Goal: Task Accomplishment & Management: Use online tool/utility

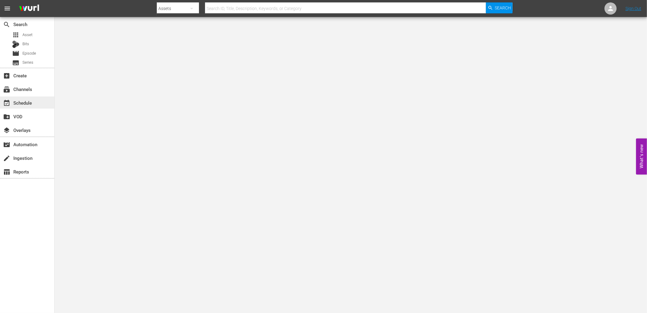
click at [25, 100] on div "event_available Schedule" at bounding box center [17, 101] width 34 height 5
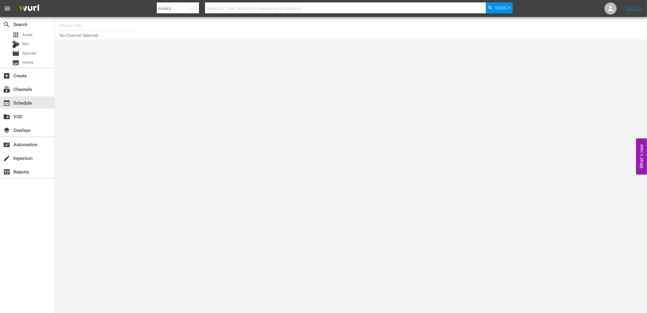
click at [79, 26] on input "text" at bounding box center [98, 25] width 78 height 15
click at [106, 49] on div "MsMojo (1955 - watchmojo_msmojo_1)" at bounding box center [142, 42] width 157 height 15
type input "MsMojo (1955 - watchmojo_msmojo_1)"
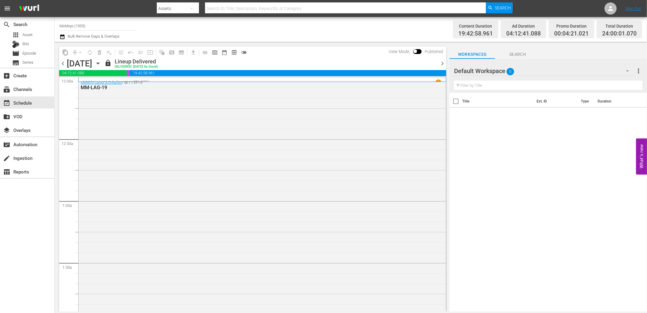
click at [101, 65] on icon "button" at bounding box center [98, 63] width 7 height 7
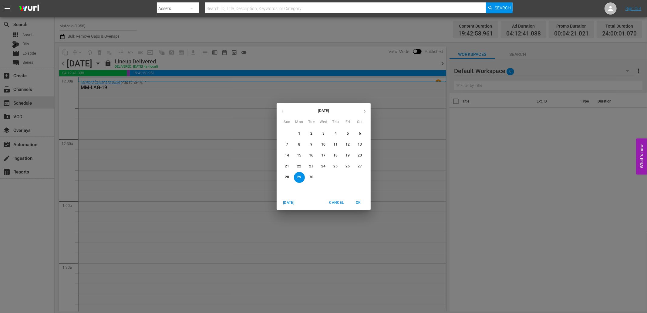
click at [366, 111] on icon "button" at bounding box center [364, 111] width 5 height 5
click at [323, 169] on p "22" at bounding box center [323, 166] width 4 height 5
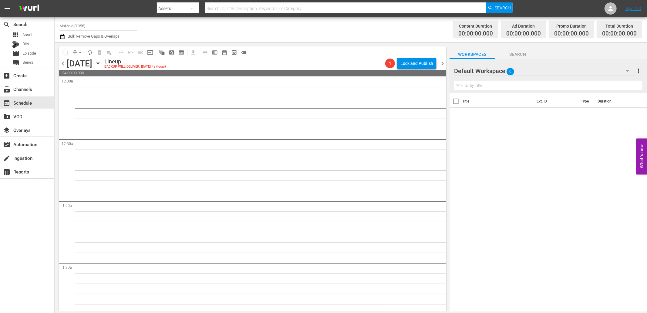
click at [99, 63] on icon "button" at bounding box center [97, 64] width 3 height 2
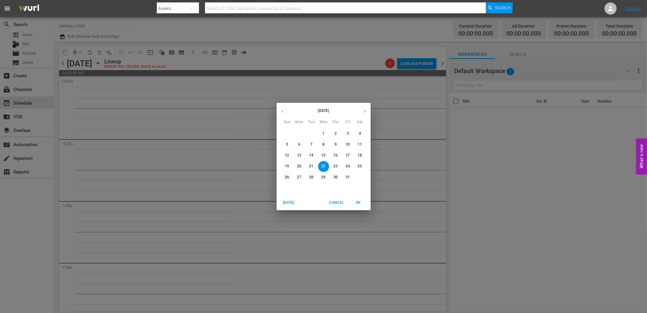
click at [203, 107] on div "October 2025 Sun Mon Tue Wed Thu Fri Sat 28 29 30 1 2 3 4 5 6 7 8 9 10 11 12 13…" at bounding box center [323, 156] width 647 height 313
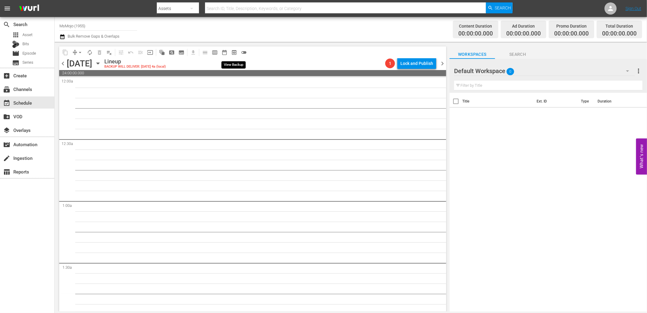
click at [233, 50] on span "preview_outlined" at bounding box center [234, 52] width 6 height 6
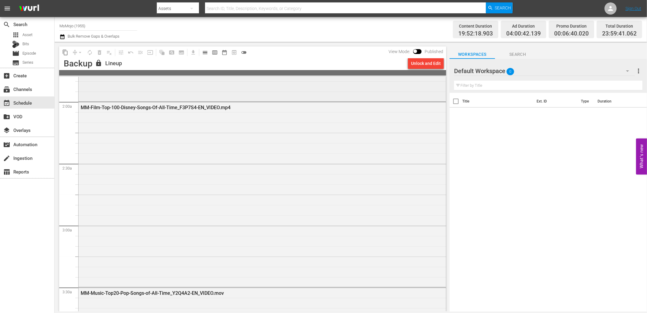
scroll to position [225, 0]
click at [202, 137] on div "MM-Film-Top-100-Disney-Songs-Of-All-Time_F3P7S4-EN_VIDEO.mp4" at bounding box center [262, 191] width 367 height 184
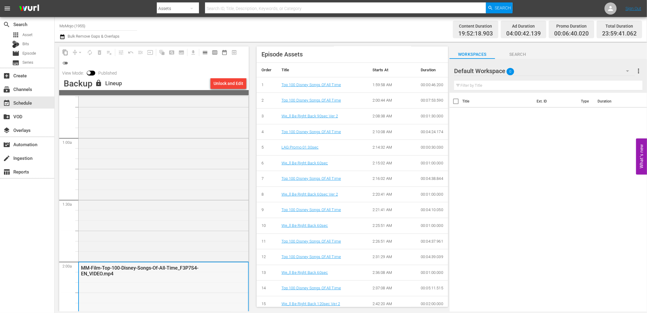
scroll to position [0, 0]
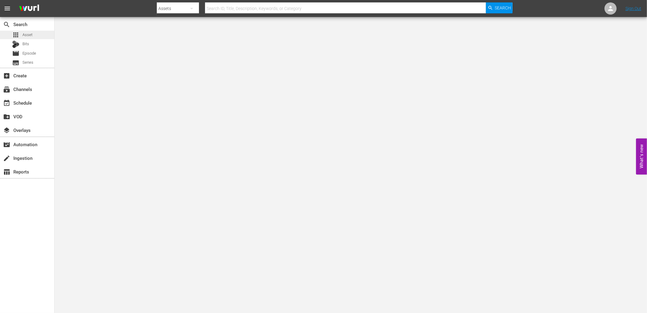
click at [29, 36] on span "Asset" at bounding box center [27, 35] width 10 height 6
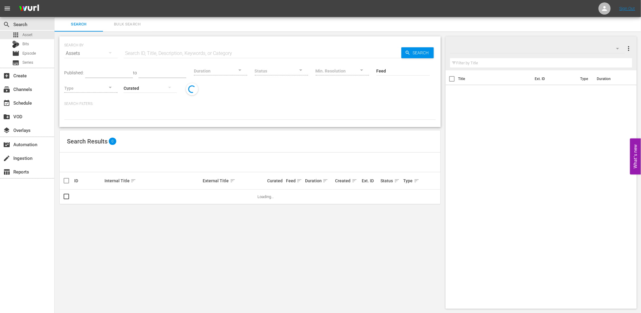
click at [119, 20] on button "Bulk Search" at bounding box center [127, 24] width 48 height 15
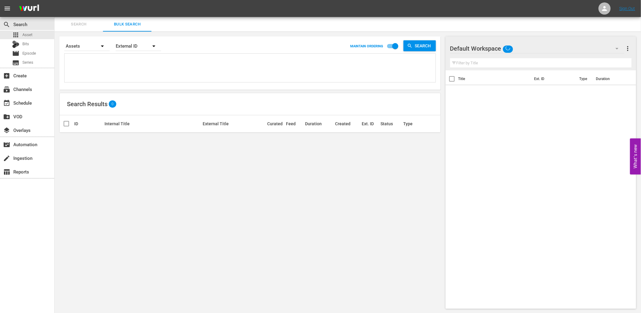
click at [140, 64] on textarea at bounding box center [251, 69] width 370 height 28
paste textarea "I5V8C9 K3B5S6 G8E4L2 F1F7C2 H1Y3G8 G2O3T7 G2R9O5 H1M3C3 H2F1Z2 H5N6E2 H7Z5D6 I2…"
type textarea "I5V8C9 K3B5S6 G8E4L2 F1F7C2 H1Y3G8 G2O3T7 G2R9O5 H1M3C3 H2F1Z2 H5N6E2 H7Z5D6 I2…"
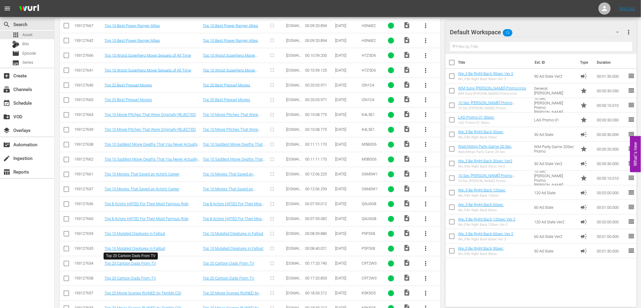
scroll to position [431, 0]
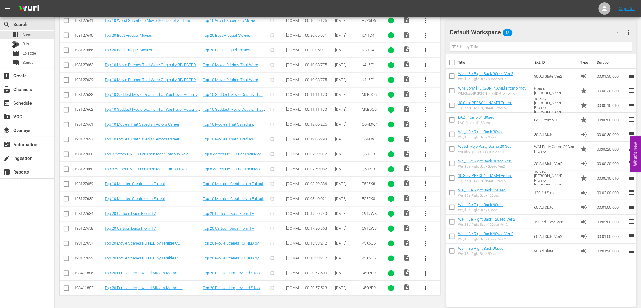
type textarea "I5V8C9 K3B5S6 G8E4L2 F1F7C2 H1Y3G8 G2O3T7 G2R9O5 H1M3C3 H2F1Z2 H5N6E2 H7Z5D6 I2…"
click at [66, 290] on input "checkbox" at bounding box center [66, 289] width 7 height 7
checkbox input "true"
click at [65, 258] on input "checkbox" at bounding box center [66, 259] width 7 height 7
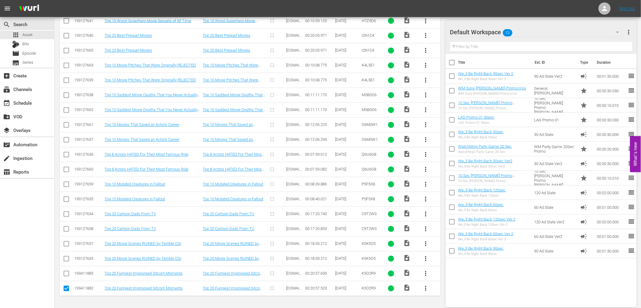
checkbox input "true"
click at [68, 229] on input "checkbox" at bounding box center [66, 229] width 7 height 7
checkbox input "true"
click at [65, 196] on icon at bounding box center [66, 199] width 7 height 7
click at [65, 202] on input "checkbox" at bounding box center [66, 200] width 7 height 7
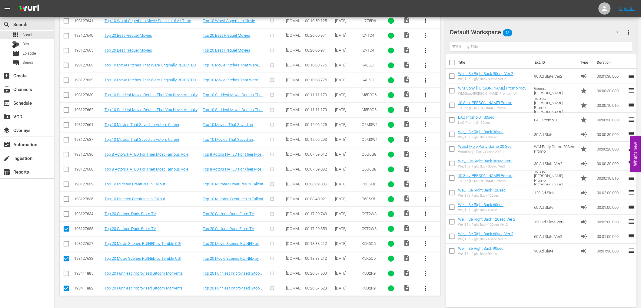
checkbox input "true"
click at [66, 170] on input "checkbox" at bounding box center [66, 170] width 7 height 7
checkbox input "true"
click at [67, 139] on input "checkbox" at bounding box center [66, 140] width 7 height 7
checkbox input "true"
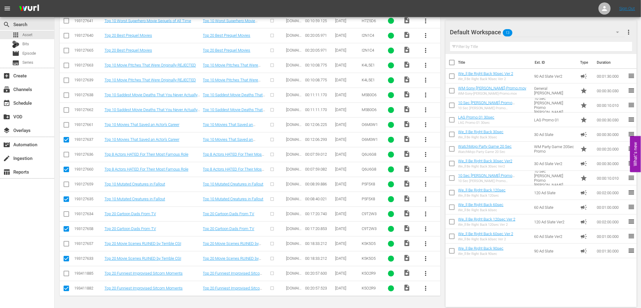
scroll to position [428, 0]
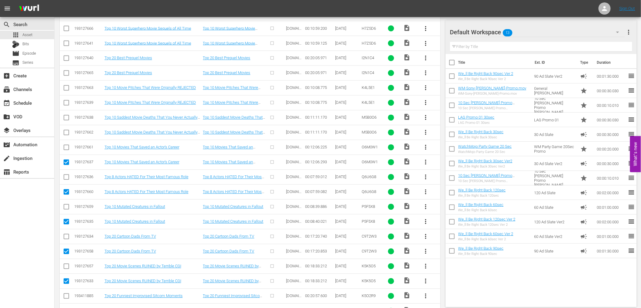
click at [67, 129] on icon at bounding box center [66, 132] width 7 height 7
click at [66, 132] on input "checkbox" at bounding box center [66, 133] width 7 height 7
checkbox input "true"
click at [65, 104] on input "checkbox" at bounding box center [66, 103] width 7 height 7
checkbox input "true"
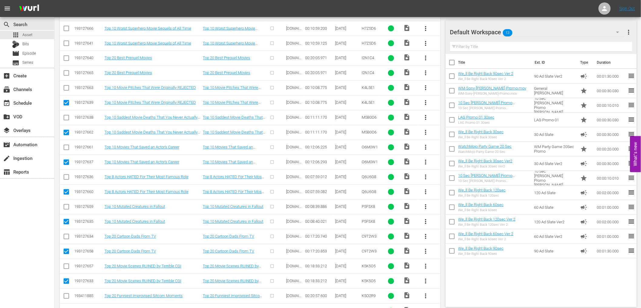
click at [65, 73] on input "checkbox" at bounding box center [66, 74] width 7 height 7
checkbox input "true"
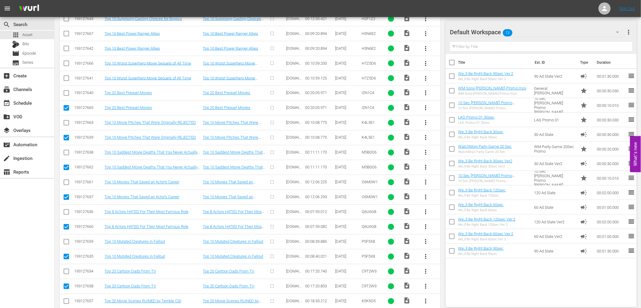
scroll to position [361, 0]
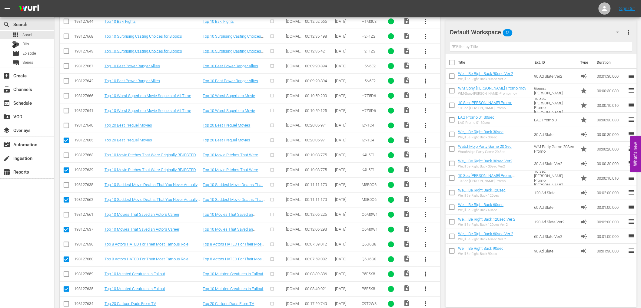
click at [65, 112] on input "checkbox" at bounding box center [66, 111] width 7 height 7
checkbox input "true"
click at [65, 83] on input "checkbox" at bounding box center [66, 82] width 7 height 7
checkbox input "true"
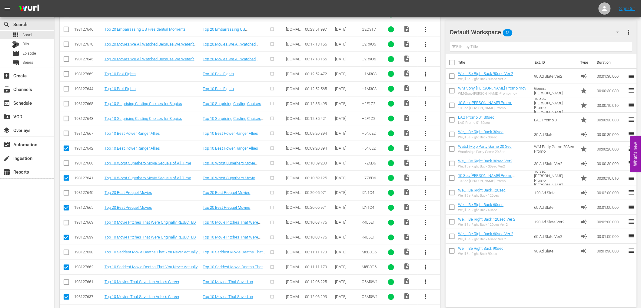
scroll to position [293, 0]
click at [67, 119] on input "checkbox" at bounding box center [66, 119] width 7 height 7
checkbox input "true"
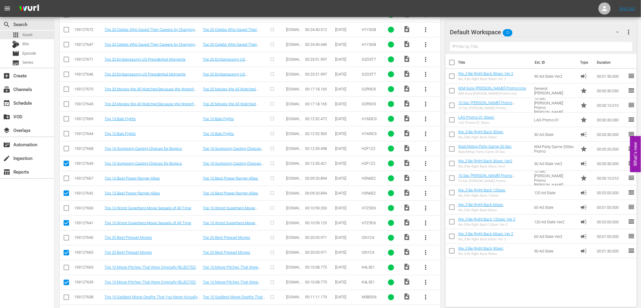
click at [68, 134] on input "checkbox" at bounding box center [66, 134] width 7 height 7
checkbox input "true"
click at [65, 102] on input "checkbox" at bounding box center [66, 105] width 7 height 7
checkbox input "true"
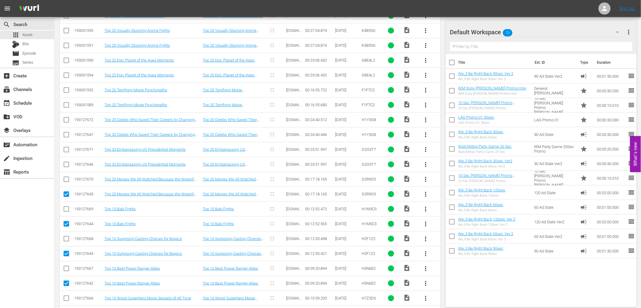
click at [68, 164] on input "checkbox" at bounding box center [66, 165] width 7 height 7
checkbox input "true"
click at [65, 134] on input "checkbox" at bounding box center [66, 135] width 7 height 7
checkbox input "true"
click at [65, 107] on input "checkbox" at bounding box center [66, 105] width 7 height 7
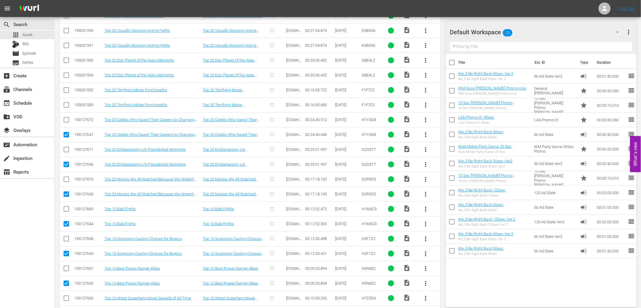
checkbox input "true"
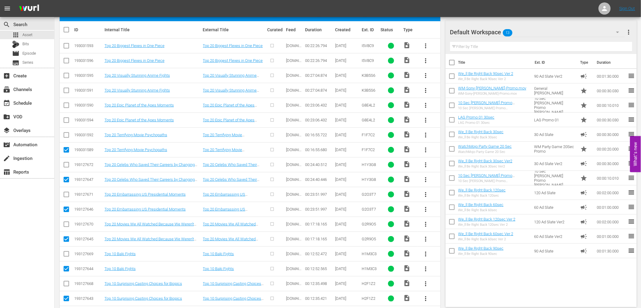
click at [65, 119] on input "checkbox" at bounding box center [66, 121] width 7 height 7
checkbox input "true"
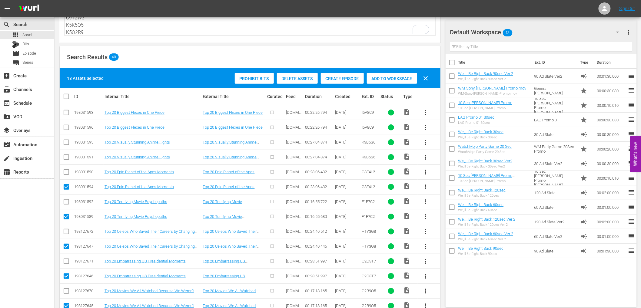
scroll to position [46, 0]
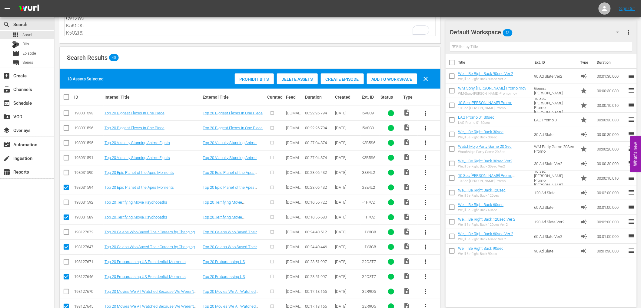
click at [69, 159] on input "checkbox" at bounding box center [66, 158] width 7 height 7
checkbox input "true"
click at [65, 131] on input "checkbox" at bounding box center [66, 128] width 7 height 7
checkbox input "true"
click at [305, 79] on span "Delete Assets" at bounding box center [297, 79] width 41 height 5
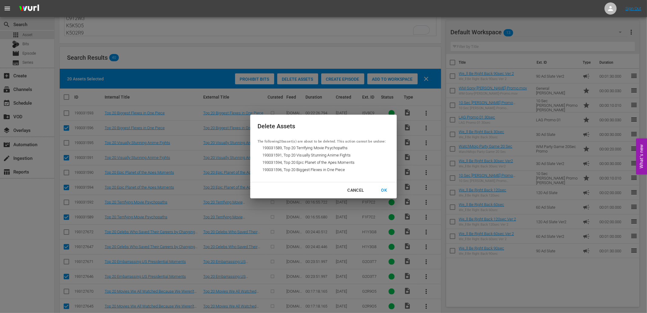
click at [383, 187] on div "OK" at bounding box center [384, 190] width 16 height 8
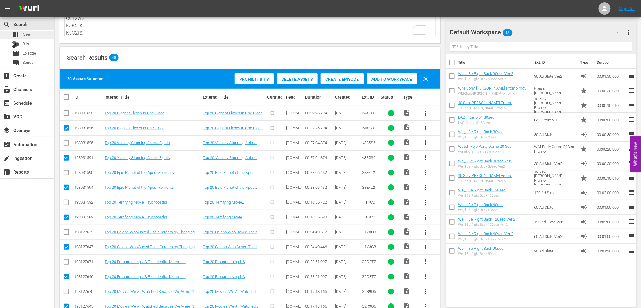
click at [30, 36] on span "Asset" at bounding box center [27, 35] width 10 height 6
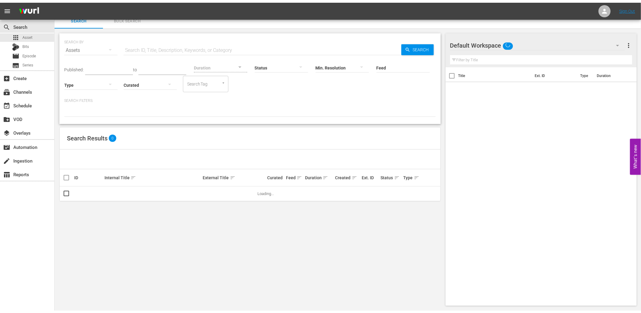
scroll to position [1, 0]
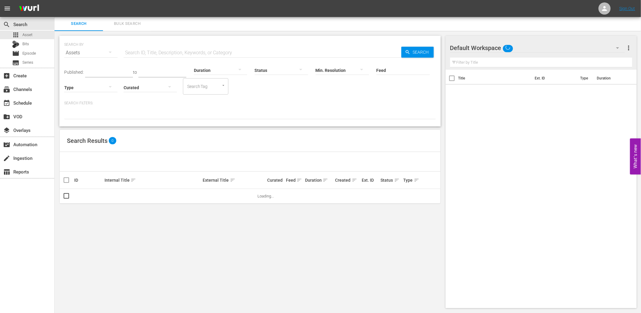
click at [142, 50] on input "text" at bounding box center [263, 52] width 278 height 15
paste input "WM-Anime-Top-20-Biggest-Flexes-in-One-Piece_I5V8C9"
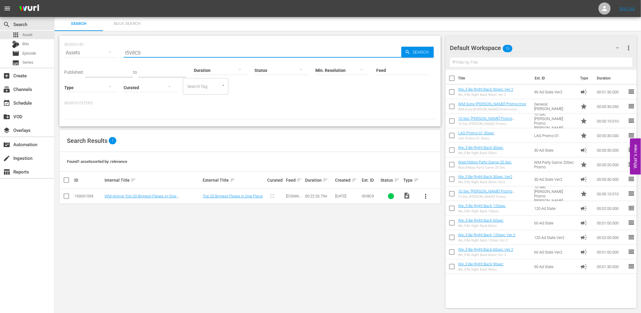
type input "I5V8C9"
click at [428, 196] on span "more_vert" at bounding box center [426, 195] width 7 height 7
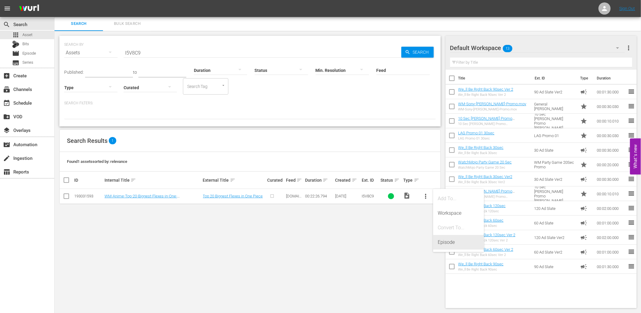
click at [447, 244] on div "Episode" at bounding box center [458, 242] width 41 height 15
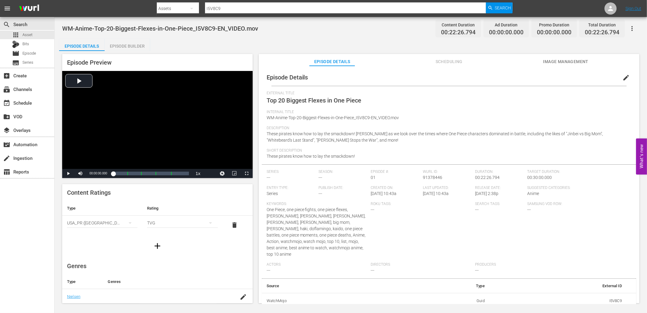
click at [625, 72] on button "edit" at bounding box center [625, 77] width 15 height 15
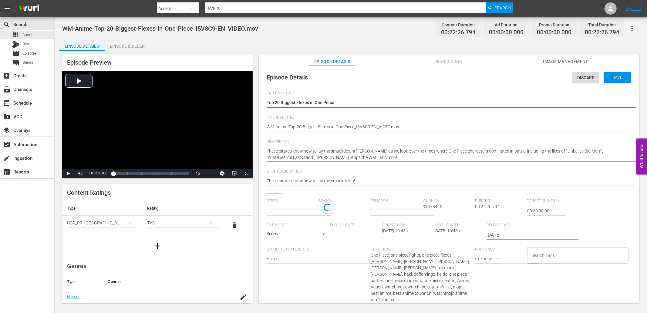
type input "No Series"
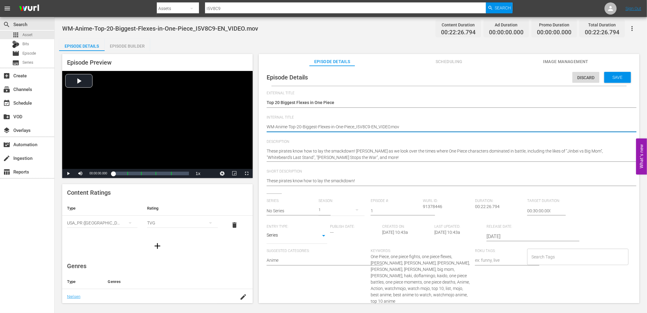
drag, startPoint x: 405, startPoint y: 127, endPoint x: 369, endPoint y: 131, distance: 35.7
type textarea "WM-Anime-Top-20-Biggest-Flexes-in-One-Piece_I5V8C9"
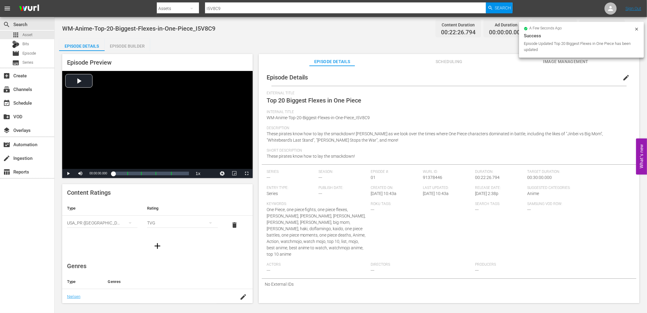
click at [134, 46] on div "Episode Builder" at bounding box center [127, 46] width 45 height 15
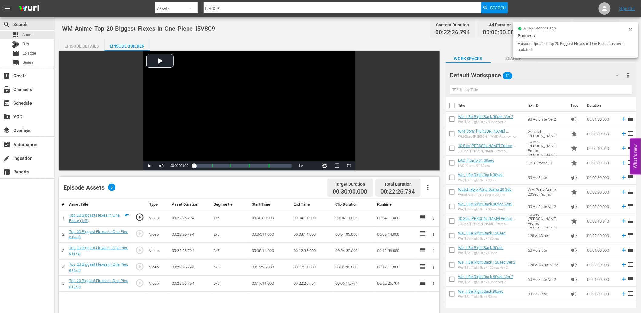
click at [486, 88] on input "text" at bounding box center [541, 90] width 182 height 10
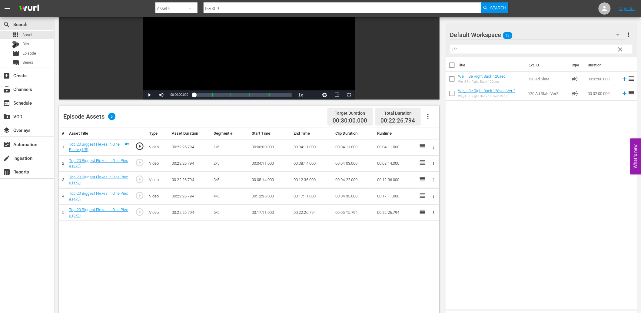
scroll to position [90, 0]
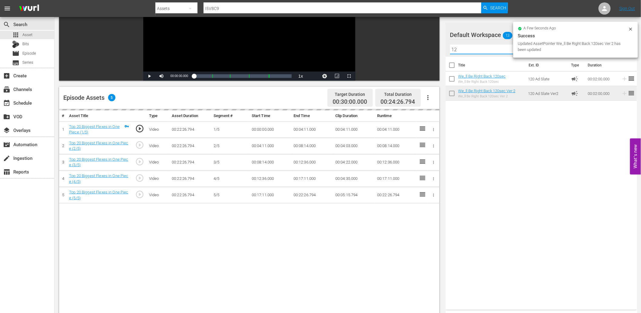
drag, startPoint x: 446, startPoint y: 47, endPoint x: 403, endPoint y: 38, distance: 44.0
click at [403, 38] on div "Video Player is loading. Play Video Play Mute Current Time 00:00:00.000 / Durat…" at bounding box center [348, 168] width 578 height 415
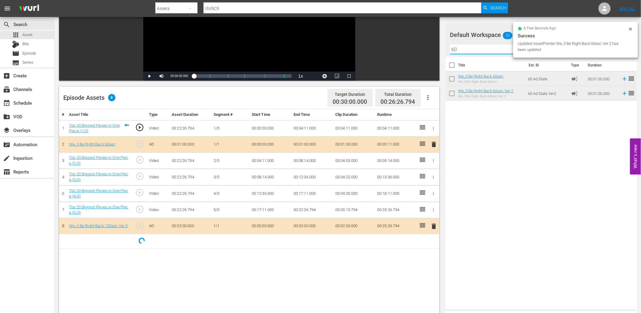
drag, startPoint x: 465, startPoint y: 47, endPoint x: 422, endPoint y: 45, distance: 43.1
click at [422, 45] on div "Video Player is loading. Play Video Play Mute Current Time 00:00:00.000 / Durat…" at bounding box center [348, 168] width 578 height 415
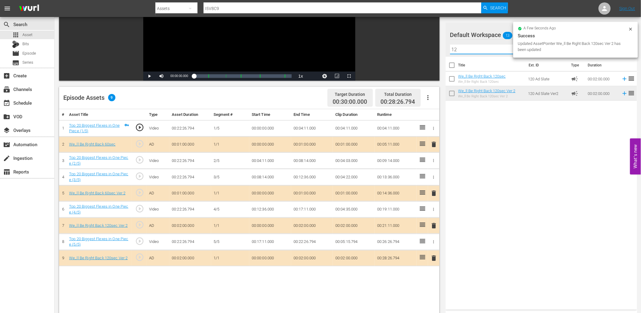
drag, startPoint x: 468, startPoint y: 46, endPoint x: 361, endPoint y: 32, distance: 108.0
click at [361, 32] on div "Video Player is loading. Play Video Play Mute Current Time 00:00:00.000 / Durat…" at bounding box center [348, 168] width 578 height 415
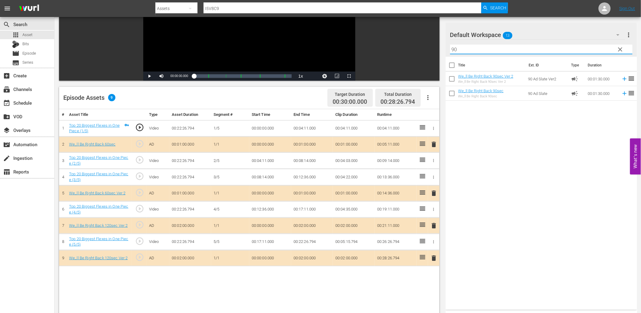
type input "90"
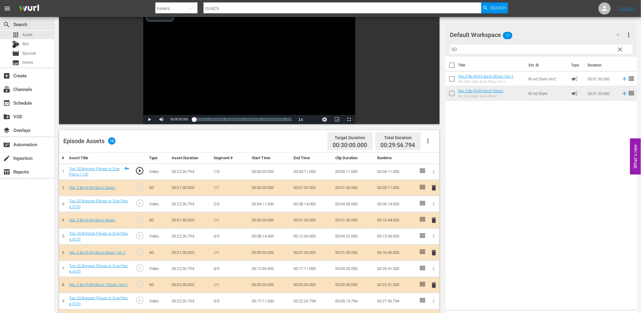
scroll to position [45, 0]
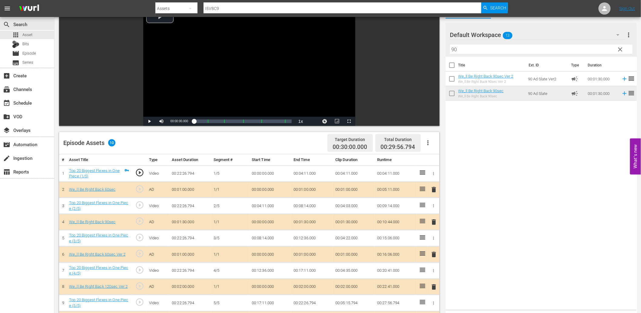
click at [139, 205] on span "play_circle_outline" at bounding box center [139, 204] width 9 height 9
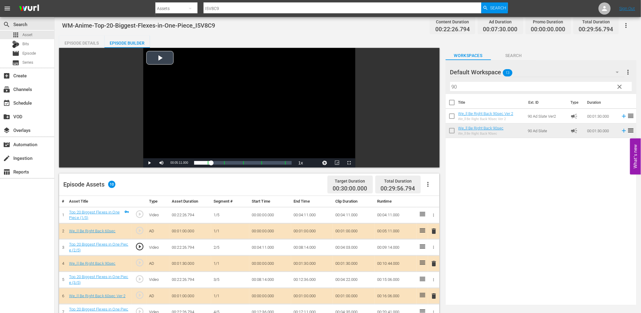
scroll to position [0, 0]
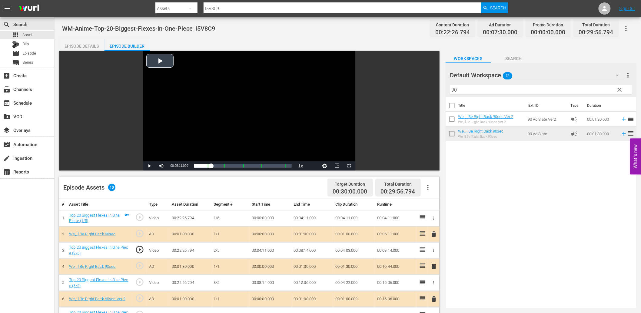
click at [219, 125] on div "Video Player" at bounding box center [249, 106] width 212 height 110
click at [139, 250] on span "play_circle_outline" at bounding box center [139, 249] width 9 height 9
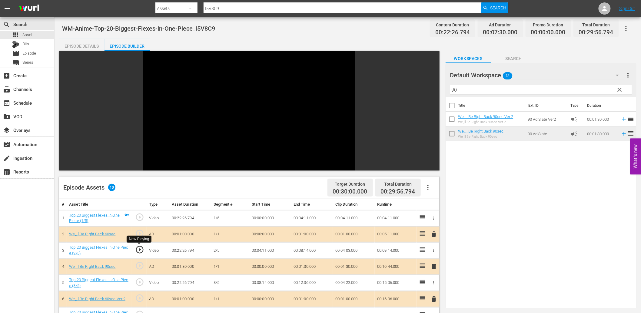
click at [213, 125] on div "Video Player" at bounding box center [249, 106] width 212 height 110
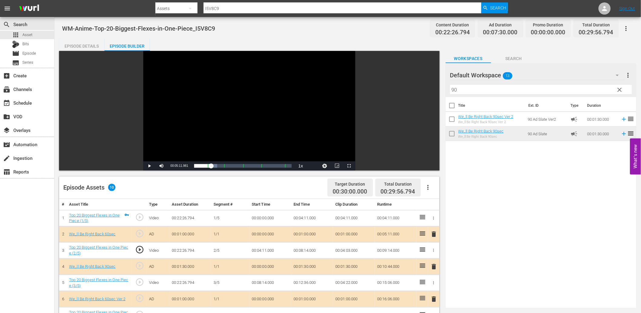
click at [267, 250] on td "00:04:11.000" at bounding box center [270, 250] width 42 height 16
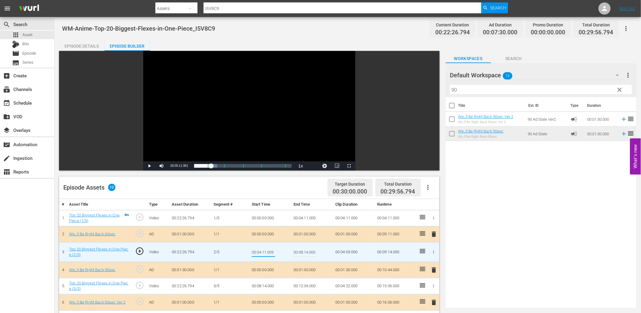
type input "00:04:11.0099"
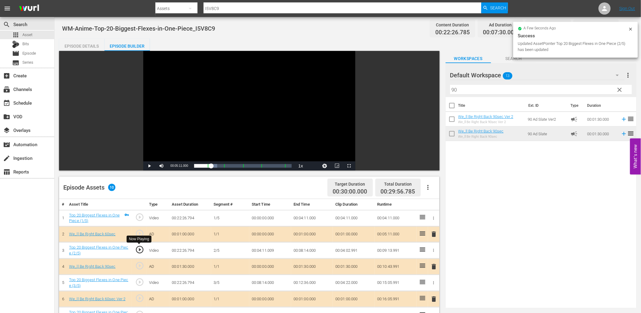
click at [140, 249] on span "play_circle_outline" at bounding box center [139, 249] width 9 height 9
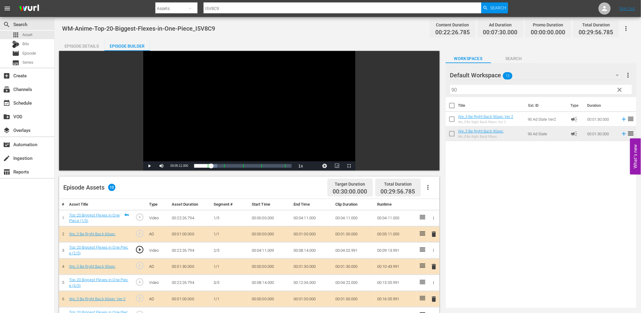
click at [258, 253] on td "00:04:11.009" at bounding box center [270, 250] width 42 height 16
click at [272, 250] on td "00:04:11.009" at bounding box center [270, 250] width 42 height 16
click at [207, 109] on div "Video Player" at bounding box center [249, 106] width 212 height 110
click at [268, 249] on td "00:04:11.009" at bounding box center [270, 250] width 42 height 16
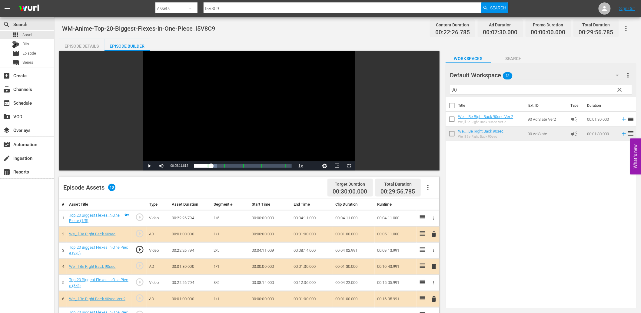
click at [268, 249] on td "00:04:11.009" at bounding box center [270, 250] width 42 height 16
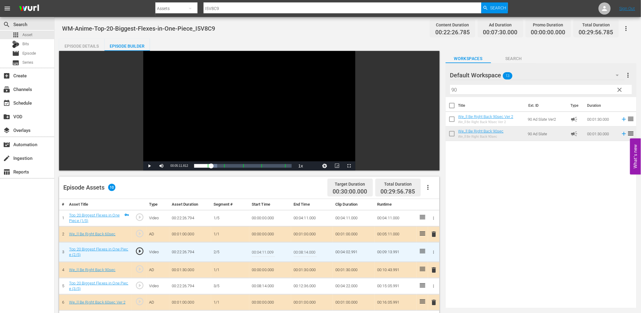
click at [268, 249] on input "00:04:11.009" at bounding box center [263, 252] width 23 height 15
type input "00:04:11.099"
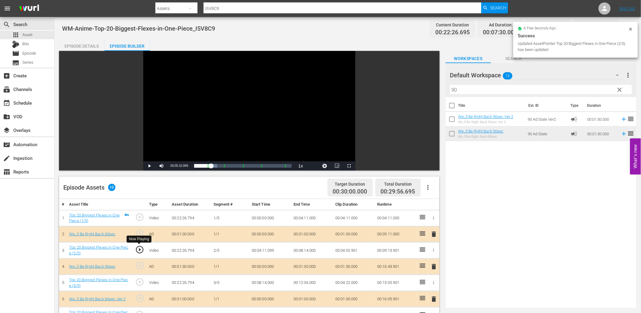
click at [141, 249] on span "play_circle_outline" at bounding box center [139, 249] width 9 height 9
click at [181, 106] on div "Video Player" at bounding box center [249, 106] width 212 height 110
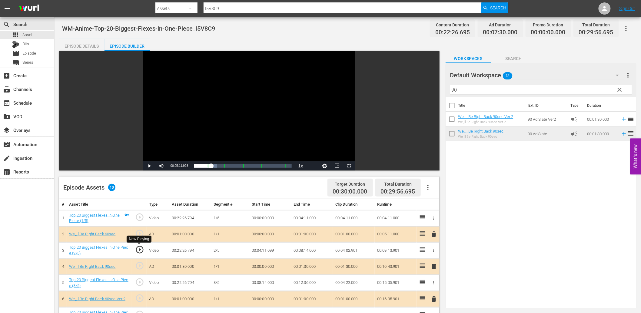
click at [138, 251] on span "play_circle_outline" at bounding box center [139, 249] width 9 height 9
click at [190, 135] on div "Video Player" at bounding box center [249, 106] width 212 height 110
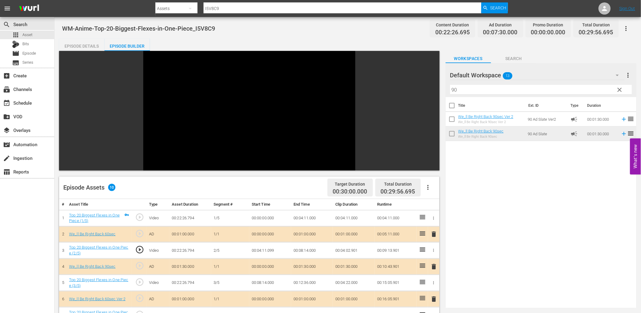
click at [266, 250] on td "00:04:11.099" at bounding box center [270, 250] width 42 height 16
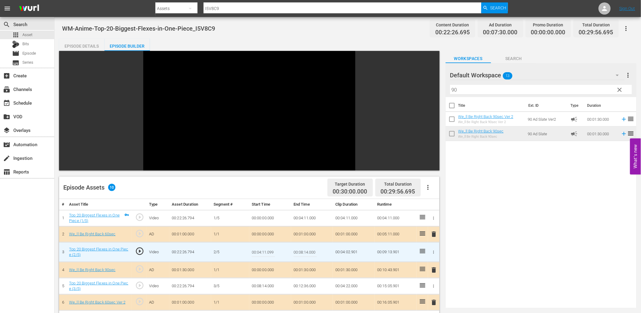
click at [266, 250] on input "00:04:11.099" at bounding box center [263, 252] width 23 height 15
click at [304, 212] on td "00:04:11.000" at bounding box center [312, 218] width 42 height 16
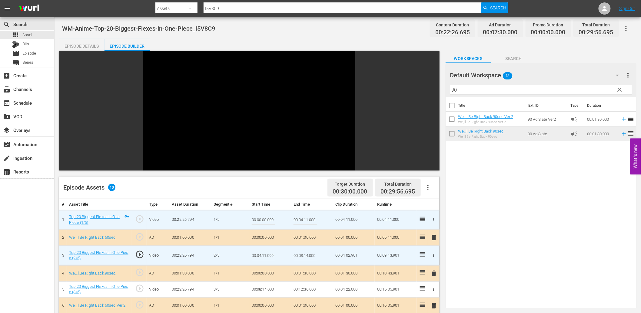
click at [304, 212] on input "00:04:11.000" at bounding box center [305, 219] width 23 height 15
paste input "99"
type input "00:04:11.099"
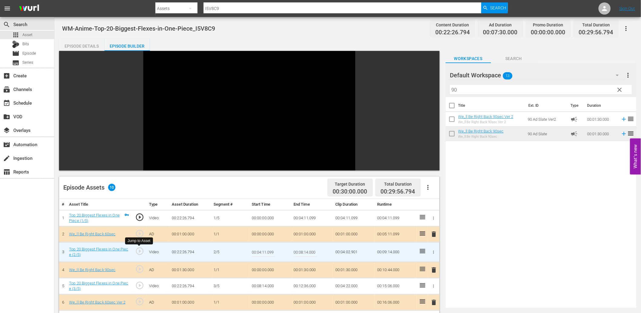
click at [138, 252] on span "play_circle_outline" at bounding box center [139, 250] width 9 height 9
click at [262, 253] on input "00:04:11.099" at bounding box center [263, 252] width 23 height 15
type input "00:04:11.399"
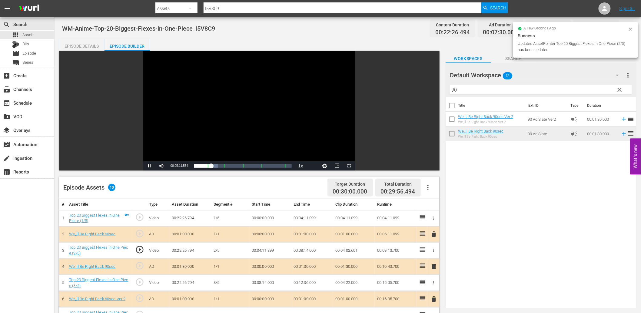
click at [231, 117] on div "Video Player" at bounding box center [249, 106] width 212 height 110
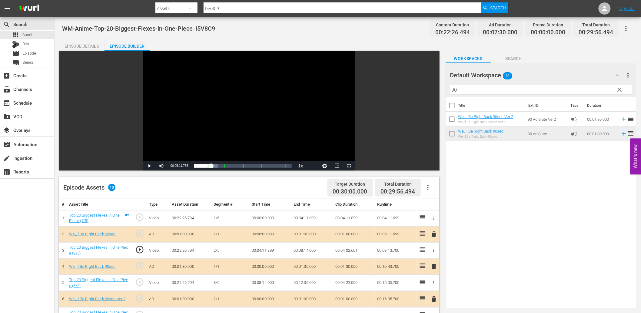
click at [262, 249] on td "00:04:11.399" at bounding box center [270, 250] width 42 height 16
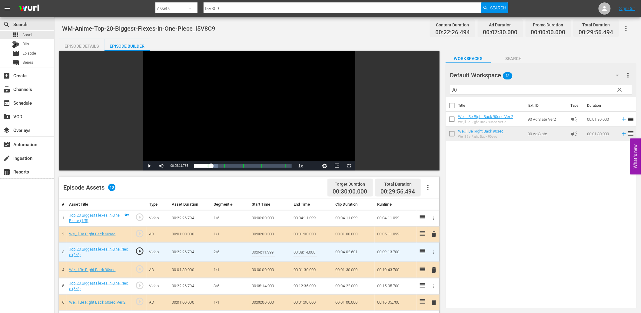
click at [262, 249] on input "00:04:11.399" at bounding box center [263, 252] width 23 height 15
type input "00:04:11.444"
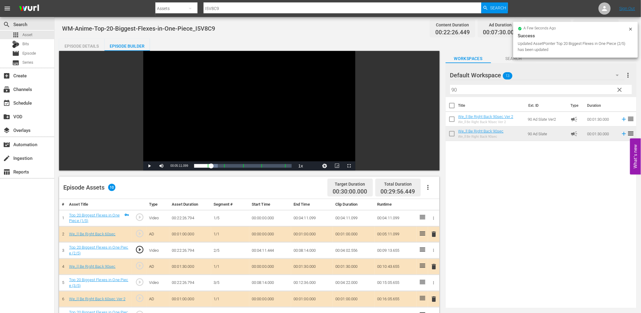
click at [262, 253] on td "00:04:11.444" at bounding box center [270, 250] width 42 height 16
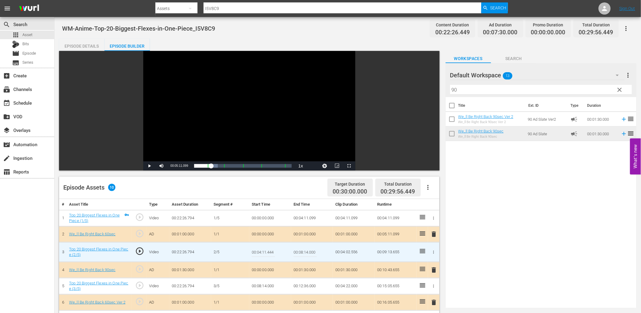
click at [262, 253] on input "00:04:11.444" at bounding box center [263, 252] width 23 height 15
click at [306, 221] on td "00:04:11.099" at bounding box center [312, 218] width 42 height 16
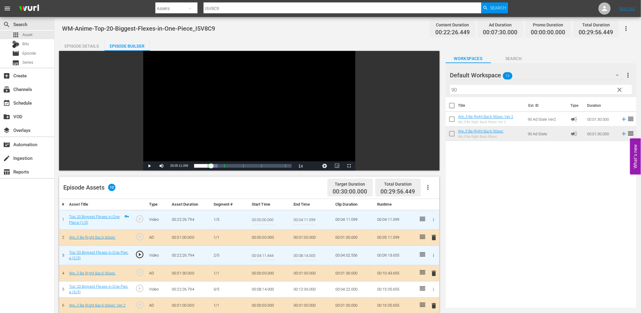
click at [306, 221] on input "00:04:11.099" at bounding box center [305, 219] width 23 height 15
paste input "444"
type input "00:04:11.444"
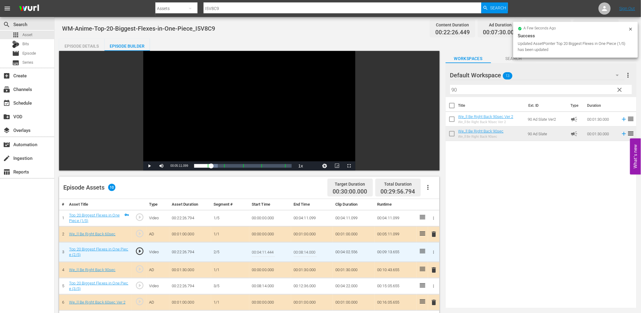
click at [262, 249] on input "00:04:11.444" at bounding box center [263, 252] width 23 height 15
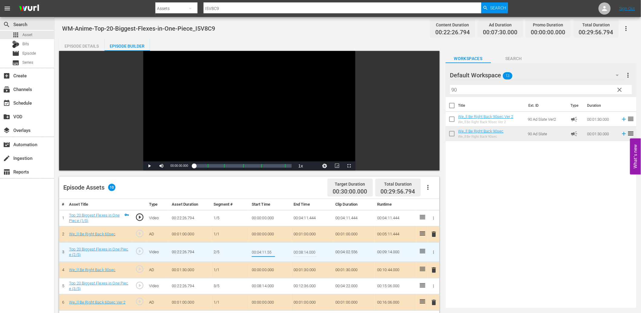
type input "00:04:11.555"
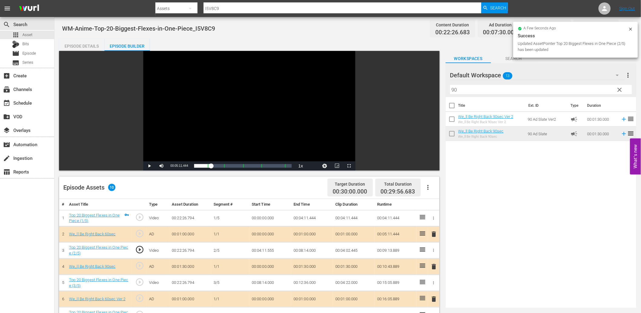
click at [250, 105] on div "Video Player" at bounding box center [249, 106] width 212 height 110
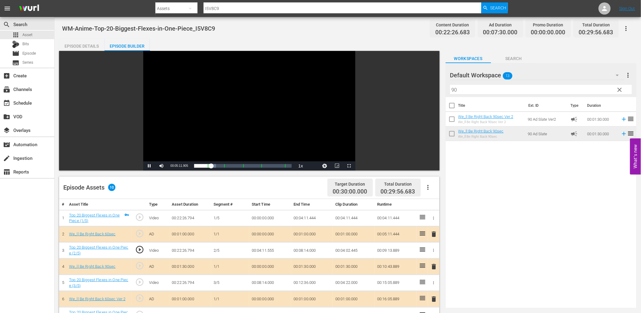
click at [241, 126] on div "Video Player" at bounding box center [249, 106] width 212 height 110
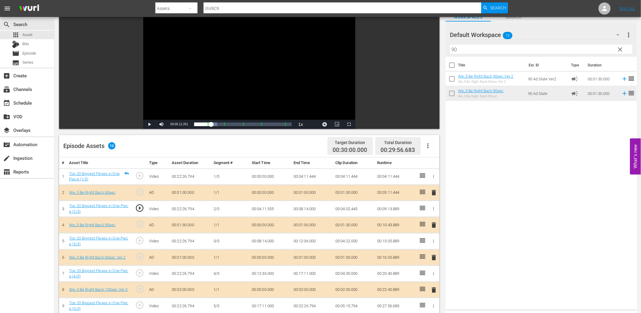
scroll to position [45, 0]
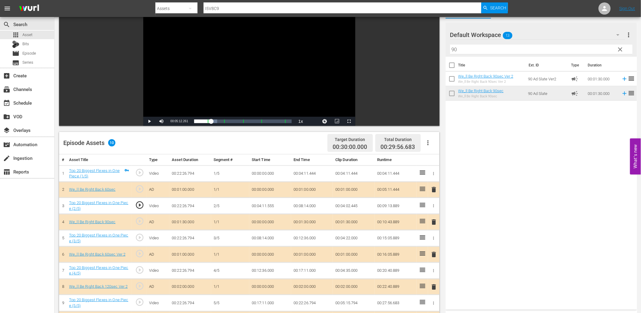
click at [136, 238] on span "play_circle_outline" at bounding box center [139, 237] width 9 height 9
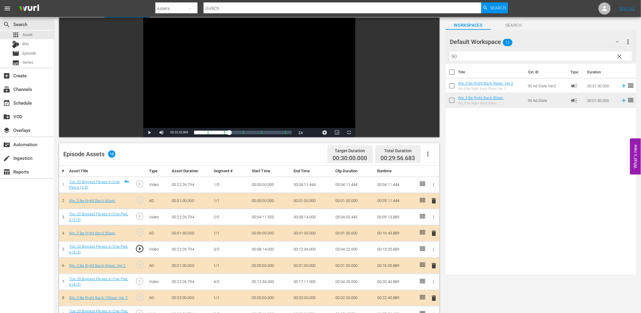
scroll to position [22, 0]
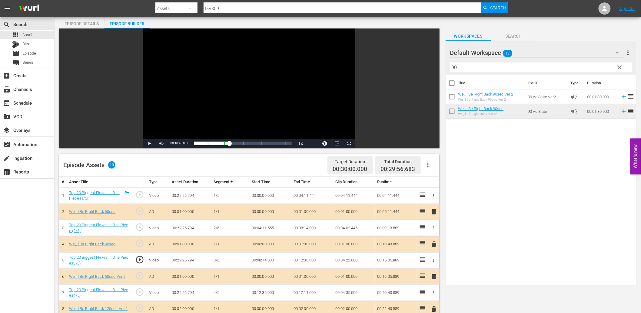
click at [214, 128] on div "Video Player" at bounding box center [249, 83] width 212 height 110
click at [268, 260] on td "00:08:14.000" at bounding box center [270, 260] width 42 height 16
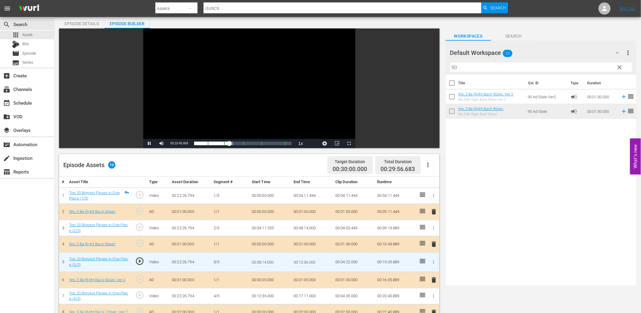
click at [268, 260] on input "00:08:14.000" at bounding box center [263, 262] width 23 height 15
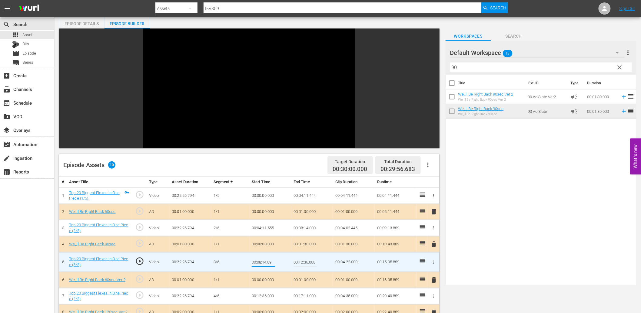
type input "00:08:14.099"
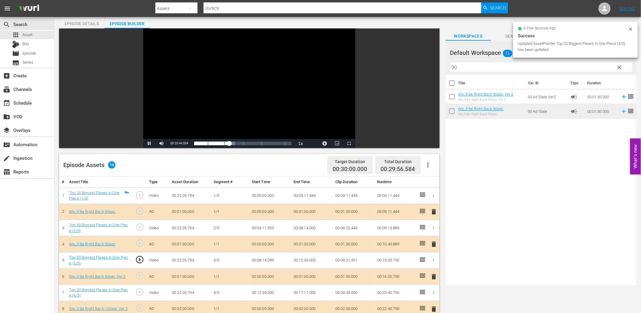
click at [222, 114] on div "Video Player" at bounding box center [249, 83] width 212 height 110
click at [138, 259] on span "play_circle_outline" at bounding box center [139, 259] width 9 height 9
click at [270, 262] on td "00:08:14.099" at bounding box center [270, 260] width 42 height 16
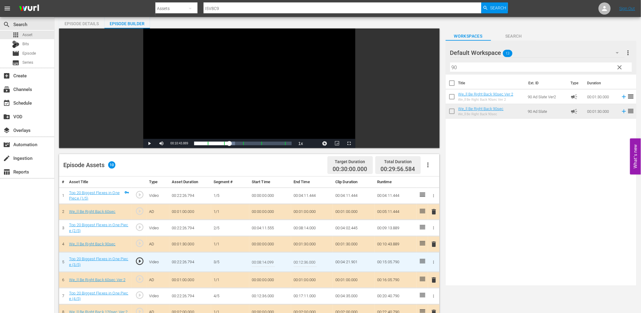
click at [270, 262] on input "00:08:14.099" at bounding box center [263, 262] width 23 height 15
click at [306, 229] on td "00:08:14.000" at bounding box center [312, 228] width 42 height 16
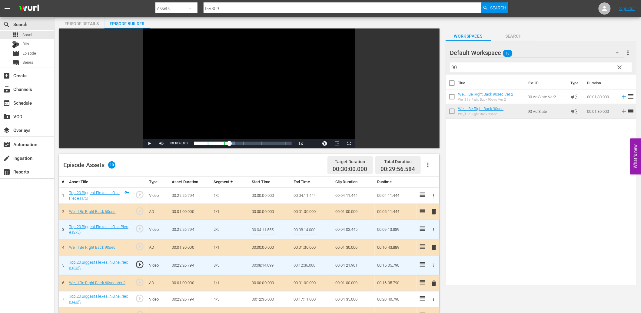
click at [306, 229] on input "00:08:14.000" at bounding box center [305, 229] width 23 height 15
paste input "99"
type input "00:08:14.099"
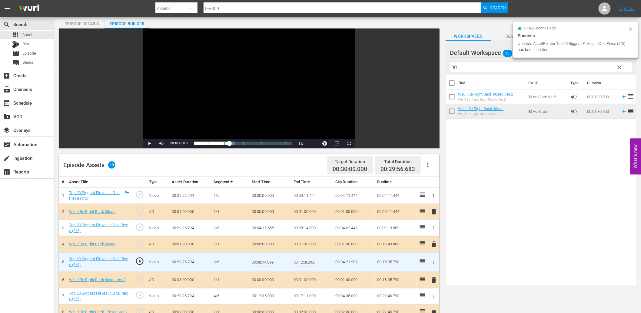
click at [270, 261] on input "00:08:14.099" at bounding box center [263, 262] width 23 height 15
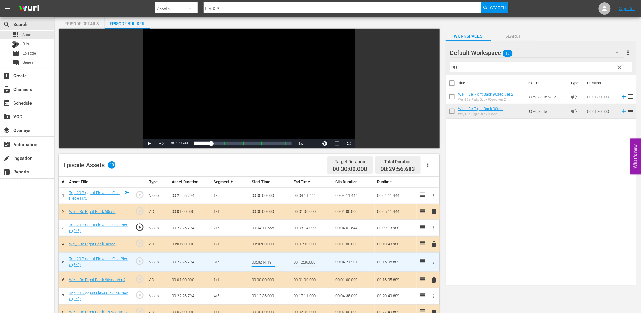
type input "00:08:14.199"
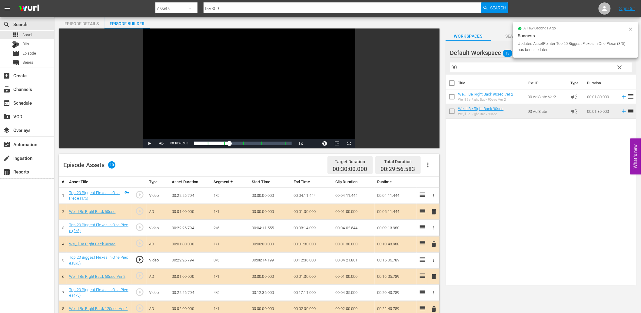
click at [159, 125] on div "Video Player" at bounding box center [249, 83] width 212 height 110
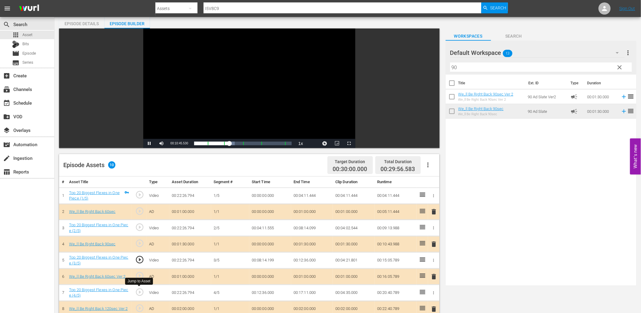
click at [136, 289] on span "play_circle_outline" at bounding box center [139, 291] width 9 height 9
click at [226, 96] on div "Video Player" at bounding box center [249, 83] width 212 height 110
click at [268, 290] on td "00:12:36.000" at bounding box center [270, 292] width 42 height 16
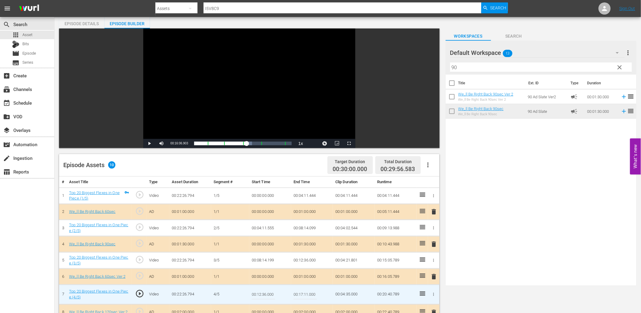
click at [268, 290] on input "00:12:36.000" at bounding box center [263, 294] width 23 height 15
type input "00:12:36.333"
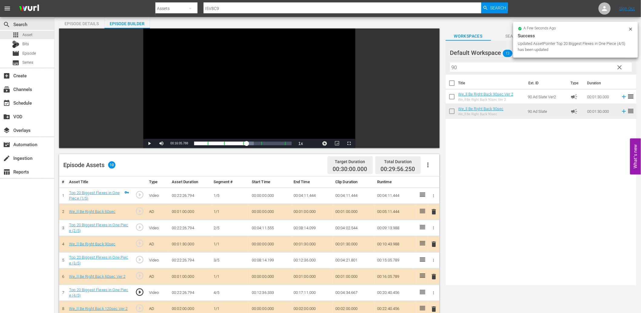
click at [224, 106] on div "Video Player" at bounding box center [249, 83] width 212 height 110
click at [256, 288] on td "00:12:36.333" at bounding box center [270, 292] width 42 height 16
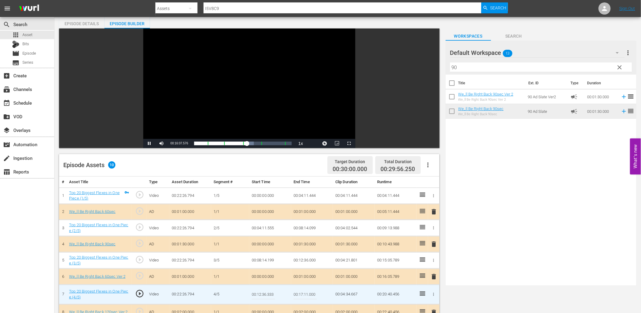
click at [256, 288] on input "00:12:36.333" at bounding box center [263, 294] width 23 height 15
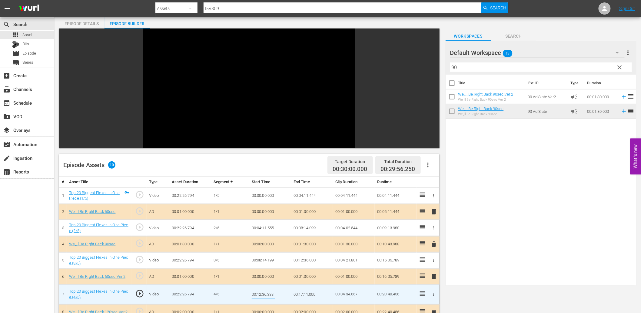
click at [307, 260] on td "00:12:36.000" at bounding box center [312, 260] width 42 height 16
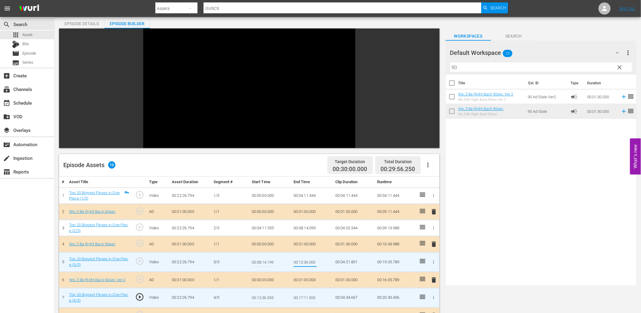
type input "00:12:36.333"
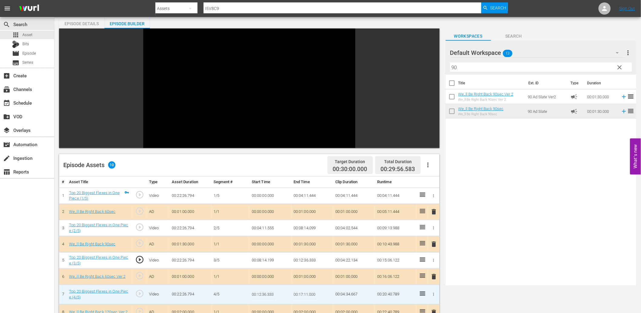
click at [260, 295] on input "00:12:36.333" at bounding box center [263, 294] width 23 height 15
type input "00:12:36.444"
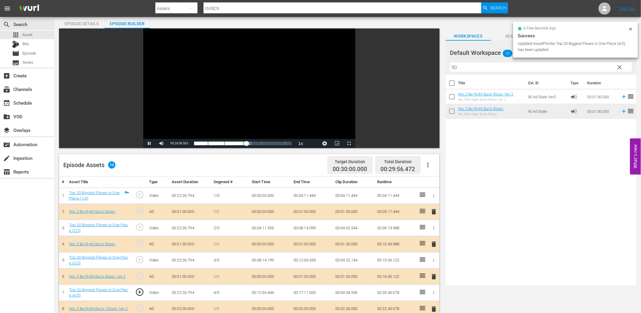
click at [261, 59] on div "Video Player" at bounding box center [249, 83] width 212 height 110
click at [262, 290] on td "00:12:36.444" at bounding box center [270, 292] width 42 height 16
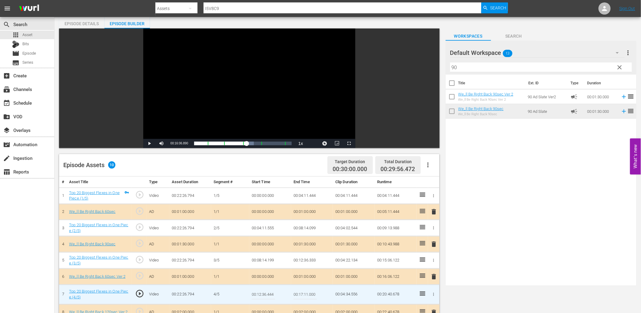
click at [262, 290] on input "00:12:36.444" at bounding box center [263, 294] width 23 height 15
click at [309, 261] on td "00:12:36.333" at bounding box center [312, 260] width 42 height 16
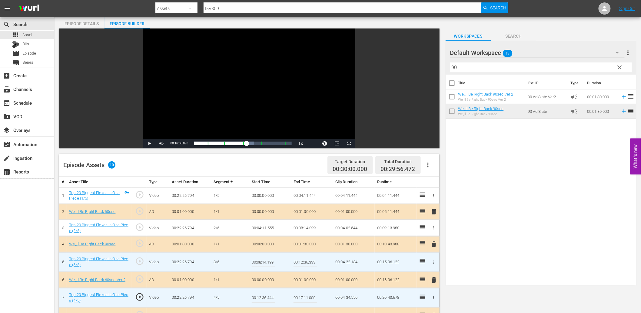
click at [309, 261] on input "00:12:36.333" at bounding box center [305, 262] width 23 height 15
paste input "444"
type input "00:12:36.444"
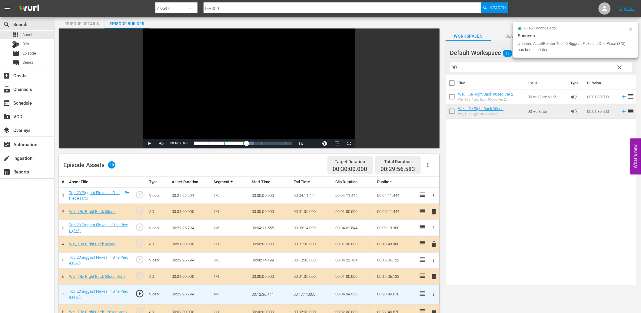
click at [270, 294] on input "00:12:36.444" at bounding box center [263, 294] width 23 height 15
type input "00:12:36.499"
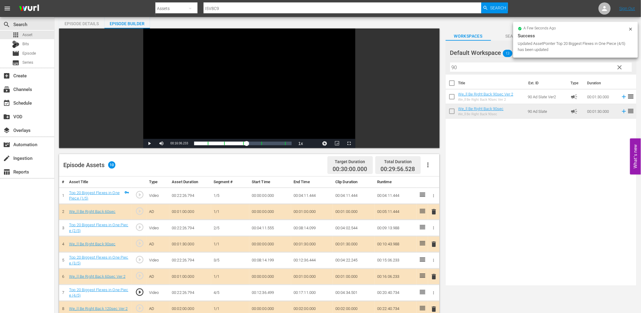
click at [270, 294] on td "00:12:36.499" at bounding box center [270, 292] width 42 height 16
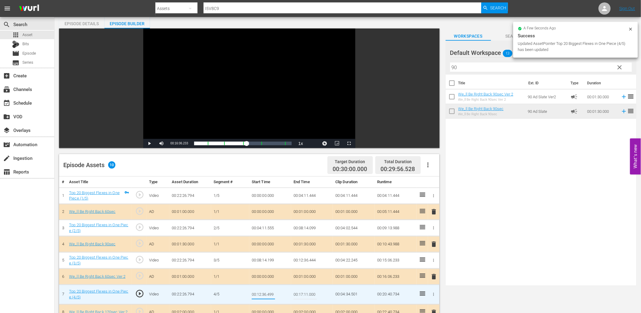
click at [270, 294] on input "00:12:36.499" at bounding box center [263, 294] width 23 height 15
type input "00:12:36.555"
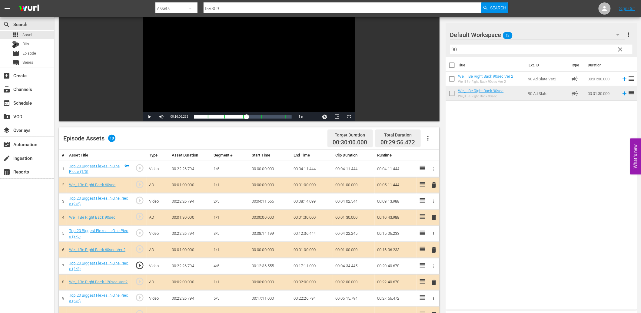
scroll to position [45, 0]
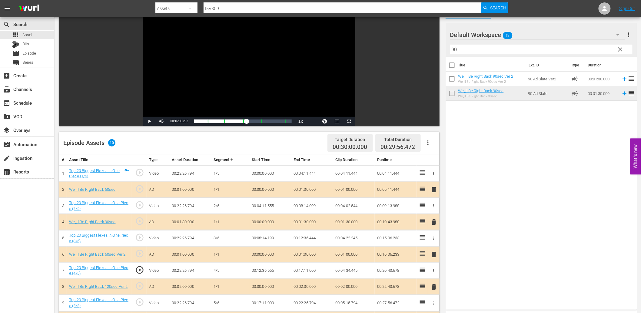
click at [137, 302] on span "play_circle_outline" at bounding box center [139, 301] width 9 height 9
click at [216, 72] on div "Video Player" at bounding box center [249, 61] width 212 height 110
click at [269, 305] on td "00:17:11.000" at bounding box center [270, 303] width 42 height 16
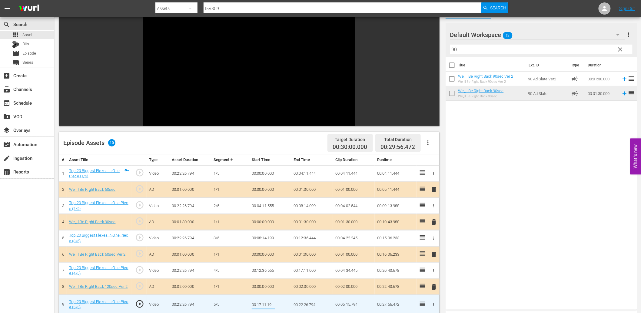
type input "00:17:11.199"
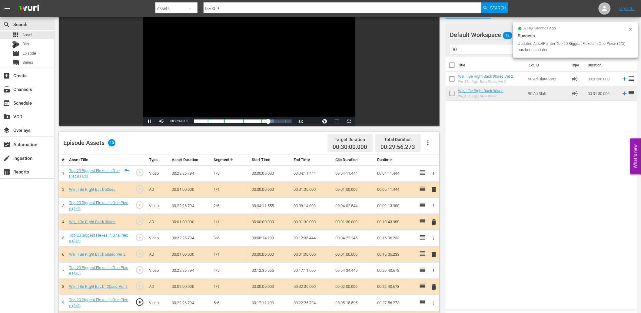
click at [269, 83] on div "Video Player" at bounding box center [249, 61] width 212 height 110
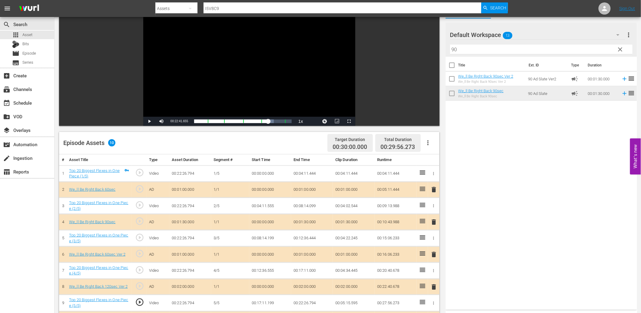
click at [262, 309] on td "00:17:11.199" at bounding box center [270, 303] width 42 height 16
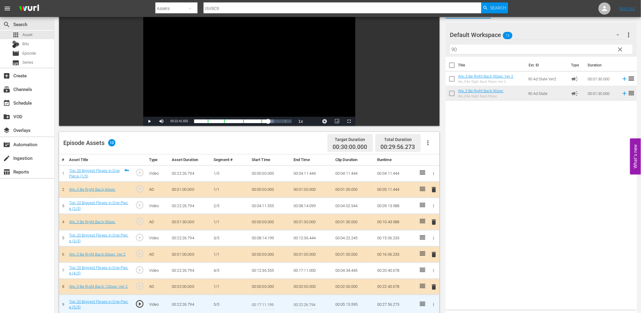
click at [262, 309] on input "00:17:11.199" at bounding box center [263, 304] width 23 height 15
click at [305, 271] on td "00:17:11.000" at bounding box center [312, 270] width 42 height 16
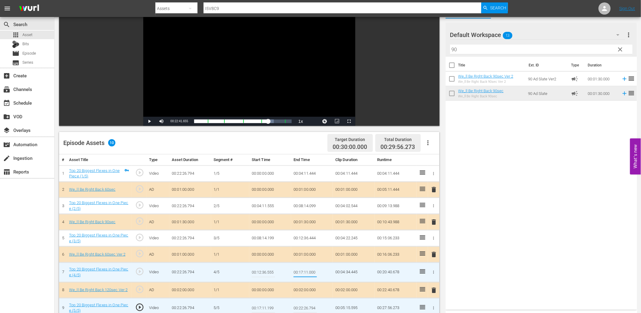
type input "00:17:11.199"
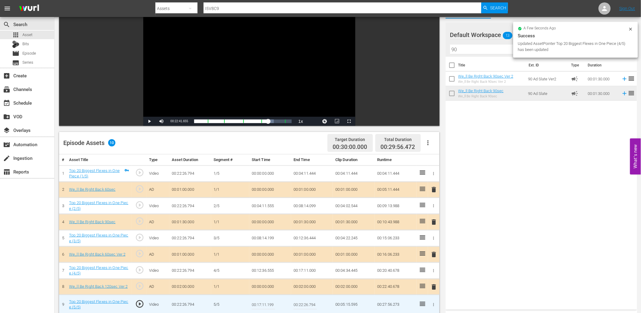
click at [269, 302] on input "00:17:11.199" at bounding box center [263, 304] width 23 height 15
type input "00:17:11.444"
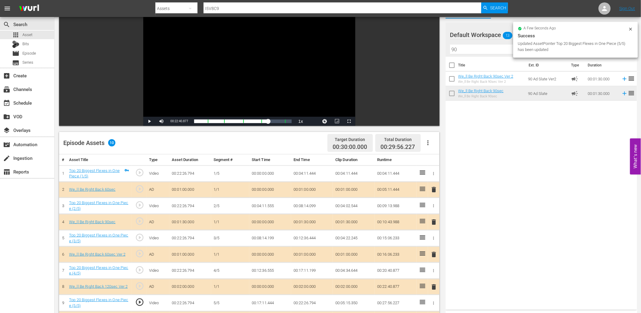
click at [227, 73] on div "Video Player" at bounding box center [249, 61] width 212 height 110
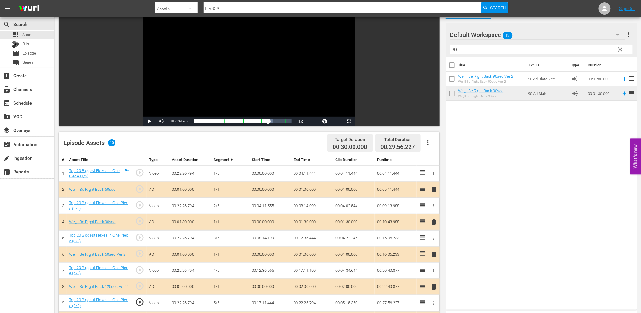
click at [267, 303] on td "00:17:11.444" at bounding box center [270, 303] width 42 height 16
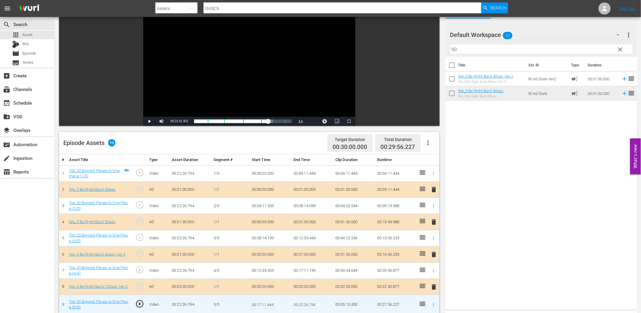
click at [267, 303] on input "00:17:11.444" at bounding box center [263, 304] width 23 height 15
type input "00:17:11.555"
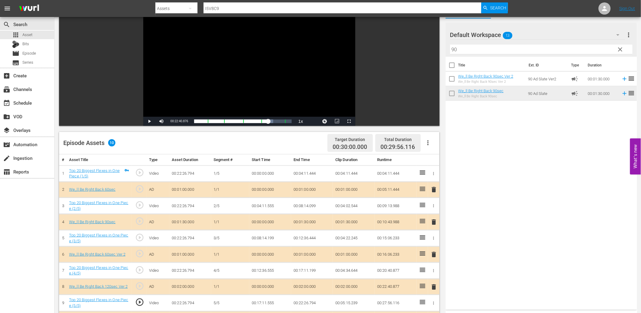
click at [307, 268] on td "00:17:11.199" at bounding box center [312, 270] width 42 height 16
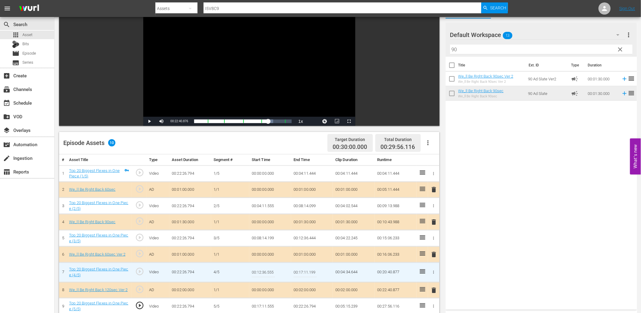
click at [307, 268] on input "00:17:11.199" at bounding box center [305, 272] width 23 height 15
type input "00:17:11.444"
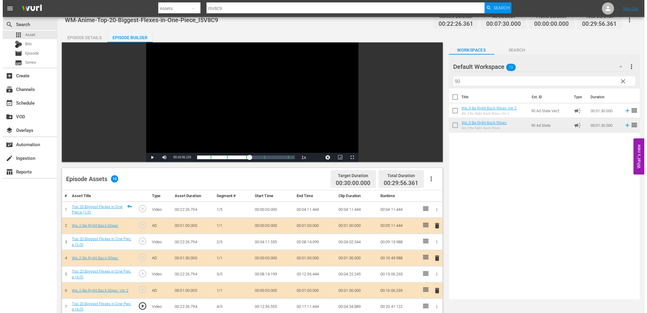
scroll to position [0, 0]
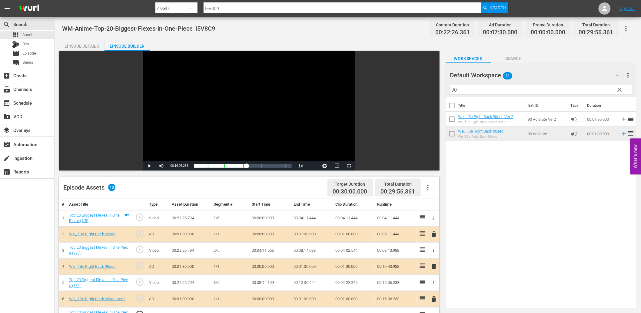
click at [187, 134] on div "Video Player" at bounding box center [249, 106] width 212 height 110
click at [84, 45] on div "Episode Details" at bounding box center [81, 46] width 45 height 15
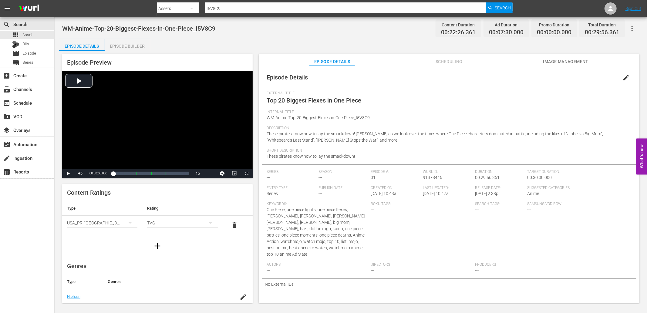
click at [128, 41] on div "Episode Builder" at bounding box center [127, 46] width 45 height 15
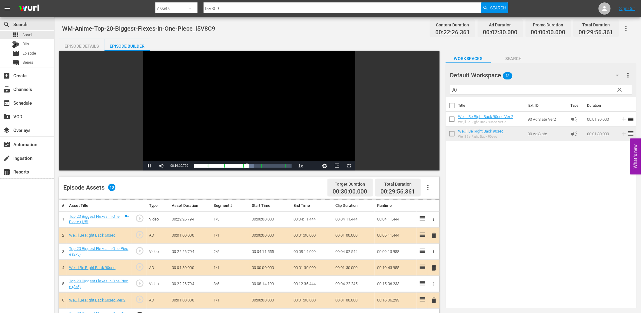
click at [194, 130] on div "Video Player" at bounding box center [249, 106] width 212 height 110
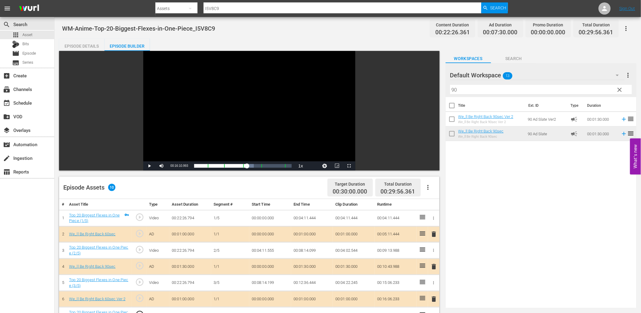
click at [86, 46] on div "Episode Details" at bounding box center [81, 46] width 45 height 15
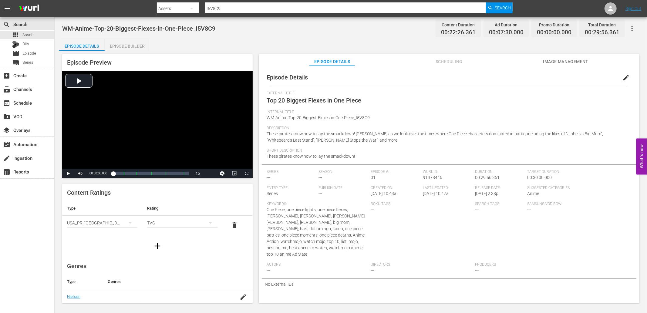
click at [577, 61] on span "Image Management" at bounding box center [565, 62] width 45 height 8
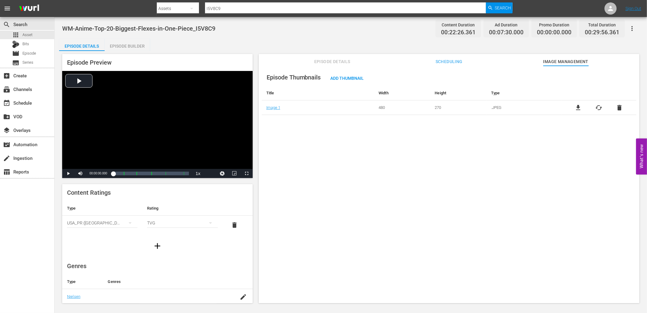
click at [578, 110] on span "file_download" at bounding box center [577, 107] width 7 height 7
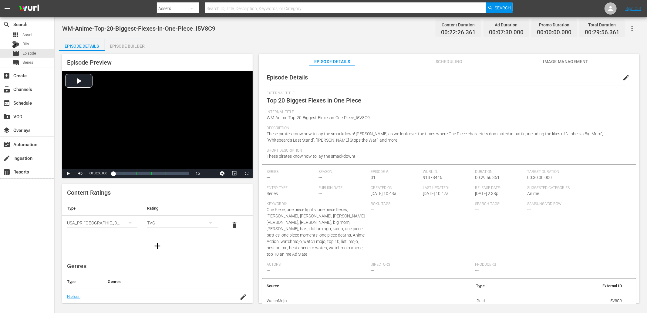
click at [550, 66] on div "Episode Details edit External Title Top 20 Biggest Flexes in One Piece Internal…" at bounding box center [449, 187] width 380 height 243
click at [548, 62] on span "Image Management" at bounding box center [565, 62] width 45 height 8
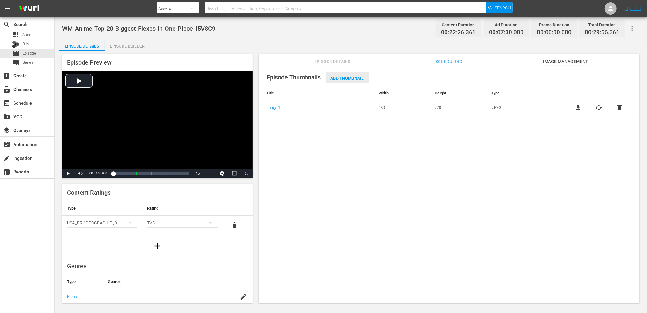
click at [347, 75] on div "Add Thumbnail" at bounding box center [347, 77] width 43 height 11
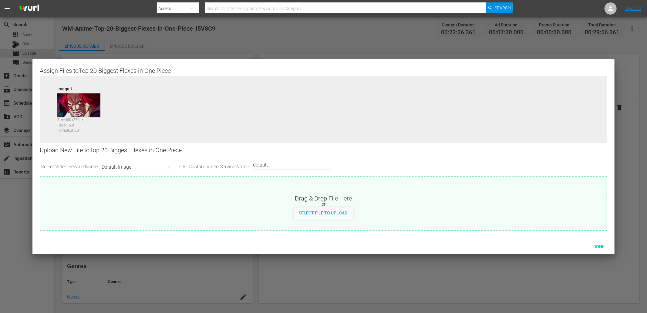
click at [116, 165] on div "Default Image" at bounding box center [139, 167] width 75 height 17
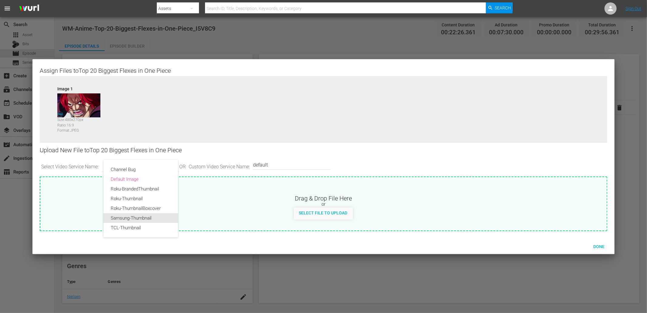
click at [125, 217] on div "Samsung-Thumbnail" at bounding box center [141, 218] width 60 height 10
type input "Samsung-Thumbnail"
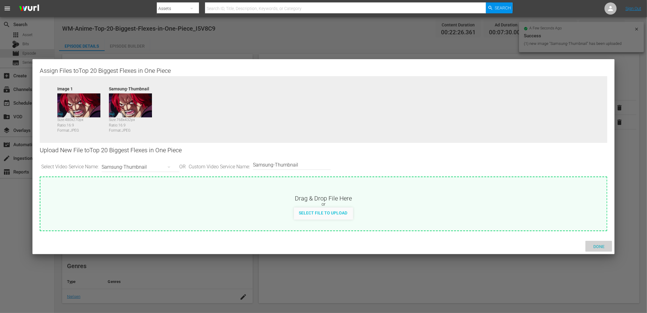
click at [600, 245] on span "Done" at bounding box center [598, 246] width 21 height 5
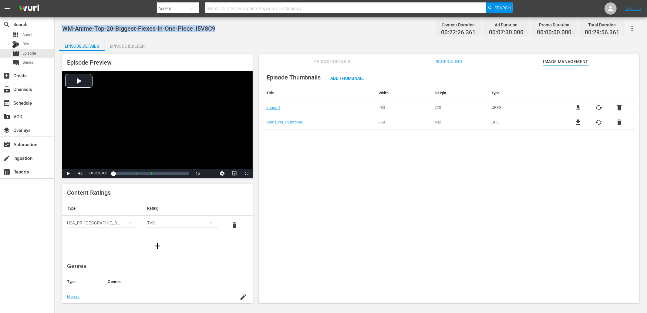
drag, startPoint x: 220, startPoint y: 25, endPoint x: 59, endPoint y: 22, distance: 160.7
click at [59, 22] on div "WM-Anime-Top-20-Biggest-Flexes-in-One-Piece_I5V8C9 Content Duration 00:22:26.36…" at bounding box center [351, 160] width 592 height 287
copy span "WM-Anime-Top-20-Biggest-Flexes-in-One-Piece_I5V8C9"
click at [335, 188] on div "Episode Thumbnails Add Thumbnail Title Width Height Type Image 1 480 270 .JPEG …" at bounding box center [449, 187] width 380 height 243
click at [28, 32] on span "Asset" at bounding box center [27, 35] width 10 height 6
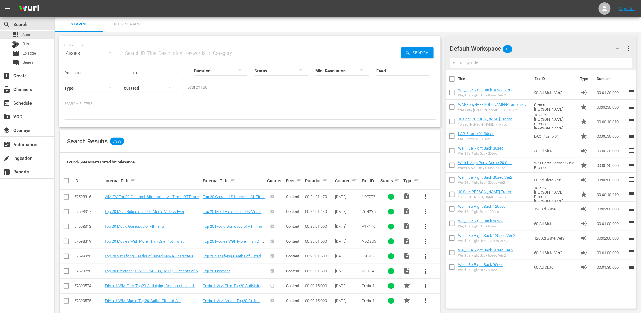
click at [143, 52] on input "text" at bounding box center [263, 53] width 278 height 15
paste input "WM-Anime-Top-20-Visually-Stunning-Anime-Fights_K3B5S6"
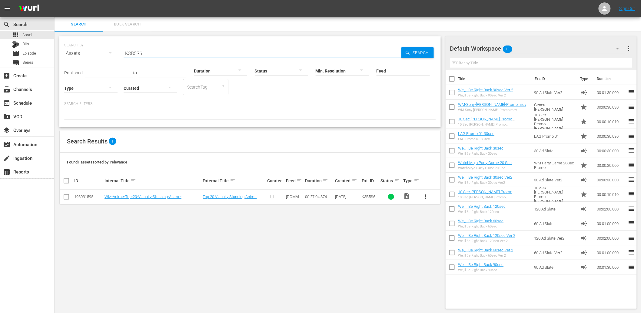
type input "K3B5S6"
click at [427, 195] on span "more_vert" at bounding box center [426, 196] width 7 height 7
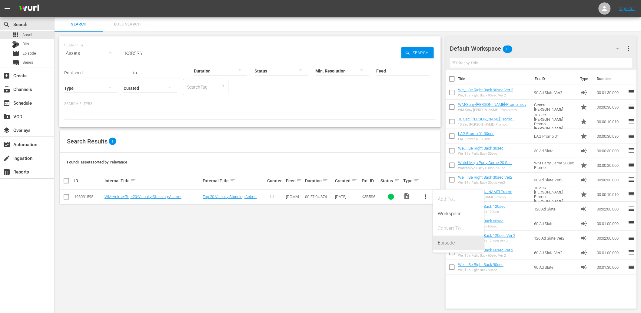
click at [458, 246] on div "Episode" at bounding box center [458, 243] width 41 height 15
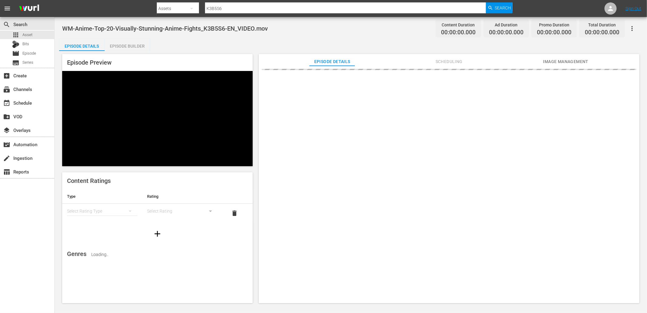
click at [561, 58] on span "Image Management" at bounding box center [565, 62] width 45 height 8
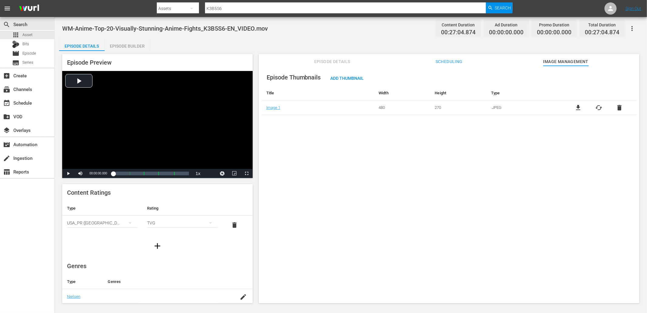
click at [578, 107] on span "file_download" at bounding box center [577, 107] width 7 height 7
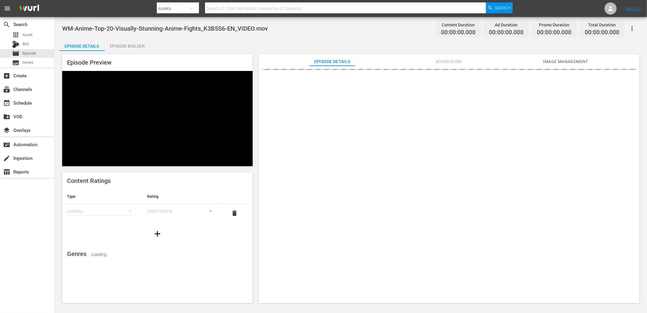
click at [553, 58] on span "Image Management" at bounding box center [565, 62] width 45 height 8
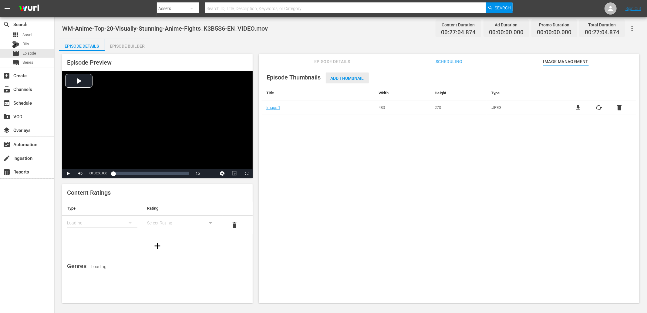
click at [345, 80] on div "Add Thumbnail" at bounding box center [347, 77] width 43 height 11
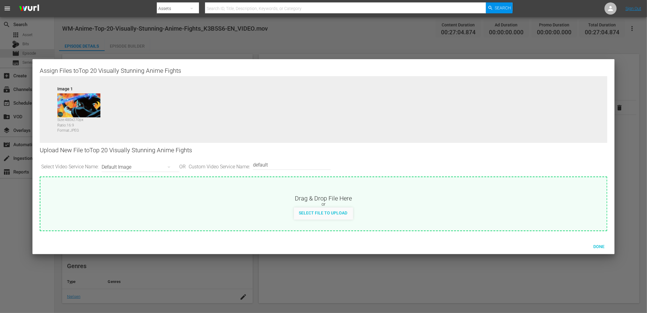
click at [117, 169] on div "Default Image" at bounding box center [139, 167] width 75 height 17
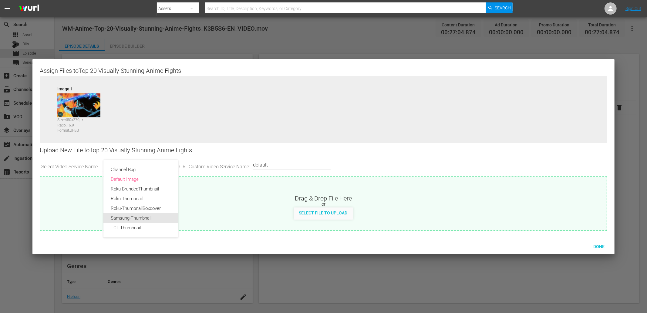
click at [119, 214] on div "Samsung-Thumbnail" at bounding box center [141, 218] width 60 height 10
type input "Samsung-Thumbnail"
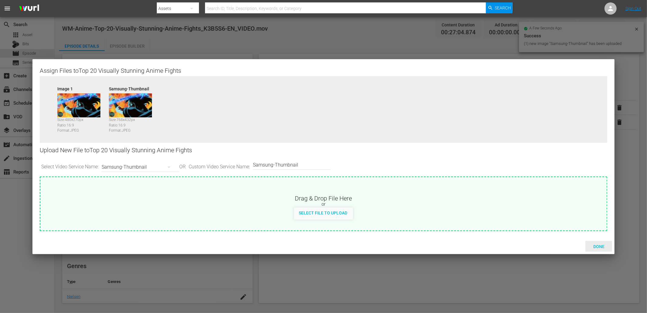
click at [594, 245] on span "Done" at bounding box center [598, 246] width 21 height 5
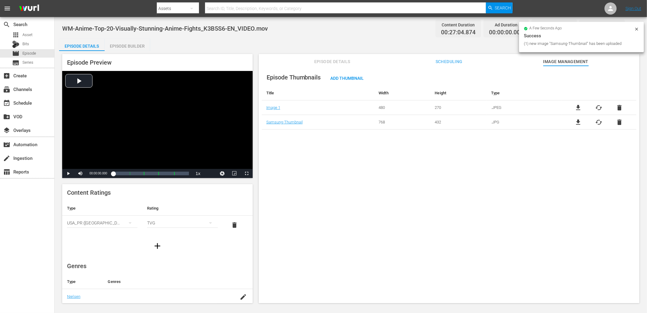
click at [349, 58] on span "Episode Details" at bounding box center [331, 62] width 45 height 8
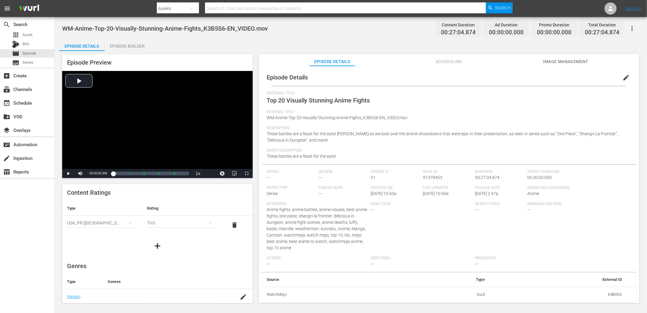
click at [622, 77] on span "edit" at bounding box center [625, 77] width 7 height 7
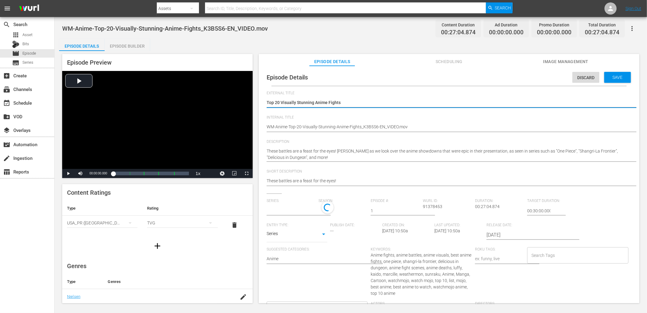
type input "No Series"
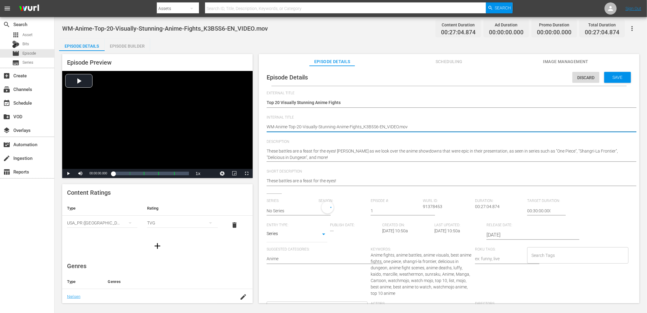
drag, startPoint x: 378, startPoint y: 128, endPoint x: 431, endPoint y: 132, distance: 53.2
type textarea "WM-Anime-Top-20-Visually-Stunning-Anime-Fights_K3B5S6-"
type textarea "WM-Anime-Top-20-Visually-Stunning-Anime-Fights_K3B5S6"
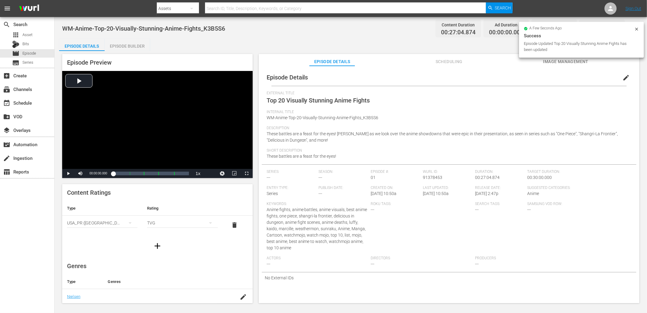
click at [136, 44] on div "Episode Builder" at bounding box center [127, 46] width 45 height 15
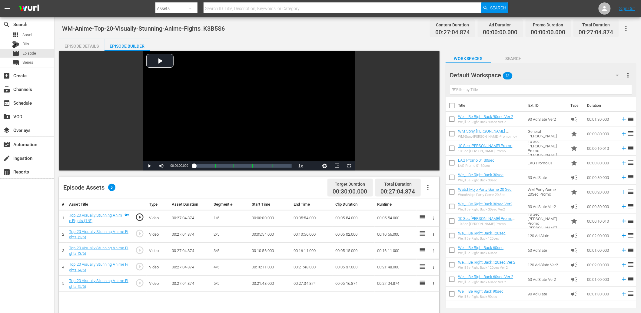
click at [477, 87] on input "text" at bounding box center [541, 90] width 182 height 10
type input "1"
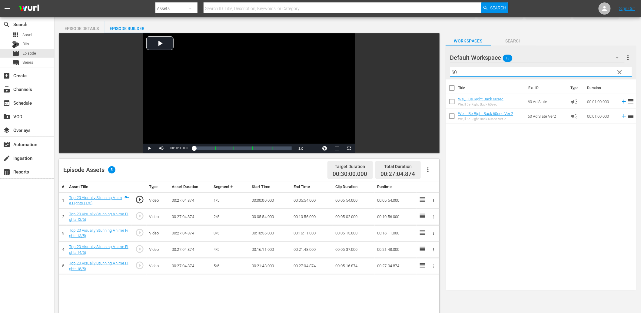
scroll to position [45, 0]
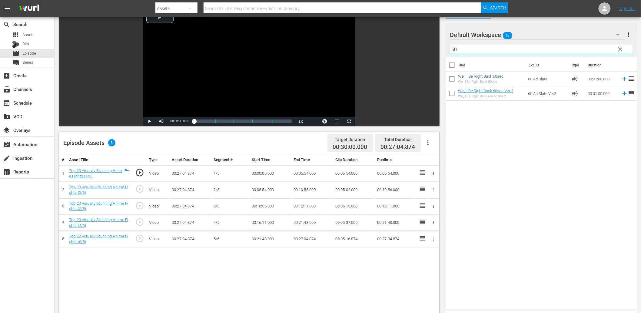
type input "60"
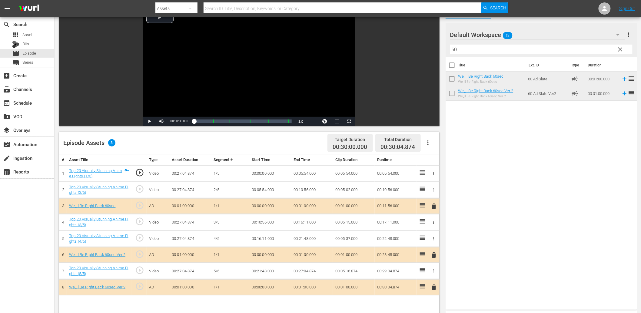
click at [142, 222] on span "play_circle_outline" at bounding box center [139, 221] width 9 height 9
click at [240, 65] on div "Video Player" at bounding box center [249, 61] width 212 height 110
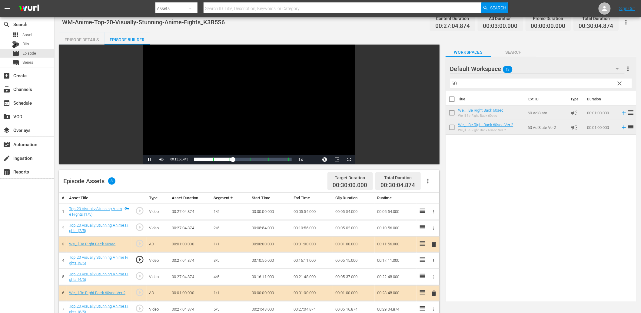
scroll to position [0, 0]
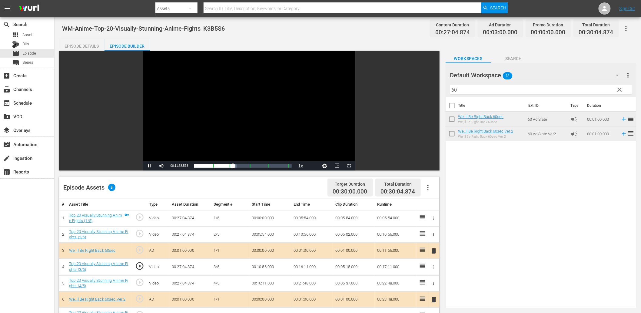
click at [184, 125] on div "Video Player" at bounding box center [249, 106] width 212 height 110
click at [139, 261] on span "play_circle_outline" at bounding box center [139, 265] width 9 height 9
click at [265, 265] on td "00:10:56.000" at bounding box center [270, 267] width 42 height 16
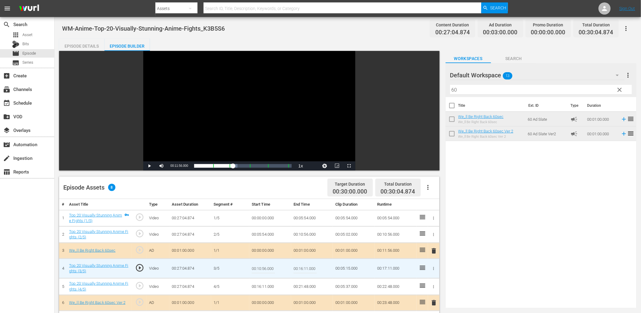
click at [265, 265] on input "00:10:56.000" at bounding box center [263, 268] width 23 height 15
type input "00:10:55.000"
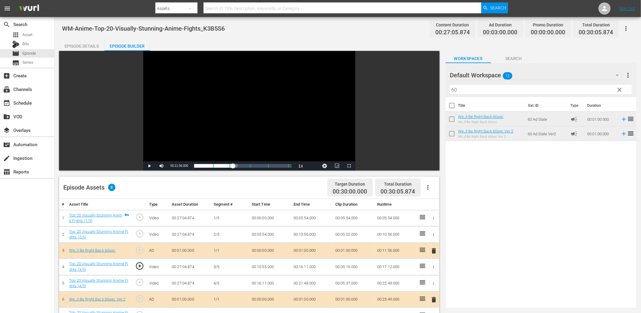
click at [246, 115] on div "Video Player" at bounding box center [249, 106] width 212 height 110
click at [271, 265] on td "00:10:55.000" at bounding box center [270, 267] width 42 height 16
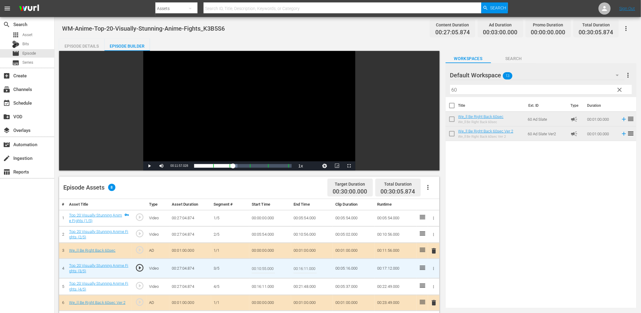
click at [271, 265] on input "00:10:55.000" at bounding box center [263, 268] width 23 height 15
type input "00:10:55.299"
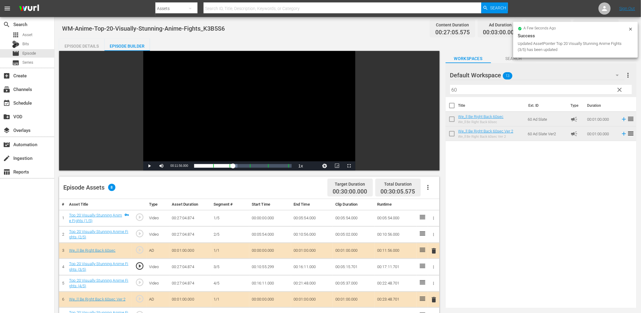
click at [172, 109] on div "Video Player" at bounding box center [249, 106] width 212 height 110
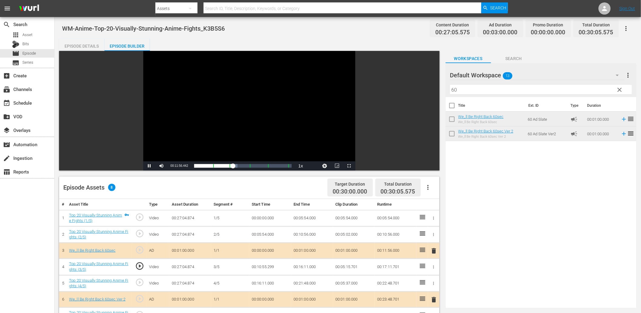
click at [172, 109] on div "Video Player" at bounding box center [249, 106] width 212 height 110
click at [272, 266] on td "00:10:55.299" at bounding box center [270, 267] width 42 height 16
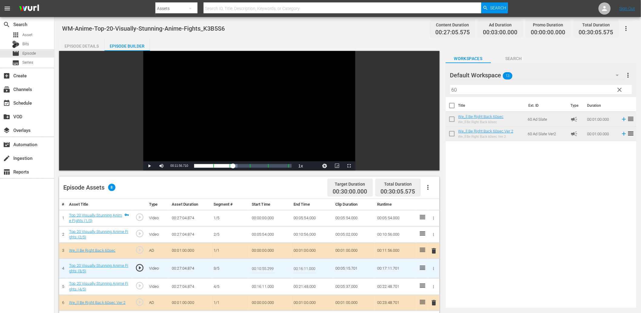
click at [272, 266] on input "00:10:55.299" at bounding box center [263, 268] width 23 height 15
type input "00:10:55.399"
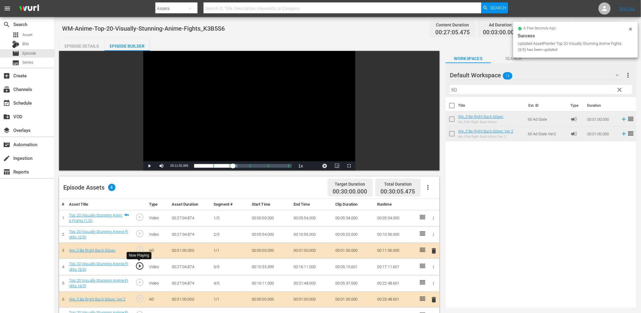
click at [141, 266] on span "play_circle_outline" at bounding box center [139, 265] width 9 height 9
click at [202, 102] on div "Video Player" at bounding box center [249, 106] width 212 height 110
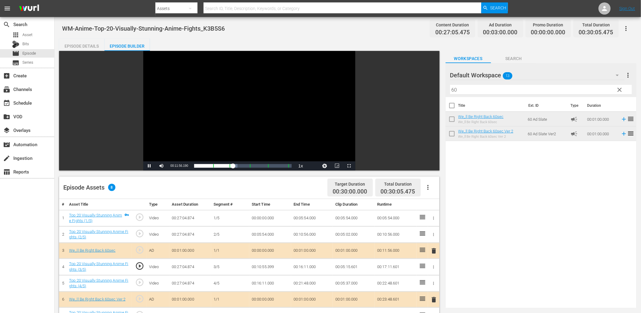
click at [202, 102] on div "Video Player" at bounding box center [249, 106] width 212 height 110
click at [258, 266] on td "00:10:55.399" at bounding box center [270, 267] width 42 height 16
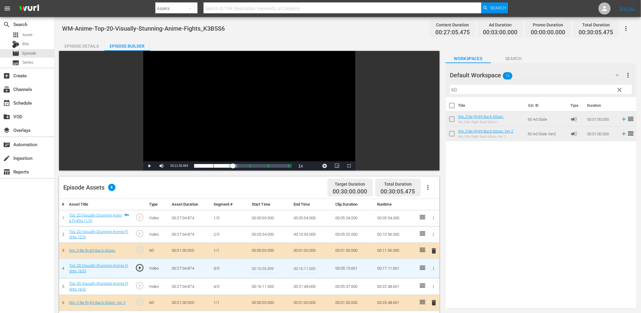
click at [258, 266] on input "00:10:55.399" at bounding box center [263, 268] width 23 height 15
click at [310, 233] on td "00:10:56.000" at bounding box center [312, 234] width 42 height 16
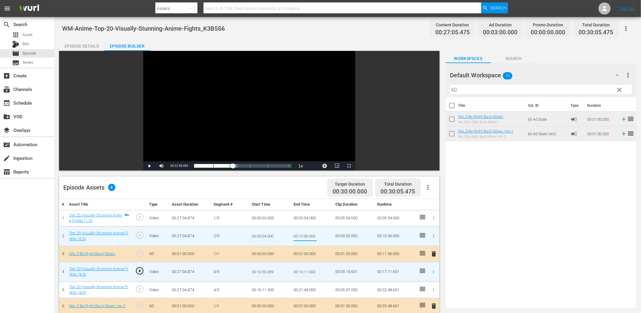
type input "00:10:55.399"
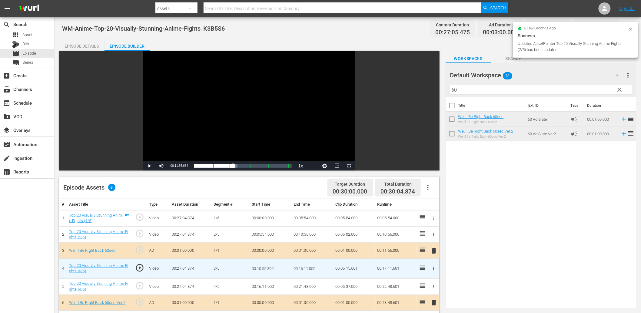
click at [258, 266] on input "00:10:55.399" at bounding box center [263, 268] width 23 height 15
type input "00:10:55.444"
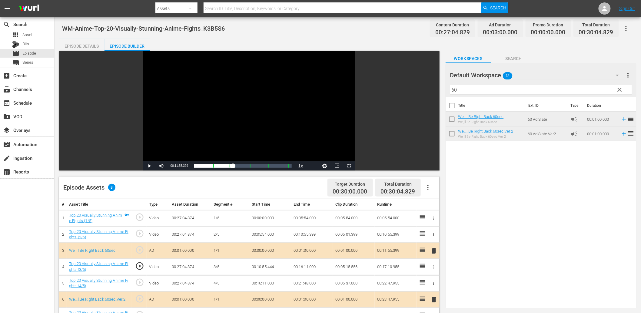
click at [267, 270] on td "00:10:55.444" at bounding box center [270, 267] width 42 height 16
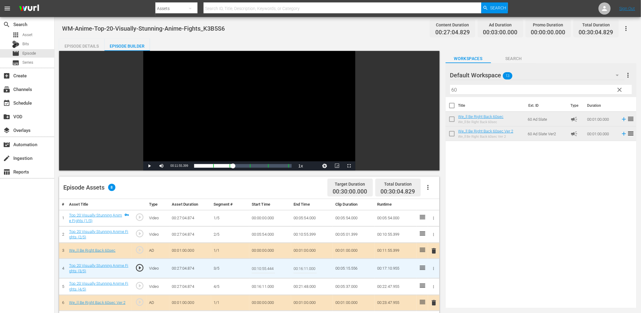
click at [267, 270] on input "00:10:55.444" at bounding box center [263, 268] width 23 height 15
type input "00:10:55.499"
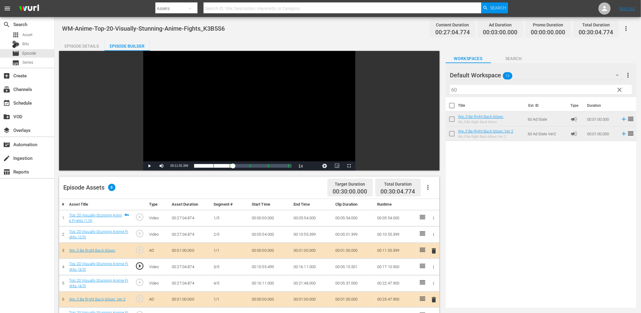
click at [267, 267] on td "00:10:55.499" at bounding box center [270, 267] width 42 height 16
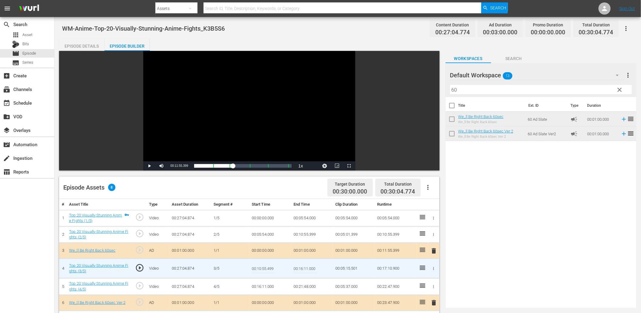
click at [267, 267] on input "00:10:55.499" at bounding box center [263, 268] width 23 height 15
type input "00:10:55.599"
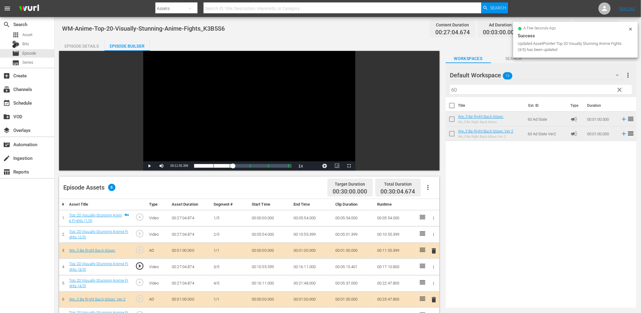
click at [216, 144] on div "Video Player" at bounding box center [249, 106] width 212 height 110
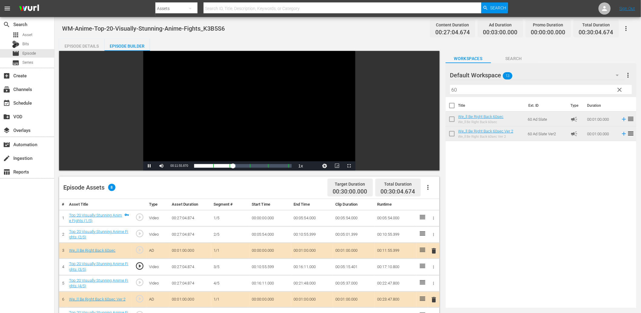
click at [216, 144] on div "Video Player" at bounding box center [249, 106] width 212 height 110
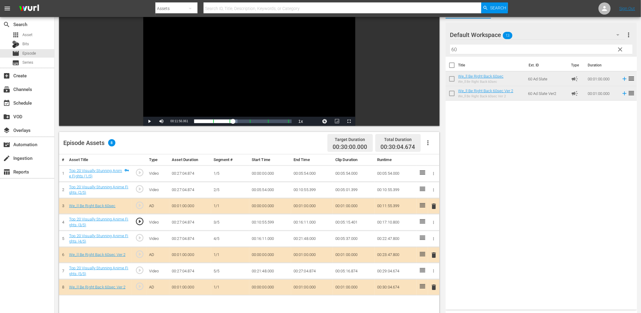
click at [137, 271] on span "play_circle_outline" at bounding box center [139, 270] width 9 height 9
click at [236, 72] on div "Video Player" at bounding box center [249, 61] width 212 height 110
click at [268, 271] on td "00:21:48.000" at bounding box center [270, 271] width 42 height 16
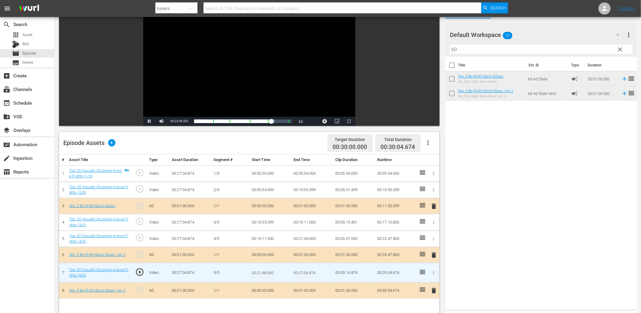
click at [268, 271] on input "00:21:48.000" at bounding box center [263, 272] width 23 height 15
click at [262, 271] on input "00:21:48.000" at bounding box center [263, 272] width 23 height 15
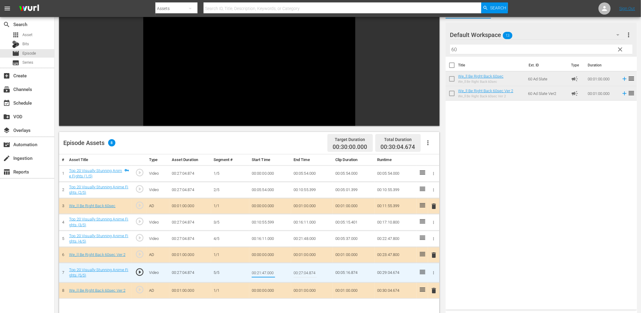
type input "00:21:47.600"
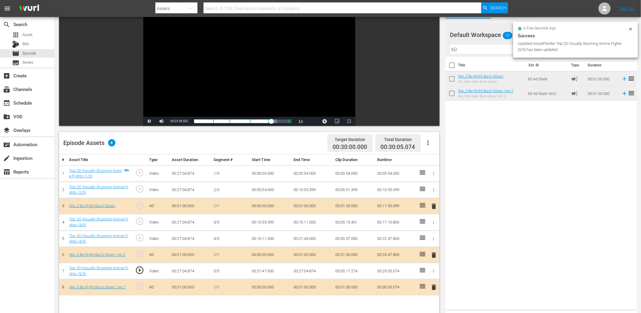
click at [254, 89] on div "Video Player" at bounding box center [249, 61] width 212 height 110
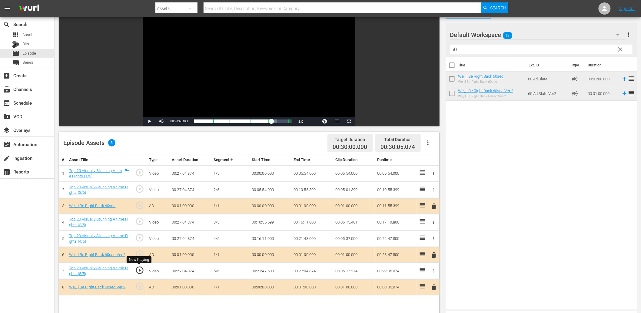
click at [139, 268] on span "play_circle_outline" at bounding box center [139, 270] width 9 height 9
click at [175, 73] on div "Video Player" at bounding box center [249, 61] width 212 height 110
click at [267, 274] on td "00:21:47.600" at bounding box center [270, 271] width 42 height 16
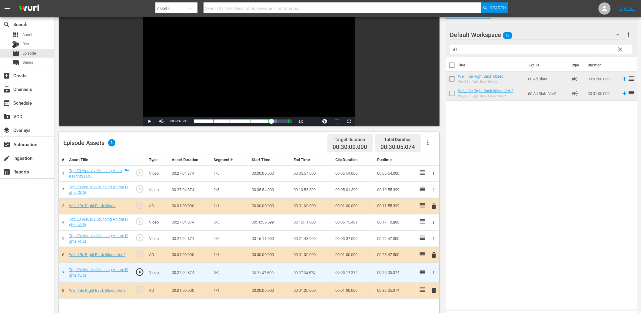
click at [267, 274] on input "00:21:47.600" at bounding box center [263, 272] width 23 height 15
type input "00:21:47.699"
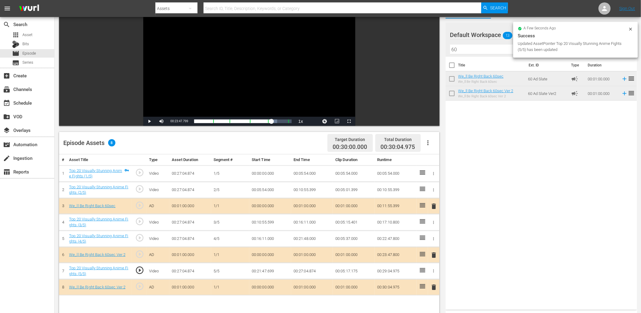
click at [223, 68] on div "Video Player" at bounding box center [249, 61] width 212 height 110
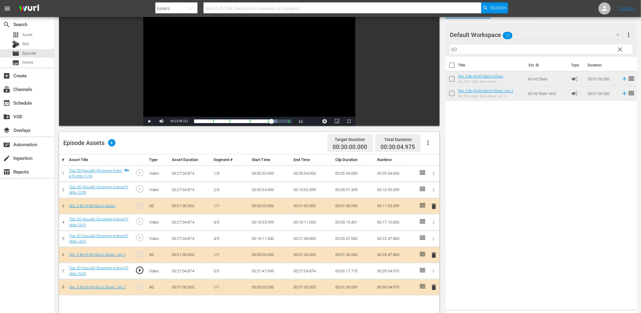
click at [262, 270] on td "00:21:47.699" at bounding box center [270, 271] width 42 height 16
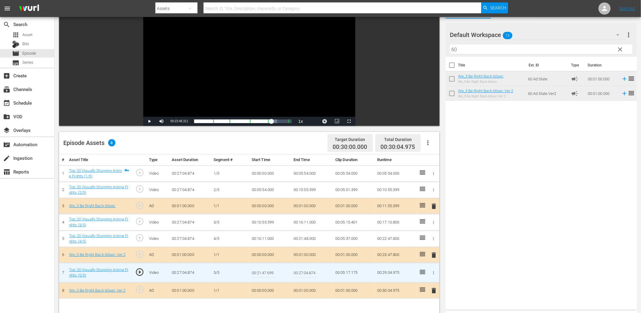
click at [262, 270] on input "00:21:47.699" at bounding box center [263, 272] width 23 height 15
click at [305, 238] on td "00:21:48.000" at bounding box center [312, 238] width 42 height 16
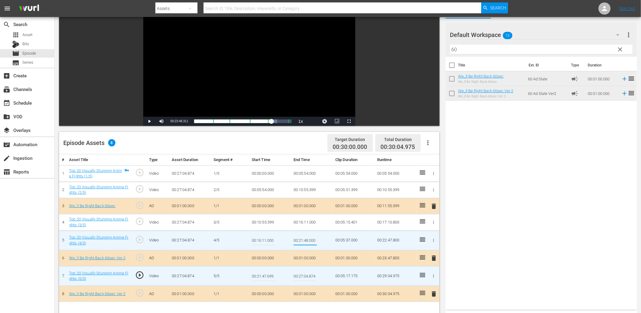
type input "00:21:47.699"
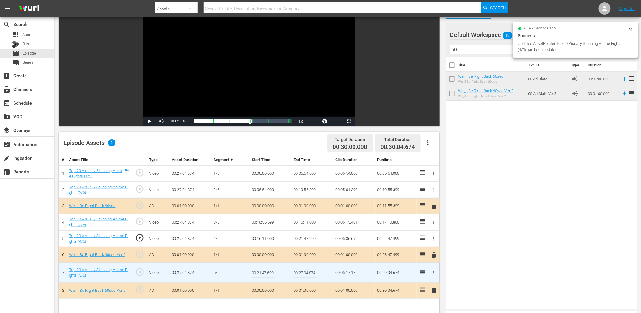
click at [269, 272] on input "00:21:47.699" at bounding box center [263, 272] width 23 height 15
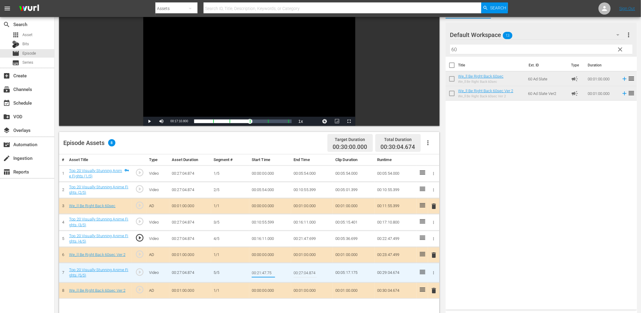
type input "00:21:47.750"
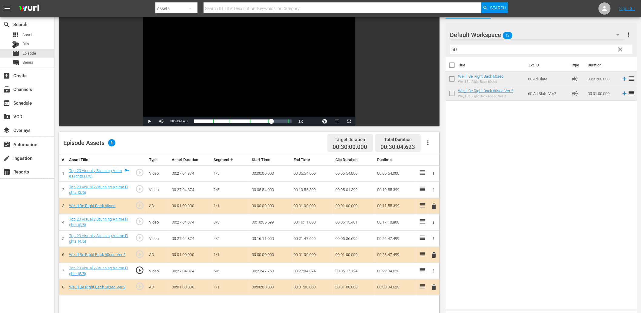
click at [268, 271] on td "00:21:47.750" at bounding box center [270, 271] width 42 height 16
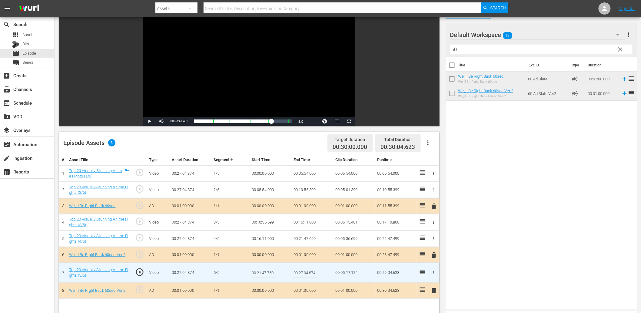
click at [268, 271] on input "00:21:47.750" at bounding box center [263, 272] width 23 height 15
type input "00:21:47.850"
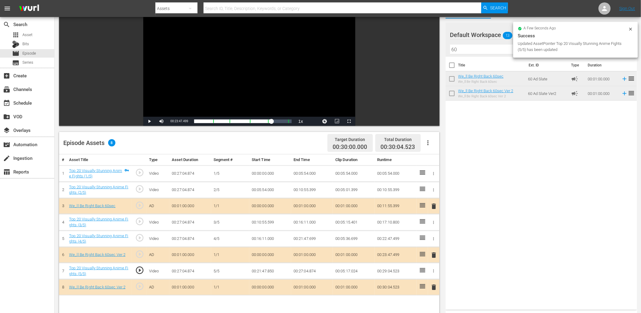
click at [268, 268] on td "00:21:47.850" at bounding box center [270, 271] width 42 height 16
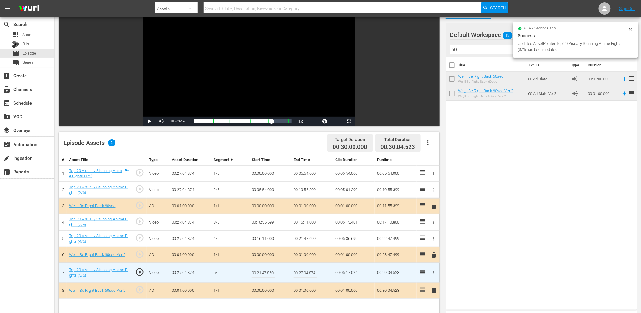
click at [268, 268] on input "00:21:47.850" at bounding box center [263, 272] width 23 height 15
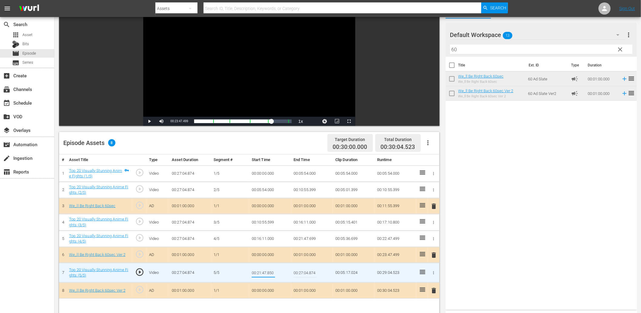
click at [268, 268] on input "00:21:47.850" at bounding box center [263, 272] width 23 height 15
type input "00:21:47.899"
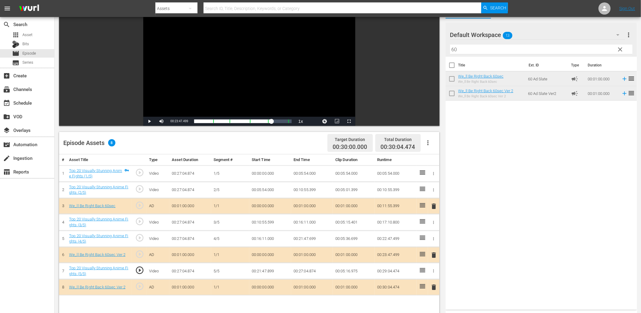
click at [266, 270] on td "00:21:47.899" at bounding box center [270, 271] width 42 height 16
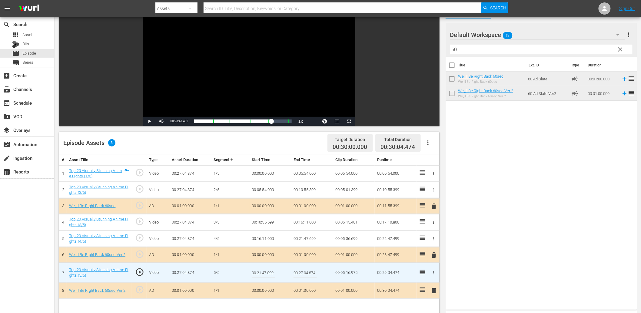
click at [266, 270] on input "00:21:47.899" at bounding box center [263, 272] width 23 height 15
type input "00:21:47.950"
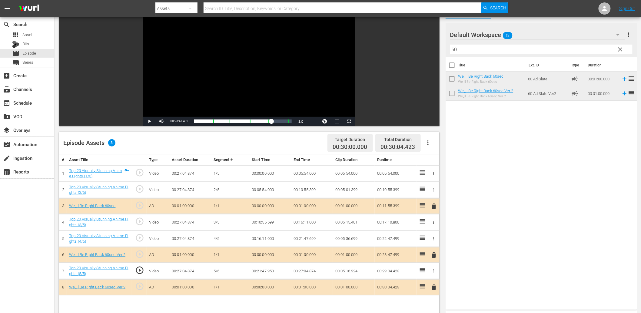
click at [262, 269] on td "00:21:47.950" at bounding box center [270, 271] width 42 height 16
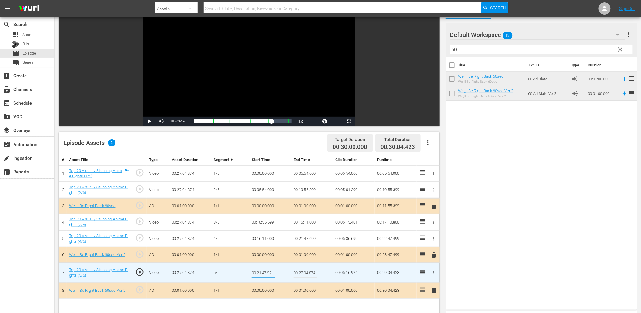
type input "00:21:47.925"
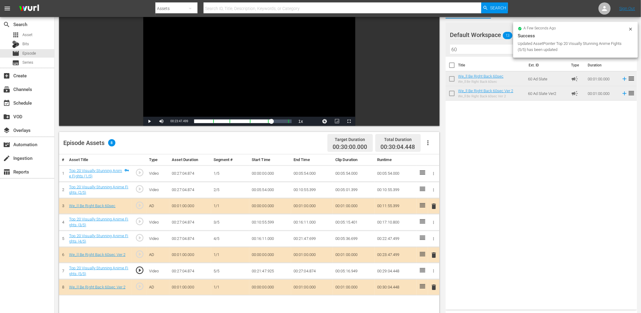
click at [269, 69] on div "Video Player" at bounding box center [249, 61] width 212 height 110
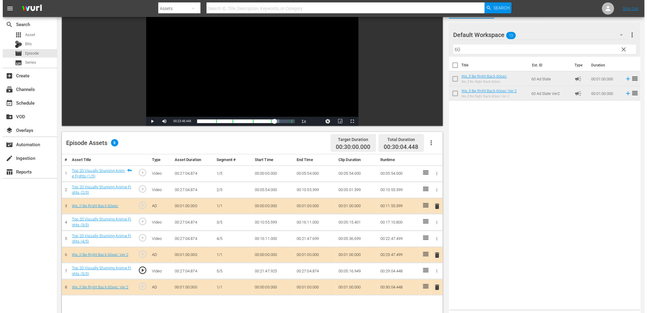
scroll to position [0, 0]
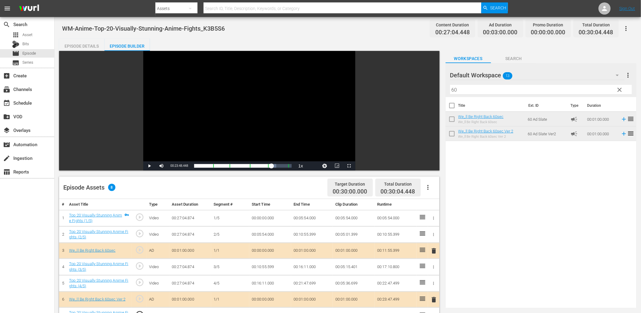
click at [81, 46] on div "Episode Details" at bounding box center [81, 46] width 45 height 15
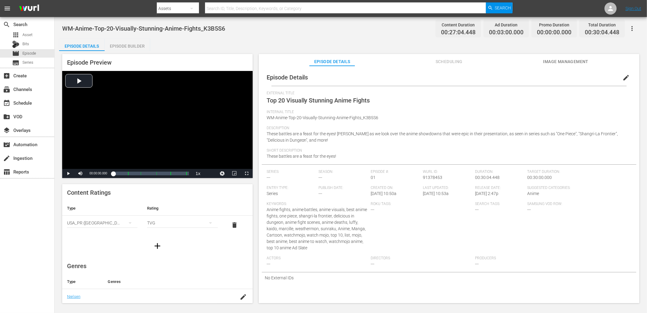
click at [622, 74] on span "edit" at bounding box center [625, 77] width 7 height 7
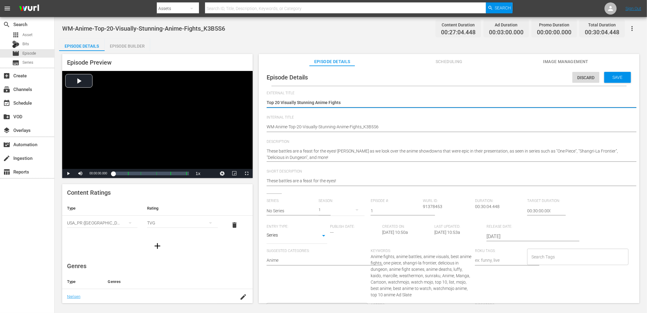
click at [374, 259] on span "Anime fights, anime battles, anime visuals, best anime fights, one piece, shang…" at bounding box center [420, 275] width 101 height 43
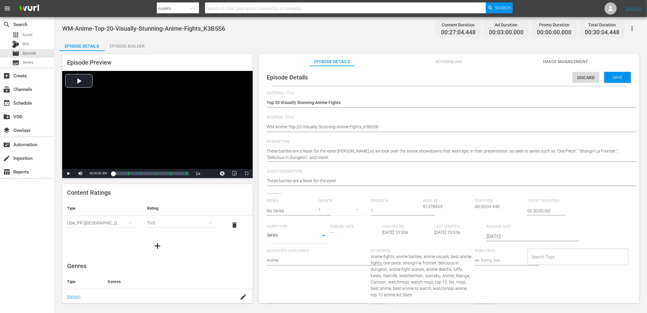
click at [374, 259] on div "Keywords: Anime fights, anime battles, anime visuals, best anime fights, one pi…" at bounding box center [422, 276] width 104 height 54
click at [371, 257] on span "Anime fights, anime battles, anime visuals, best anime fights, one piece, shang…" at bounding box center [420, 275] width 101 height 43
copy span "Anime"
click at [559, 255] on input "Search Tags" at bounding box center [573, 256] width 87 height 11
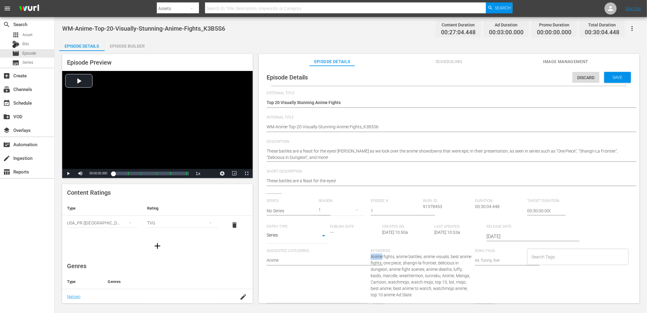
paste input "Anime"
type input "Anime"
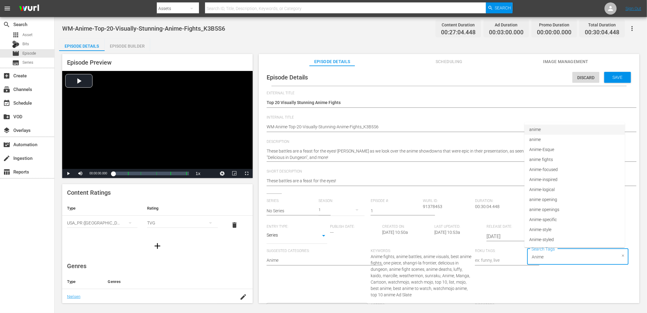
click at [538, 129] on span "anime" at bounding box center [535, 129] width 12 height 6
paste input "Anime"
type input "Anime"
click at [550, 158] on span "anime fights" at bounding box center [541, 159] width 24 height 6
paste input "Anime"
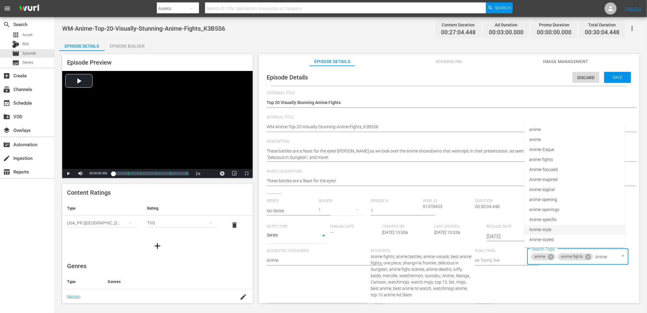
type input "Anime"
click at [380, 213] on input "1" at bounding box center [394, 210] width 49 height 15
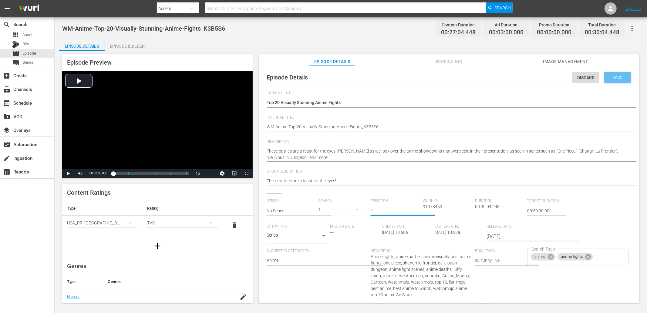
click at [614, 73] on div "Save" at bounding box center [617, 77] width 27 height 11
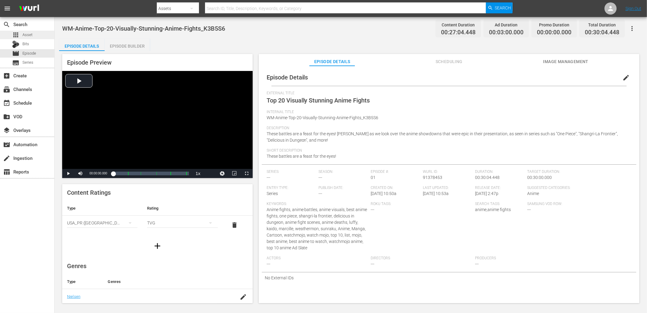
click at [22, 37] on span "Asset" at bounding box center [27, 35] width 10 height 6
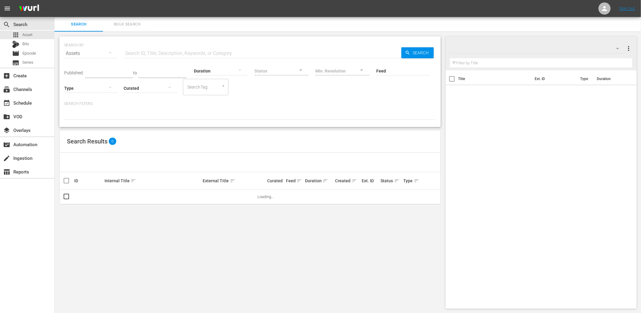
click at [179, 54] on input "text" at bounding box center [263, 53] width 278 height 15
paste input "H1Y3G8"
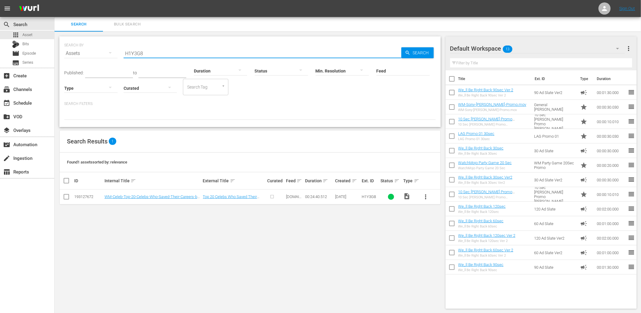
type input "H1Y3G8"
click at [424, 196] on span "more_vert" at bounding box center [426, 196] width 7 height 7
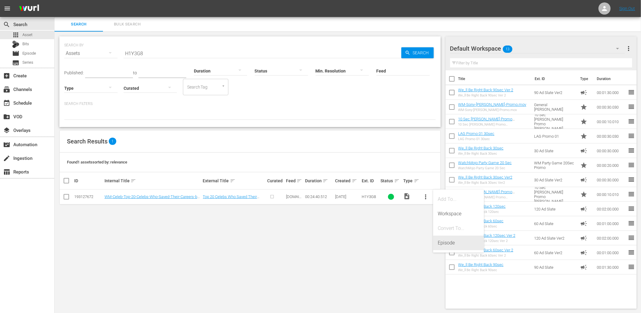
click at [452, 244] on div "Episode" at bounding box center [458, 243] width 41 height 15
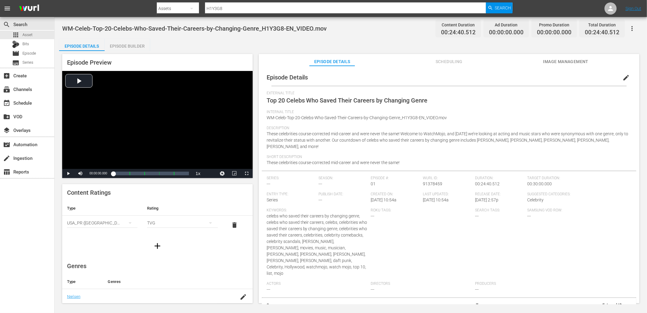
click at [618, 75] on button "edit" at bounding box center [625, 77] width 15 height 15
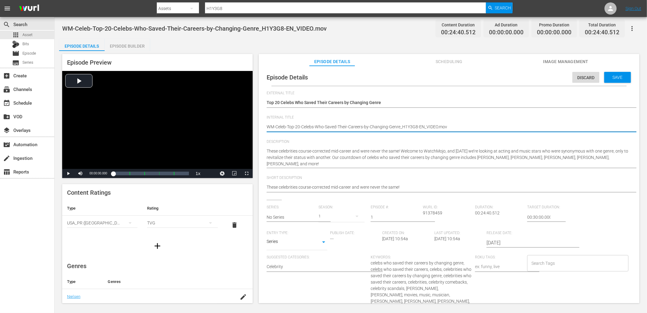
drag, startPoint x: 416, startPoint y: 128, endPoint x: 513, endPoint y: 129, distance: 97.3
type textarea "WM-Celeb-Top-20-Celebs-Who-Saved-Their-Careers-by-Changing-Genre_H1Y3G8"
type textarea "WM-Celeb-Top-20-Celebs-Who-Saved-Their-Careers-by-Changing-Genre_H1Y3G"
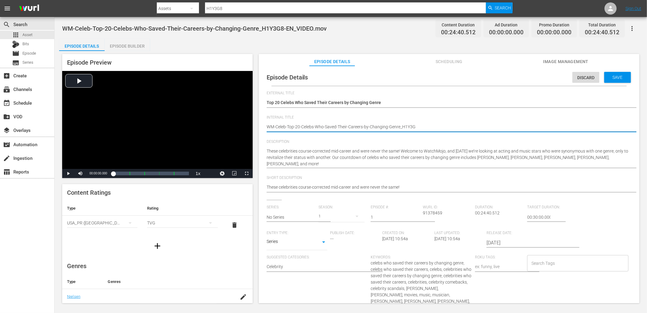
type textarea "WM-Celeb-Top-20-Celebs-Who-Saved-Their-Careers-by-Changing-Genre_H1Y3G8"
click at [374, 263] on span "celebs who saved their careers by changing genre, celebs who saved their career…" at bounding box center [420, 291] width 101 height 62
copy span "celeb"
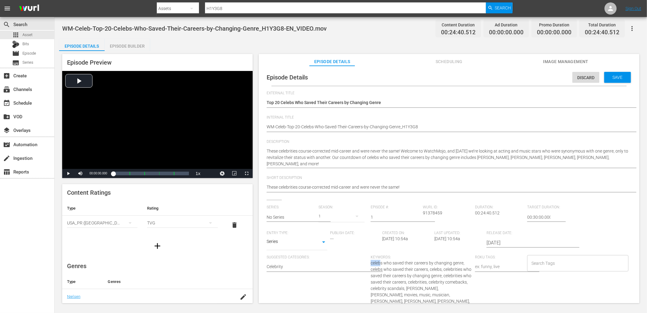
click at [536, 265] on input "Search Tags" at bounding box center [573, 263] width 87 height 11
paste input "celeb"
type input "celeb"
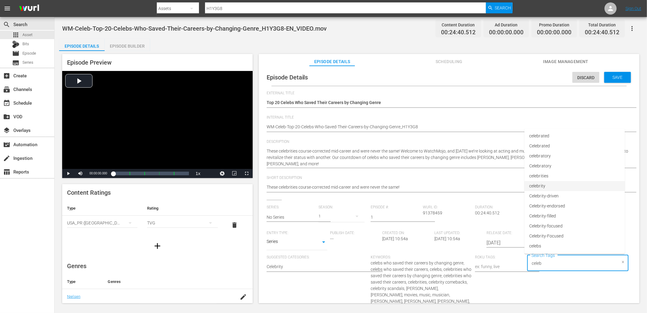
click at [547, 186] on li "celebrity" at bounding box center [574, 186] width 100 height 10
paste input "celeb"
type input "celeb"
click at [550, 175] on li "celebrities" at bounding box center [574, 176] width 100 height 10
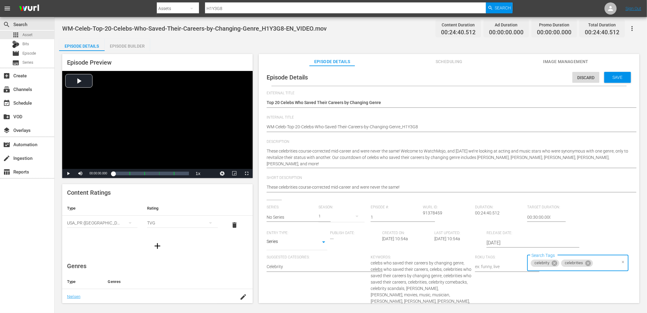
paste input "celeb"
type input "celeb"
click at [551, 217] on span "Celebrity-filled" at bounding box center [542, 216] width 27 height 6
click at [613, 77] on span "Save" at bounding box center [617, 77] width 20 height 5
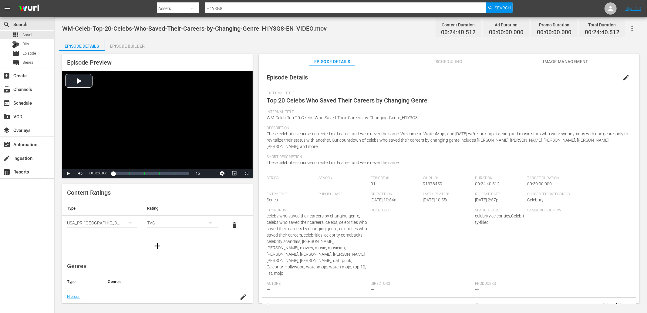
click at [555, 59] on span "Image Management" at bounding box center [565, 62] width 45 height 8
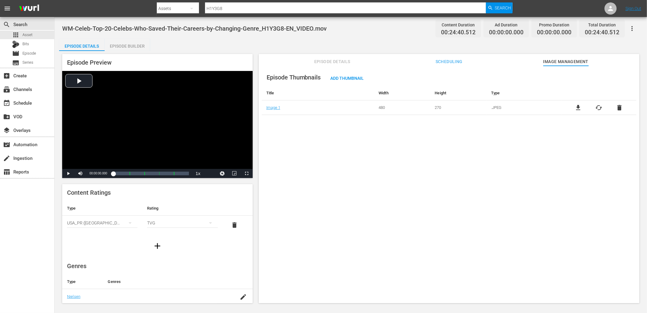
click at [577, 109] on span "file_download" at bounding box center [577, 107] width 7 height 7
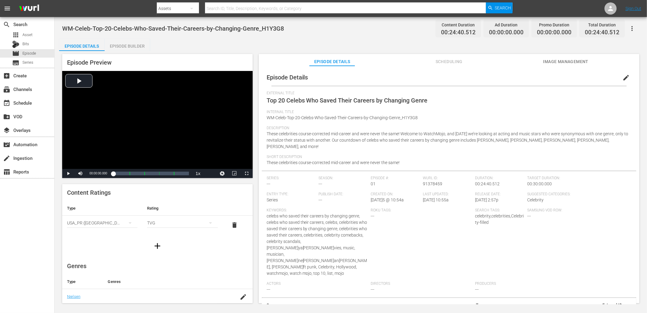
click at [559, 62] on span "Image Management" at bounding box center [565, 62] width 45 height 8
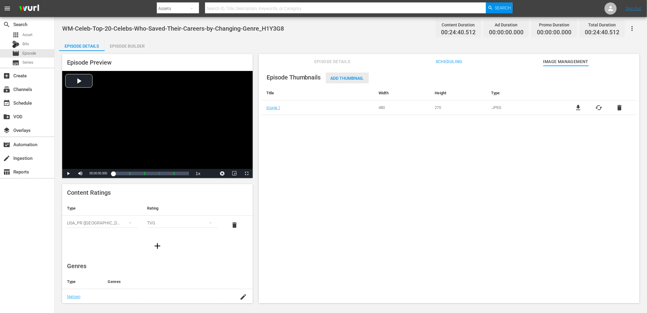
click at [347, 79] on span "Add Thumbnail" at bounding box center [347, 78] width 43 height 5
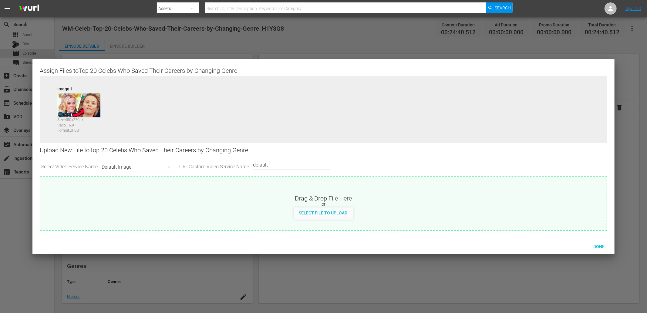
click at [134, 166] on div "Default Image" at bounding box center [139, 167] width 75 height 17
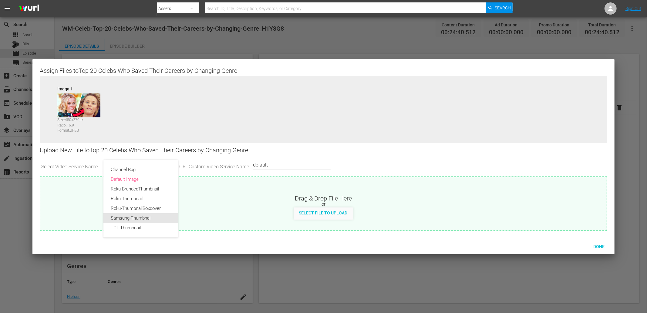
click at [122, 220] on div "Samsung-Thumbnail" at bounding box center [141, 218] width 60 height 10
type input "Samsung-Thumbnail"
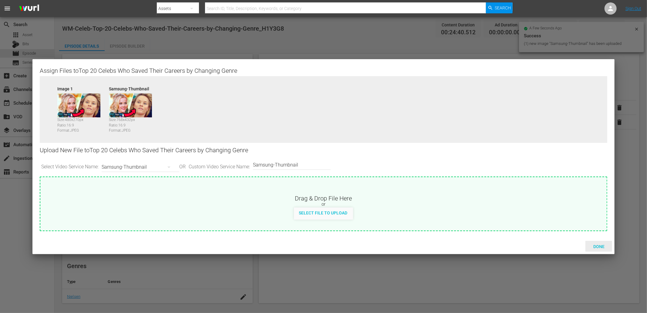
click at [593, 246] on span "Done" at bounding box center [598, 246] width 21 height 5
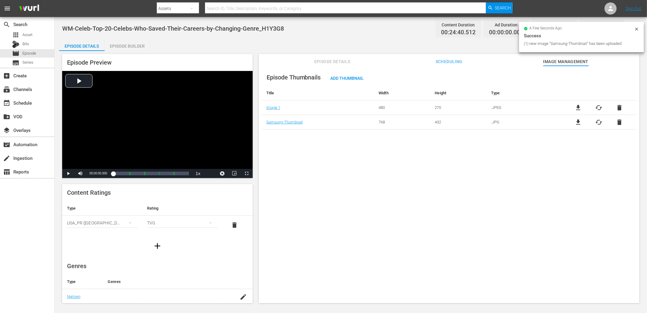
click at [380, 169] on div "Episode Thumbnails Add Thumbnail Title Width Height Type Image 1 480 270 .JPEG …" at bounding box center [449, 187] width 380 height 243
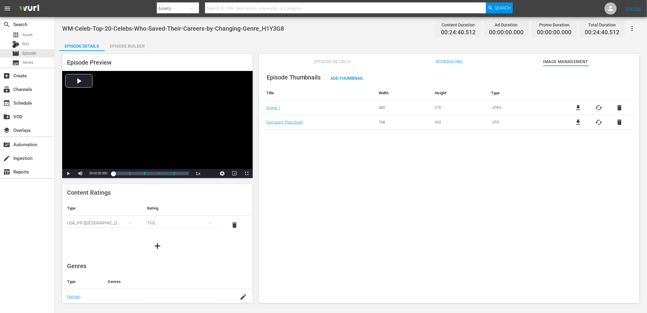
click at [314, 61] on span "Episode Details" at bounding box center [331, 62] width 45 height 8
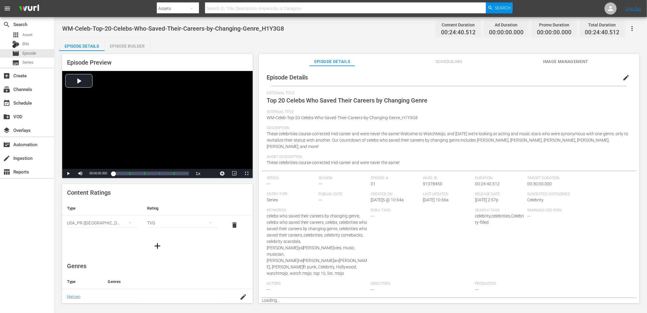
click at [118, 49] on div "Episode Builder" at bounding box center [127, 46] width 45 height 15
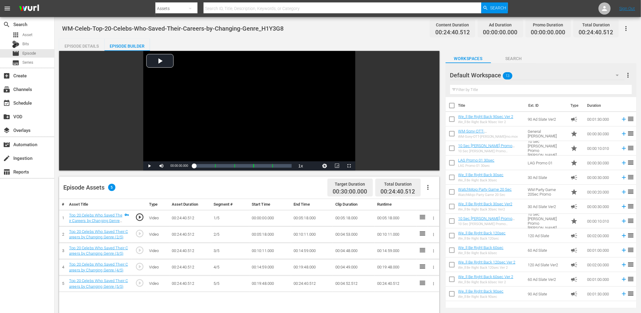
click at [503, 90] on input "text" at bounding box center [541, 90] width 182 height 10
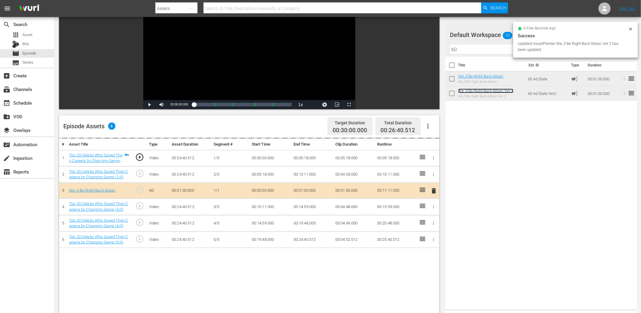
scroll to position [67, 0]
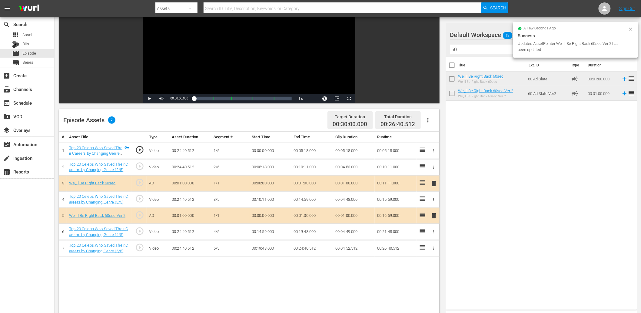
drag, startPoint x: 428, startPoint y: 51, endPoint x: 406, endPoint y: 52, distance: 21.3
click at [406, 52] on div "Video Player is loading. Play Video Play Mute Current Time 00:00:00.000 / Durat…" at bounding box center [348, 191] width 578 height 415
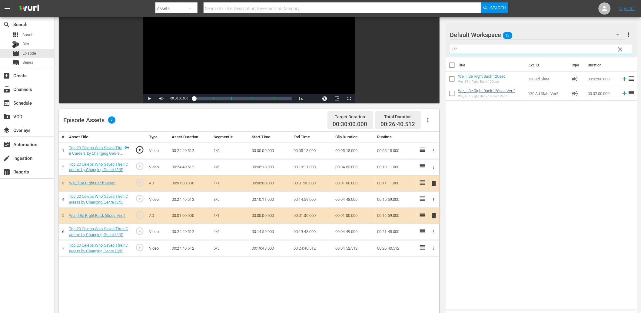
type input "12"
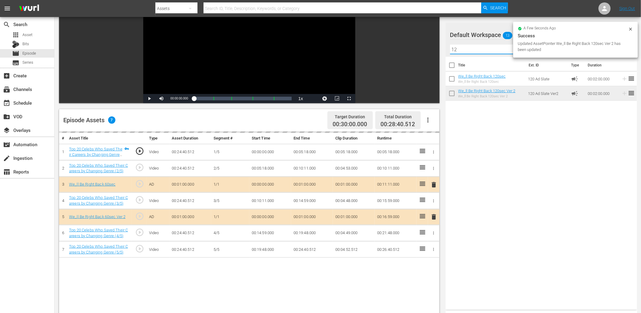
drag, startPoint x: 416, startPoint y: 48, endPoint x: 413, endPoint y: 49, distance: 4.1
click at [413, 49] on div "Video Player is loading. Play Video Play Mute Current Time 00:00:00.000 / Durat…" at bounding box center [348, 191] width 578 height 415
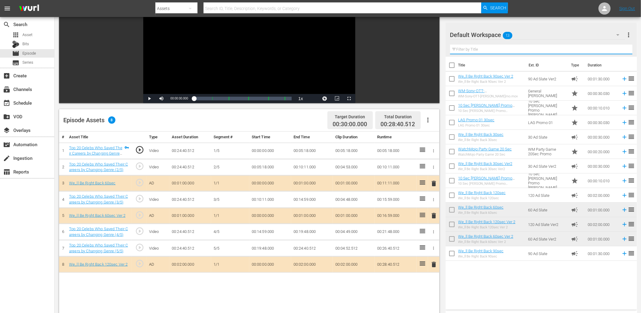
click at [483, 47] on input "text" at bounding box center [541, 50] width 182 height 10
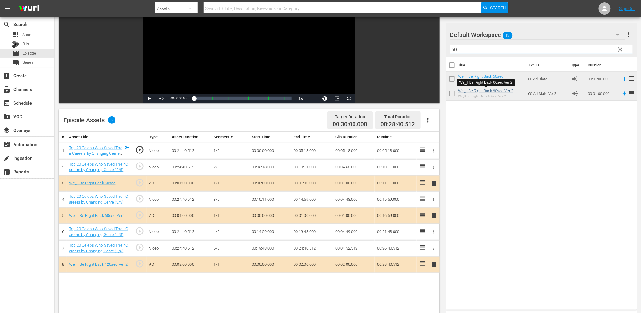
type input "60"
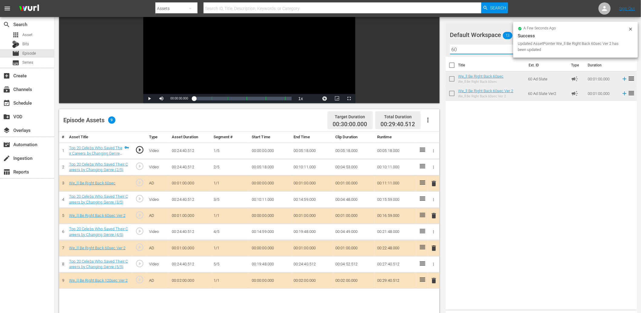
drag, startPoint x: 455, startPoint y: 49, endPoint x: 430, endPoint y: 49, distance: 25.5
click at [430, 49] on div "Video Player is loading. Play Video Play Mute Current Time 00:00:00.000 / Durat…" at bounding box center [348, 191] width 578 height 415
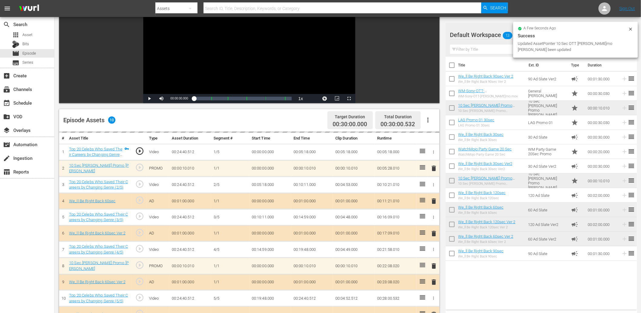
click at [140, 182] on span "play_circle_outline" at bounding box center [139, 183] width 9 height 9
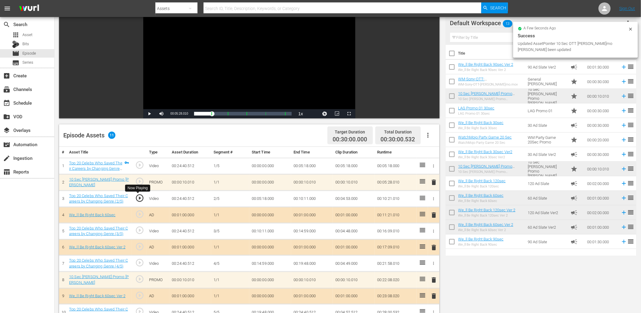
scroll to position [22, 0]
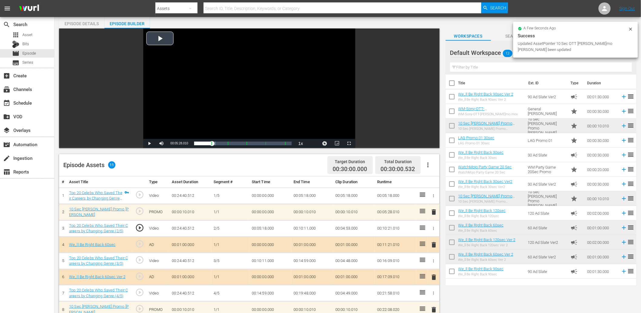
click at [183, 104] on div "Video Player" at bounding box center [249, 83] width 212 height 110
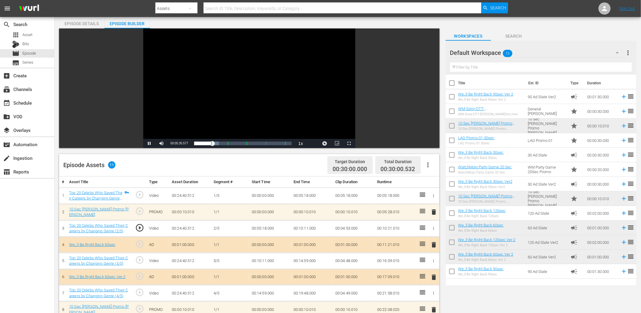
click at [273, 228] on td "00:05:18.000" at bounding box center [270, 228] width 42 height 16
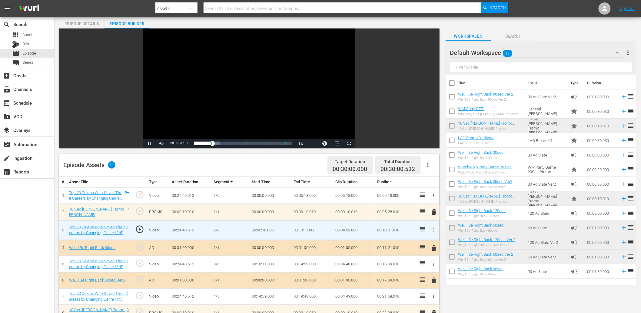
click at [273, 228] on input "00:05:18.000" at bounding box center [263, 230] width 23 height 15
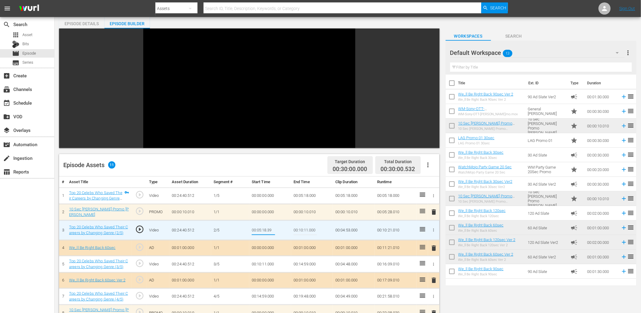
type input "00:05:18.399"
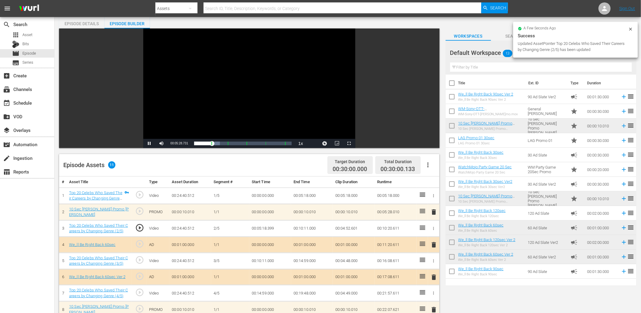
click at [221, 95] on div "Video Player" at bounding box center [249, 83] width 212 height 110
click at [140, 225] on span "play_circle_outline" at bounding box center [139, 227] width 9 height 9
click at [272, 228] on td "00:05:18.399" at bounding box center [270, 228] width 42 height 16
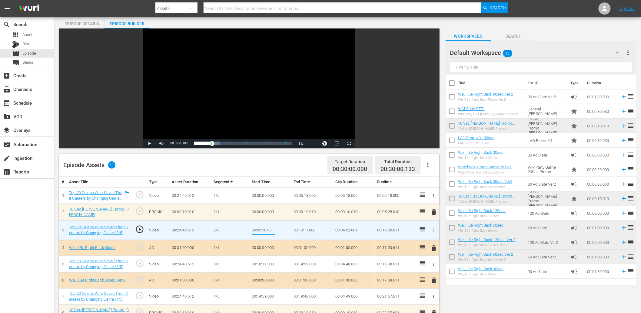
type input "00:05:18.359"
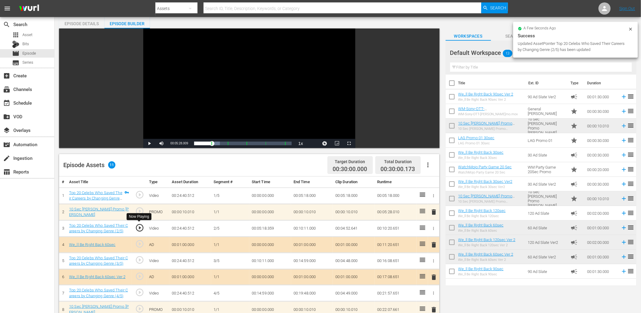
click at [140, 223] on span "play_circle_outline" at bounding box center [139, 227] width 9 height 9
click at [177, 96] on div "Video Player" at bounding box center [249, 83] width 212 height 110
click at [257, 227] on td "00:05:18.359" at bounding box center [270, 228] width 42 height 16
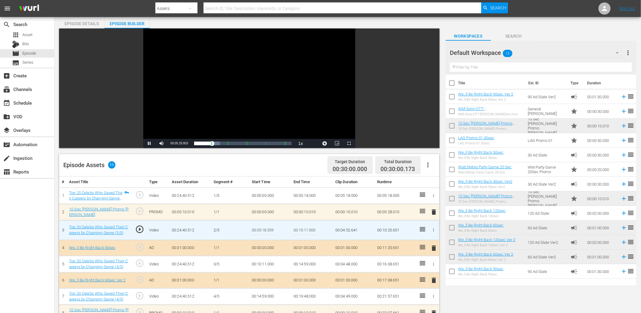
click at [257, 227] on input "00:05:18.359" at bounding box center [263, 230] width 23 height 15
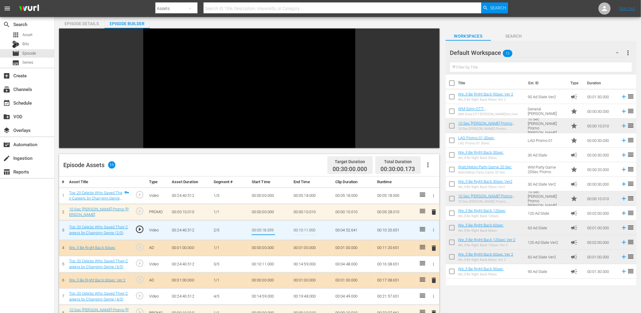
click at [310, 194] on td "00:05:18.000" at bounding box center [312, 195] width 42 height 16
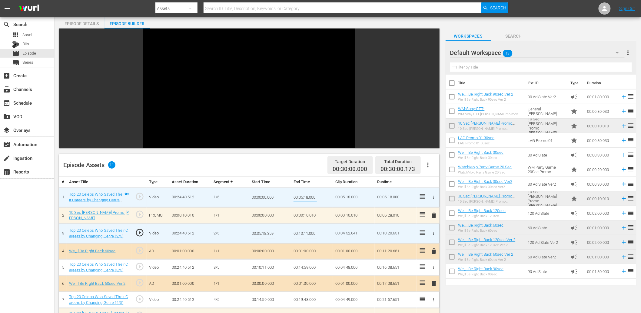
type input "00:05:18.359"
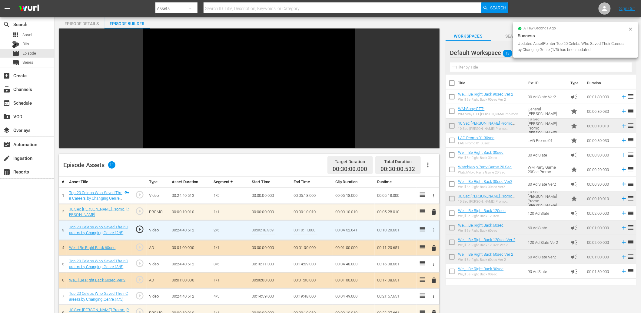
click at [265, 224] on input "00:05:18.359" at bounding box center [263, 230] width 23 height 15
type input "00:05:18.599"
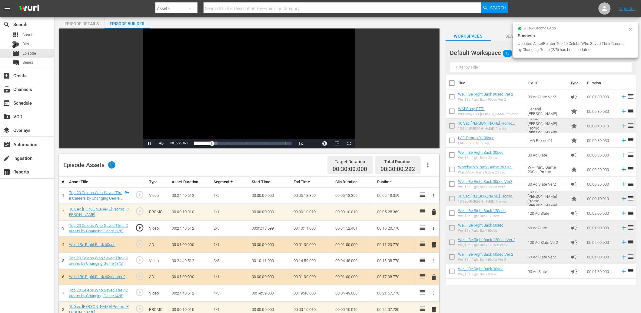
click at [259, 102] on div "Video Player" at bounding box center [249, 83] width 212 height 110
click at [136, 228] on span "play_circle_outline" at bounding box center [139, 227] width 9 height 9
click at [173, 139] on div "Current Time 00:05:28.369" at bounding box center [180, 143] width 24 height 9
click at [176, 116] on div "Video Player" at bounding box center [249, 83] width 212 height 110
click at [265, 85] on div "Video Player" at bounding box center [249, 83] width 212 height 110
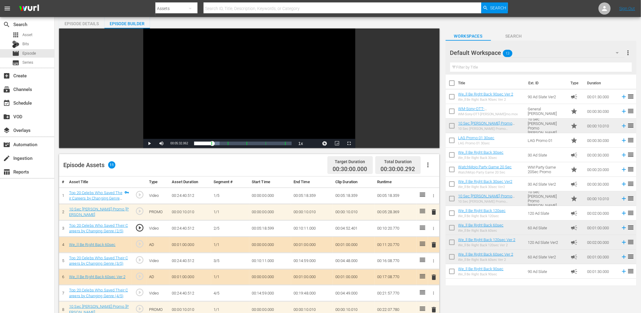
click at [135, 227] on span "play_circle_outline" at bounding box center [139, 227] width 9 height 9
click at [190, 96] on div "Video Player" at bounding box center [249, 83] width 212 height 110
click at [141, 262] on span "play_circle_outline" at bounding box center [139, 259] width 9 height 9
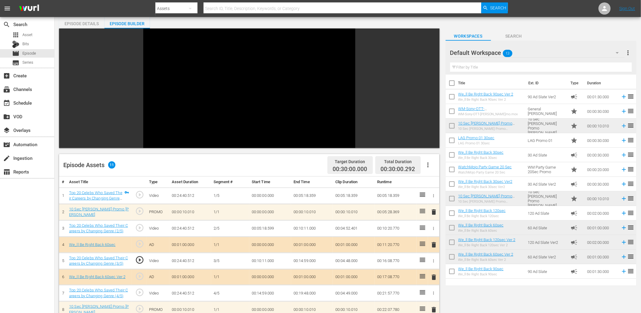
click at [264, 261] on td "00:10:11.000" at bounding box center [270, 260] width 42 height 16
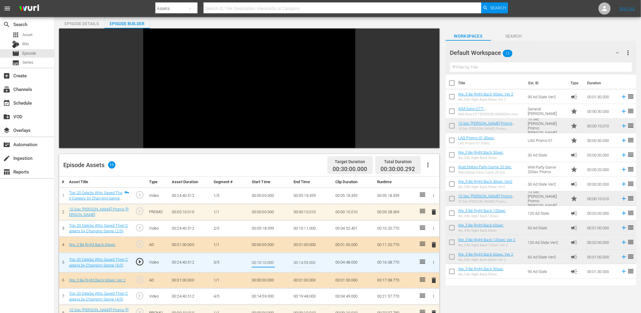
type input "00:10:10.500"
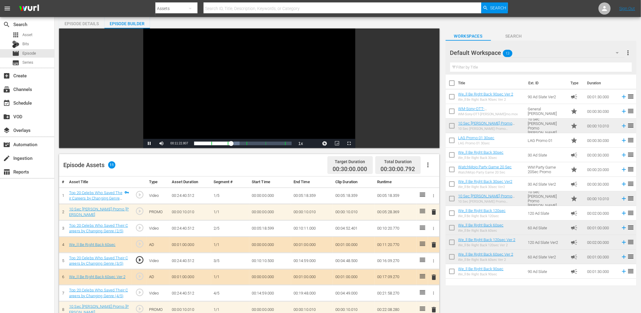
click at [141, 259] on span "play_circle_outline" at bounding box center [139, 259] width 9 height 9
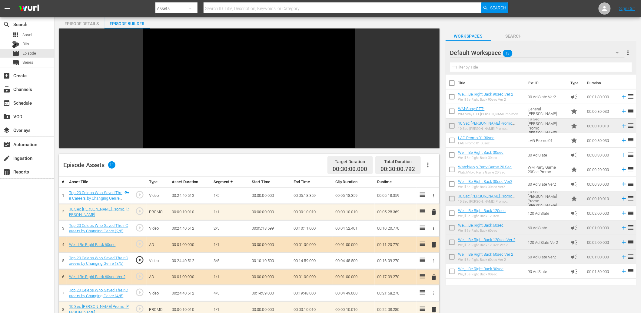
click at [267, 260] on td "00:10:10.500" at bounding box center [270, 260] width 42 height 16
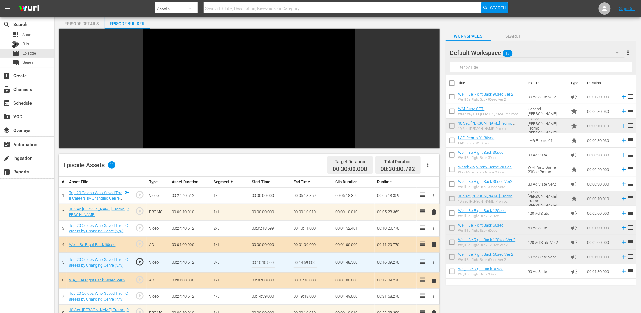
click at [267, 260] on input "00:10:10.500" at bounding box center [263, 262] width 23 height 15
type input "00:10:10.700"
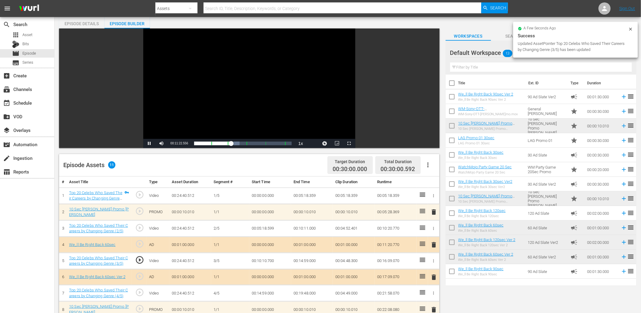
click at [263, 261] on td "00:10:10.700" at bounding box center [270, 260] width 42 height 16
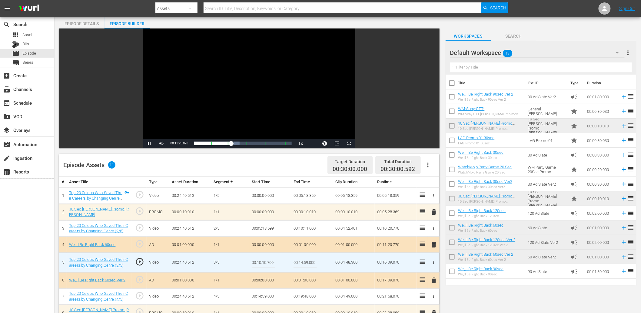
click at [263, 261] on input "00:10:10.700" at bounding box center [263, 262] width 23 height 15
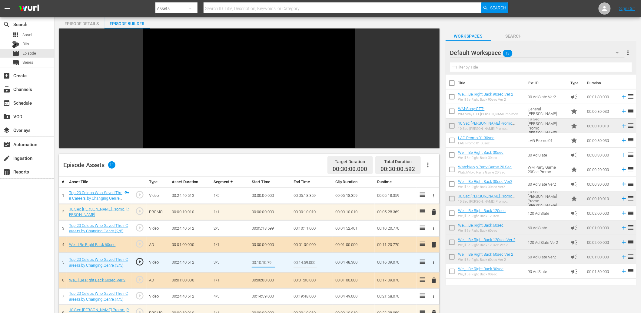
type input "00:10:10.799"
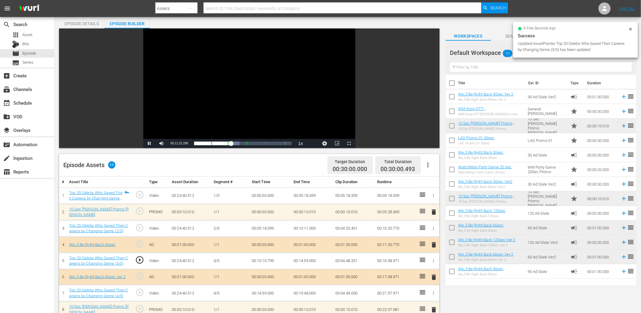
click at [266, 259] on td "00:10:10.799" at bounding box center [270, 260] width 42 height 16
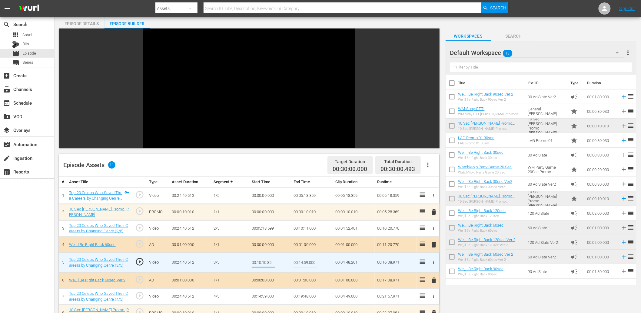
type input "00:10:10.850"
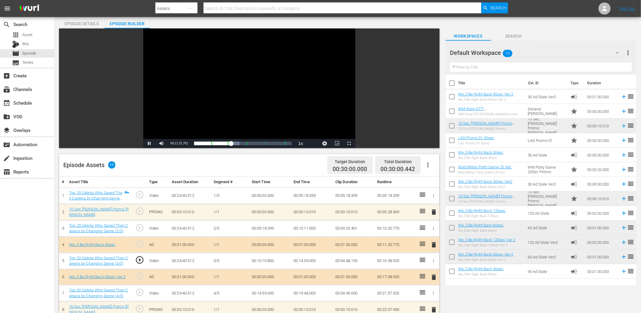
click at [209, 78] on div "Video Player" at bounding box center [249, 83] width 212 height 110
click at [139, 259] on span "play_circle_outline" at bounding box center [139, 259] width 9 height 9
click at [231, 92] on div "Video Player" at bounding box center [249, 83] width 212 height 110
click at [260, 262] on td "00:10:10.850" at bounding box center [270, 260] width 42 height 16
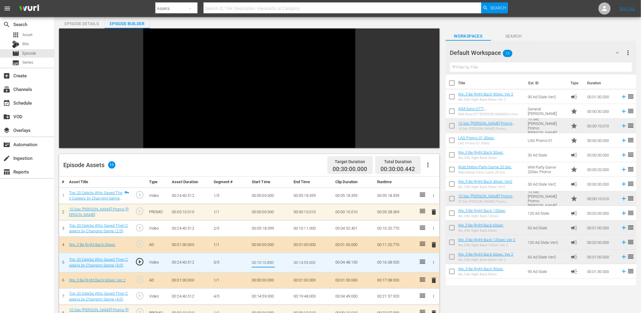
click at [311, 226] on td "00:10:11.000" at bounding box center [312, 228] width 42 height 16
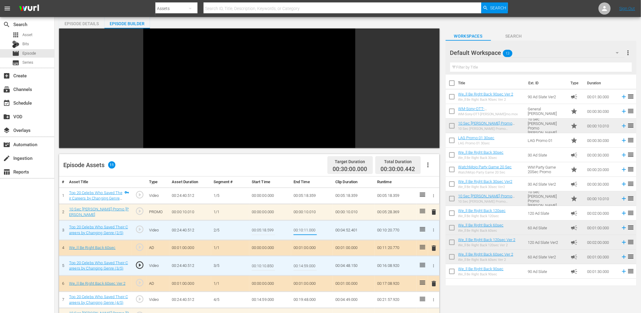
type input "00:10:10.850"
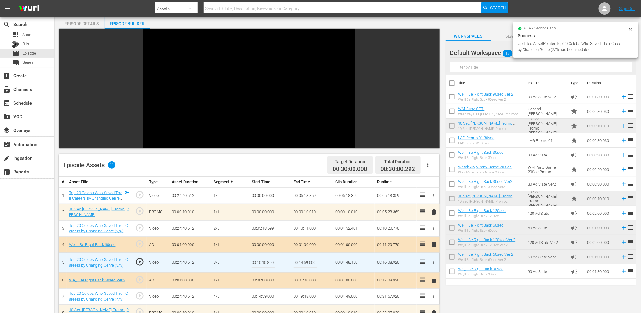
click at [268, 259] on input "00:10:10.850" at bounding box center [263, 262] width 23 height 15
paste input "1.00"
type input "00:10:11.000"
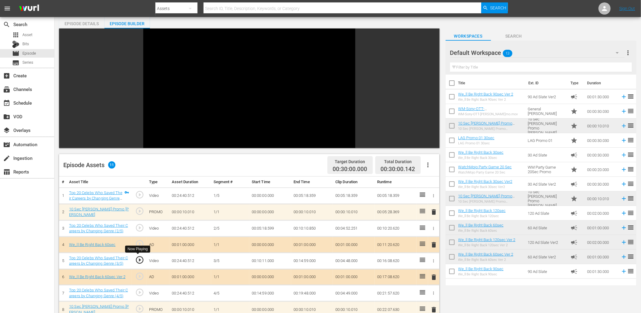
click at [141, 259] on span "play_circle_outline" at bounding box center [139, 259] width 9 height 9
click at [139, 292] on span "play_circle_outline" at bounding box center [139, 292] width 9 height 9
click at [263, 291] on td "00:14:59.000" at bounding box center [270, 293] width 42 height 16
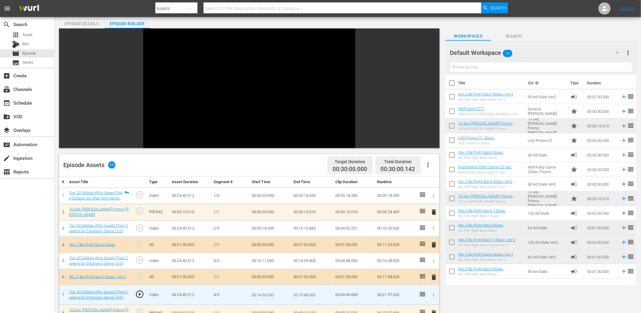
click at [263, 291] on input "00:14:59.000" at bounding box center [263, 294] width 23 height 15
type input "00:14:59.099"
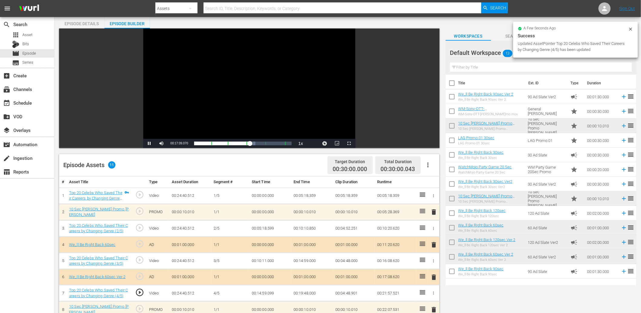
click at [246, 87] on div "Video Player" at bounding box center [249, 83] width 212 height 110
click at [266, 292] on td "00:14:59.099" at bounding box center [270, 293] width 42 height 16
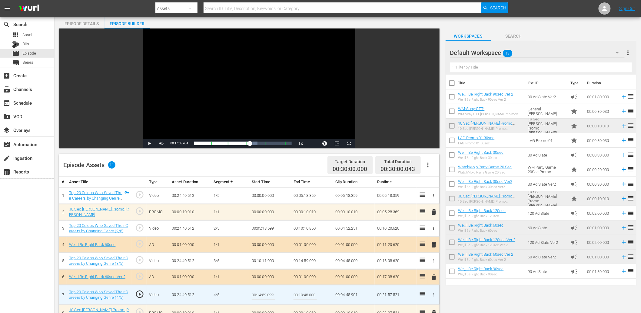
click at [266, 292] on input "00:14:59.099" at bounding box center [263, 294] width 23 height 15
type input "00:14:59.399"
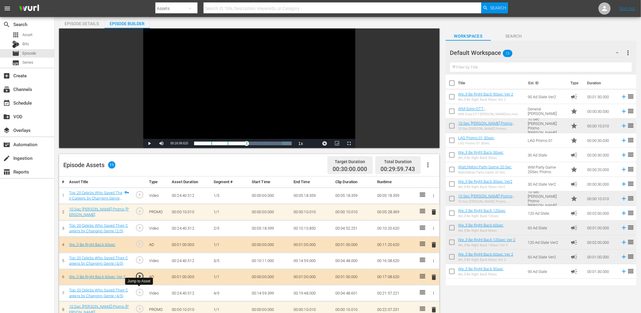
click at [135, 289] on span "play_circle_outline" at bounding box center [139, 292] width 9 height 9
click at [186, 105] on div "Video Player" at bounding box center [249, 83] width 212 height 110
click at [269, 295] on td "00:14:59.399" at bounding box center [270, 293] width 42 height 16
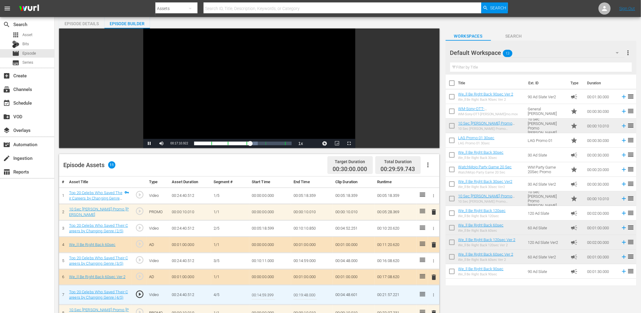
click at [269, 295] on input "00:14:59.399" at bounding box center [263, 294] width 23 height 15
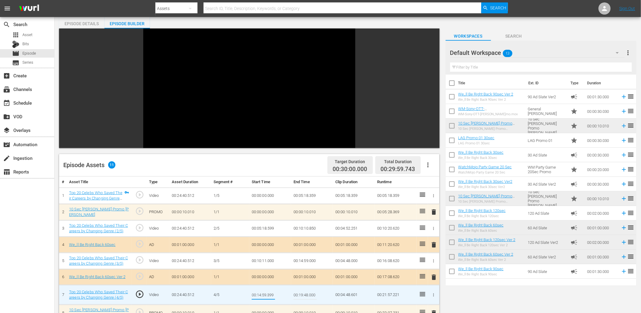
type input "00:14:59.499"
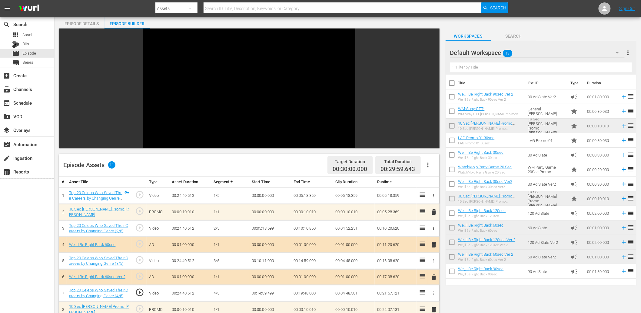
click at [265, 290] on td "00:14:59.499" at bounding box center [270, 293] width 42 height 16
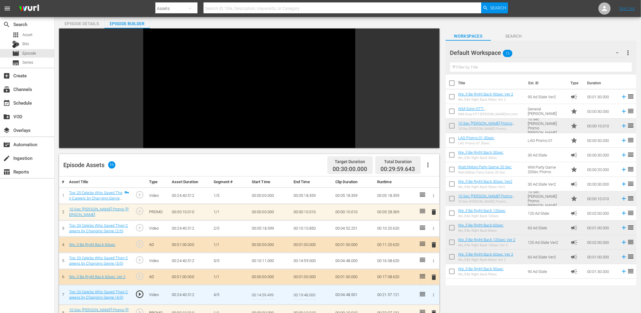
click at [265, 290] on input "00:14:59.499" at bounding box center [263, 294] width 23 height 15
click at [299, 258] on td "00:14:59.000" at bounding box center [312, 260] width 42 height 16
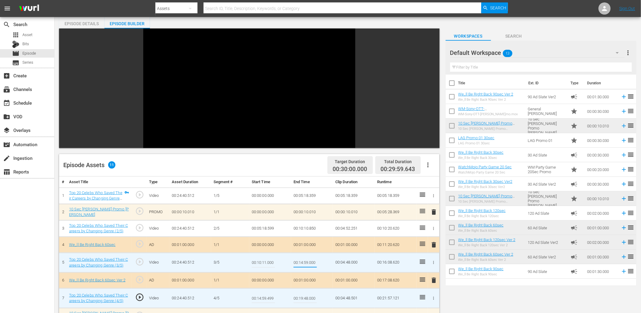
type input "00:14:59.499"
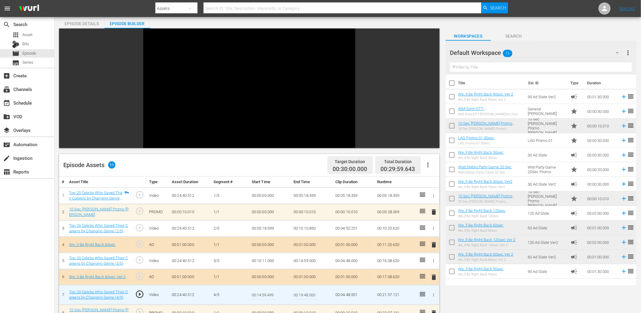
click at [273, 295] on input "00:14:59.499" at bounding box center [263, 294] width 23 height 15
type input "00:14:59.499"
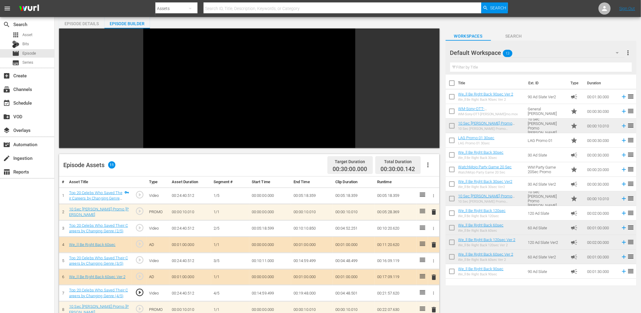
click at [239, 95] on div "Video Player" at bounding box center [249, 83] width 212 height 110
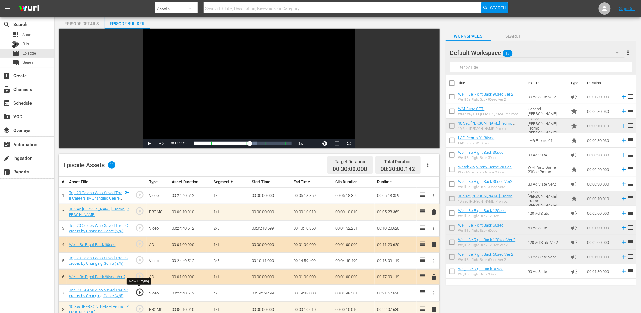
click at [141, 292] on span "play_circle_outline" at bounding box center [139, 292] width 9 height 9
click at [258, 290] on td "00:14:59.499" at bounding box center [270, 293] width 42 height 16
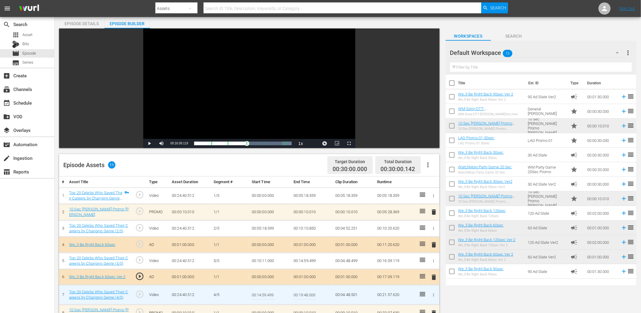
click at [258, 290] on input "00:14:59.499" at bounding box center [263, 294] width 23 height 15
type input "00:14:59.599"
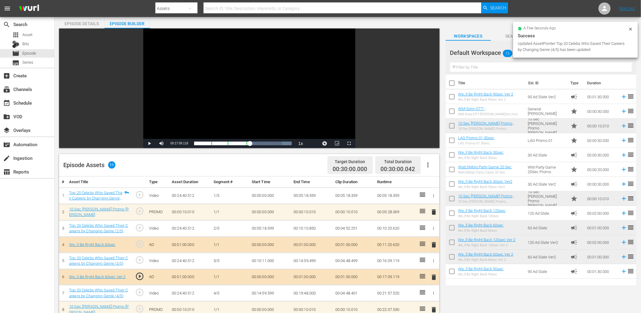
click at [205, 105] on div "Video Player" at bounding box center [249, 83] width 212 height 110
click at [274, 293] on td "00:14:59.599" at bounding box center [270, 293] width 42 height 16
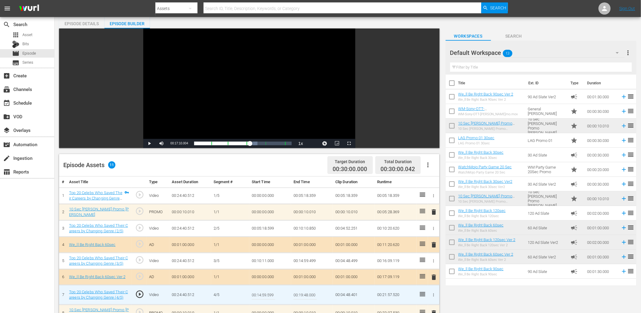
click at [274, 293] on input "00:14:59.599" at bounding box center [263, 294] width 23 height 15
type input "00:14:59.629"
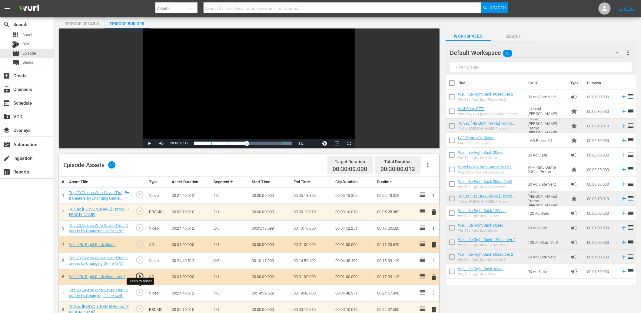
click at [141, 289] on span "play_circle_outline" at bounding box center [139, 292] width 9 height 9
click at [211, 87] on div "Video Player" at bounding box center [249, 83] width 212 height 110
click at [266, 293] on td "00:14:59.629" at bounding box center [270, 293] width 42 height 16
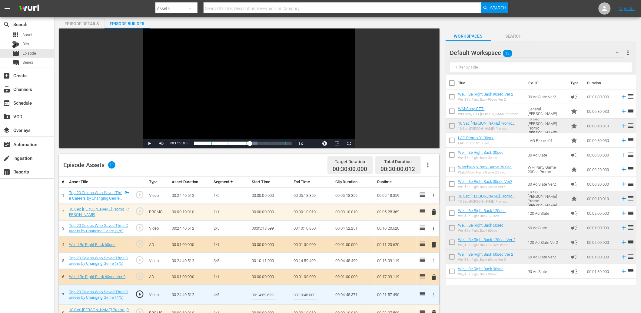
click at [266, 293] on input "00:14:59.629" at bounding box center [263, 294] width 23 height 15
type input "00:14:59.699"
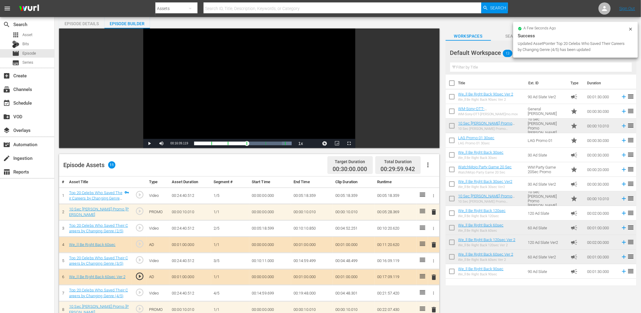
click at [186, 97] on div "Video Player" at bounding box center [249, 83] width 212 height 110
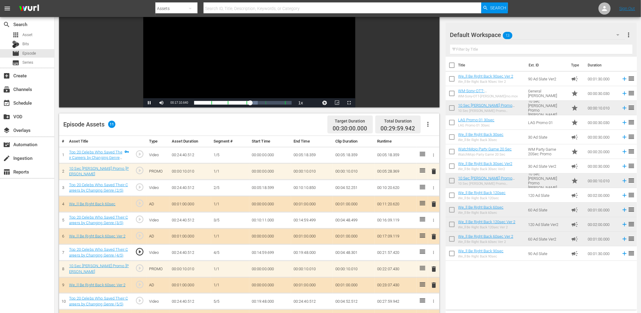
scroll to position [67, 0]
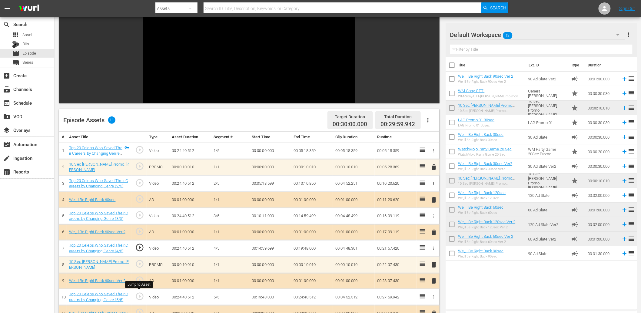
click at [139, 295] on span "play_circle_outline" at bounding box center [139, 296] width 9 height 9
click at [262, 292] on td "00:19:48.000" at bounding box center [270, 297] width 42 height 16
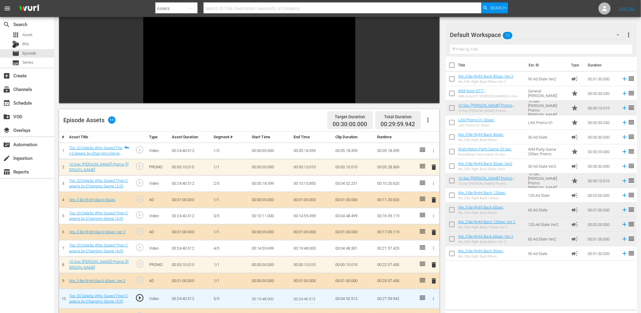
click at [262, 292] on input "00:19:48.000" at bounding box center [263, 298] width 23 height 15
type input "00:19:48.222"
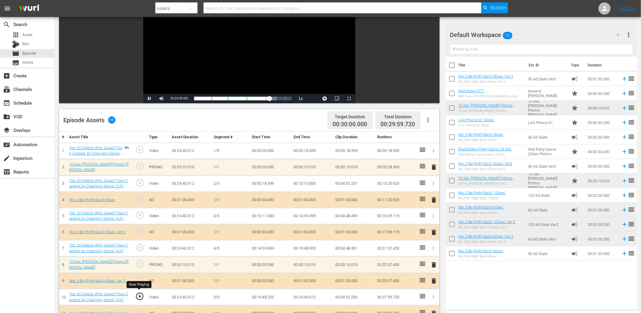
click at [142, 296] on span "play_circle_outline" at bounding box center [139, 296] width 9 height 9
click at [267, 298] on td "00:19:48.222" at bounding box center [270, 297] width 42 height 16
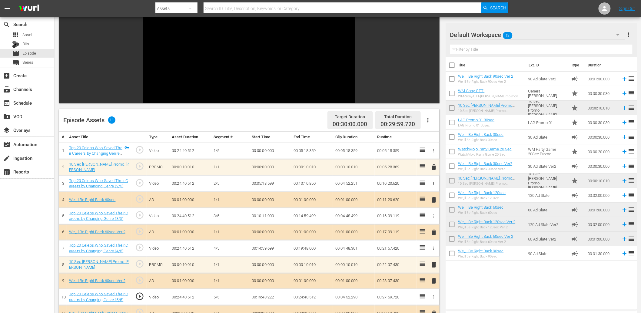
click at [267, 298] on td "00:19:48.222" at bounding box center [270, 297] width 42 height 16
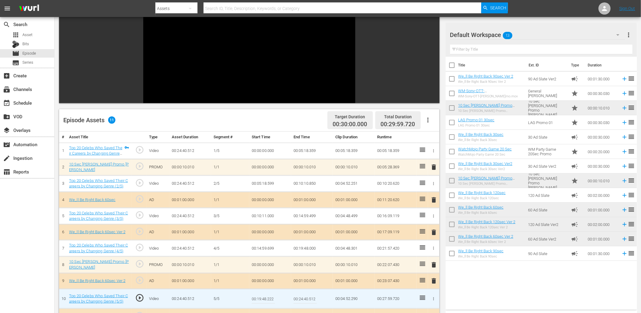
click at [267, 298] on input "00:19:48.222" at bounding box center [263, 298] width 23 height 15
click at [305, 249] on td "00:19:48.000" at bounding box center [312, 248] width 42 height 16
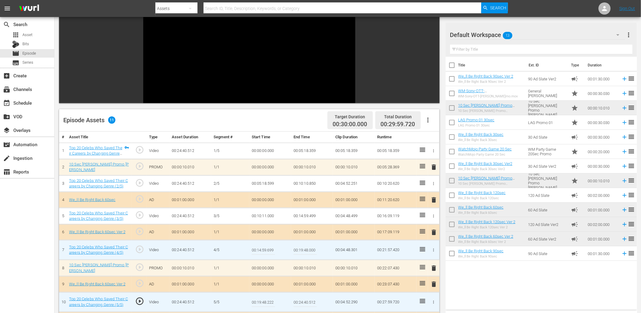
click at [305, 249] on input "00:19:48.000" at bounding box center [305, 249] width 23 height 15
paste input "222"
type input "00:19:48.222"
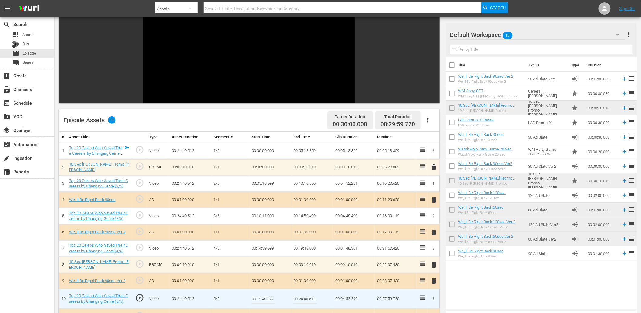
click at [263, 296] on input "00:19:48.222" at bounding box center [263, 298] width 23 height 15
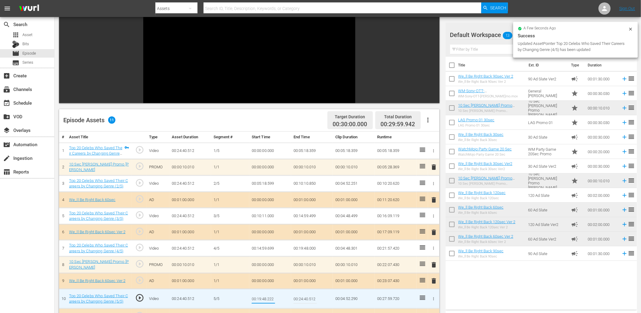
click at [263, 296] on input "00:19:48.222" at bounding box center [263, 298] width 23 height 15
type input "00:19:48.499"
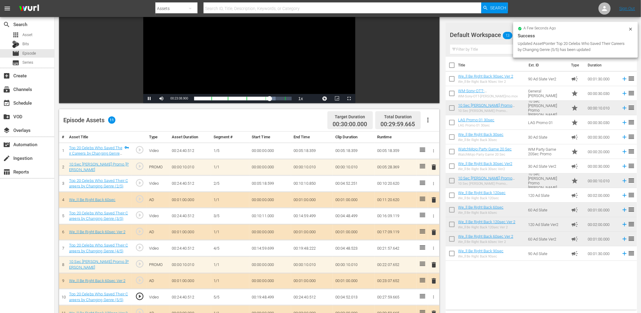
click at [192, 43] on div "Video Player" at bounding box center [249, 39] width 212 height 110
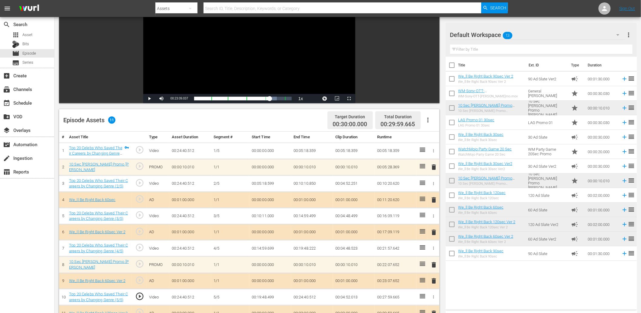
click at [266, 290] on td "00:19:48.499" at bounding box center [270, 297] width 42 height 16
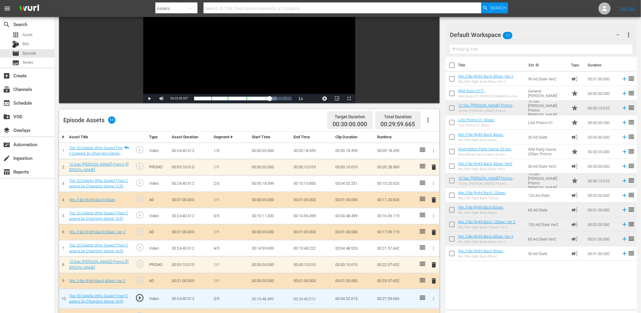
click at [266, 291] on input "00:19:48.499" at bounding box center [263, 298] width 23 height 15
click at [308, 250] on td "00:19:48.222" at bounding box center [312, 248] width 42 height 16
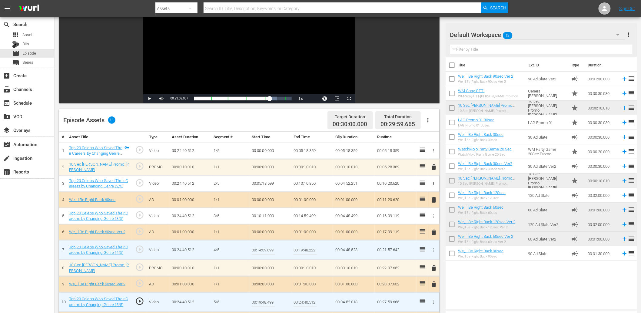
click at [308, 250] on input "00:19:48.222" at bounding box center [305, 249] width 23 height 15
paste input "499"
type input "00:19:48.499"
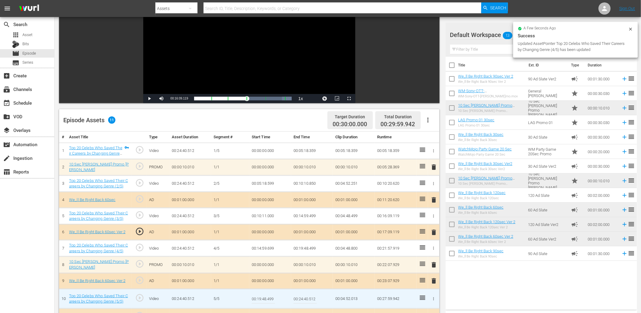
click at [261, 295] on input "00:19:48.499" at bounding box center [263, 298] width 23 height 15
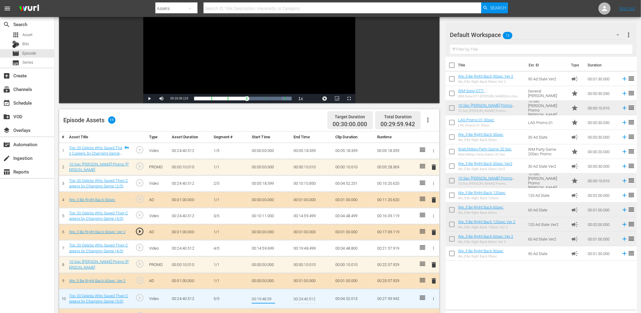
type input "00:19:48.599"
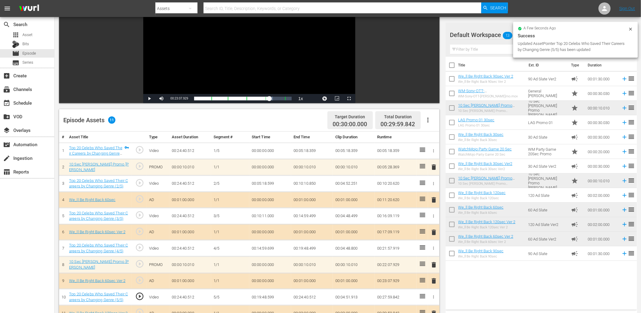
click at [281, 80] on div "Video Player" at bounding box center [249, 39] width 212 height 110
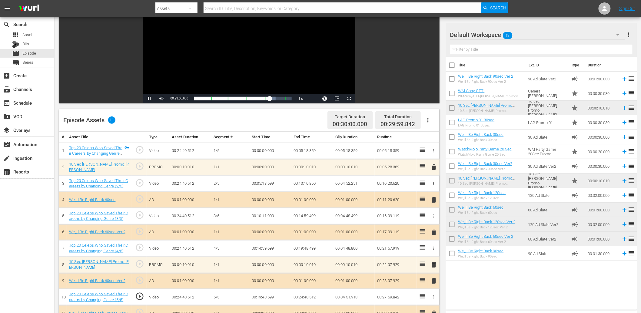
click at [281, 80] on div "Video Player" at bounding box center [249, 39] width 212 height 110
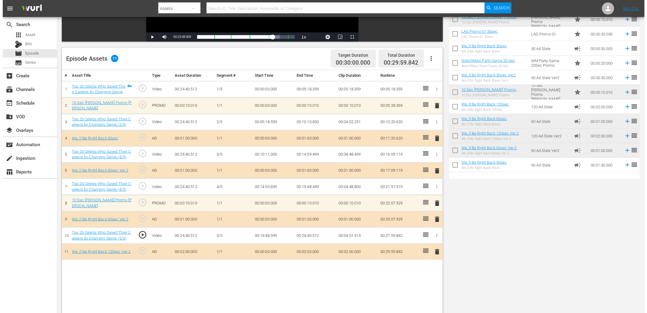
scroll to position [0, 0]
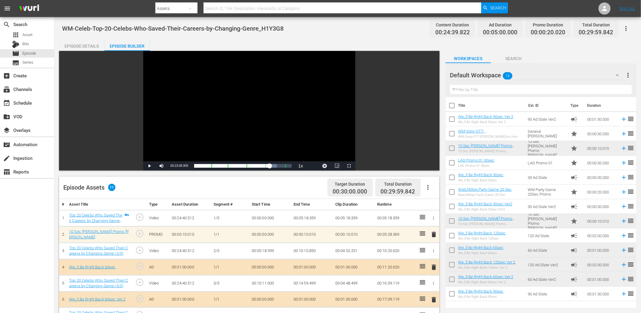
click at [71, 47] on div "Episode Details" at bounding box center [81, 46] width 45 height 15
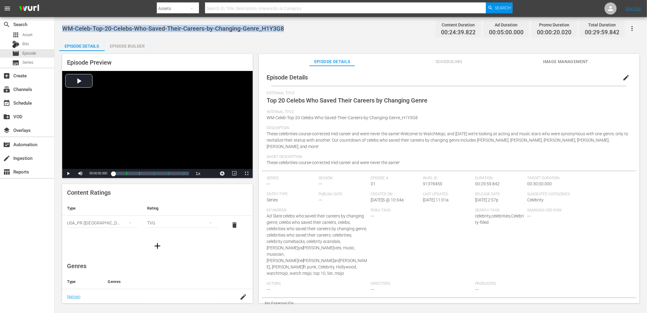
drag, startPoint x: 289, startPoint y: 23, endPoint x: 58, endPoint y: 25, distance: 230.7
click at [58, 25] on div "WM-Celeb-Top-20-Celebs-Who-Saved-Their-Careers-by-Changing-Genre_H1Y3G8 Content…" at bounding box center [351, 160] width 592 height 287
copy span "WM-Celeb-Top-20-Celebs-Who-Saved-Their-Careers-by-Changing-Genre_H1Y3G8"
click at [193, 42] on div "Episode Details Episode Builder Episode Preview Video Player is loading. Play V…" at bounding box center [350, 173] width 583 height 269
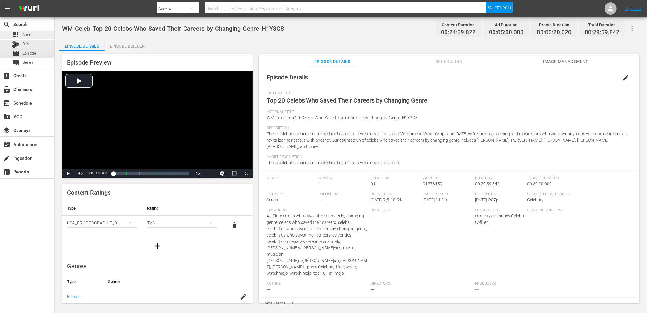
click at [24, 37] on span "Asset" at bounding box center [27, 35] width 10 height 6
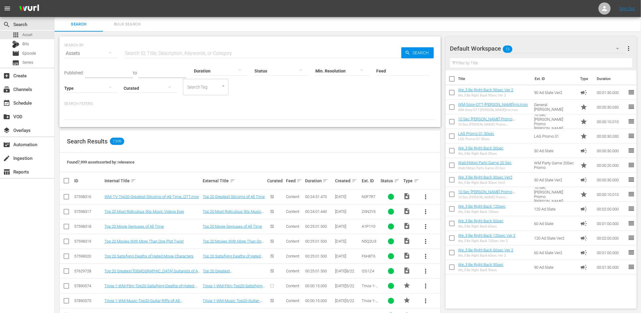
click at [155, 55] on input "text" at bounding box center [263, 53] width 278 height 15
paste input "G8E4L2"
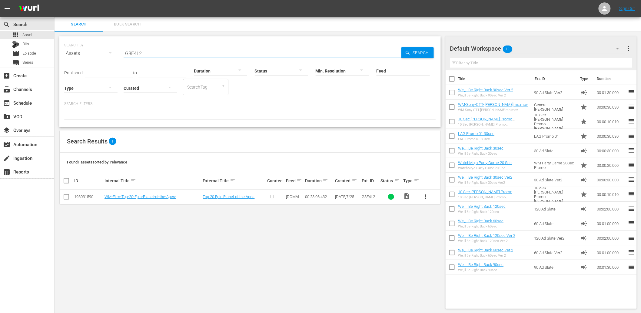
type input "G8E4L2"
click at [423, 198] on span "more_vert" at bounding box center [426, 196] width 7 height 7
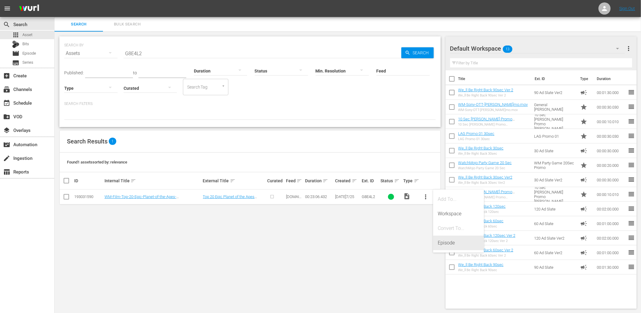
click at [440, 243] on div "Episode" at bounding box center [458, 243] width 41 height 15
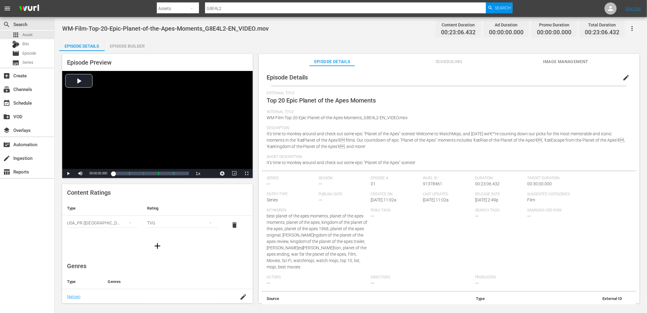
click at [623, 78] on span "edit" at bounding box center [625, 77] width 7 height 7
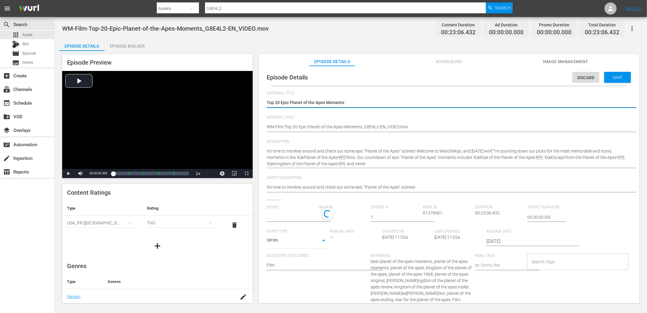
type input "No Series"
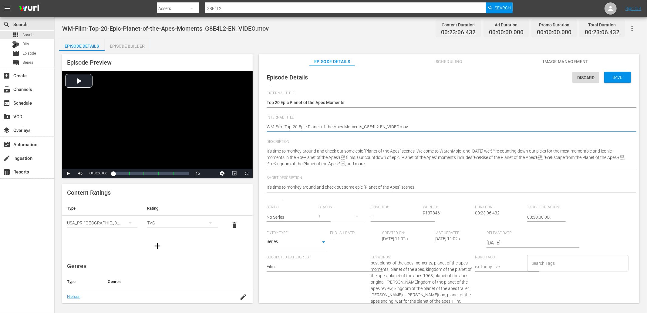
drag, startPoint x: 384, startPoint y: 127, endPoint x: 443, endPoint y: 133, distance: 60.0
type textarea "WM-Film-Top-20-Epic-Planet-of-the-Apes-Moments_G8E4L2-EN"
type textarea "WM-Film-Top-20-Epic-Planet-of-the-Apes-Moments_G8E4L2-E"
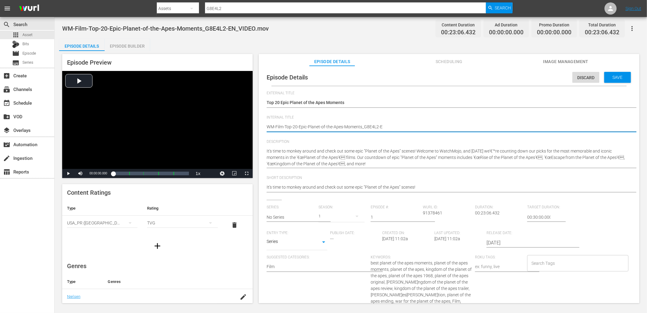
type textarea "WM-Film-Top-20-Epic-Planet-of-the-Apes-Moments_G8E4L2-"
type textarea "WM-Film-Top-20-Epic-Planet-of-the-Apes-Moments_G8E4L2"
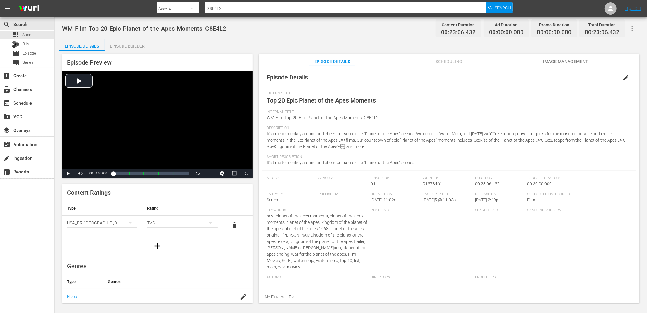
click at [622, 75] on span "edit" at bounding box center [625, 77] width 7 height 7
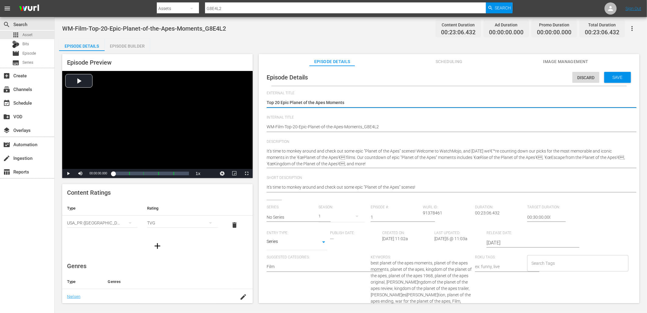
click at [538, 262] on input "Search Tags" at bounding box center [573, 263] width 87 height 11
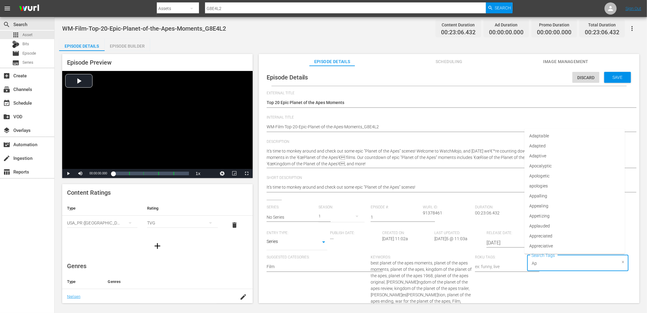
type input "Ape"
click at [547, 206] on span "planet of the apes" at bounding box center [546, 206] width 34 height 6
click at [613, 70] on div "Discard Save" at bounding box center [602, 76] width 61 height 14
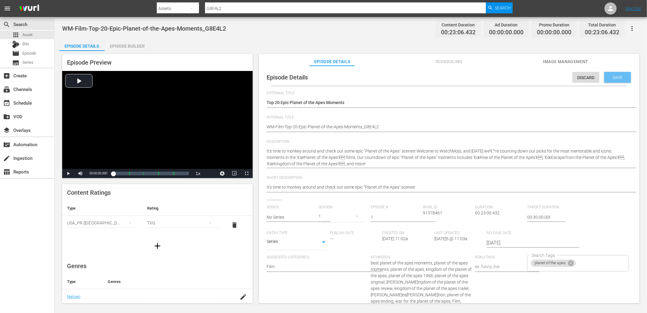
click at [612, 76] on span "Save" at bounding box center [617, 77] width 20 height 5
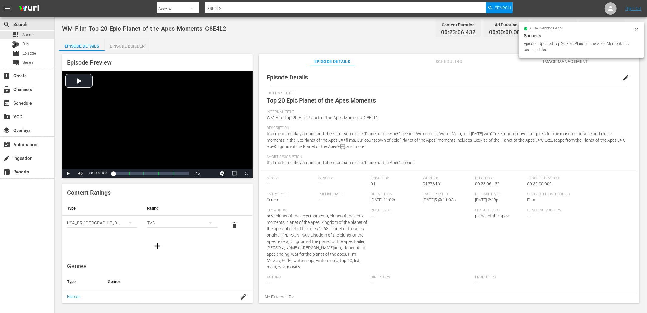
click at [130, 47] on div "Episode Builder" at bounding box center [127, 46] width 45 height 15
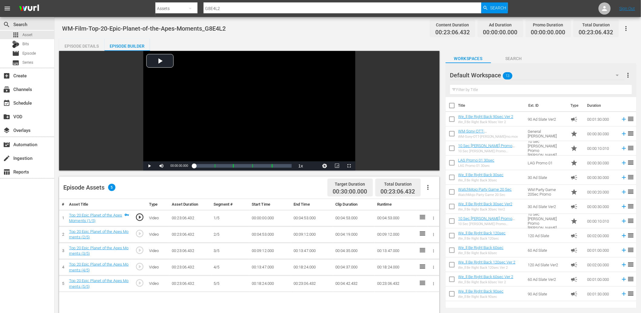
click at [76, 45] on div "Episode Details" at bounding box center [81, 46] width 45 height 15
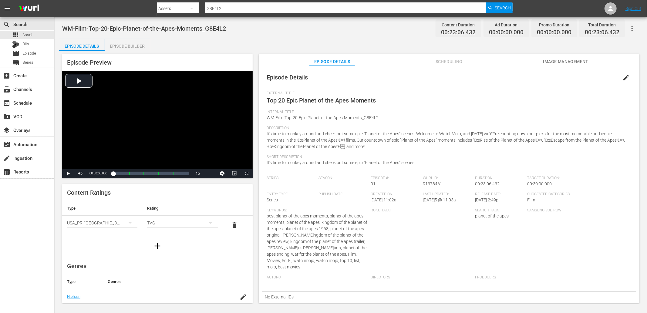
click at [542, 59] on div "Episode Details Scheduling Image Management" at bounding box center [449, 60] width 350 height 12
click at [565, 61] on span "Image Management" at bounding box center [565, 62] width 45 height 8
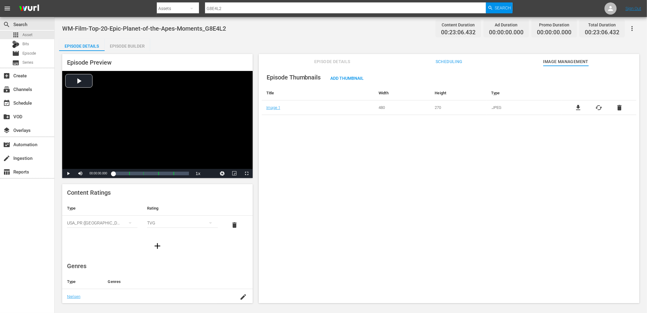
click at [577, 108] on span "file_download" at bounding box center [577, 107] width 7 height 7
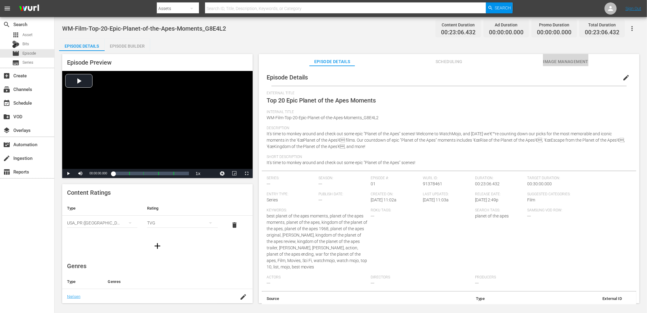
click at [548, 65] on button "Image Management" at bounding box center [565, 60] width 45 height 12
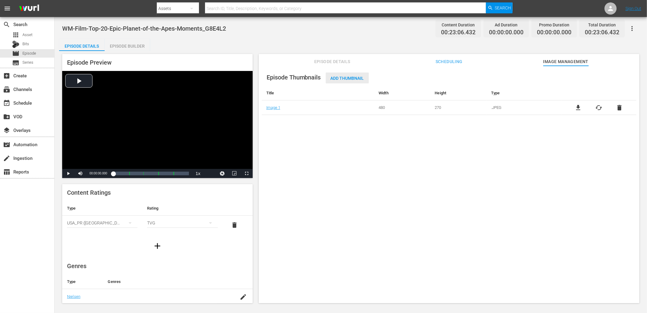
click at [349, 77] on span "Add Thumbnail" at bounding box center [347, 78] width 43 height 5
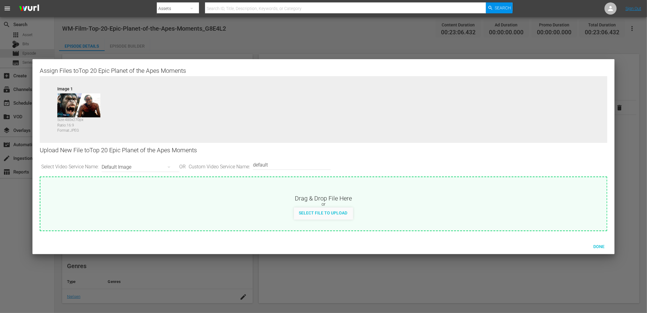
click at [122, 164] on div "Default Image" at bounding box center [139, 167] width 75 height 17
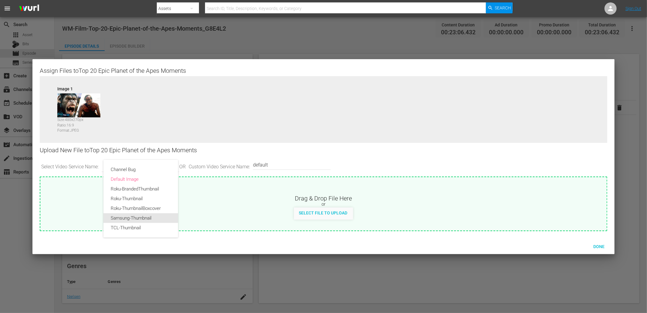
click at [119, 216] on div "Samsung-Thumbnail" at bounding box center [141, 218] width 60 height 10
type input "Samsung-Thumbnail"
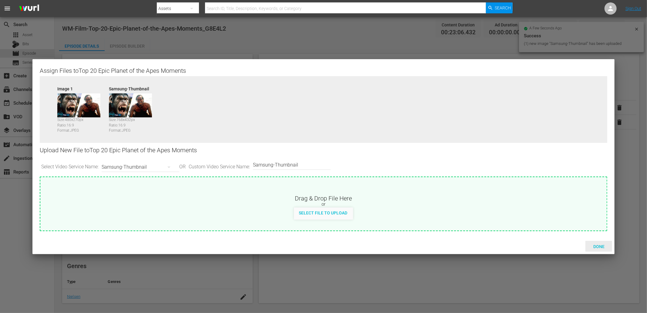
click at [597, 244] on span "Done" at bounding box center [598, 246] width 21 height 5
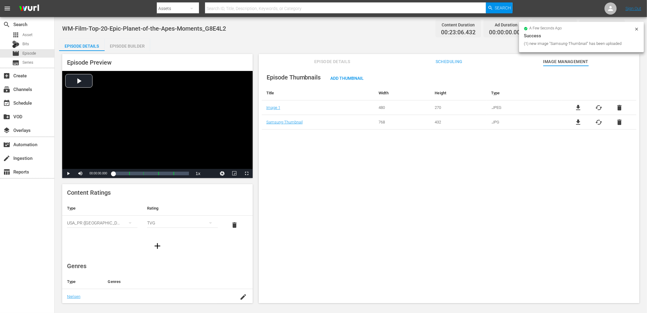
click at [325, 56] on button "Episode Details" at bounding box center [331, 60] width 45 height 12
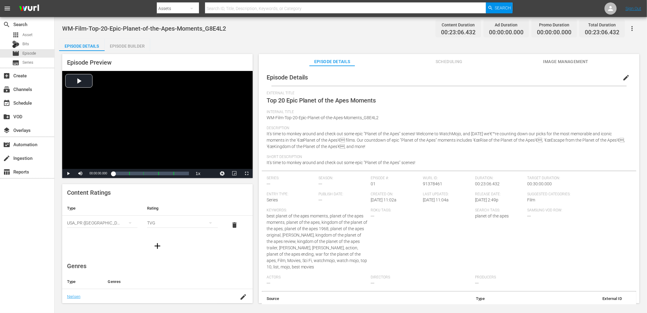
click at [113, 44] on div "Episode Builder" at bounding box center [127, 46] width 45 height 15
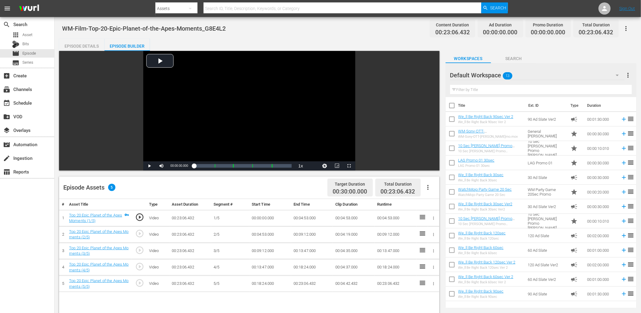
click at [496, 89] on input "text" at bounding box center [541, 90] width 182 height 10
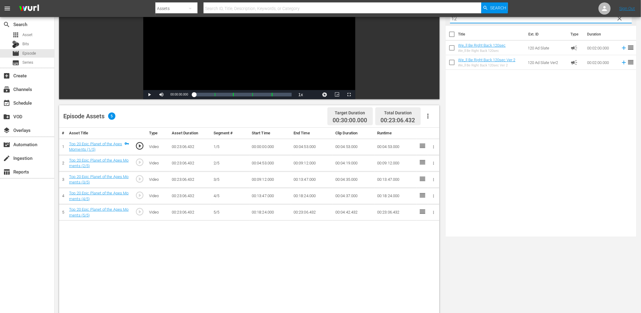
scroll to position [90, 0]
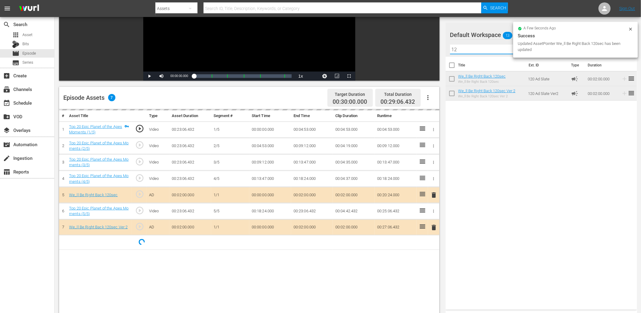
drag, startPoint x: 460, startPoint y: 47, endPoint x: 403, endPoint y: 47, distance: 57.0
click at [403, 47] on div "Video Player is loading. Play Video Play Mute Current Time 00:00:00.000 / Durat…" at bounding box center [348, 168] width 578 height 415
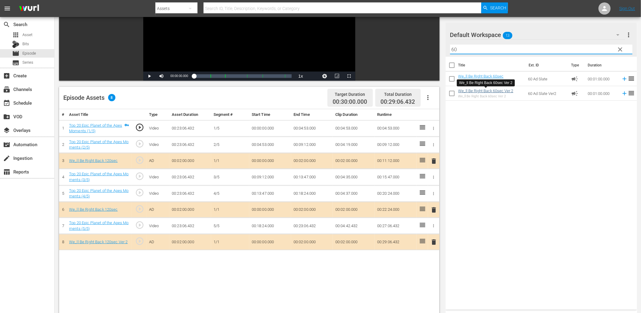
type input "60"
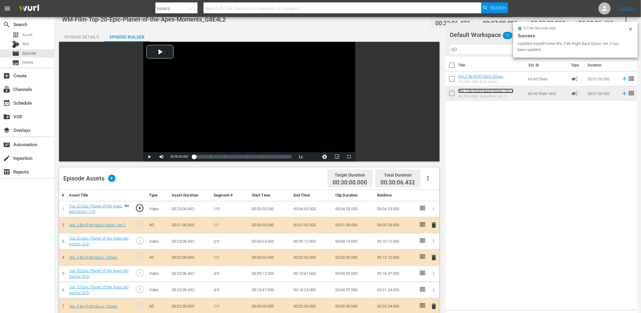
scroll to position [0, 0]
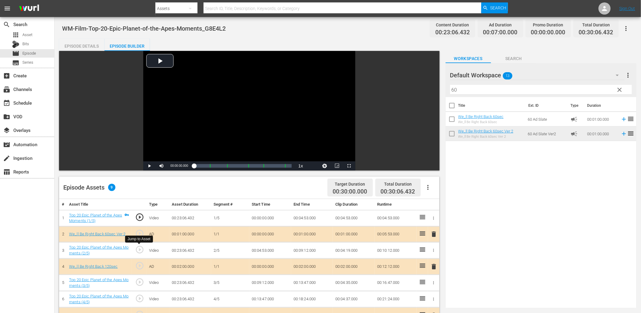
click at [142, 253] on span "play_circle_outline" at bounding box center [139, 249] width 9 height 9
click at [220, 110] on div "Video Player" at bounding box center [249, 106] width 212 height 110
click at [261, 249] on td "00:04:53.000" at bounding box center [270, 250] width 42 height 16
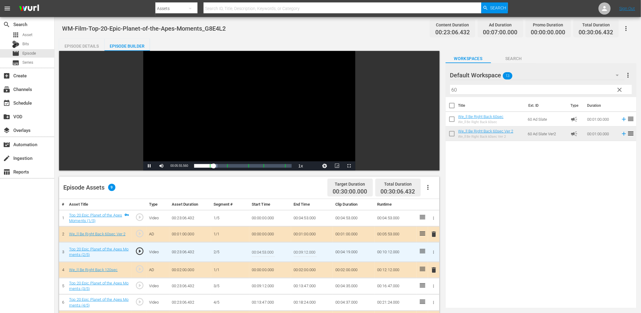
click at [261, 249] on input "00:04:53.000" at bounding box center [263, 252] width 23 height 15
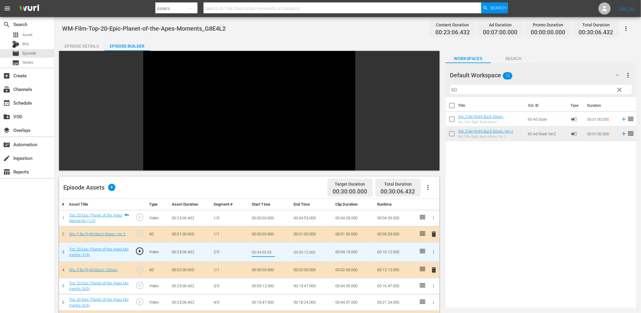
type input "00:04:53.555"
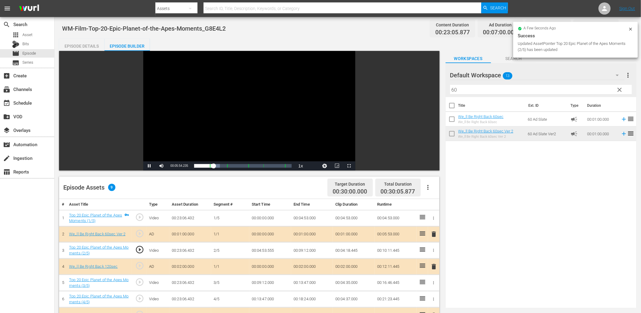
click at [258, 137] on div "Video Player" at bounding box center [249, 106] width 212 height 110
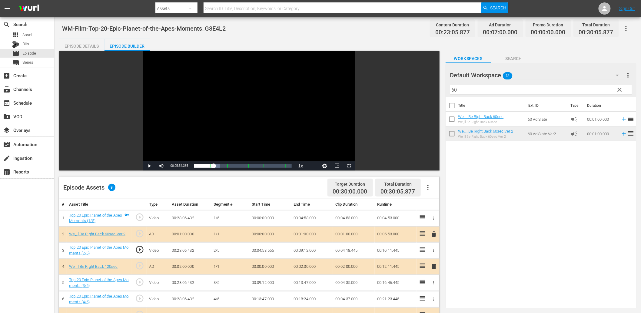
click at [140, 247] on span "play_circle_outline" at bounding box center [139, 249] width 9 height 9
click at [217, 119] on div "Video Player" at bounding box center [249, 106] width 212 height 110
click at [138, 282] on span "play_circle_outline" at bounding box center [139, 281] width 9 height 9
click at [263, 282] on td "00:09:12.000" at bounding box center [270, 283] width 42 height 16
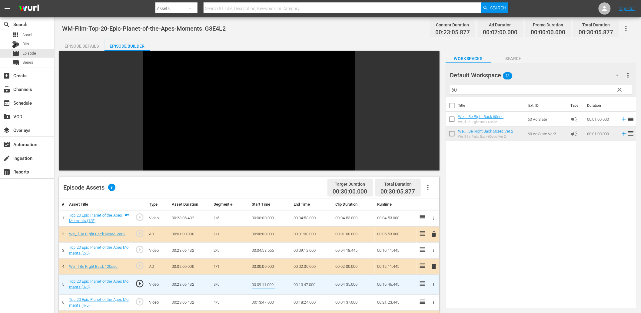
type input "00:09:11.600"
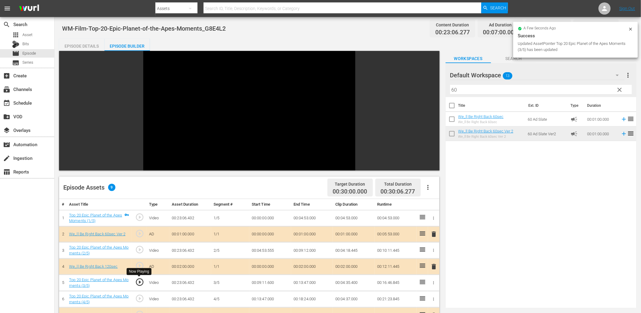
click at [141, 280] on span "play_circle_outline" at bounding box center [139, 281] width 9 height 9
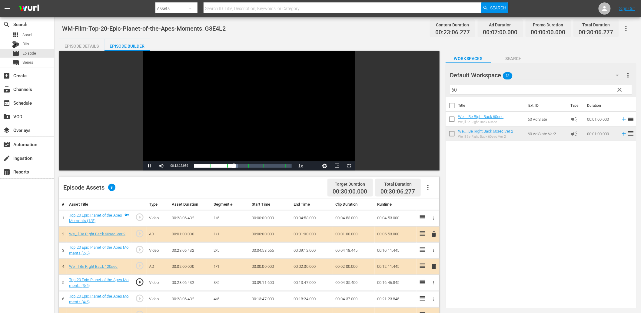
click at [184, 105] on div "Video Player" at bounding box center [249, 106] width 212 height 110
click at [136, 281] on span "play_circle_outline" at bounding box center [139, 281] width 9 height 9
click at [267, 267] on td "00:00:00.000" at bounding box center [270, 267] width 42 height 16
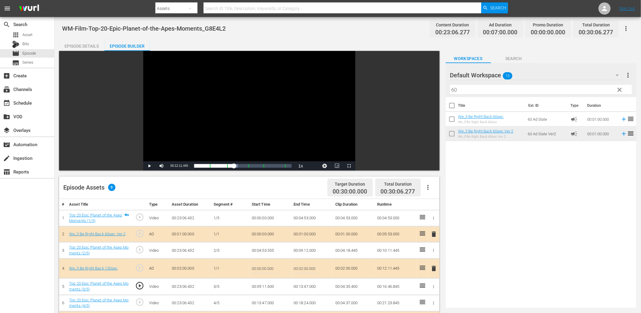
click at [267, 286] on td "00:09:11.600" at bounding box center [270, 286] width 42 height 16
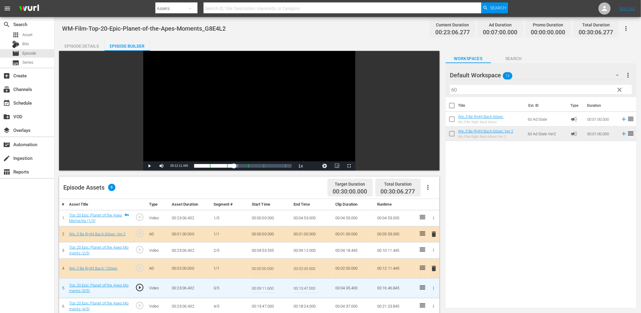
click at [277, 293] on td "00:09:11.600" at bounding box center [270, 288] width 42 height 20
type input "00:09:11.200"
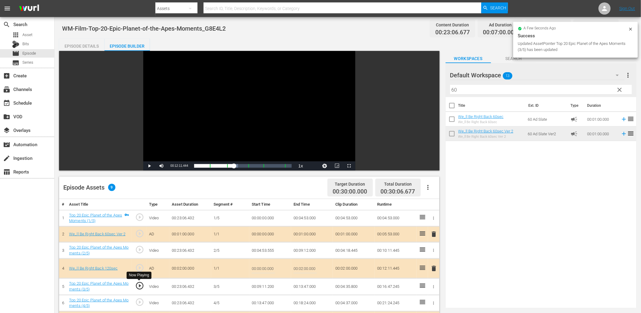
click at [140, 288] on span "play_circle_outline" at bounding box center [139, 285] width 9 height 9
click at [186, 126] on div "Video Player" at bounding box center [249, 106] width 212 height 110
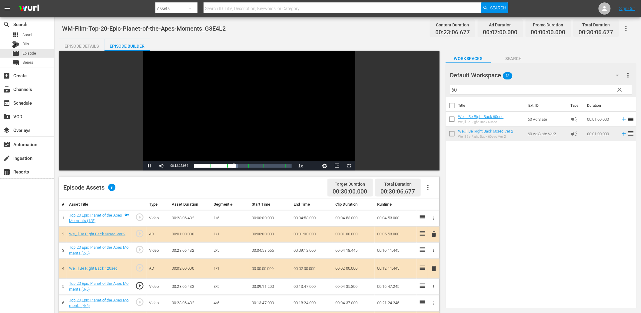
click at [267, 286] on td "00:09:11.200" at bounding box center [270, 286] width 42 height 16
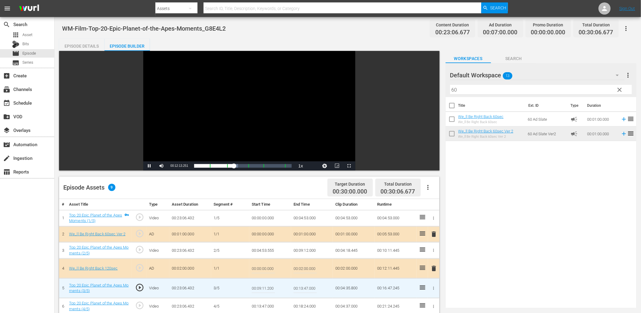
click at [267, 286] on input "00:09:11.200" at bounding box center [263, 288] width 23 height 15
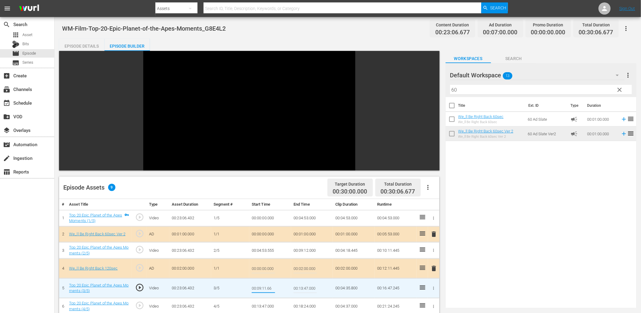
type input "00:09:11.666"
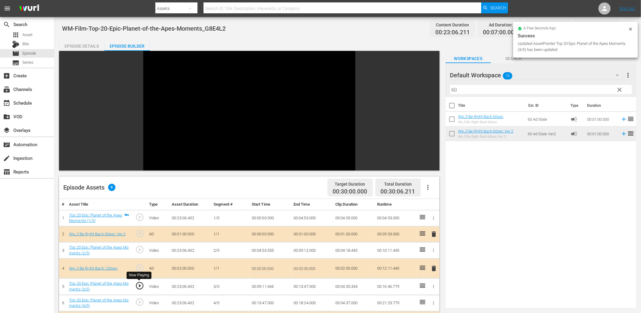
click at [142, 285] on span "play_circle_outline" at bounding box center [139, 285] width 9 height 9
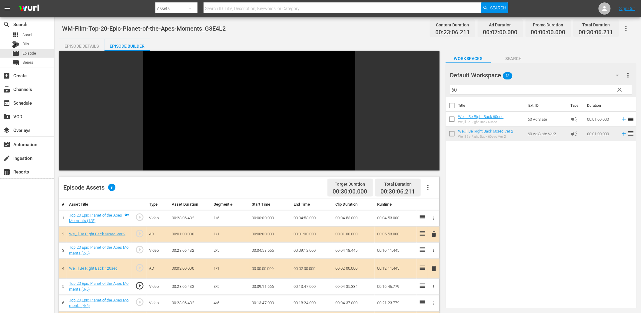
click at [261, 292] on td "00:09:11.666" at bounding box center [270, 286] width 42 height 16
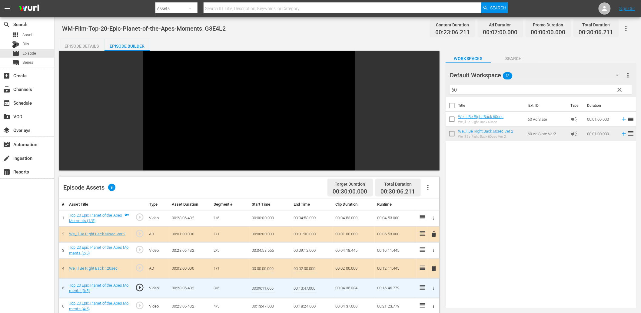
click at [261, 292] on input "00:09:11.666" at bounding box center [263, 288] width 23 height 15
click at [311, 249] on td "00:09:12.000" at bounding box center [312, 250] width 42 height 16
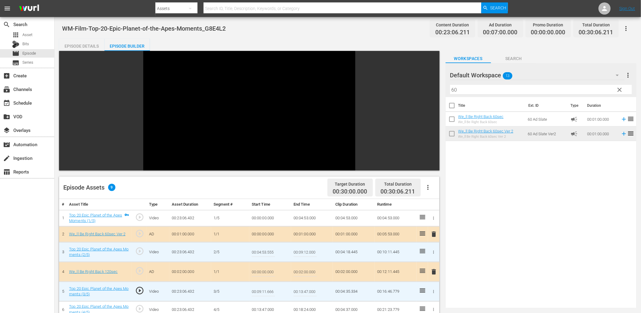
click at [311, 249] on input "00:09:12.000" at bounding box center [305, 252] width 23 height 15
paste input "1.666"
type input "00:09:11.666"
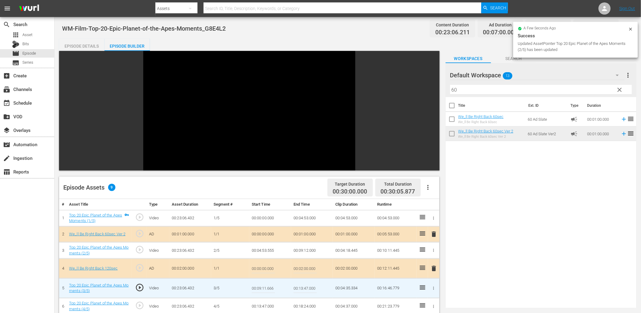
click at [264, 289] on input "00:09:11.666" at bounding box center [263, 288] width 23 height 15
paste input "2.000"
type input "00:09:12.000"
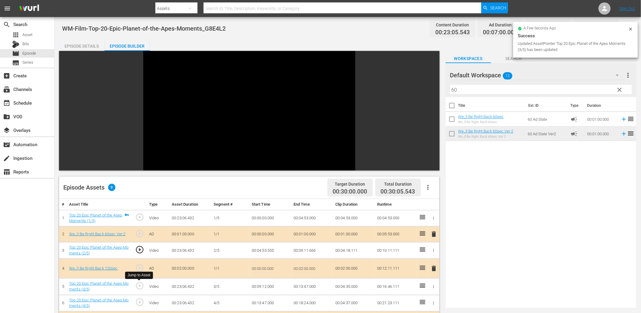
click at [140, 285] on span "play_circle_outline" at bounding box center [139, 285] width 9 height 9
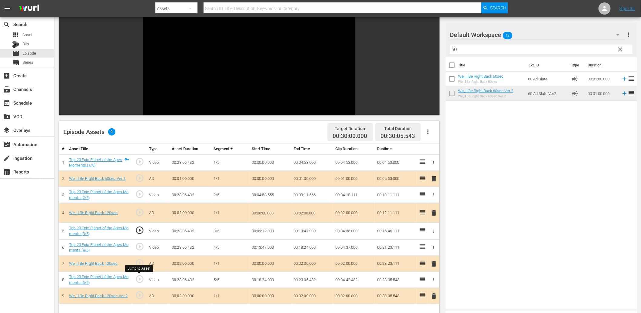
scroll to position [45, 0]
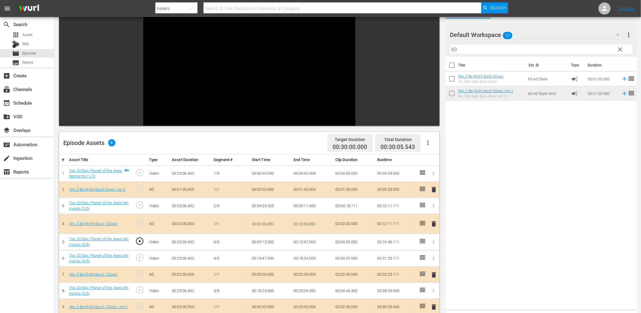
click at [136, 289] on span "play_circle_outline" at bounding box center [139, 289] width 9 height 9
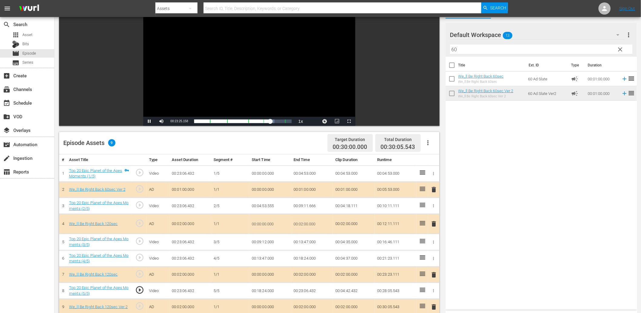
click at [264, 290] on td "00:18:24.000" at bounding box center [270, 290] width 42 height 16
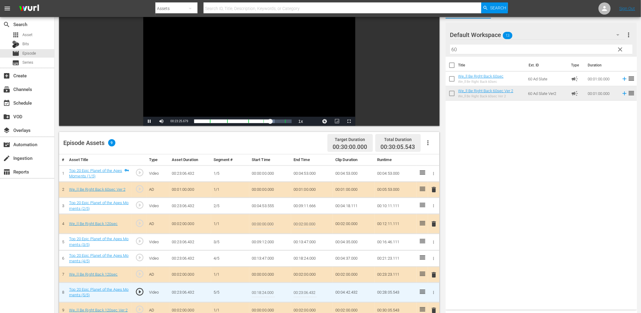
click at [264, 290] on input "00:18:24.000" at bounding box center [263, 292] width 23 height 15
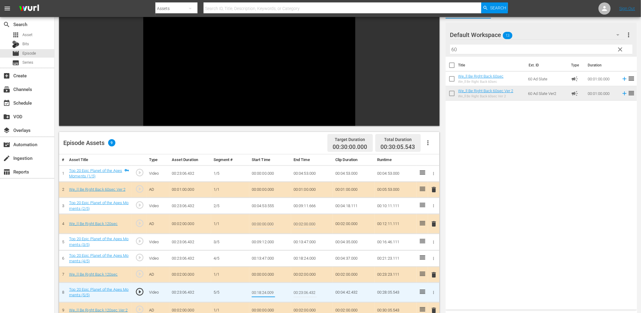
type input "00:18:24.0099"
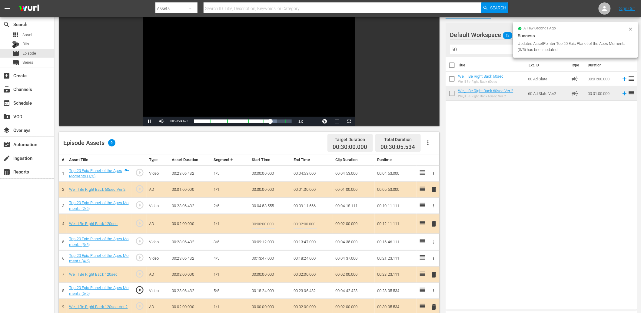
click at [236, 83] on div "Video Player" at bounding box center [249, 61] width 212 height 110
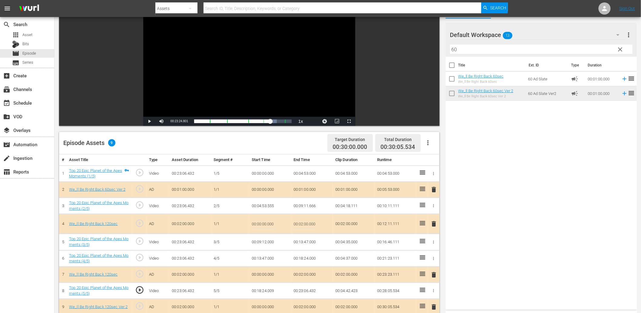
click at [258, 290] on td "00:18:24.009" at bounding box center [270, 290] width 42 height 16
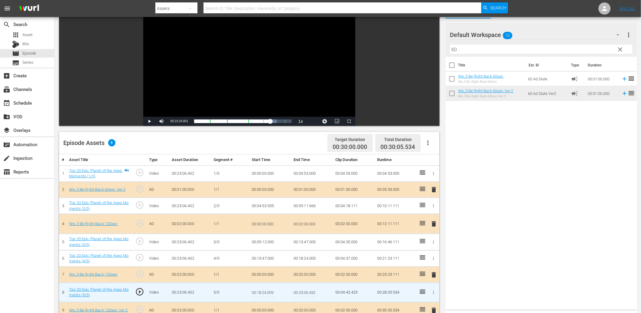
click at [258, 290] on input "00:18:24.009" at bounding box center [263, 292] width 23 height 15
type input "00:18:24.099"
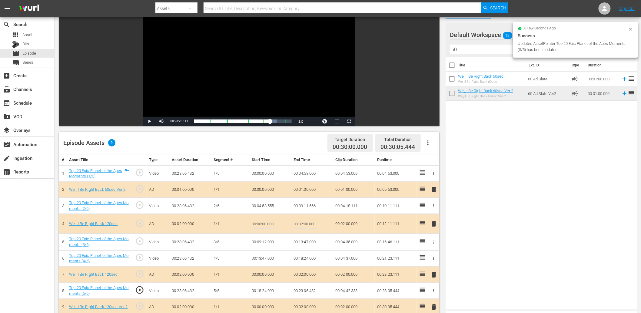
click at [204, 52] on div "Video Player" at bounding box center [249, 61] width 212 height 110
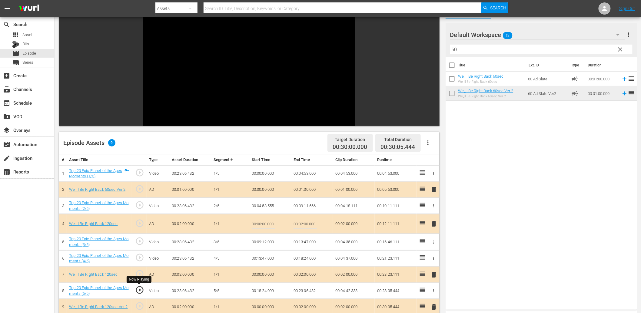
click at [140, 287] on span "play_circle_outline" at bounding box center [139, 289] width 9 height 9
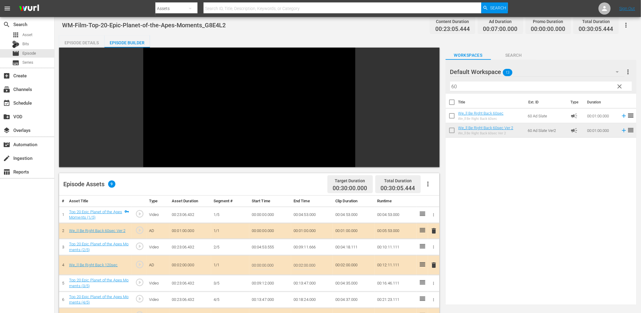
scroll to position [0, 0]
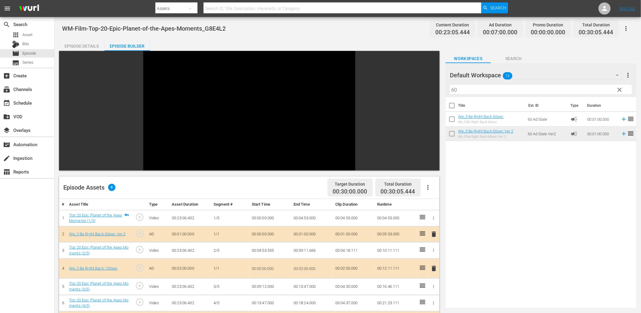
click at [139, 249] on span "play_circle_outline" at bounding box center [139, 249] width 9 height 9
click at [138, 287] on span "play_circle_outline" at bounding box center [139, 285] width 9 height 9
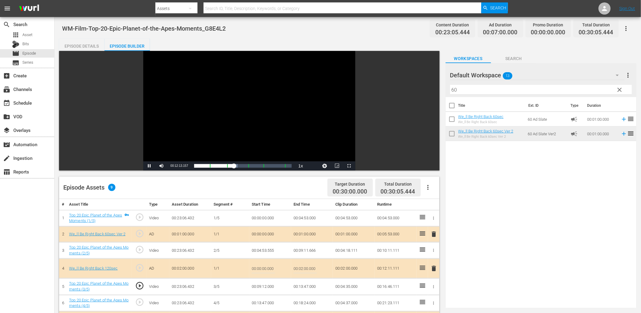
click at [199, 114] on div "Video Player" at bounding box center [249, 106] width 212 height 110
click at [82, 46] on div "Episode Details" at bounding box center [81, 46] width 45 height 15
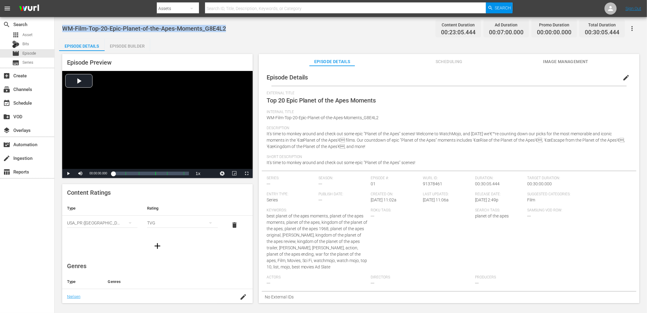
drag, startPoint x: 229, startPoint y: 26, endPoint x: 61, endPoint y: 27, distance: 168.2
click at [61, 27] on div "WM-Film-Top-20-Epic-Planet-of-the-Apes-Moments_G8E4L2 Content Duration 00:23:05…" at bounding box center [351, 160] width 592 height 287
copy span "WM-Film-Top-20-Epic-Planet-of-the-Apes-Moments_G8E4L2"
click at [208, 55] on div "Episode Preview Video Player is loading. Play Video Play Mute Current Time 00:0…" at bounding box center [157, 116] width 190 height 124
click at [30, 37] on span "Asset" at bounding box center [27, 35] width 10 height 6
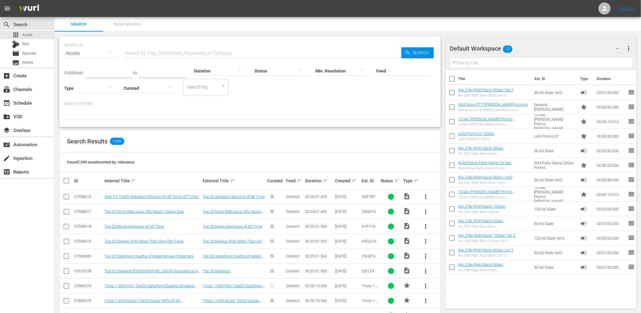
click at [185, 145] on div "Search Results 7,999" at bounding box center [250, 141] width 381 height 22
click at [159, 55] on input "text" at bounding box center [263, 53] width 278 height 15
paste input "WM-Pop-Top-20-Embarrassing-US-Presidential-Moments_G2O3T7"
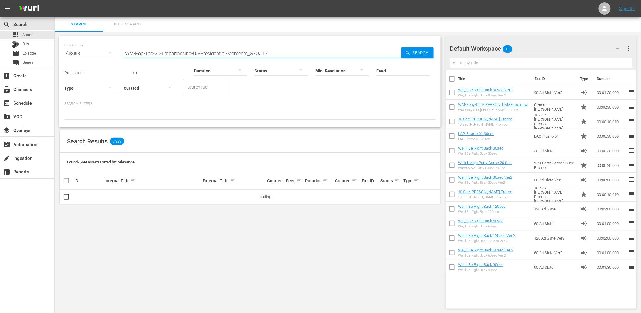
drag, startPoint x: 247, startPoint y: 52, endPoint x: 127, endPoint y: 58, distance: 120.7
click at [127, 58] on div "Search ID, Title, Description, Keywords, or Category WM-Pop-Top-20-Embarrassing…" at bounding box center [263, 53] width 278 height 15
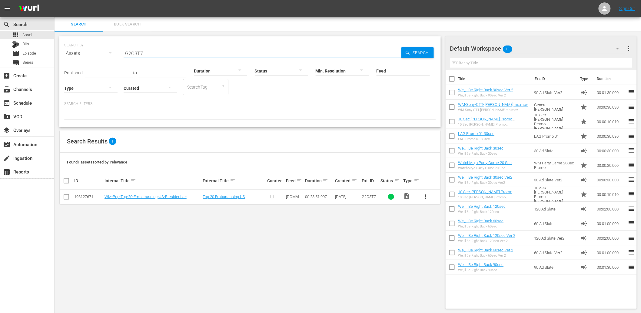
type input "G2O3T7"
click at [431, 196] on button "more_vert" at bounding box center [426, 196] width 15 height 15
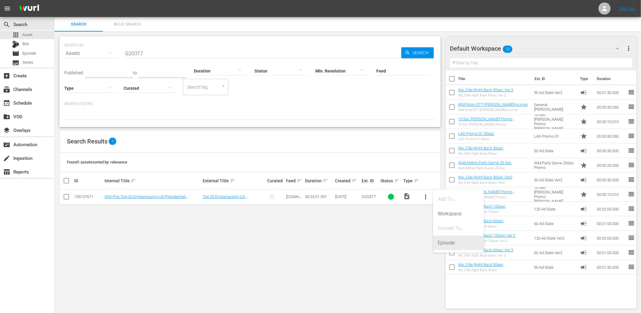
click at [451, 246] on div "Episode" at bounding box center [458, 243] width 41 height 15
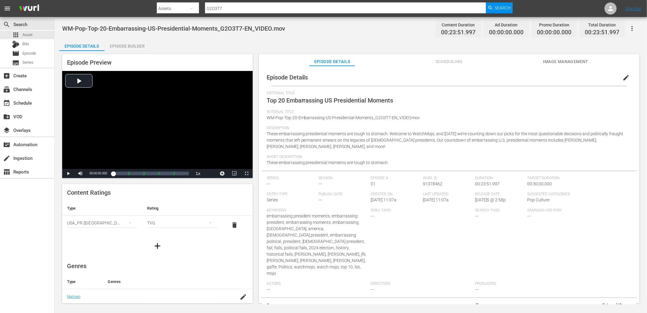
click at [548, 59] on span "Image Management" at bounding box center [565, 62] width 45 height 8
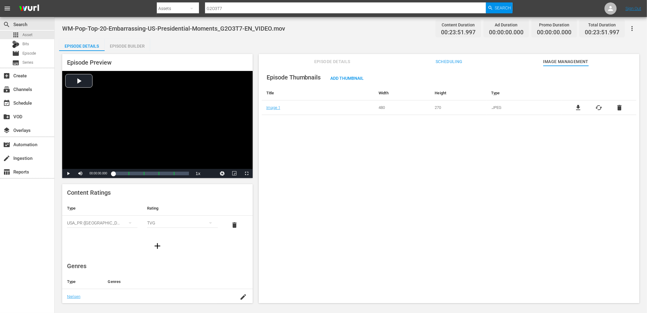
click at [577, 107] on span "file_download" at bounding box center [577, 107] width 7 height 7
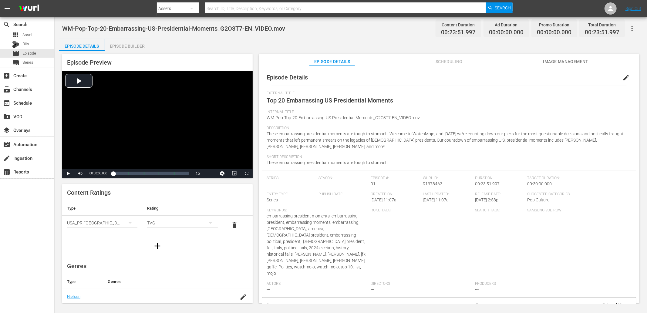
click at [555, 62] on span "Image Management" at bounding box center [565, 62] width 45 height 8
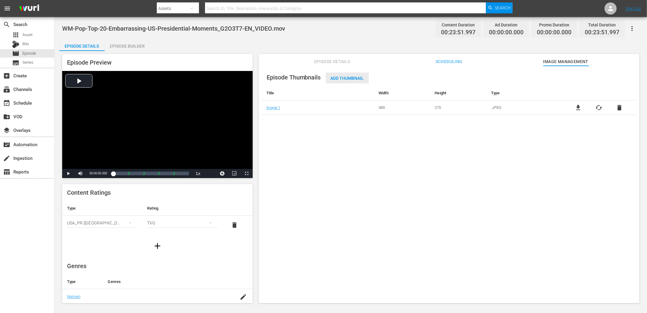
click at [343, 82] on div "Add Thumbnail" at bounding box center [347, 77] width 43 height 11
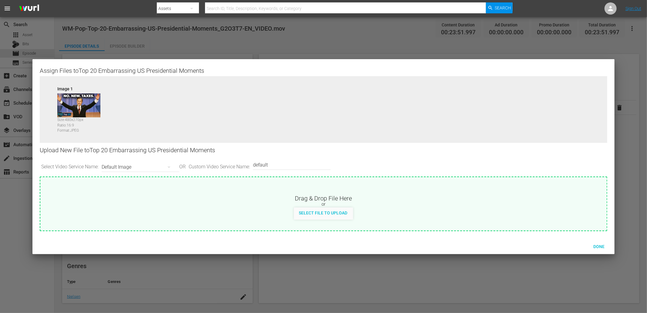
click at [122, 170] on div "Default Image" at bounding box center [139, 167] width 75 height 17
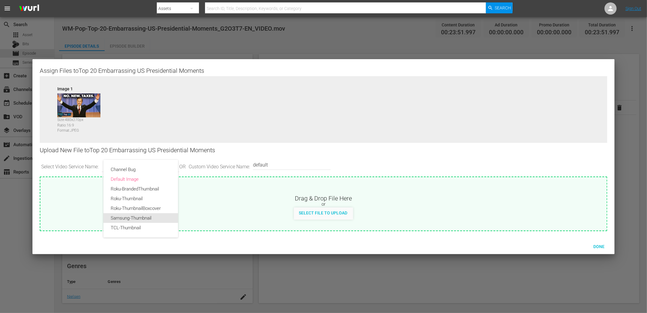
click at [118, 220] on div "Samsung-Thumbnail" at bounding box center [141, 218] width 60 height 10
type input "Samsung-Thumbnail"
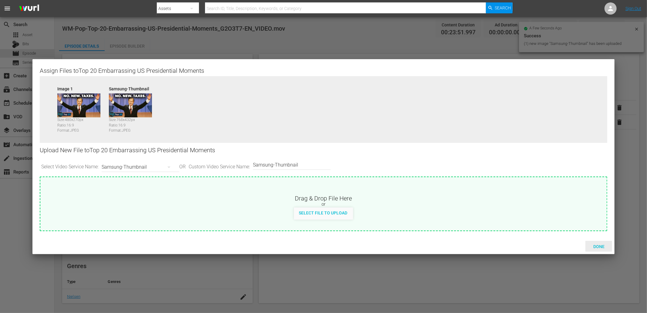
click at [598, 244] on span "Done" at bounding box center [598, 246] width 21 height 5
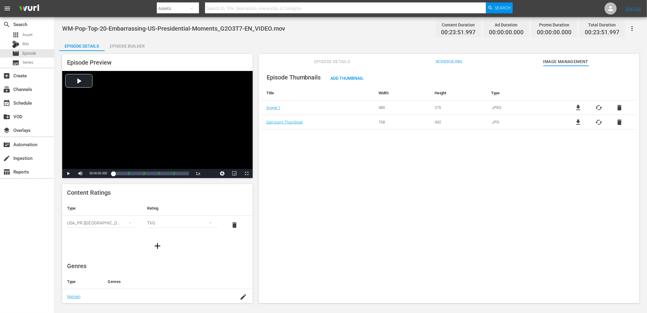
click at [402, 180] on div "Episode Thumbnails Add Thumbnail Title Width Height Type Image 1 480 270 .JPEG …" at bounding box center [449, 187] width 380 height 243
click at [326, 61] on span "Episode Details" at bounding box center [331, 62] width 45 height 8
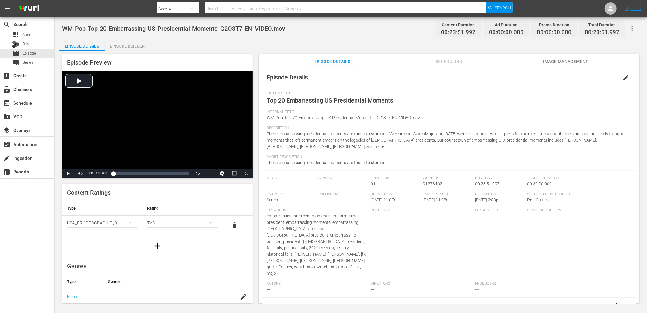
click at [126, 46] on div "Episode Builder" at bounding box center [127, 46] width 45 height 15
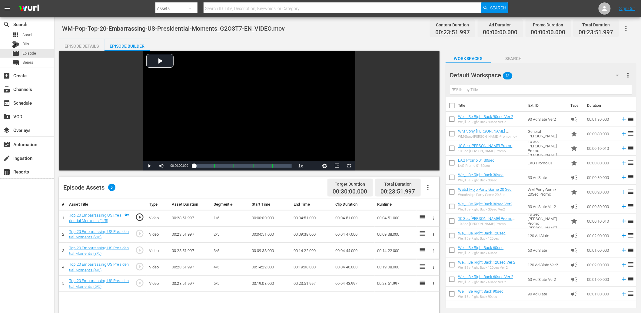
click at [510, 88] on input "text" at bounding box center [541, 90] width 182 height 10
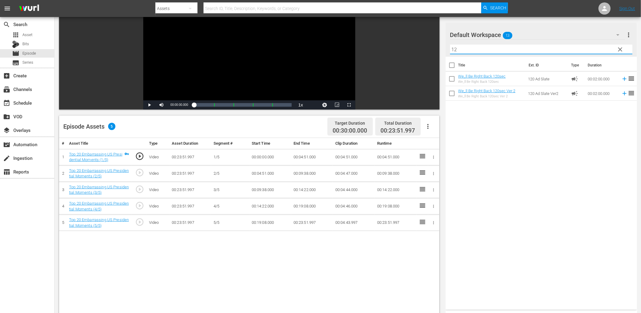
scroll to position [67, 0]
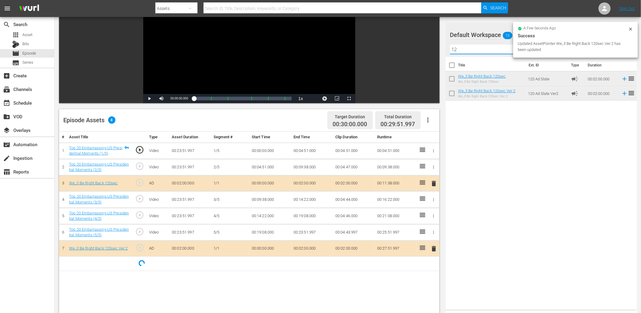
drag, startPoint x: 464, startPoint y: 48, endPoint x: 432, endPoint y: 50, distance: 32.2
click at [432, 50] on div "Video Player is loading. Play Video Play Mute Current Time 00:00:00.000 / Durat…" at bounding box center [348, 191] width 578 height 415
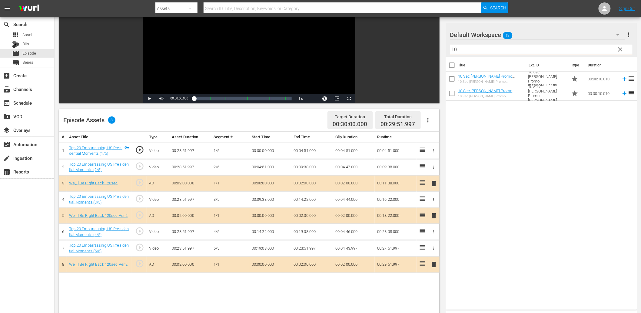
type input "10"
click at [498, 160] on div "Title Ext. ID Type Duration 10 Sec [PERSON_NAME] Promo [PERSON_NAME] 10 Sec [PE…" at bounding box center [542, 182] width 192 height 250
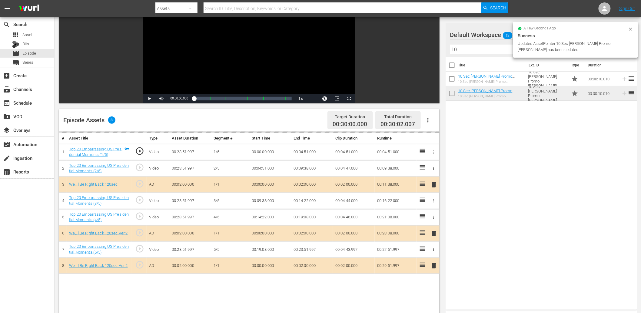
click at [516, 200] on div "Title Ext. ID Type Duration 10 Sec OTT Promo Matt 10 Sec OTT Promo Matt 10 Sec …" at bounding box center [542, 182] width 192 height 250
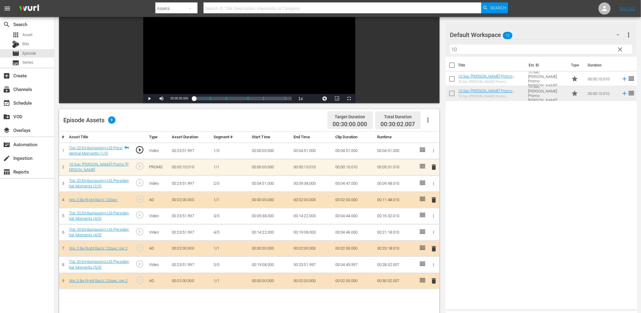
click at [138, 181] on span "play_circle_outline" at bounding box center [139, 182] width 9 height 9
click at [240, 58] on div "Video Player" at bounding box center [249, 39] width 212 height 110
click at [261, 185] on td "00:04:51.000" at bounding box center [270, 183] width 42 height 16
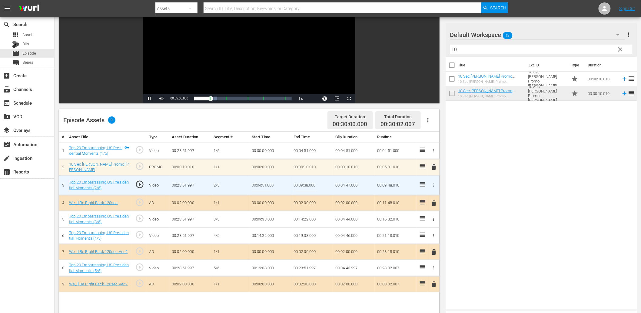
click at [261, 185] on input "00:04:51.000" at bounding box center [263, 185] width 23 height 15
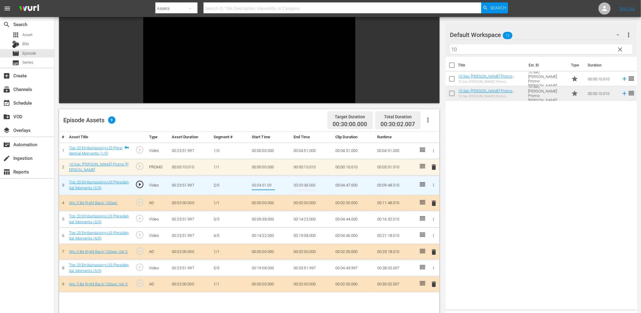
type input "00:04:51.099"
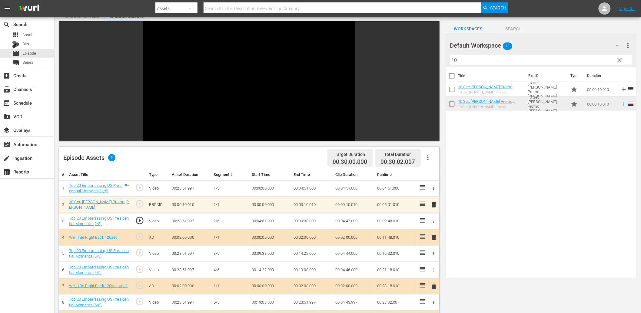
scroll to position [22, 0]
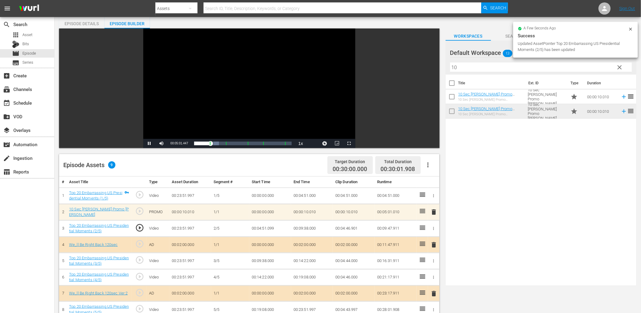
click at [232, 90] on div "Video Player" at bounding box center [249, 83] width 212 height 110
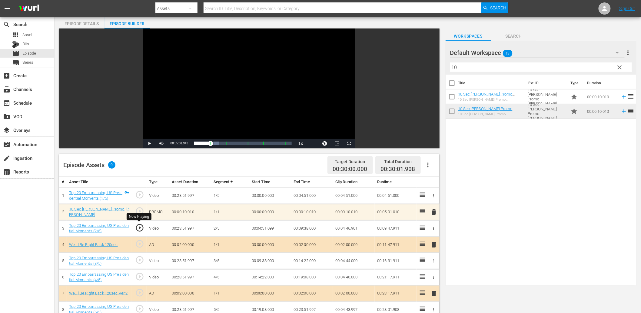
click at [143, 220] on div "Now Playing" at bounding box center [139, 217] width 25 height 10
click at [138, 225] on span "play_circle_outline" at bounding box center [139, 227] width 9 height 9
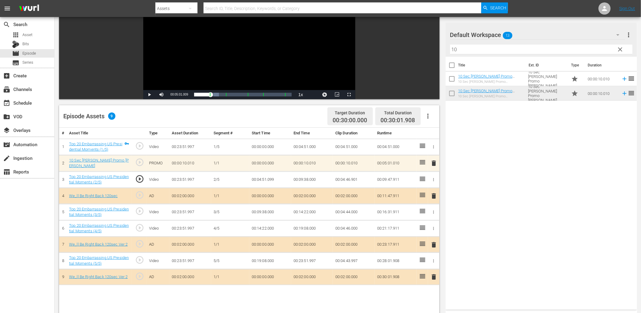
scroll to position [90, 0]
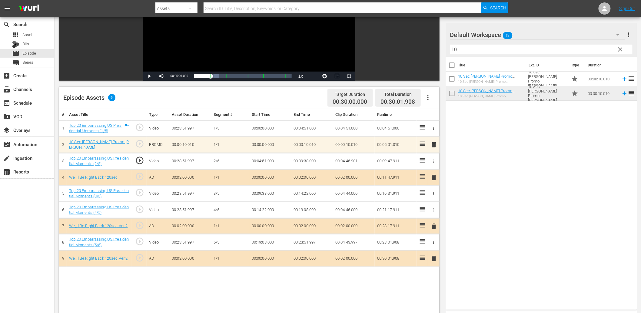
click at [140, 193] on span "play_circle_outline" at bounding box center [139, 192] width 9 height 9
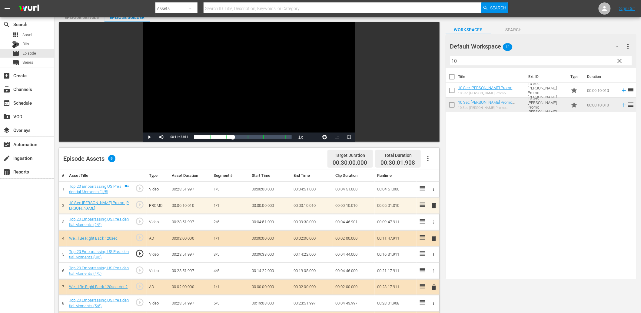
scroll to position [22, 0]
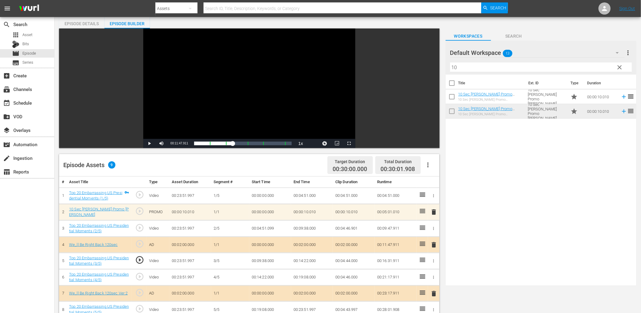
click at [234, 98] on div "Video Player" at bounding box center [249, 83] width 212 height 110
click at [261, 260] on td "00:09:38.000" at bounding box center [270, 260] width 42 height 16
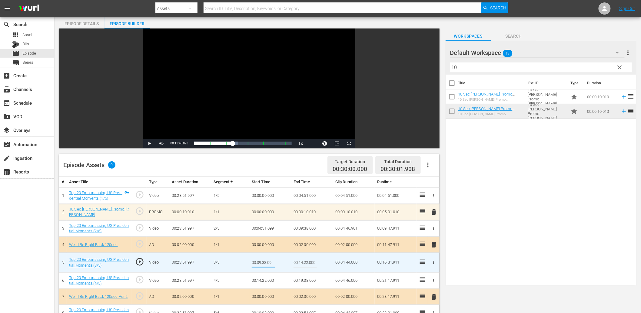
type input "00:09:38.099"
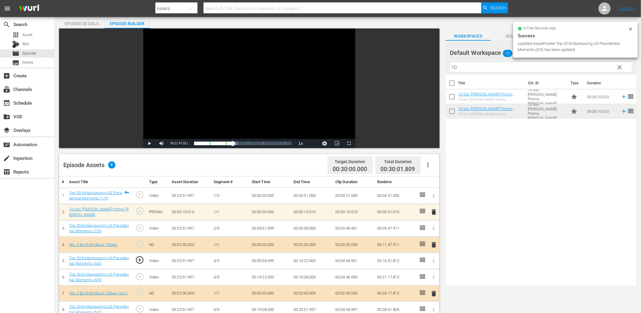
click at [265, 261] on td "00:09:38.099" at bounding box center [270, 260] width 42 height 16
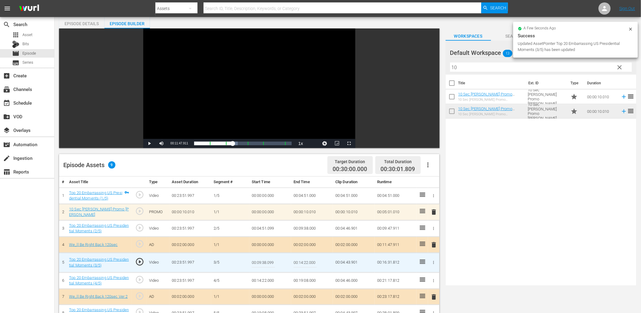
click at [265, 261] on input "00:09:38.099" at bounding box center [263, 262] width 23 height 15
type input "00:09:38.066"
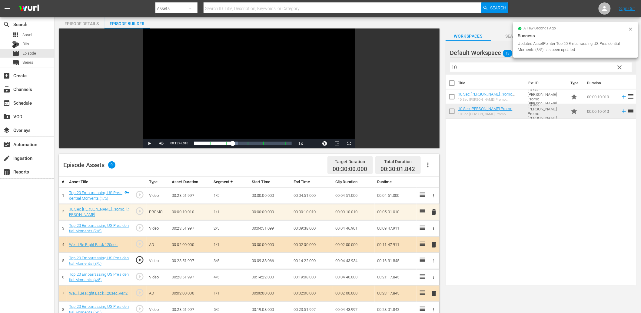
click at [173, 119] on div "Video Player" at bounding box center [249, 83] width 212 height 110
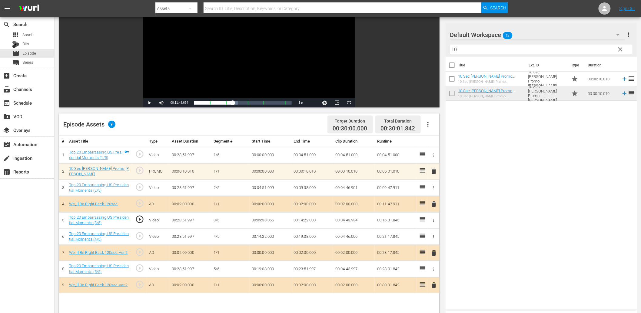
scroll to position [67, 0]
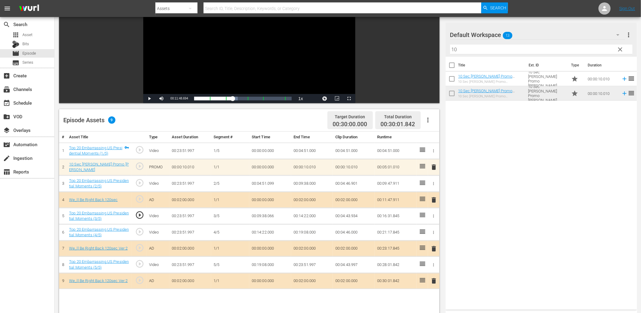
click at [140, 261] on span "play_circle_outline" at bounding box center [139, 263] width 9 height 9
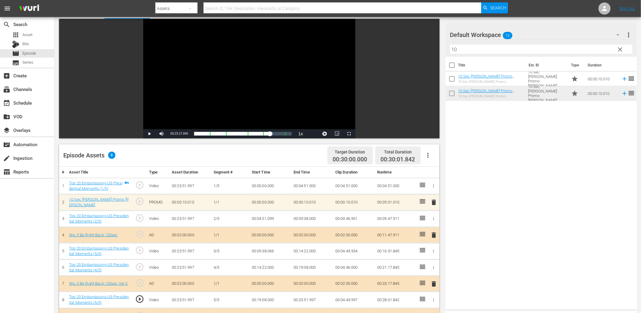
scroll to position [22, 0]
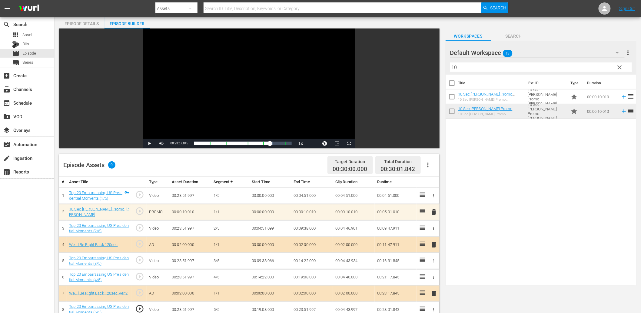
click at [235, 93] on div "Video Player" at bounding box center [249, 83] width 212 height 110
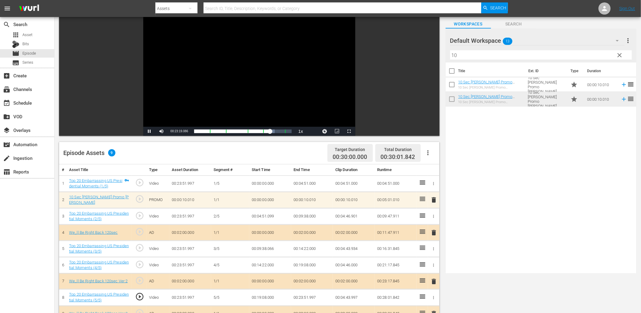
scroll to position [45, 0]
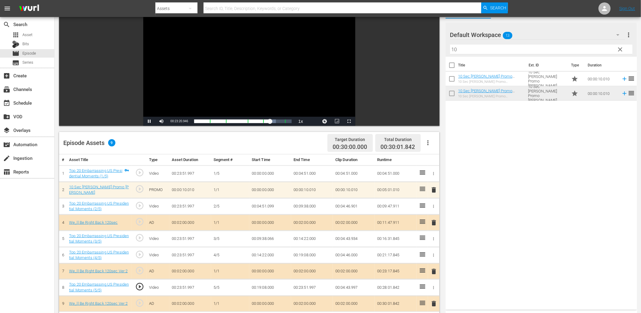
click at [268, 284] on td "00:19:08.000" at bounding box center [270, 287] width 42 height 16
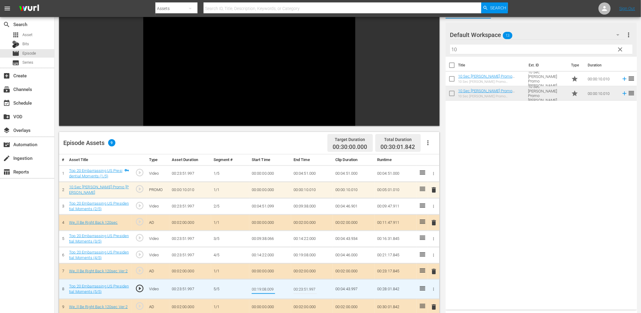
type input "00:19:08.0099"
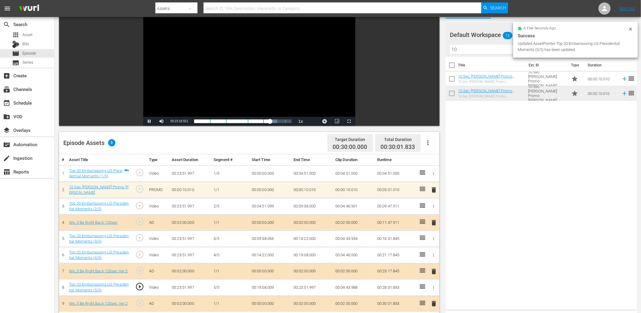
click at [200, 75] on div "Video Player" at bounding box center [249, 61] width 212 height 110
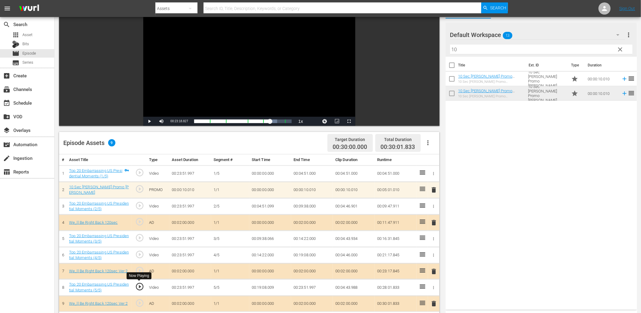
click at [142, 286] on span "play_circle_outline" at bounding box center [139, 286] width 9 height 9
click at [268, 286] on td "00:19:08.009" at bounding box center [270, 287] width 42 height 16
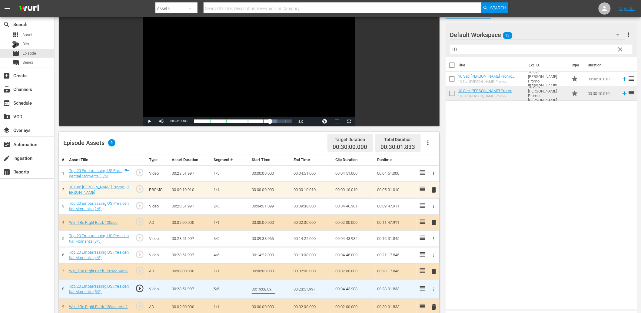
type input "00:19:08.099"
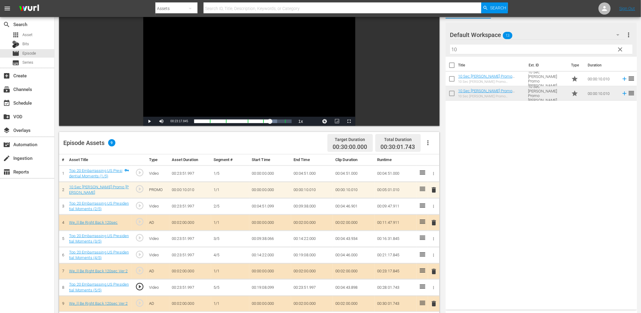
click at [262, 288] on td "00:19:08.099" at bounding box center [270, 287] width 42 height 16
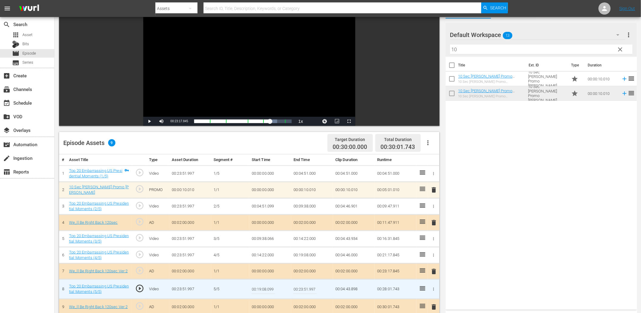
click at [271, 290] on input "00:19:08.099" at bounding box center [263, 289] width 23 height 15
type input "00:19:08.069"
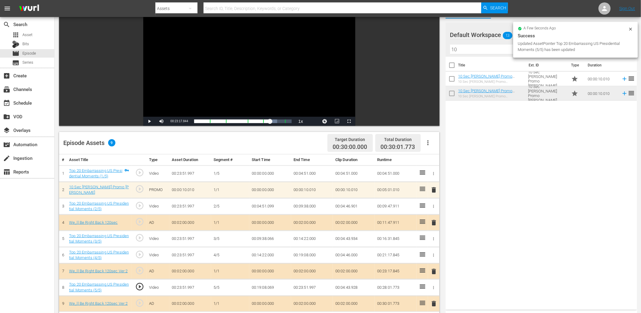
click at [232, 85] on div "Video Player" at bounding box center [249, 61] width 212 height 110
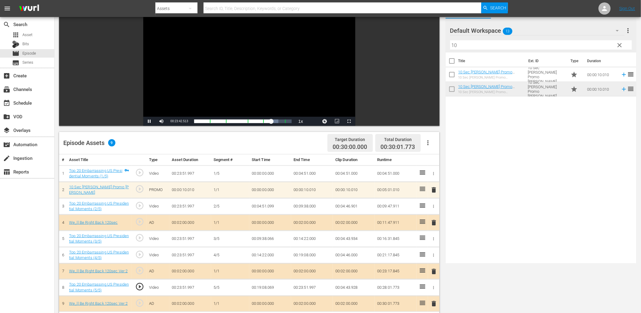
scroll to position [0, 0]
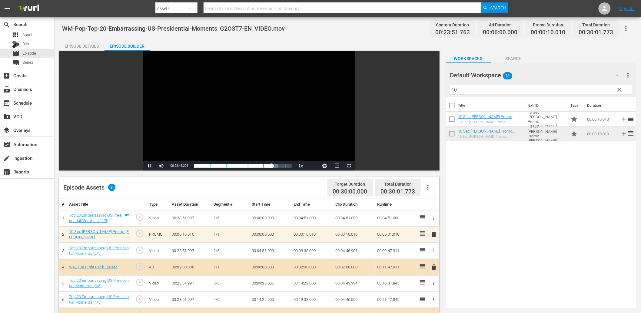
click at [256, 115] on div "Video Player" at bounding box center [249, 106] width 212 height 110
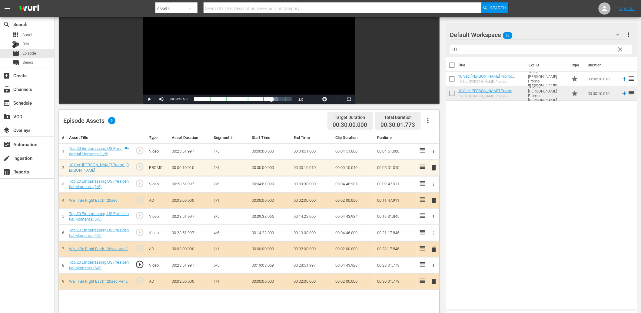
scroll to position [67, 0]
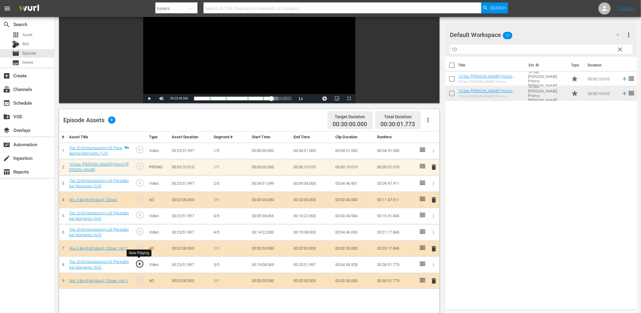
click at [137, 262] on span "play_circle_outline" at bounding box center [139, 263] width 9 height 9
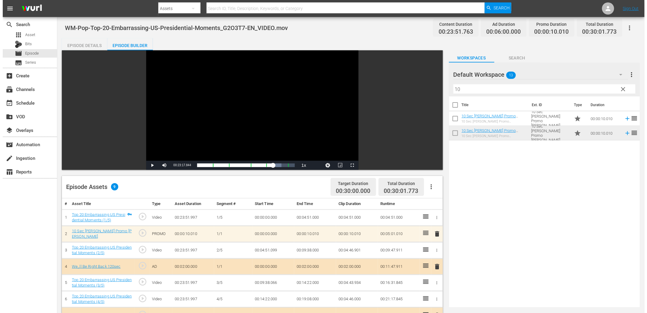
scroll to position [0, 0]
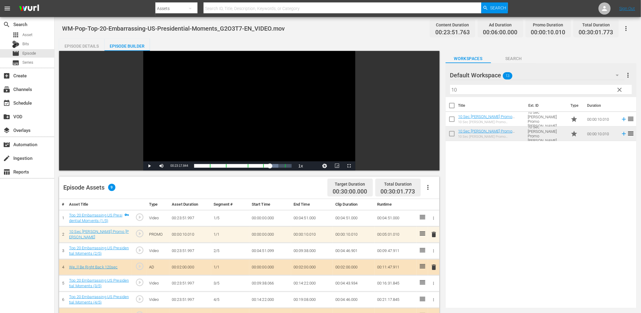
click at [85, 46] on div "Episode Details" at bounding box center [81, 46] width 45 height 15
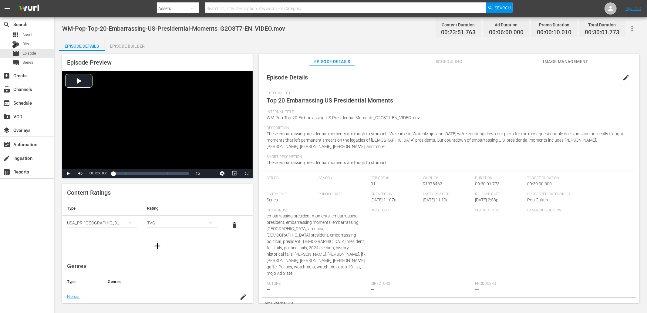
click at [625, 77] on span "edit" at bounding box center [625, 77] width 7 height 7
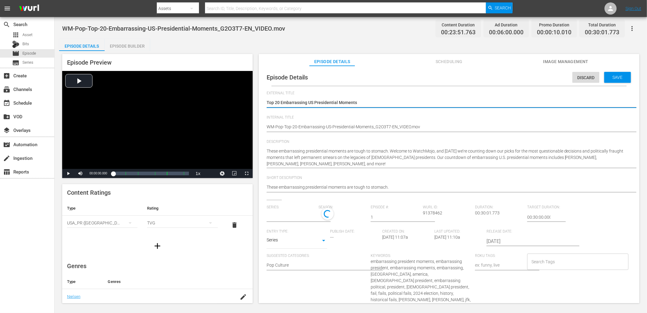
type input "No Series"
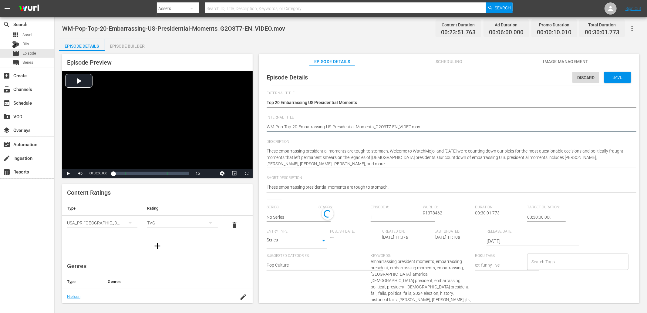
drag, startPoint x: 391, startPoint y: 128, endPoint x: 456, endPoint y: 133, distance: 64.7
type textarea "WM-Pop-Top-20-Embarrassing-US-Presidential-Moments_G2O3T7-"
type textarea "WM-Pop-Top-20-Embarrassing-US-Presidential-Moments_G2O3T7"
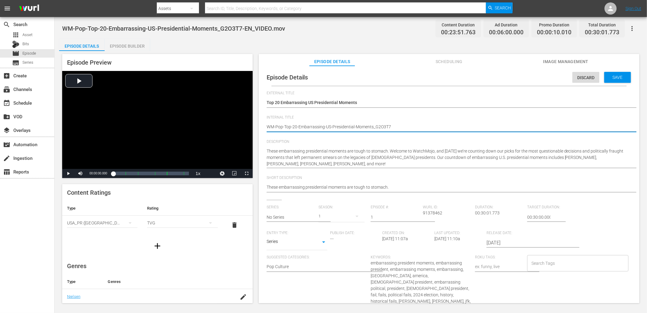
click at [381, 262] on span "embarrassing president moments, embarrassing president, embarrassing moments, e…" at bounding box center [420, 291] width 100 height 62
copy span "embarras"
click at [538, 264] on input "Search Tags" at bounding box center [573, 263] width 87 height 11
paste input "embarras"
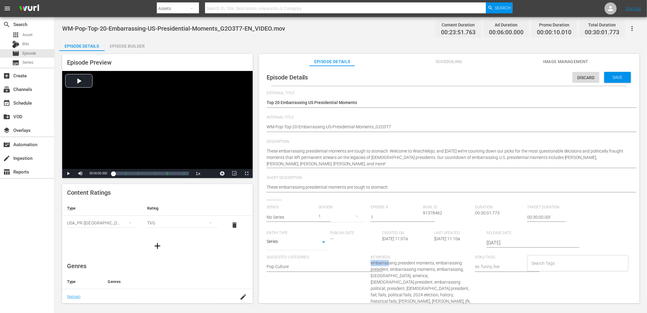
type input "embarras"
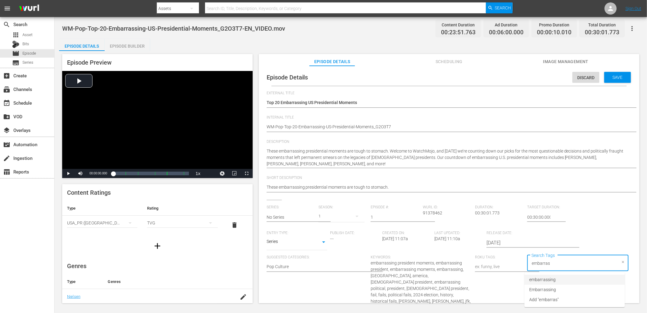
click at [550, 279] on span "embarrassing" at bounding box center [542, 279] width 26 height 6
paste input "embarras"
type input "embarras"
click at [556, 297] on span "Add "embarras"" at bounding box center [543, 299] width 29 height 6
click at [418, 270] on span "embarrassing president moments, embarrassing president, embarrassing moments, e…" at bounding box center [420, 291] width 100 height 62
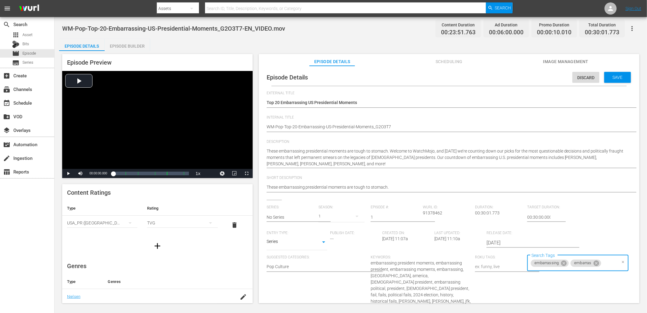
click at [418, 270] on span "embarrassing president moments, embarrassing president, embarrassing moments, e…" at bounding box center [420, 291] width 100 height 62
click at [439, 274] on span "embarrassing president moments, embarrassing president, embarrassing moments, e…" at bounding box center [420, 291] width 100 height 62
copy span "president"
click at [607, 265] on input "Search Tags" at bounding box center [609, 263] width 14 height 11
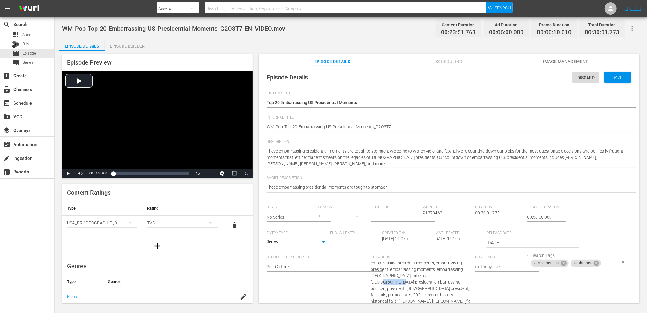
paste input "president"
type input "president"
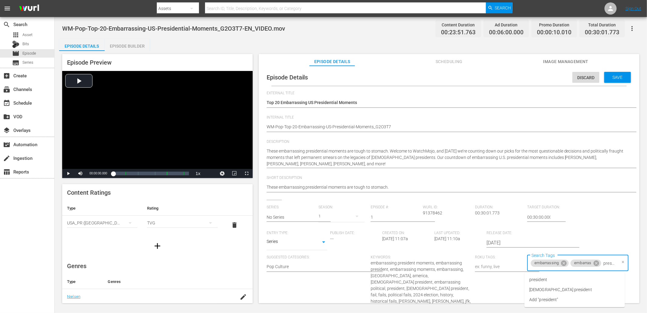
scroll to position [0, 6]
click at [548, 280] on li "president" at bounding box center [574, 280] width 100 height 10
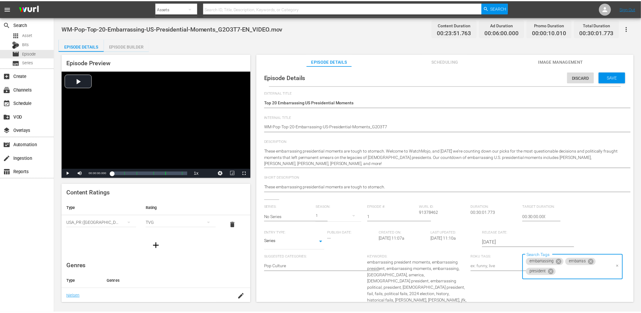
scroll to position [0, 0]
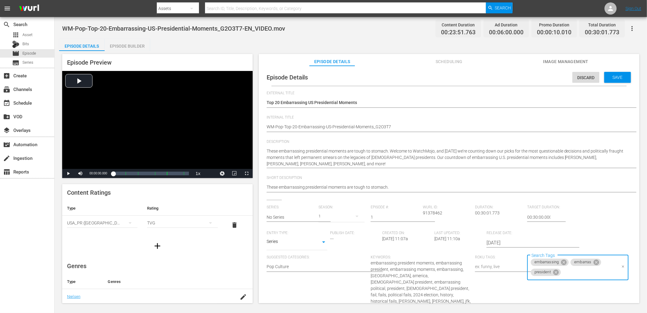
paste input "president"
type input "president"
click at [542, 234] on span "us president" at bounding box center [560, 236] width 63 height 6
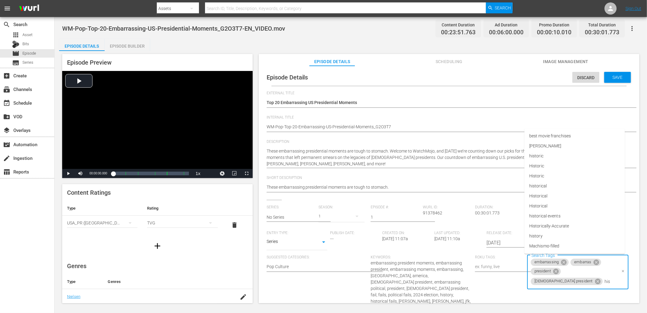
type input "hist"
paste input "hist"
type input "hist"
click at [547, 188] on li "Historical" at bounding box center [574, 186] width 100 height 10
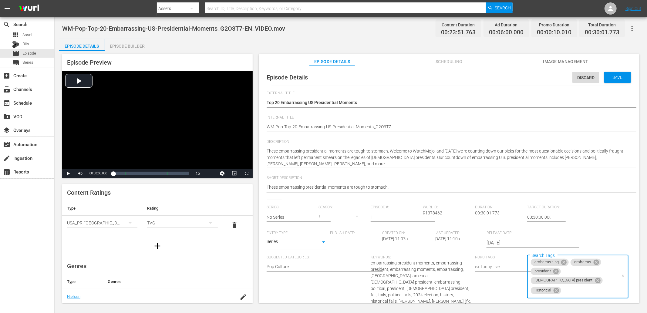
paste input "hist"
type input "hist"
click at [542, 149] on span "Historic" at bounding box center [536, 146] width 15 height 6
paste input "hist"
type input "hist"
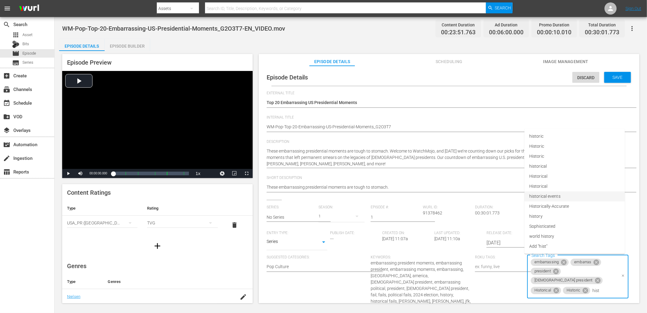
click at [542, 196] on span "historical events" at bounding box center [544, 196] width 31 height 6
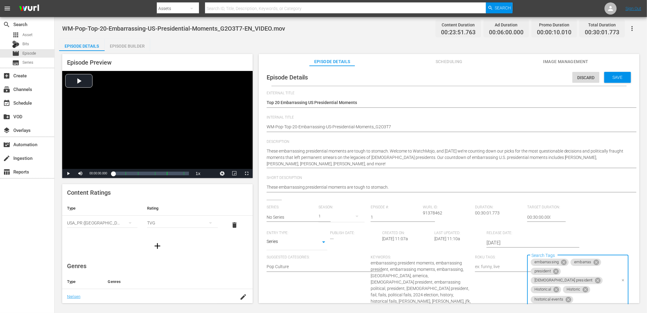
paste input "hist"
type input "hist"
click at [534, 216] on span "history" at bounding box center [535, 216] width 13 height 6
click at [613, 82] on div "Save" at bounding box center [617, 77] width 27 height 11
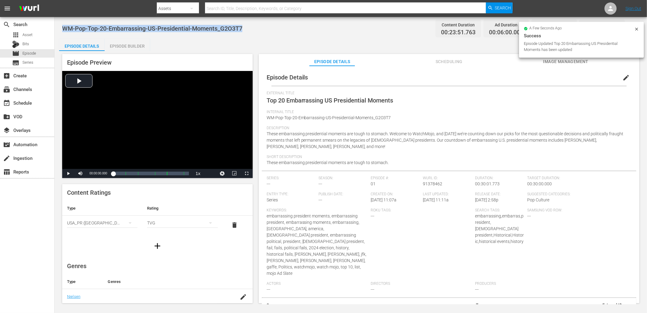
drag, startPoint x: 255, startPoint y: 29, endPoint x: 64, endPoint y: 28, distance: 191.0
click at [64, 28] on div "WM-Pop-Top-20-Embarrassing-US-Presidential-Moments_G2O3T7 Content Duration 00:2…" at bounding box center [350, 29] width 577 height 14
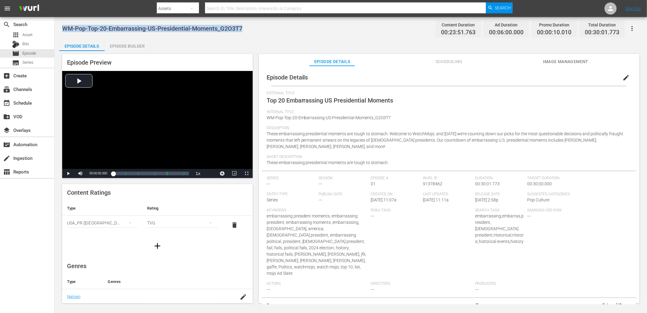
copy span "WM-Pop-Top-20-Embarrassing-US-Presidential-Moments_G2O3T7"
click at [264, 39] on div "Episode Details Episode Builder Episode Preview Video Player is loading. Play V…" at bounding box center [350, 173] width 583 height 269
click at [24, 32] on span "Asset" at bounding box center [27, 35] width 10 height 6
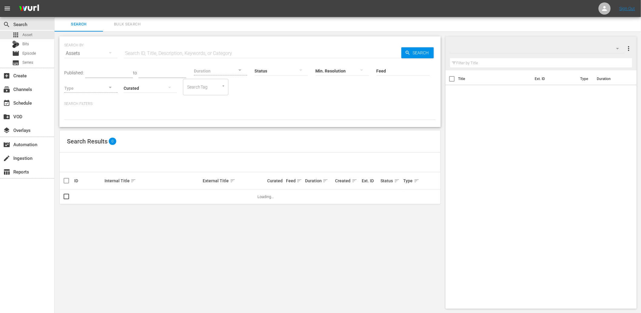
click at [153, 54] on input "text" at bounding box center [263, 53] width 278 height 15
paste input "T8Q6U8"
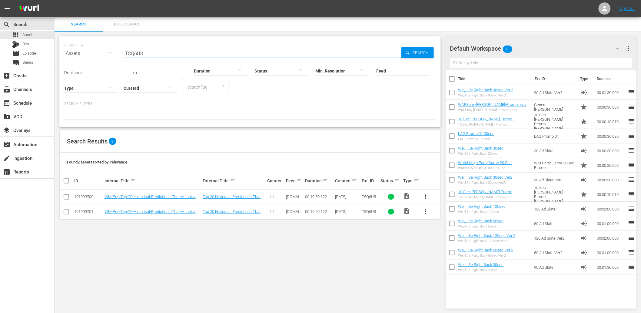
type input "T8Q6U8"
click at [284, 135] on div "Search Results 2" at bounding box center [250, 141] width 381 height 22
click at [424, 212] on span "more_vert" at bounding box center [426, 211] width 7 height 7
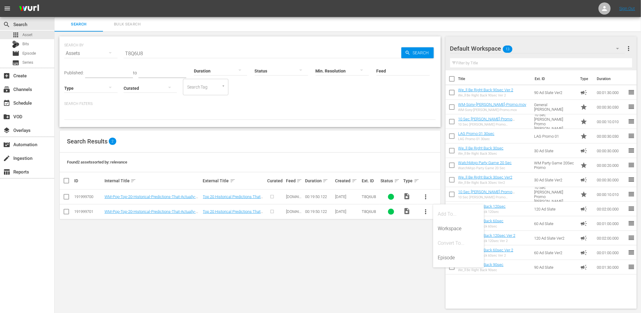
click at [362, 246] on div "SEARCH BY Search By Assets Search ID, Title, Description, Keywords, or Category…" at bounding box center [250, 173] width 391 height 282
click at [65, 210] on input "checkbox" at bounding box center [66, 212] width 7 height 7
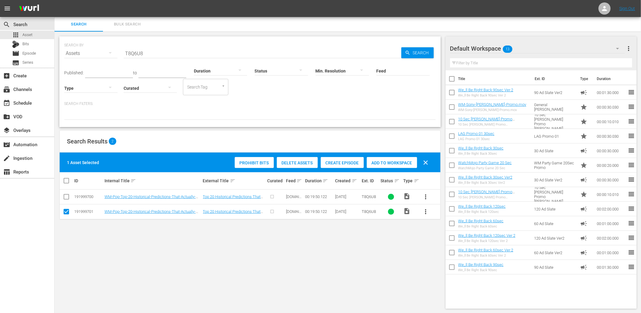
click at [286, 164] on span "Delete Assets" at bounding box center [297, 162] width 41 height 5
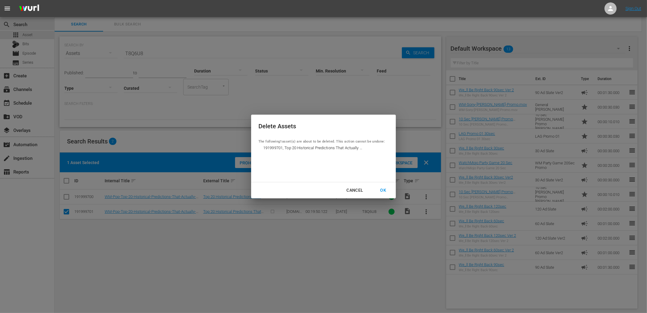
click at [381, 190] on div "OK" at bounding box center [383, 190] width 16 height 8
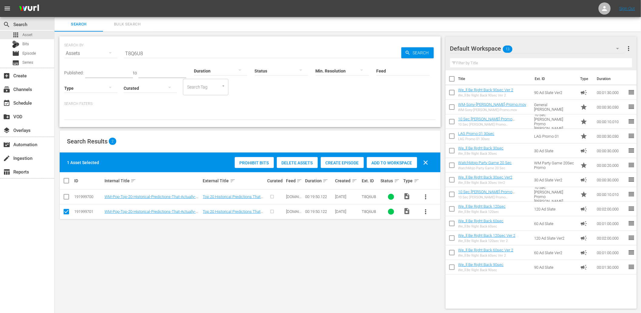
click at [343, 237] on div "SEARCH BY Search By Assets Search ID, Title, Description, Keywords, or Category…" at bounding box center [250, 173] width 391 height 282
click at [66, 212] on input "checkbox" at bounding box center [66, 212] width 7 height 7
checkbox input "false"
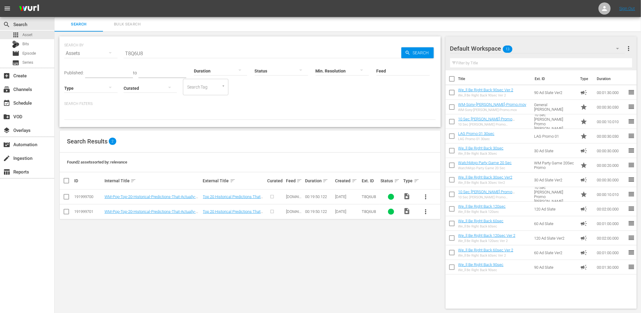
click at [185, 233] on div "SEARCH BY Search By Assets Search ID, Title, Description, Keywords, or Category…" at bounding box center [250, 173] width 391 height 282
click at [113, 26] on span "Bulk Search" at bounding box center [127, 24] width 41 height 7
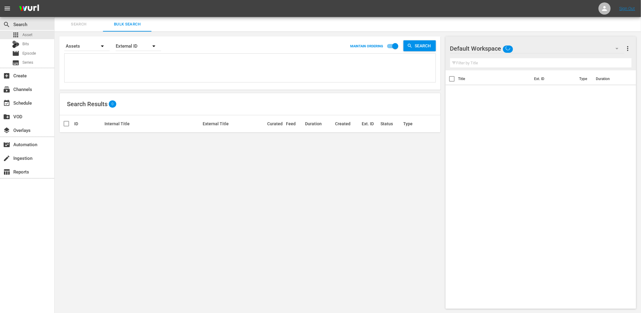
click at [156, 67] on textarea at bounding box center [251, 69] width 370 height 28
paste textarea "L4U5X6 M0X0O1 M8O5Z4 N5L6Z1 O1M3M5 O5F2I1 R4P3V8 T9A0Y2 W5B1T4 Y4Z5D0 W8D1J0 O7…"
type textarea "L4U5X6 M0X0O1 M8O5Z4 N5L6Z1 O1M3M5 O5F2I1 R4P3V8 T9A0Y2 W5B1T4 Y4Z5D0 W8D1J0 O7…"
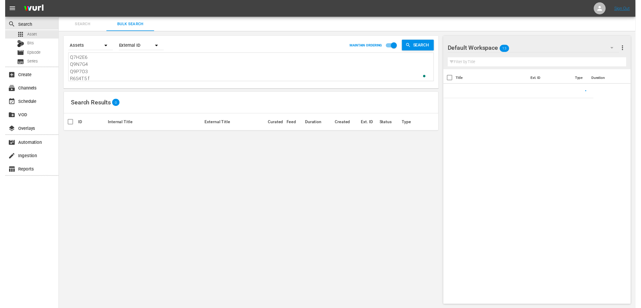
scroll to position [117, 0]
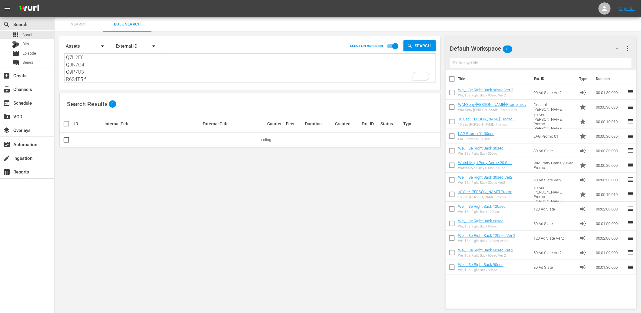
type textarea "L4U5X6 M0X0O1 M8O5Z4 N5L6Z1 O1M3M5 O5F2I1 R4P3V8 T9A0Y2 W5B1T4 Y4Z5D0 W8D1J0 O7…"
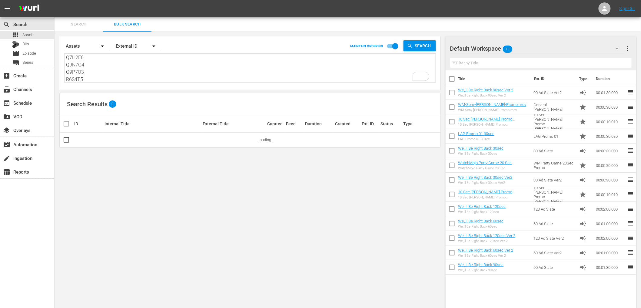
type textarea "L4U5X6 M0X0O1 M8O5Z4 N5L6Z1 O1M3M5 O5F2I1 R4P3V8 T9A0Y2 W5B1T4 Y4Z5D0 W8D1J0 O7…"
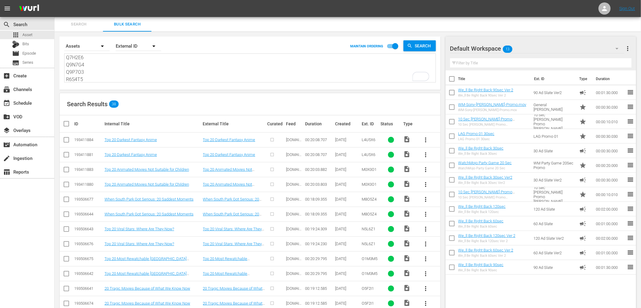
type textarea "L4U5X6 M0X0O1 M8O5Z4 N5L6Z1 O1M3M5 O5F2I1 R4P3V8 T9A0Y2 W5B1T4 Y4Z5D0 W8D1J0 O7…"
click at [67, 157] on input "checkbox" at bounding box center [66, 155] width 7 height 7
checkbox input "true"
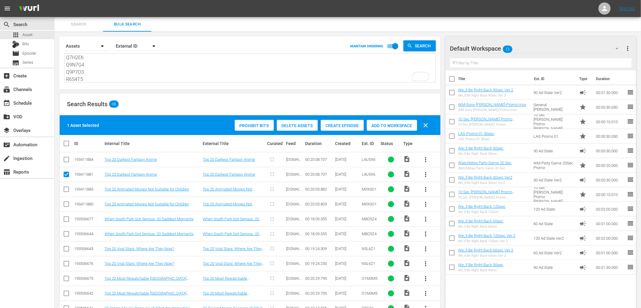
click at [67, 204] on input "checkbox" at bounding box center [66, 205] width 7 height 7
checkbox input "true"
click at [69, 234] on input "checkbox" at bounding box center [66, 234] width 7 height 7
checkbox input "true"
click at [67, 262] on input "checkbox" at bounding box center [66, 264] width 7 height 7
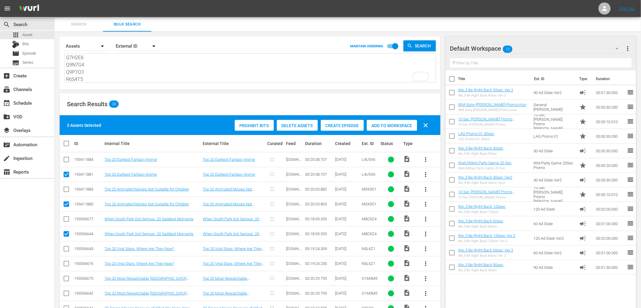
checkbox input "true"
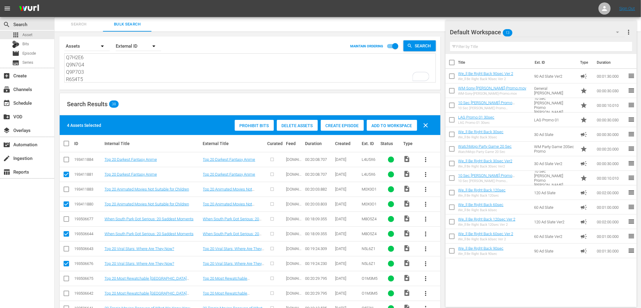
scroll to position [135, 0]
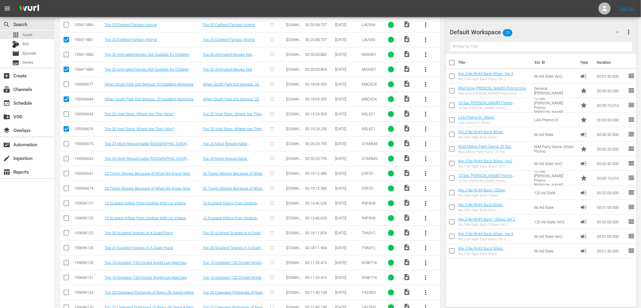
click at [65, 161] on input "checkbox" at bounding box center [66, 159] width 7 height 7
checkbox input "true"
click at [65, 189] on input "checkbox" at bounding box center [66, 189] width 7 height 7
checkbox input "true"
click at [65, 221] on input "checkbox" at bounding box center [66, 219] width 7 height 7
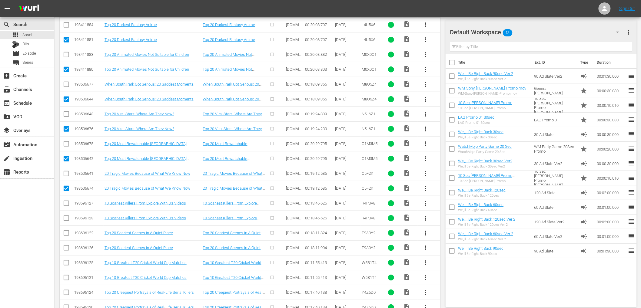
checkbox input "true"
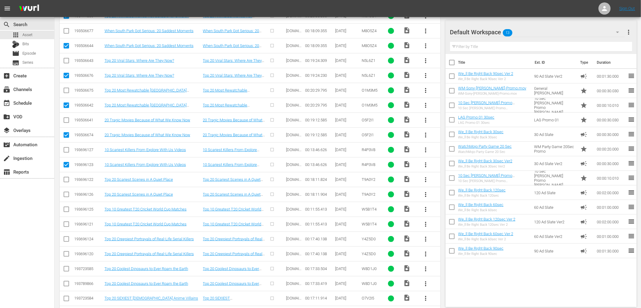
scroll to position [202, 0]
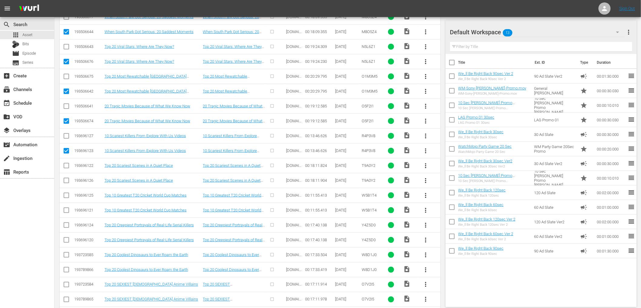
click at [66, 181] on input "checkbox" at bounding box center [66, 181] width 7 height 7
checkbox input "true"
click at [69, 209] on input "checkbox" at bounding box center [66, 211] width 7 height 7
checkbox input "true"
click at [65, 239] on input "checkbox" at bounding box center [66, 240] width 7 height 7
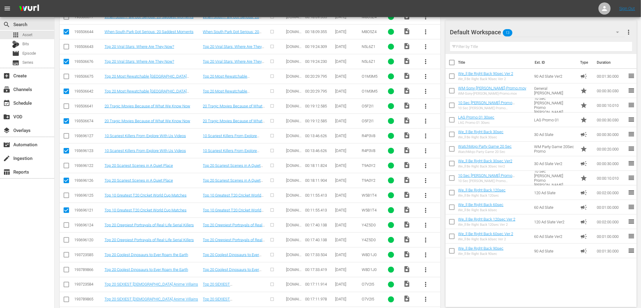
checkbox input "true"
click at [67, 271] on input "checkbox" at bounding box center [66, 270] width 7 height 7
checkbox input "true"
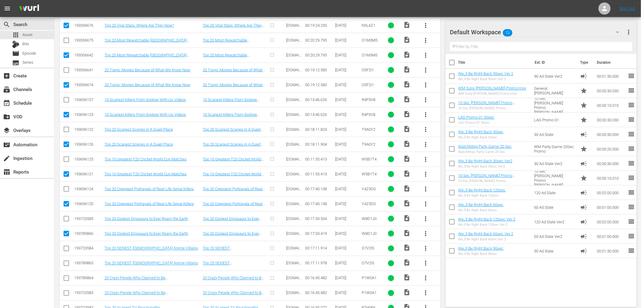
scroll to position [314, 0]
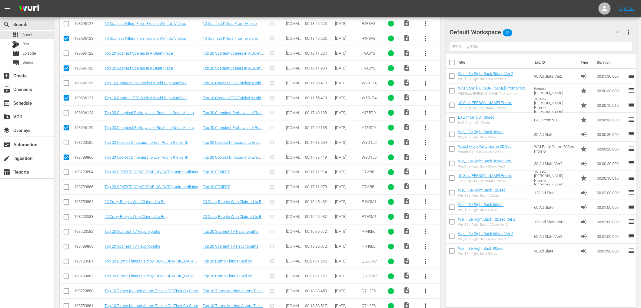
click at [67, 215] on input "checkbox" at bounding box center [66, 217] width 7 height 7
checkbox input "true"
click at [68, 186] on input "checkbox" at bounding box center [66, 188] width 7 height 7
checkbox input "true"
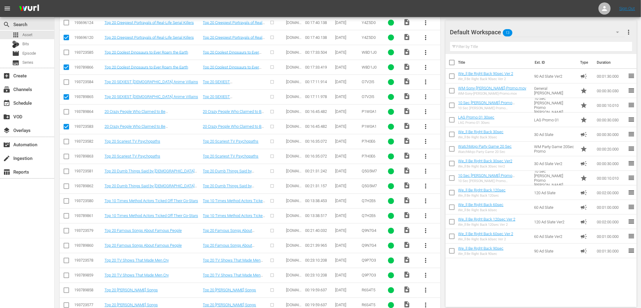
click at [66, 157] on input "checkbox" at bounding box center [66, 157] width 7 height 7
checkbox input "true"
click at [69, 186] on input "checkbox" at bounding box center [66, 187] width 7 height 7
checkbox input "true"
click at [67, 216] on input "checkbox" at bounding box center [66, 216] width 7 height 7
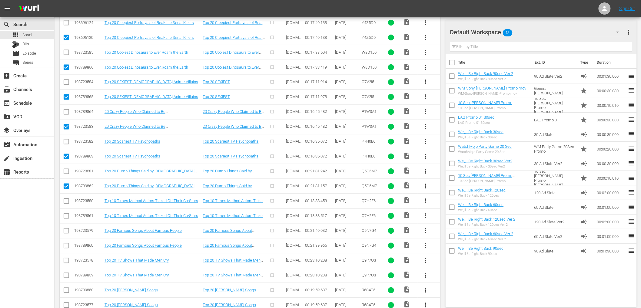
checkbox input "true"
click at [65, 248] on input "checkbox" at bounding box center [66, 246] width 7 height 7
checkbox input "true"
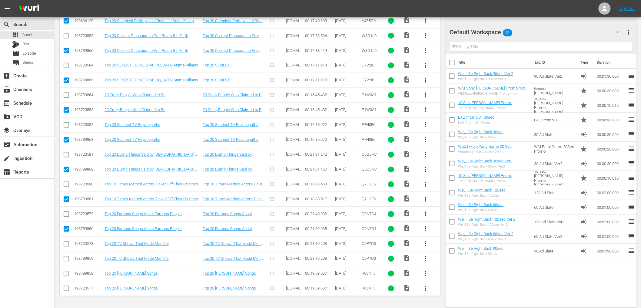
click at [68, 259] on input "checkbox" at bounding box center [66, 259] width 7 height 7
checkbox input "true"
click at [63, 292] on input "checkbox" at bounding box center [66, 289] width 7 height 7
checkbox input "true"
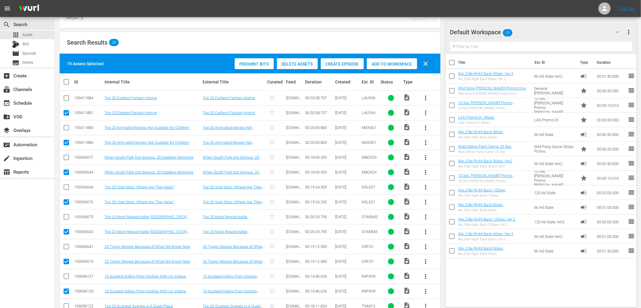
scroll to position [17, 0]
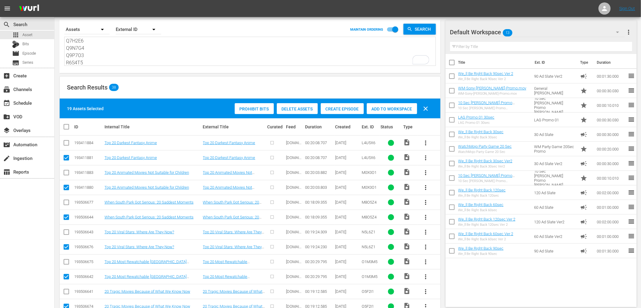
click at [309, 110] on span "Delete Assets" at bounding box center [297, 108] width 41 height 5
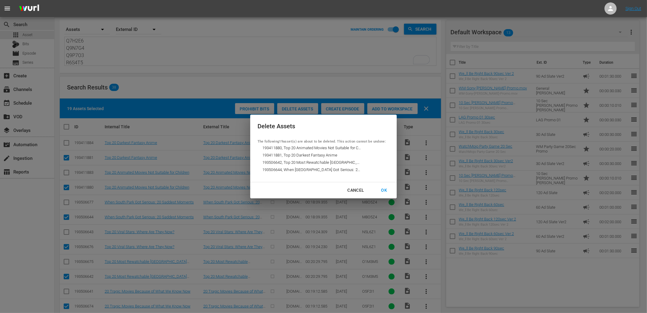
click at [386, 189] on div "OK" at bounding box center [384, 190] width 16 height 8
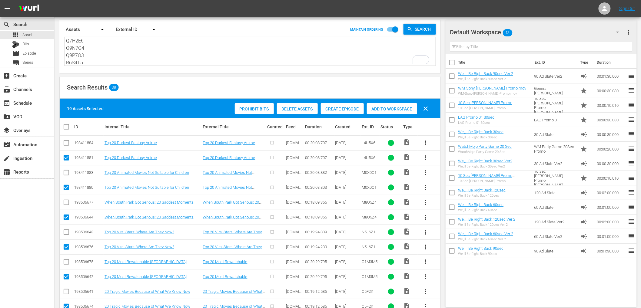
click at [94, 42] on textarea "L4U5X6 M0X0O1 M8O5Z4 N5L6Z1 O1M3M5 O5F2I1 R4P3V8 T9A0Y2 W5B1T4 Y4Z5D0 W8D1J0 O7…" at bounding box center [251, 52] width 370 height 28
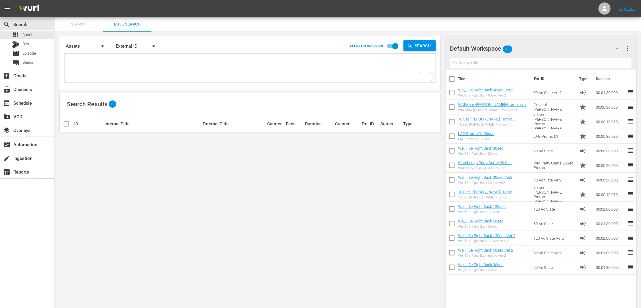
paste textarea "L4U5X6 M0X0O1 M8O5Z4 N5L6Z1 O1M3M5 O5F2I1 R4P3V8 T9A0Y2 W5B1T4 Y4Z5D0 W8D1J0 O7…"
type textarea "L4U5X6 M0X0O1 M8O5Z4 N5L6Z1 O1M3M5 O5F2I1 R4P3V8 T9A0Y2 W5B1T4 Y4Z5D0 W8D1J0 O7…"
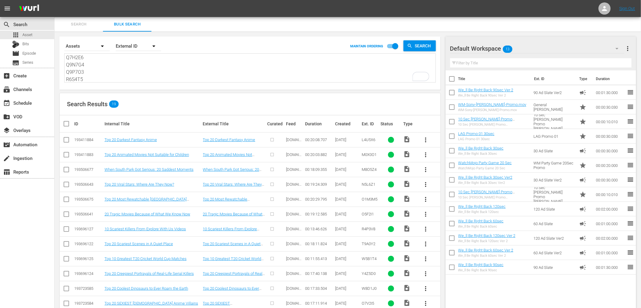
click at [119, 53] on div "L4U5X6 M0X0O1 M8O5Z4 N5L6Z1 O1M3M5 O5F2I1 R4P3V8 T9A0Y2 W5B1T4 Y4Z5D0 W8D1J0 O7…" at bounding box center [250, 67] width 371 height 28
click at [116, 65] on textarea "L4U5X6 M0X0O1 M8O5Z4 N5L6Z1 O1M3M5 O5F2I1 R4P3V8 T9A0Y2 W5B1T4 Y4Z5D0 W8D1J0 O7…" at bounding box center [251, 69] width 370 height 28
paste textarea "Q9P7O3"
type textarea "Q9P7O3"
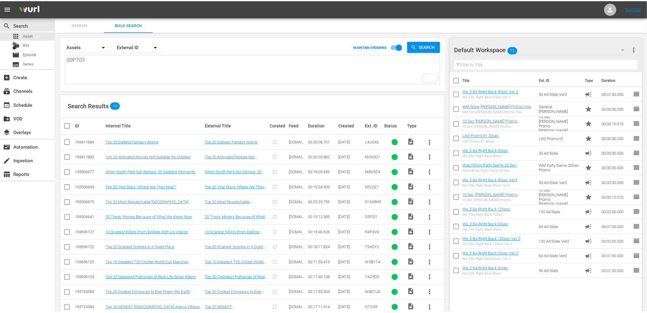
scroll to position [0, 0]
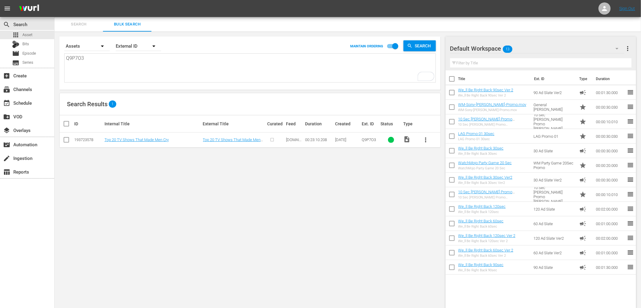
type textarea "Q9P7O3"
click at [429, 141] on span "more_vert" at bounding box center [426, 139] width 7 height 7
click at [446, 184] on div "Episode" at bounding box center [458, 186] width 41 height 15
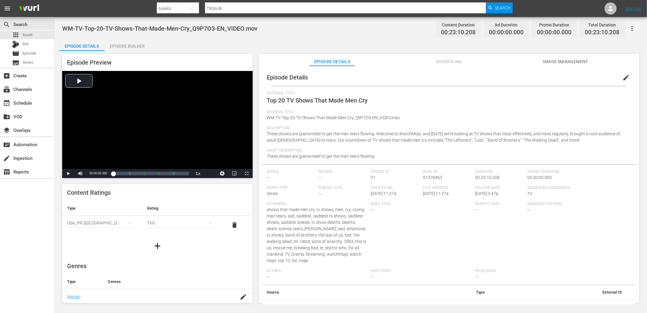
click at [622, 74] on span "edit" at bounding box center [625, 77] width 7 height 7
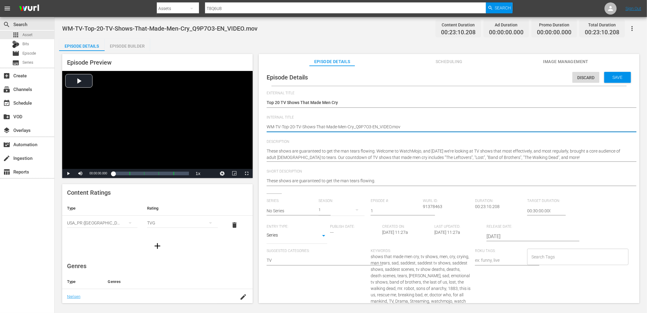
drag, startPoint x: 372, startPoint y: 124, endPoint x: 437, endPoint y: 128, distance: 65.0
type textarea "WM-TV-Top-20-TV-Shows-That-Made-Men-Cry_Q9P7O3-"
type textarea "WM-TV-Top-20-TV-Shows-That-Made-Men-Cry_Q9P7O3"
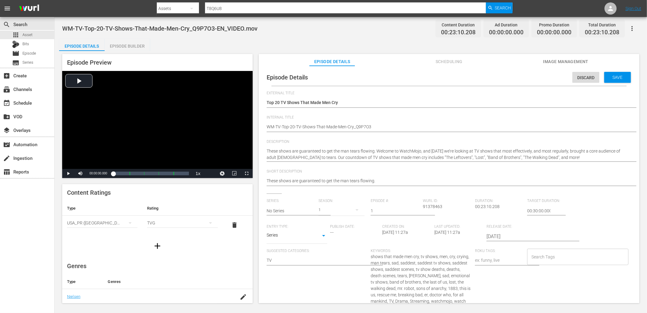
click at [295, 38] on div "WM-TV-Top-20-TV-Shows-That-Made-Men-Cry_Q9P7O3-EN_VIDEO.mov Content Duration 00…" at bounding box center [351, 160] width 592 height 287
click at [109, 29] on span "WM-TV-Top-20-TV-Shows-That-Made-Men-Cry_Q9P7O3-EN_VIDEO.mov" at bounding box center [159, 28] width 195 height 7
copy span "TV"
click at [556, 259] on input "Search Tags" at bounding box center [573, 256] width 87 height 11
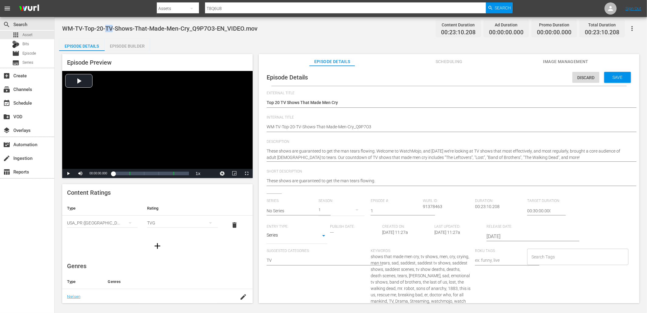
paste input "TV"
type input "TV"
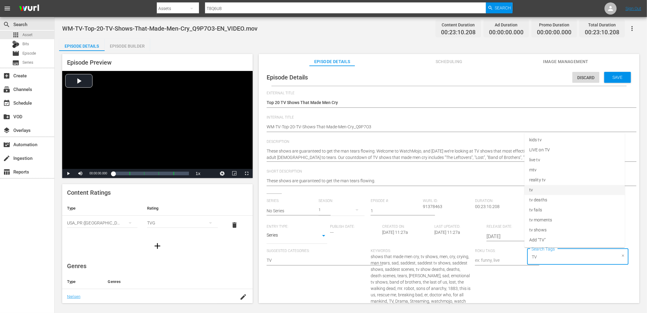
click at [536, 191] on li "tv" at bounding box center [574, 190] width 100 height 10
paste input "TV"
type input "TV"
click at [550, 228] on li "tv shows" at bounding box center [574, 230] width 100 height 10
paste input "TV"
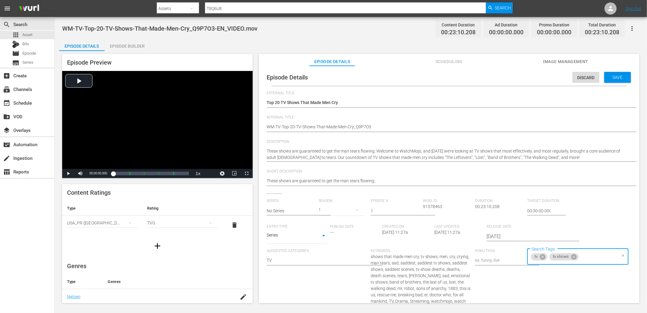
type input "TV"
click at [539, 220] on span "tv moments" at bounding box center [540, 220] width 23 height 6
paste input "TV"
type input "TV"
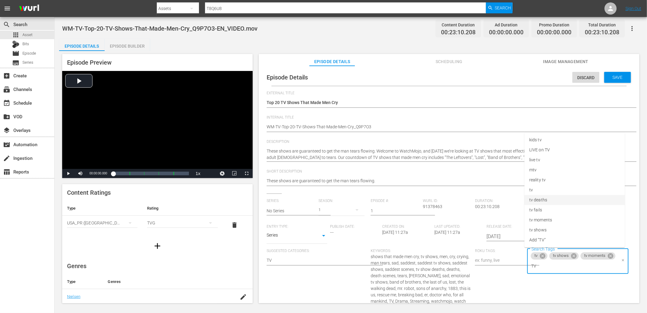
click at [539, 199] on span "tv deaths" at bounding box center [538, 200] width 18 height 6
click at [187, 28] on span "WM-TV-Top-20-TV-Shows-That-Made-Men-Cry_Q9P7O3-EN_VIDEO.mov" at bounding box center [159, 28] width 195 height 7
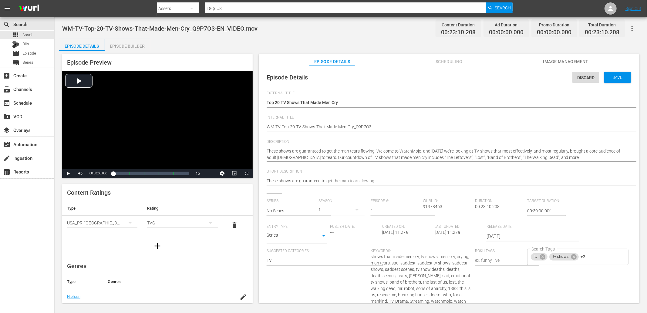
click at [187, 28] on span "WM-TV-Top-20-TV-Shows-That-Made-Men-Cry_Q9P7O3-EN_VIDEO.mov" at bounding box center [159, 28] width 195 height 7
copy span "Cry"
click at [592, 256] on div "tv tv shows +2 Search Tags" at bounding box center [577, 257] width 101 height 16
paste input "Cry"
type input "Cry"
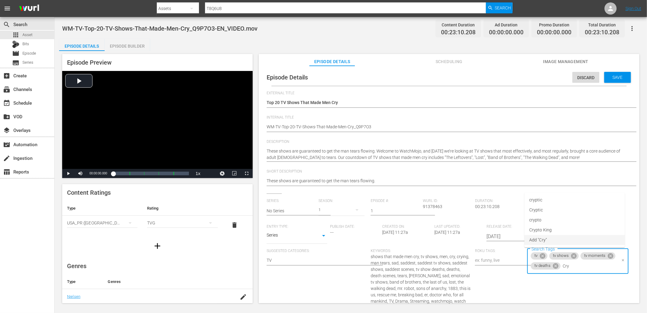
click at [550, 239] on li "Add "Cry"" at bounding box center [574, 240] width 100 height 10
type input "men"
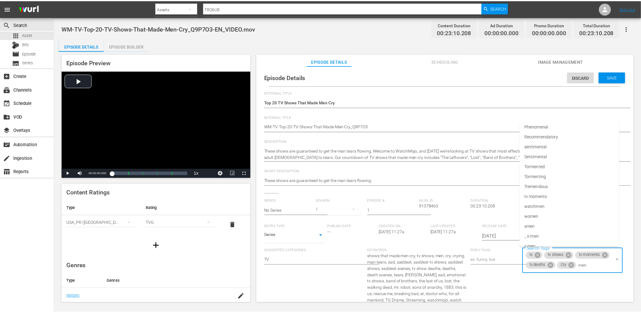
scroll to position [399, 0]
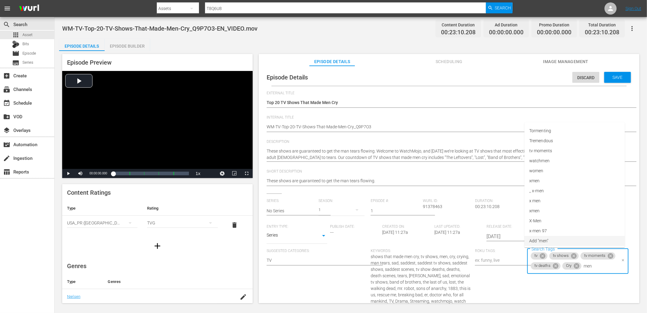
click at [540, 240] on span "Add "men"" at bounding box center [538, 241] width 19 height 6
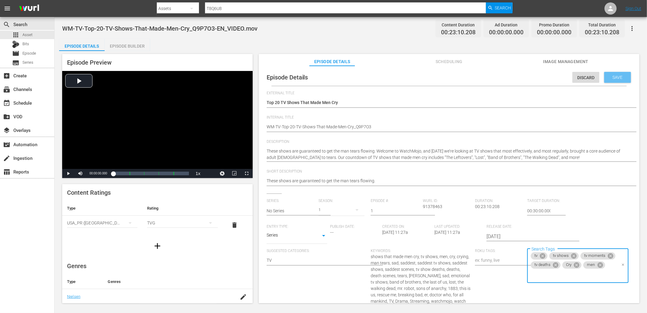
click at [612, 77] on span "Save" at bounding box center [617, 77] width 20 height 5
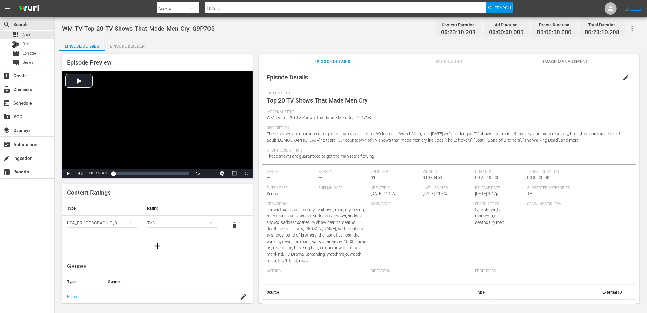
click at [118, 50] on div "Episode Builder" at bounding box center [127, 46] width 45 height 15
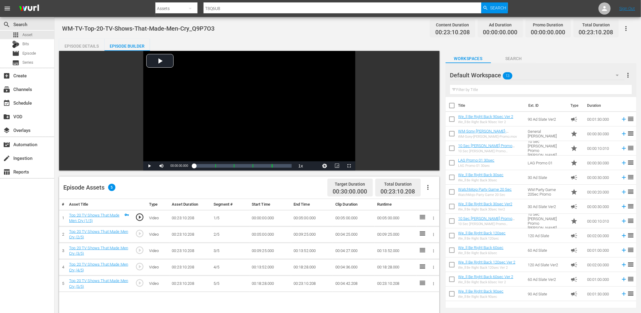
click at [502, 87] on input "text" at bounding box center [541, 90] width 182 height 10
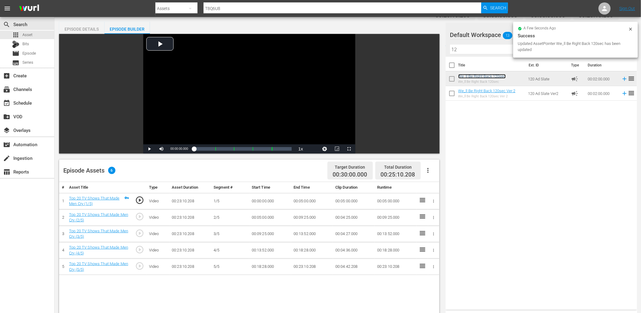
scroll to position [67, 0]
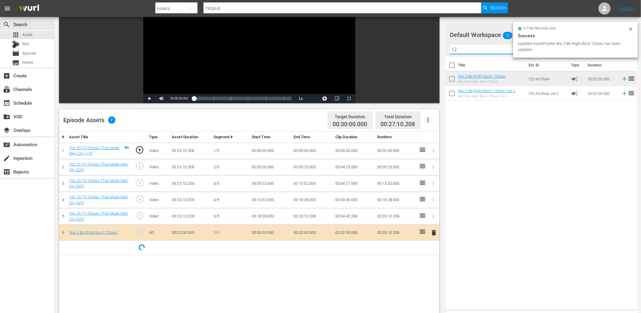
drag, startPoint x: 469, startPoint y: 48, endPoint x: 411, endPoint y: 43, distance: 58.4
click at [411, 43] on div "Video Player is loading. Play Video Play Mute Current Time 00:00:00.000 / Durat…" at bounding box center [348, 191] width 578 height 415
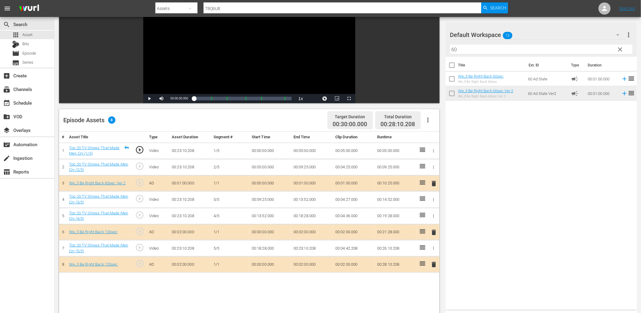
click at [454, 41] on div at bounding box center [472, 35] width 44 height 15
drag, startPoint x: 465, startPoint y: 50, endPoint x: 413, endPoint y: 53, distance: 51.3
click at [413, 53] on div "Video Player is loading. Play Video Play Mute Current Time 00:00:00.000 / Durat…" at bounding box center [348, 191] width 578 height 415
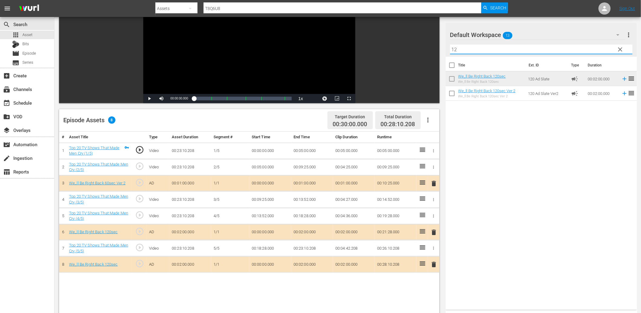
type input "12"
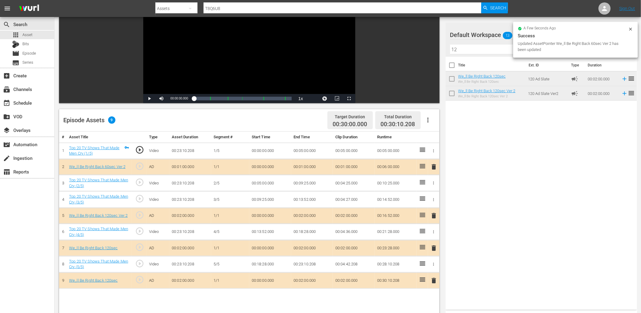
click at [139, 182] on span "play_circle_outline" at bounding box center [139, 182] width 9 height 9
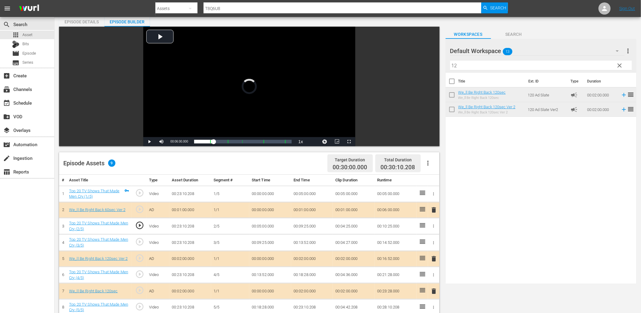
scroll to position [22, 0]
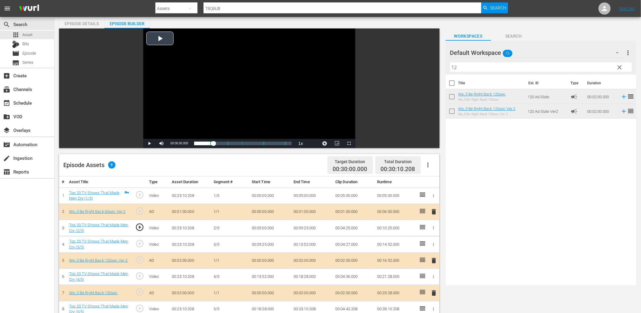
click at [194, 102] on div "Video Player" at bounding box center [249, 83] width 212 height 110
click at [268, 228] on td "00:05:00.000" at bounding box center [270, 228] width 42 height 16
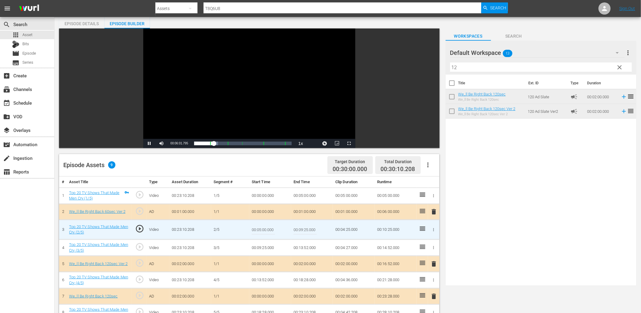
click at [268, 228] on input "00:05:00.000" at bounding box center [263, 229] width 23 height 15
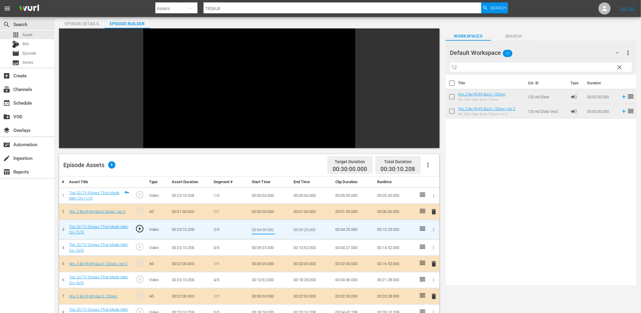
type input "00:04:59.100"
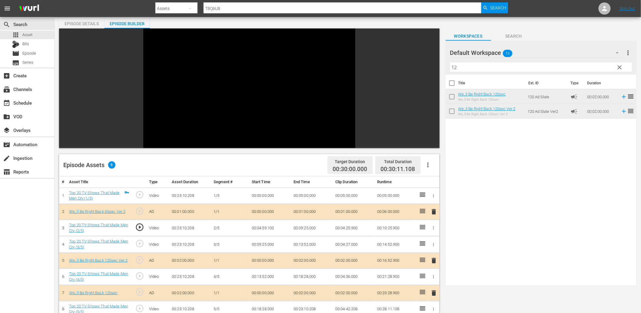
click at [268, 228] on td "00:04:59.100" at bounding box center [270, 228] width 42 height 16
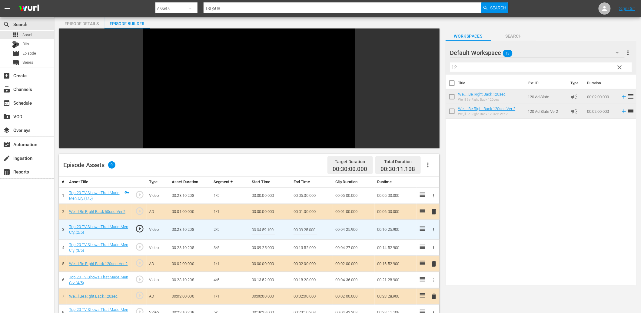
click at [268, 228] on input "00:04:59.100" at bounding box center [263, 229] width 23 height 15
type input "00:04:59.299"
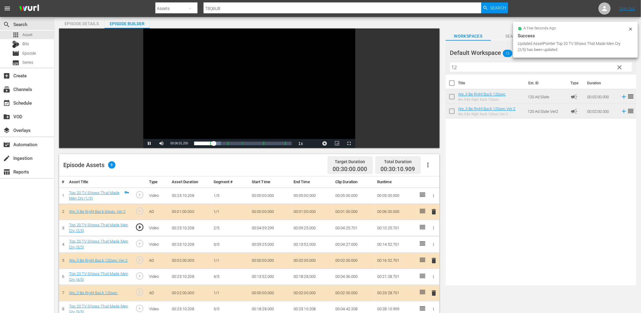
click at [194, 118] on div "Video Player" at bounding box center [249, 83] width 212 height 110
click at [139, 228] on span "play_circle_outline" at bounding box center [139, 226] width 9 height 9
click at [213, 89] on div "Video Player" at bounding box center [249, 83] width 212 height 110
click at [140, 227] on span "play_circle_outline" at bounding box center [139, 226] width 9 height 9
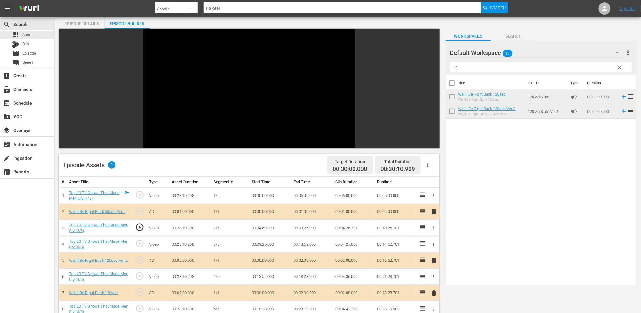
click at [264, 232] on td "00:04:59.299" at bounding box center [270, 228] width 42 height 16
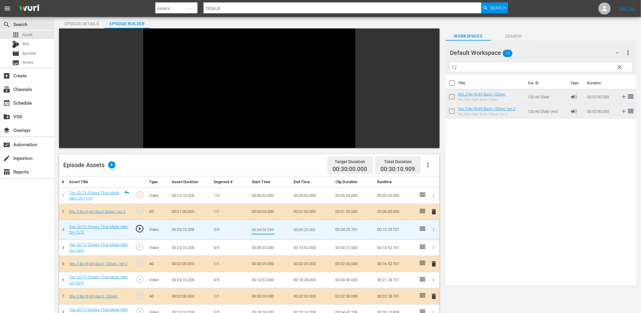
click at [303, 193] on td "00:05:00.000" at bounding box center [312, 195] width 42 height 16
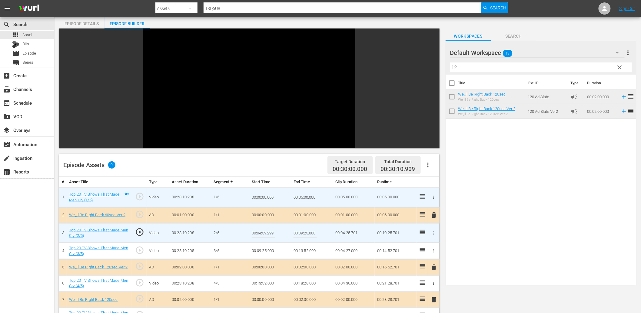
click at [303, 193] on input "00:05:00.000" at bounding box center [305, 197] width 23 height 15
paste input "4:59.299"
type input "00:04:59.299"
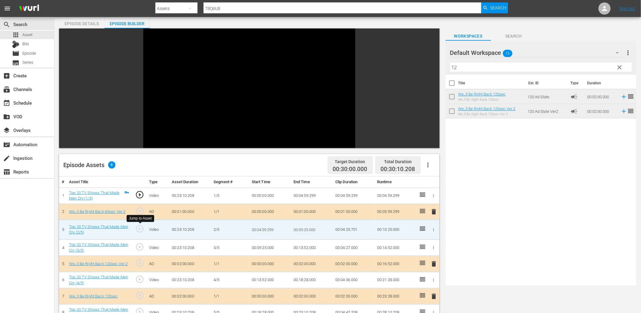
click at [136, 229] on span "play_circle_outline" at bounding box center [139, 228] width 9 height 9
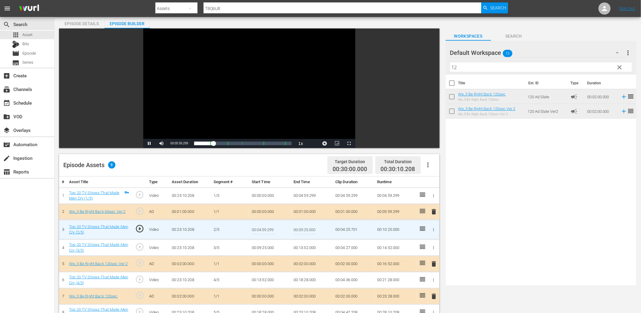
click at [216, 99] on div "Video Player" at bounding box center [249, 83] width 212 height 110
click at [273, 230] on input "00:04:59.299" at bounding box center [263, 229] width 23 height 15
type input "00:04:59.499"
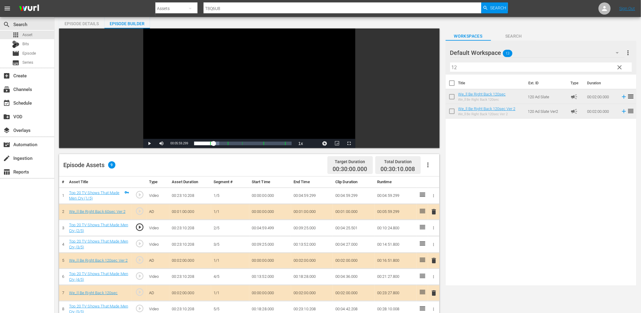
click at [268, 229] on td "00:04:59.499" at bounding box center [270, 228] width 42 height 16
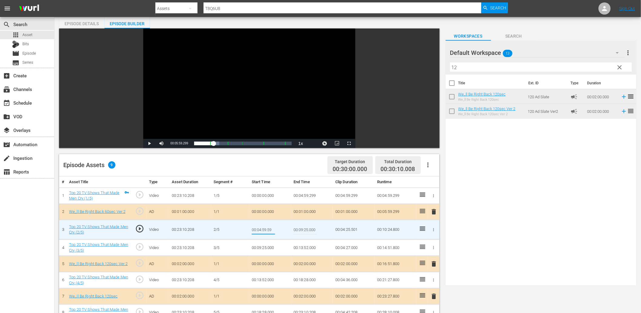
type input "00:04:59.599"
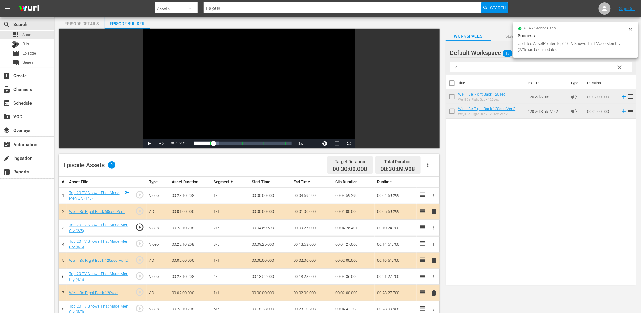
click at [271, 230] on td "00:04:59.599" at bounding box center [270, 228] width 42 height 16
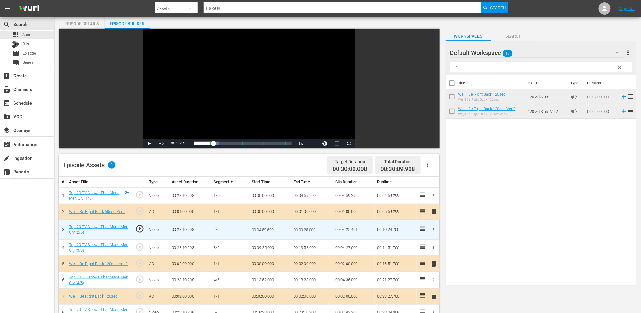
click at [271, 230] on input "00:04:59.599" at bounding box center [263, 229] width 23 height 15
type input "00:04:59.699"
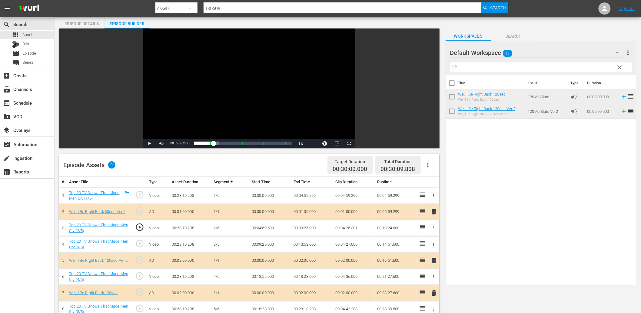
click at [139, 228] on span "play_circle_outline" at bounding box center [139, 226] width 9 height 9
click at [267, 229] on td "00:04:59.699" at bounding box center [270, 228] width 42 height 16
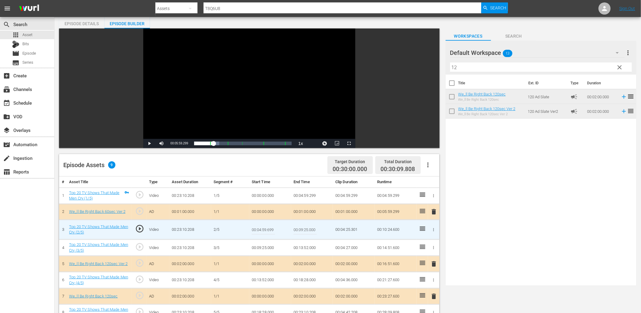
click at [267, 229] on input "00:04:59.699" at bounding box center [263, 229] width 23 height 15
type input "00:04:59.777"
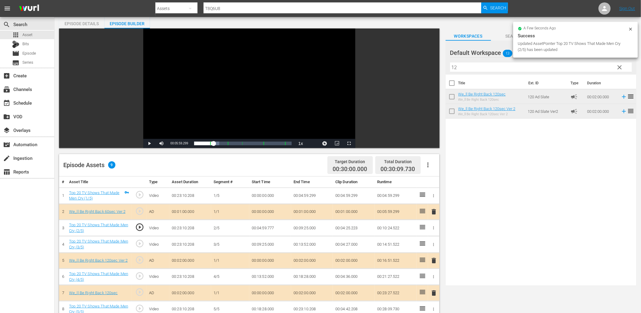
click at [251, 112] on div "Video Player" at bounding box center [249, 83] width 212 height 110
click at [313, 196] on td "00:04:59.299" at bounding box center [312, 195] width 42 height 16
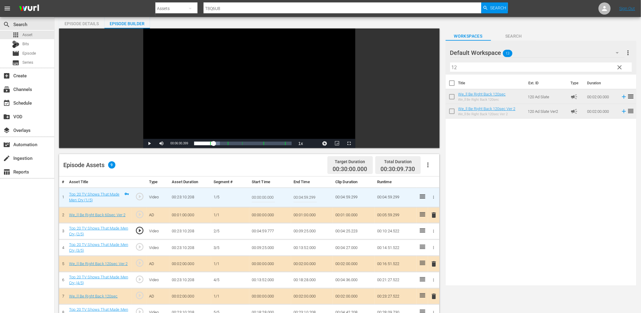
click at [313, 196] on input "00:04:59.299" at bounding box center [305, 197] width 23 height 15
click at [143, 248] on span "play_circle_outline" at bounding box center [139, 246] width 9 height 9
click at [140, 281] on span "play_circle_outline" at bounding box center [139, 279] width 9 height 9
click at [260, 283] on td "00:13:52.000" at bounding box center [270, 280] width 42 height 16
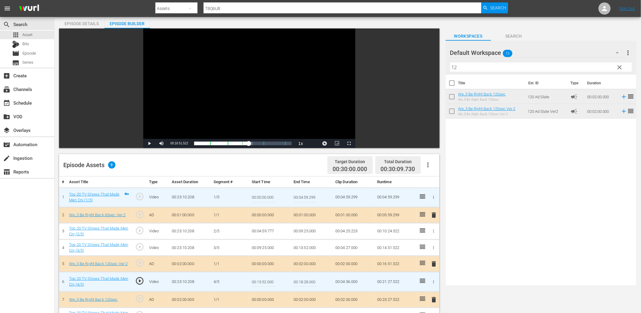
click at [260, 283] on input "00:13:52.000" at bounding box center [263, 281] width 23 height 15
click at [263, 281] on input "00:13:52.000" at bounding box center [263, 281] width 23 height 15
type input "00:13:51.400"
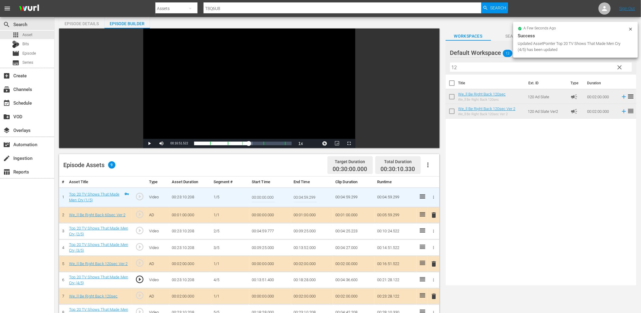
click at [203, 99] on div "Video Player" at bounding box center [249, 83] width 212 height 110
click at [268, 281] on td "00:13:51.400" at bounding box center [270, 280] width 42 height 16
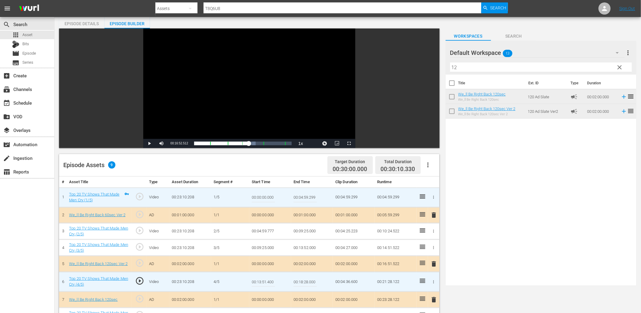
click at [268, 281] on input "00:13:51.400" at bounding box center [263, 281] width 23 height 15
type input "00:13:51.777"
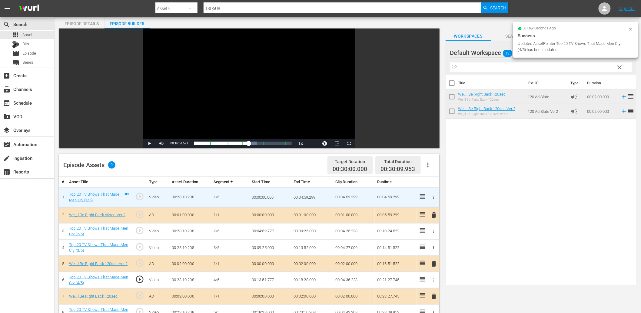
click at [196, 103] on div "Video Player" at bounding box center [249, 83] width 212 height 110
click at [264, 279] on td "00:13:51.777" at bounding box center [270, 280] width 42 height 16
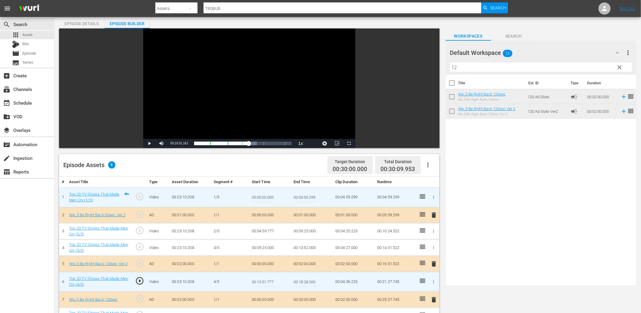
click at [264, 279] on input "00:13:51.777" at bounding box center [263, 281] width 23 height 15
click at [307, 247] on td "00:13:52.000" at bounding box center [312, 247] width 42 height 16
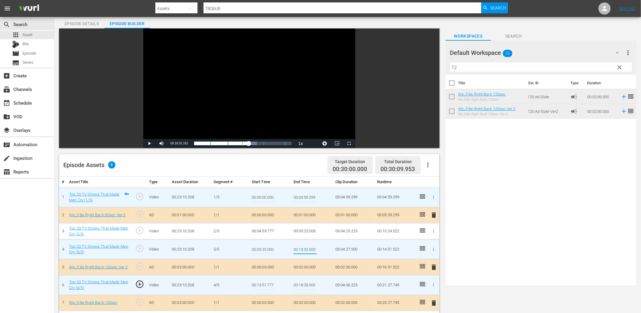
type input "00:13:51.777"
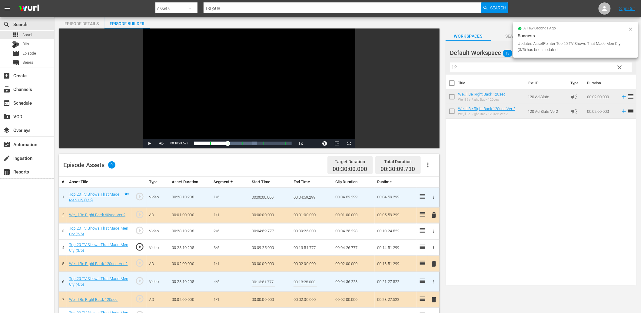
click at [266, 284] on input "00:13:51.777" at bounding box center [263, 281] width 23 height 15
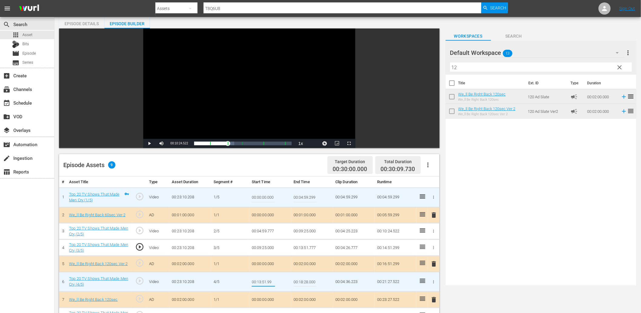
type input "00:13:51.999"
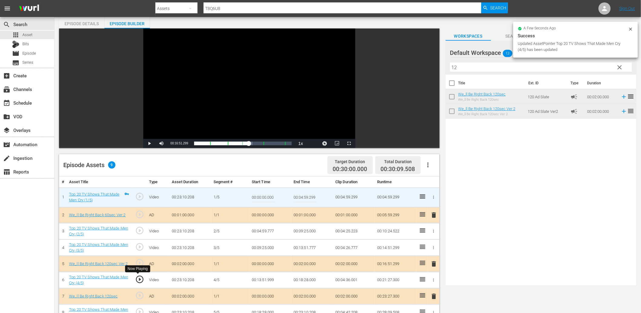
click at [136, 277] on span "play_circle_outline" at bounding box center [139, 279] width 9 height 9
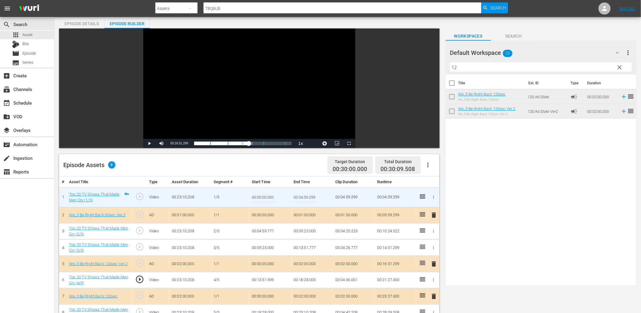
click at [201, 89] on div "Video Player" at bounding box center [249, 83] width 212 height 110
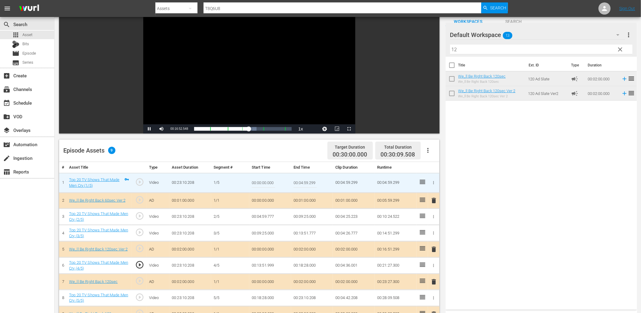
scroll to position [45, 0]
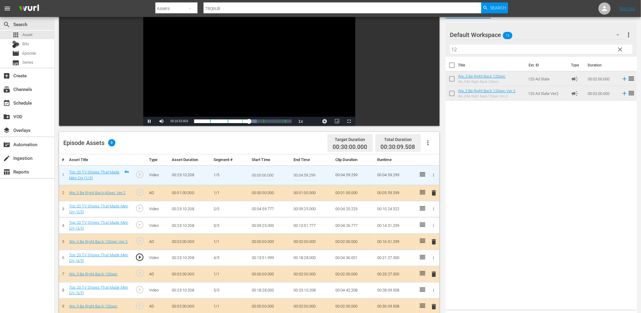
click at [139, 289] on span "play_circle_outline" at bounding box center [139, 289] width 9 height 9
click at [210, 75] on div "Video Player" at bounding box center [249, 61] width 212 height 110
click at [260, 294] on td "00:18:28.000" at bounding box center [270, 290] width 42 height 16
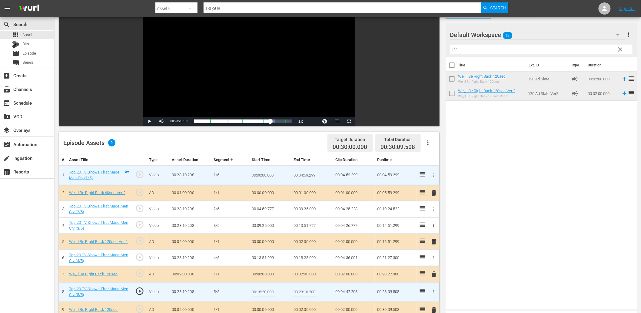
click at [260, 294] on input "00:18:28.000" at bounding box center [263, 292] width 23 height 15
click at [266, 294] on input "00:18:28.000" at bounding box center [263, 292] width 23 height 15
type input "00:18:27.700"
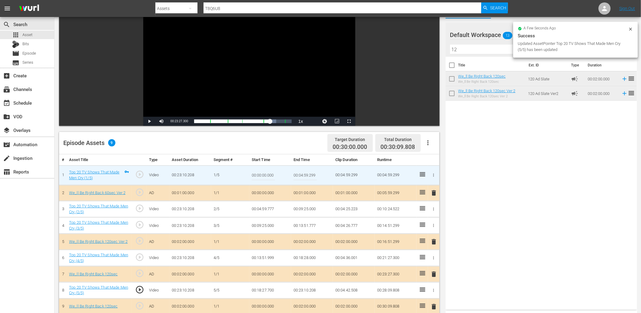
click at [209, 86] on div "Video Player" at bounding box center [249, 61] width 212 height 110
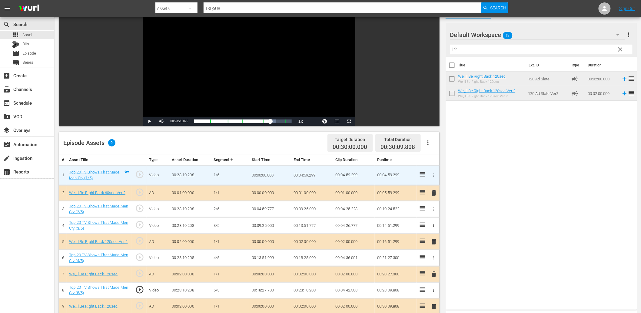
click at [266, 290] on td "00:18:27.700" at bounding box center [270, 290] width 42 height 16
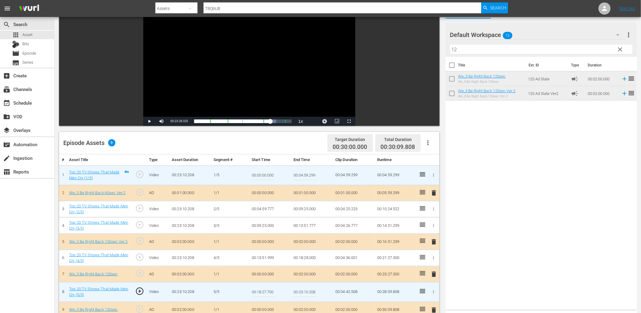
drag, startPoint x: 266, startPoint y: 290, endPoint x: 323, endPoint y: 311, distance: 61.0
click at [268, 290] on input "00:18:27.700" at bounding box center [263, 292] width 23 height 15
type input "00:18:27.799"
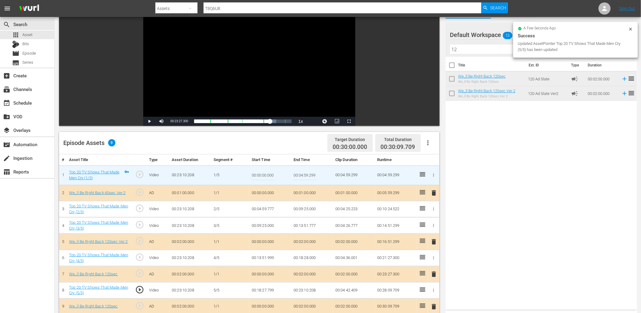
click at [212, 50] on div "Video Player" at bounding box center [249, 61] width 212 height 110
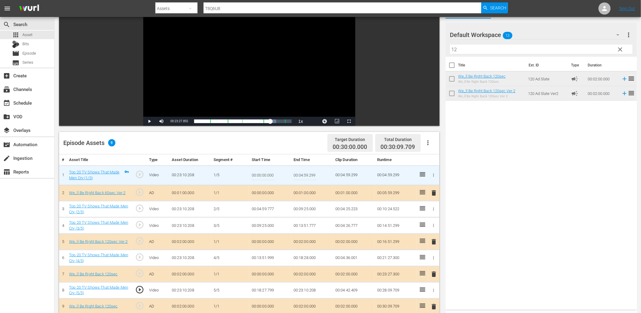
click at [273, 288] on td "00:18:27.799" at bounding box center [270, 290] width 42 height 16
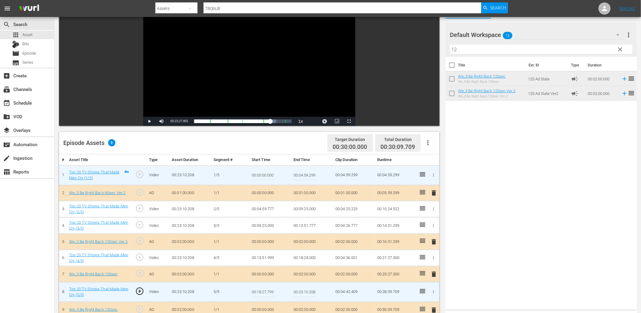
click at [273, 288] on input "00:18:27.799" at bounding box center [263, 292] width 23 height 15
type input "00:18:27.850"
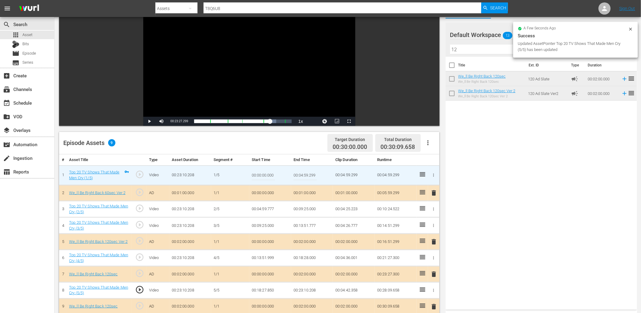
click at [229, 74] on div "Video Player" at bounding box center [249, 61] width 212 height 110
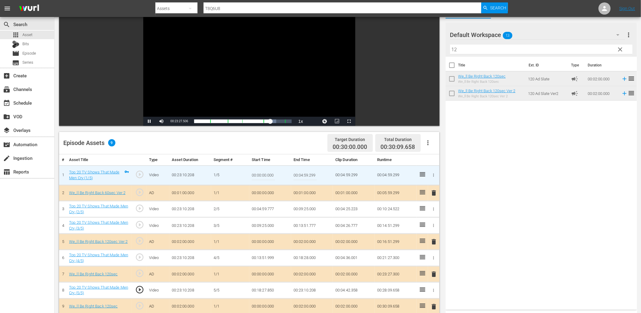
click at [229, 74] on div "Video Player" at bounding box center [249, 61] width 212 height 110
click at [272, 286] on td "00:18:27.850" at bounding box center [270, 290] width 42 height 16
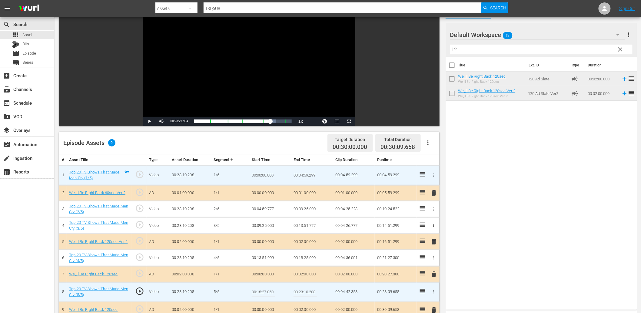
click at [272, 286] on input "00:18:27.850" at bounding box center [263, 292] width 23 height 15
type input "00:18:27.899"
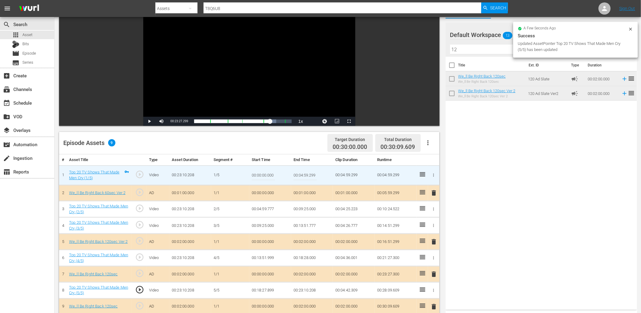
click at [232, 83] on div "Video Player" at bounding box center [249, 61] width 212 height 110
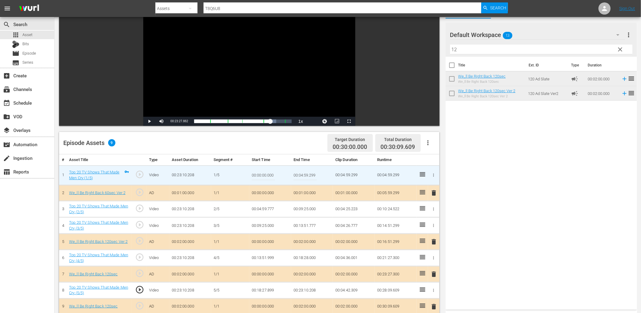
click at [266, 290] on td "00:18:27.899" at bounding box center [270, 290] width 42 height 16
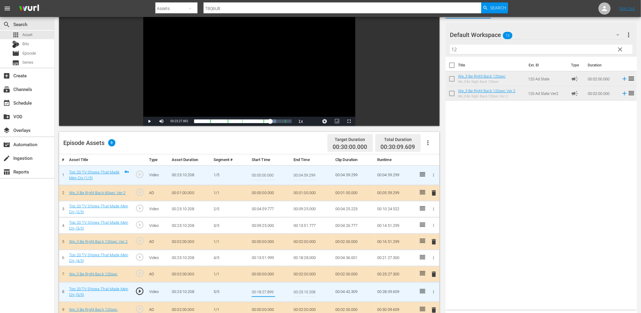
click at [303, 255] on td "00:18:28.000" at bounding box center [312, 258] width 42 height 16
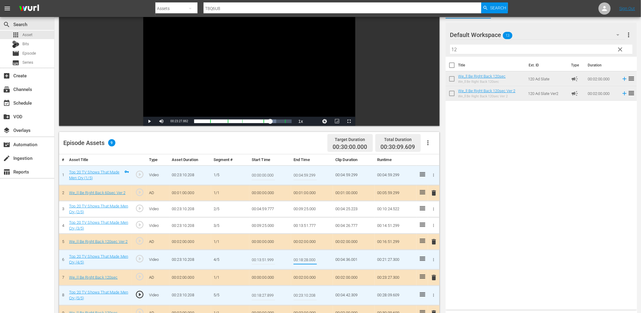
type input "00:18:27.899"
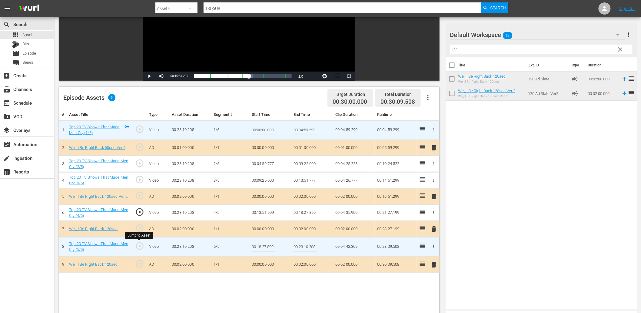
scroll to position [67, 0]
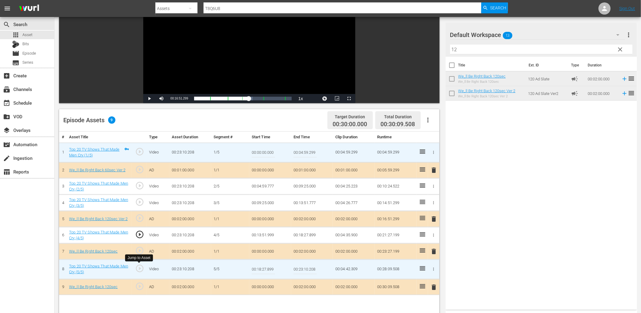
click at [142, 265] on span "play_circle_outline" at bounding box center [139, 268] width 9 height 9
click at [202, 65] on div "Video Player" at bounding box center [249, 39] width 212 height 110
click at [256, 270] on input "00:18:27.899" at bounding box center [263, 269] width 23 height 15
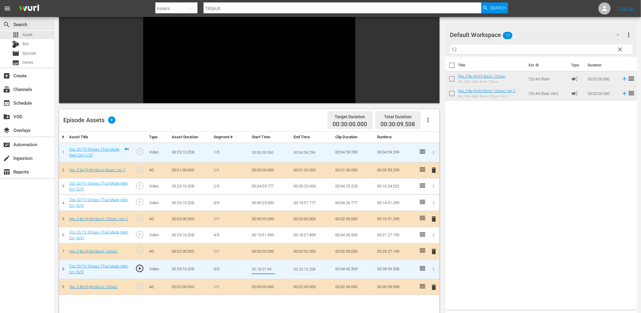
type input "00:18:27.999"
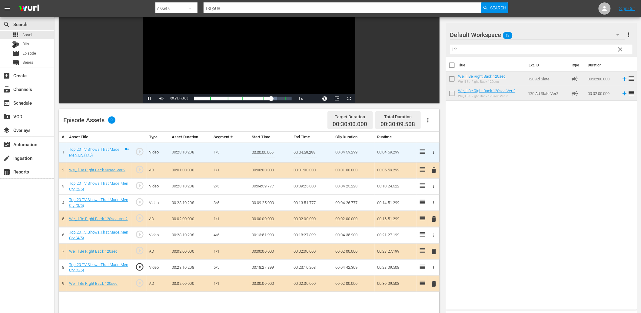
click at [270, 268] on td "00:18:27.899" at bounding box center [270, 267] width 42 height 16
click at [143, 262] on span "play_circle_outline" at bounding box center [139, 266] width 9 height 9
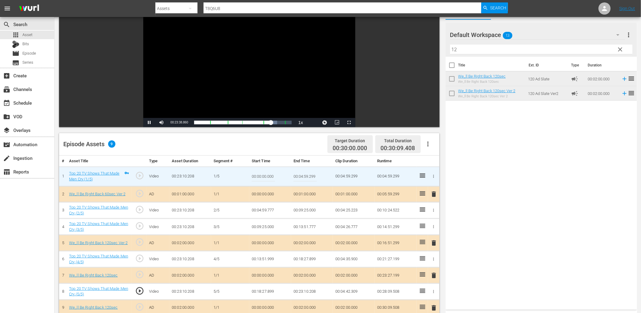
scroll to position [45, 0]
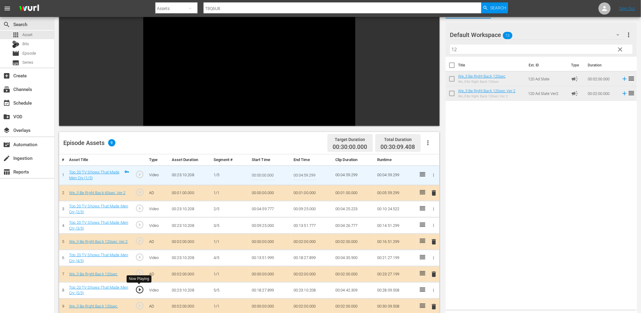
click at [138, 288] on span "play_circle_outline" at bounding box center [139, 289] width 9 height 9
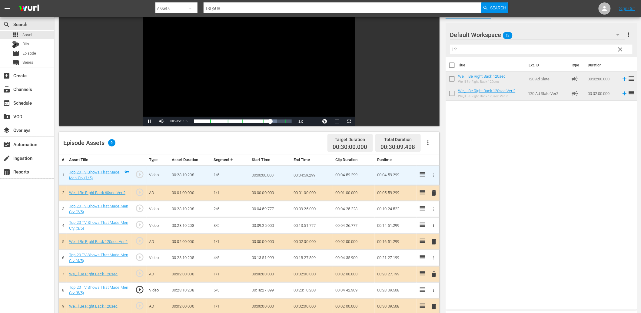
click at [208, 68] on div "Video Player" at bounding box center [249, 61] width 212 height 110
click at [264, 289] on td "00:18:27.899" at bounding box center [270, 290] width 42 height 16
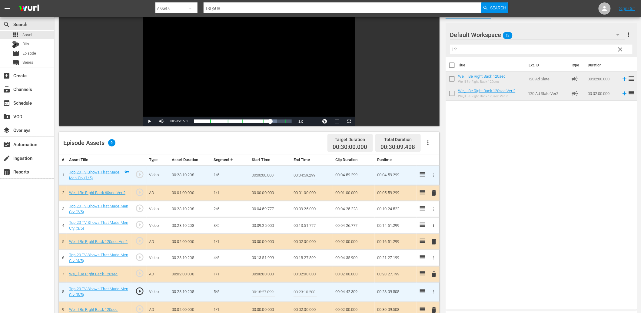
click at [264, 289] on input "00:18:27.899" at bounding box center [263, 292] width 23 height 15
type input "00:18:27.925"
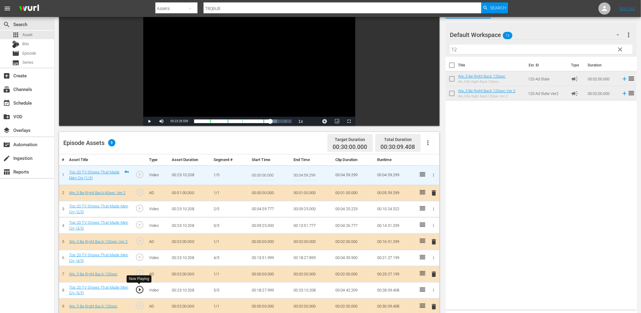
click at [140, 290] on span "play_circle_outline" at bounding box center [139, 289] width 9 height 9
click at [222, 70] on div "Video Player" at bounding box center [249, 61] width 212 height 110
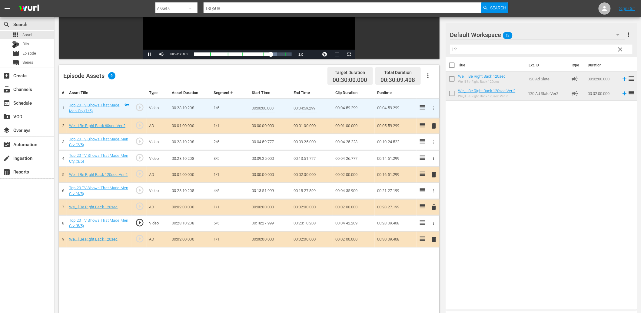
scroll to position [112, 0]
click at [142, 222] on span "play_circle_outline" at bounding box center [139, 221] width 9 height 9
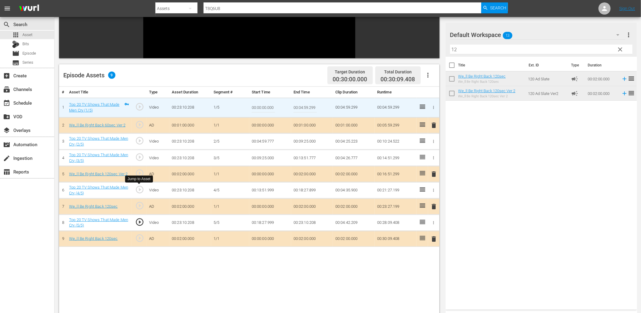
click at [141, 193] on span "play_circle_outline" at bounding box center [139, 189] width 9 height 9
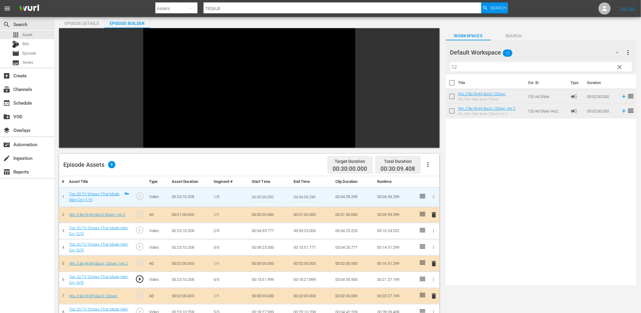
scroll to position [22, 0]
click at [140, 228] on span "play_circle_outline" at bounding box center [139, 230] width 9 height 9
click at [141, 231] on span "play_circle_outline" at bounding box center [139, 230] width 9 height 9
click at [137, 279] on span "play_circle_outline" at bounding box center [139, 279] width 9 height 9
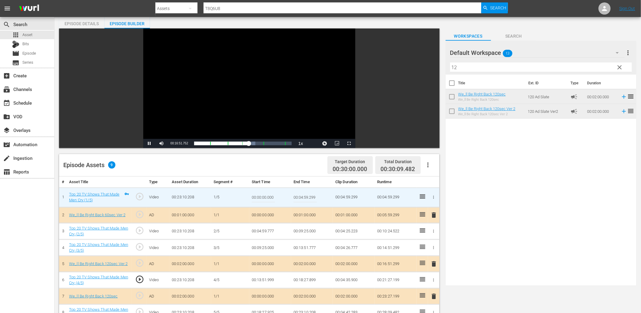
click at [232, 81] on div "Video Player" at bounding box center [249, 83] width 212 height 110
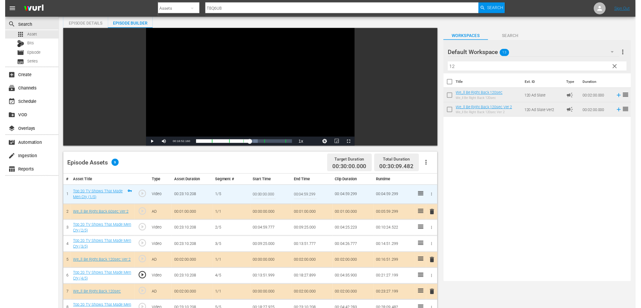
scroll to position [0, 0]
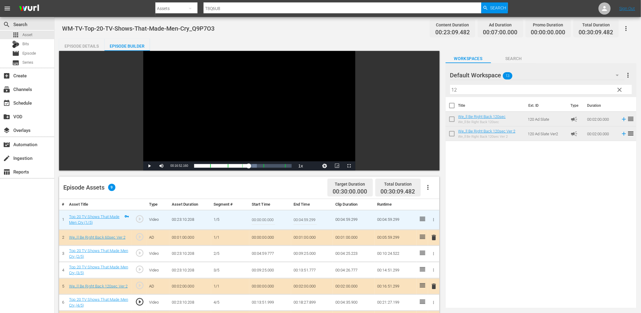
click at [69, 45] on div "Episode Details" at bounding box center [81, 46] width 45 height 15
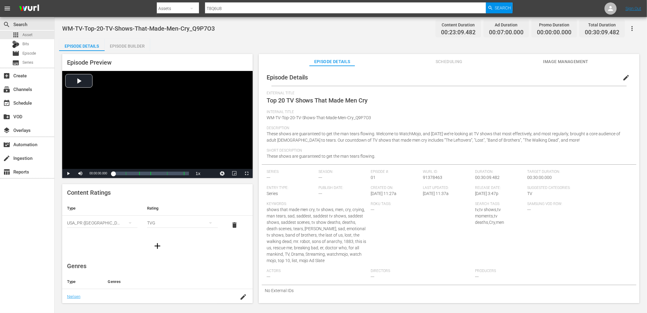
click at [249, 31] on div "WM-TV-Top-20-TV-Shows-That-Made-Men-Cry_Q9P7O3 Content Duration 00:23:09.482 Ad…" at bounding box center [350, 29] width 577 height 14
click at [25, 32] on span "Asset" at bounding box center [27, 35] width 10 height 6
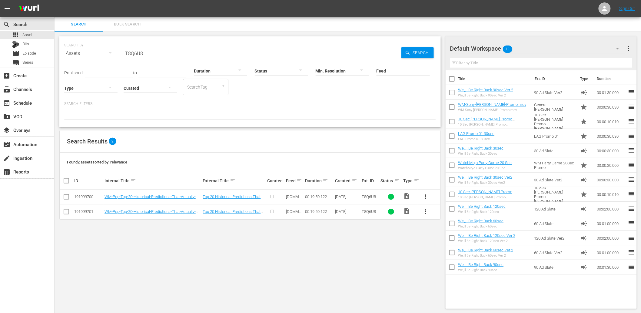
click at [123, 22] on span "Bulk Search" at bounding box center [127, 24] width 41 height 7
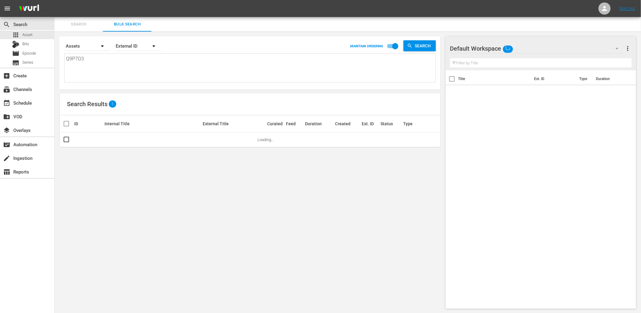
click at [105, 64] on textarea "Q9P7O3" at bounding box center [251, 69] width 370 height 28
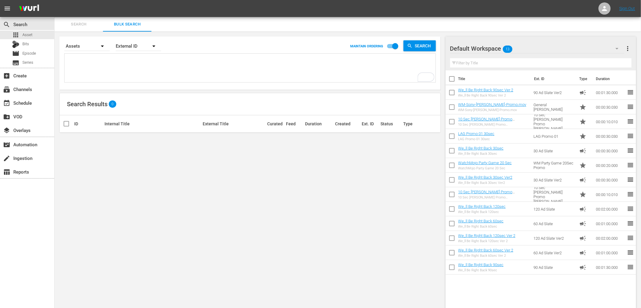
paste textarea "R7M2H5 S1F4Z5 S8T4M8 T0K3X3 T1Q1R1 X4X9Z1 U7V6F3 V4S2R4 V7O4V2 W9P3I2 Y3Z1Y1 Y7…"
type textarea "R7M2H5 S1F4Z5 S8T4M8 T0K3X3 T1Q1R1 X4X9Z1 U7V6F3 V4S2R4 V7O4V2 W9P3I2 Y3Z1Y1 Y7…"
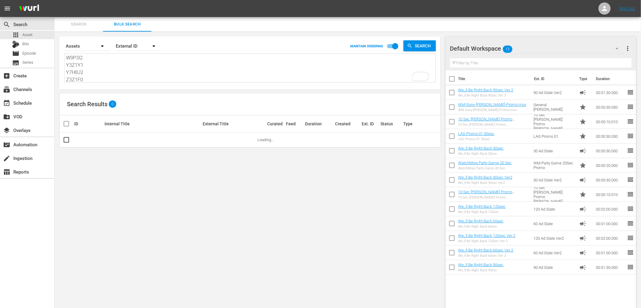
type textarea "R7M2H5 S1F4Z5 S8T4M8 T0K3X3 T1Q1R1 X4X9Z1 U7V6F3 V4S2R4 V7O4V2 W9P3I2 Y3Z1Y1 Y7…"
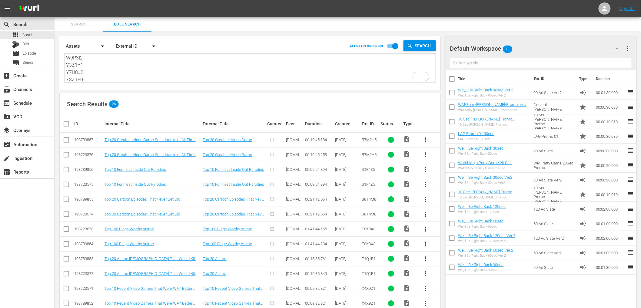
click at [65, 158] on input "checkbox" at bounding box center [66, 155] width 7 height 7
checkbox input "true"
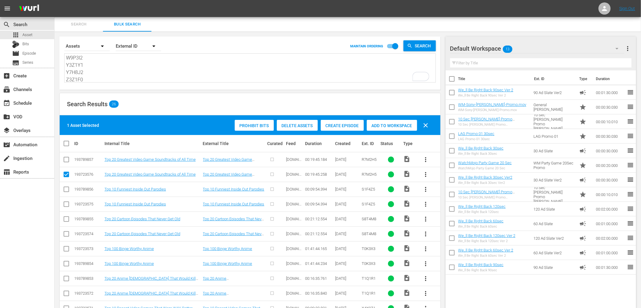
click at [66, 205] on input "checkbox" at bounding box center [66, 205] width 7 height 7
checkbox input "true"
click at [65, 234] on input "checkbox" at bounding box center [66, 234] width 7 height 7
checkbox input "true"
click at [65, 265] on input "checkbox" at bounding box center [66, 264] width 7 height 7
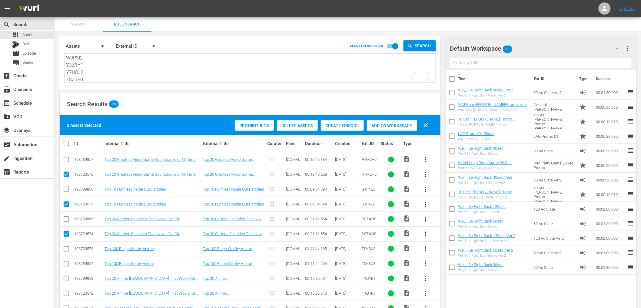
checkbox input "true"
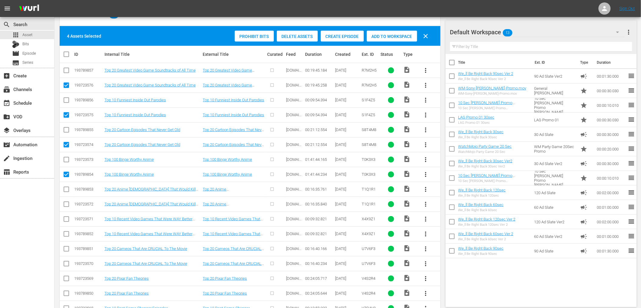
scroll to position [90, 0]
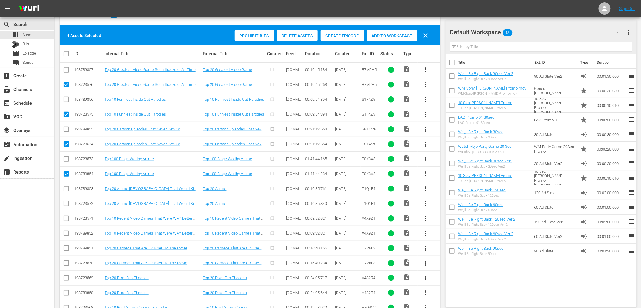
click at [64, 202] on input "checkbox" at bounding box center [66, 204] width 7 height 7
checkbox input "true"
click at [65, 232] on input "checkbox" at bounding box center [66, 234] width 7 height 7
checkbox input "true"
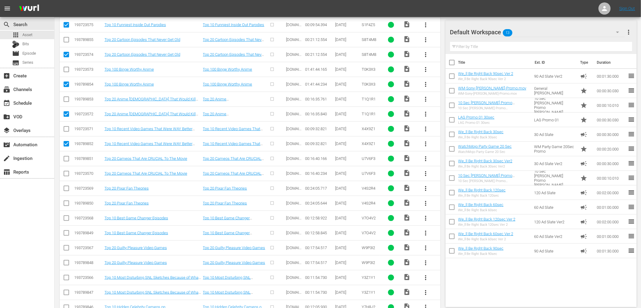
scroll to position [179, 0]
click at [66, 174] on input "checkbox" at bounding box center [66, 174] width 7 height 7
checkbox input "true"
click at [67, 202] on input "checkbox" at bounding box center [66, 203] width 7 height 7
checkbox input "true"
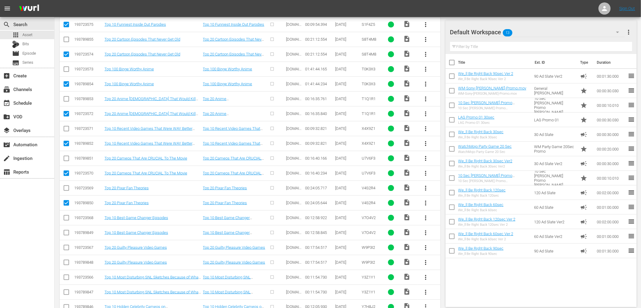
click at [65, 233] on input "checkbox" at bounding box center [66, 233] width 7 height 7
checkbox input "true"
click at [65, 259] on icon at bounding box center [66, 262] width 7 height 7
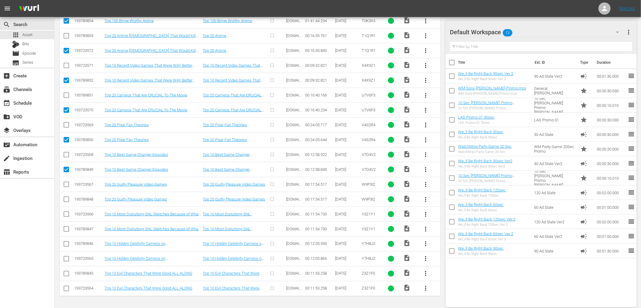
click at [66, 229] on input "checkbox" at bounding box center [66, 229] width 7 height 7
checkbox input "true"
click at [68, 199] on input "checkbox" at bounding box center [66, 200] width 7 height 7
checkbox input "true"
click at [66, 259] on input "checkbox" at bounding box center [66, 259] width 7 height 7
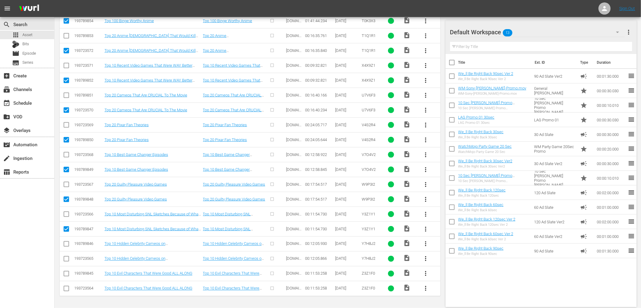
checkbox input "true"
click at [65, 290] on input "checkbox" at bounding box center [66, 289] width 7 height 7
checkbox input "true"
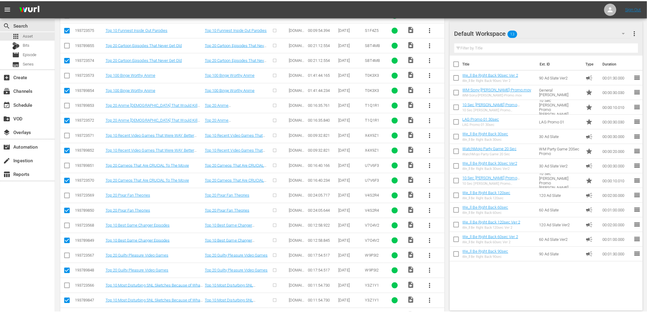
scroll to position [0, 0]
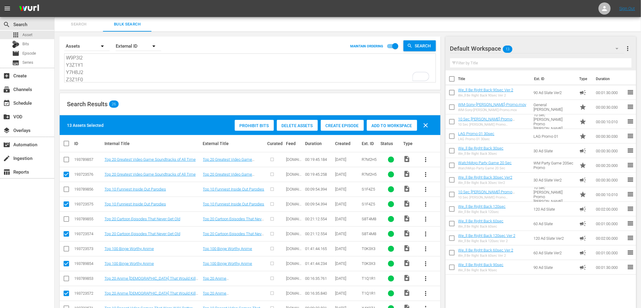
click at [306, 123] on span "Delete Assets" at bounding box center [297, 125] width 41 height 5
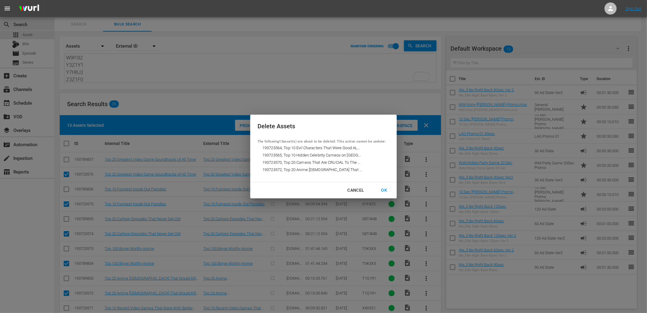
click at [380, 188] on div "OK" at bounding box center [384, 190] width 16 height 8
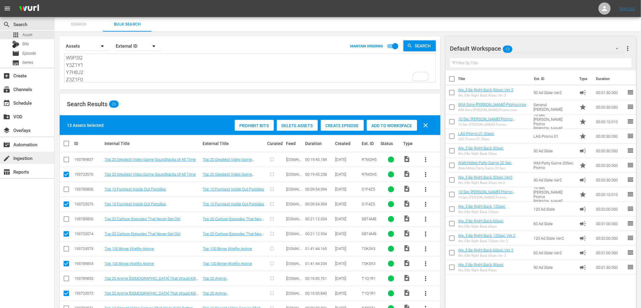
click at [22, 157] on div "create Ingestion" at bounding box center [17, 156] width 34 height 5
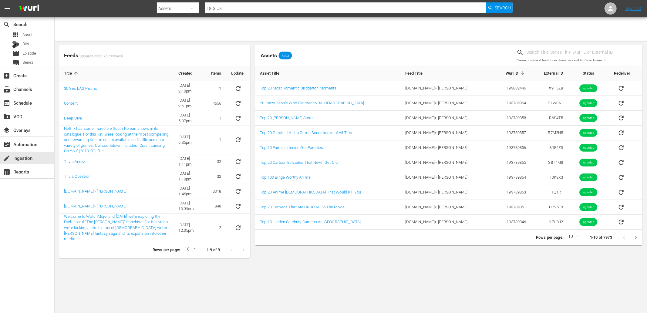
click at [261, 273] on body "menu Search By Assets Search ID, Title, Description, Keywords, or Category T8Q6…" at bounding box center [323, 156] width 647 height 313
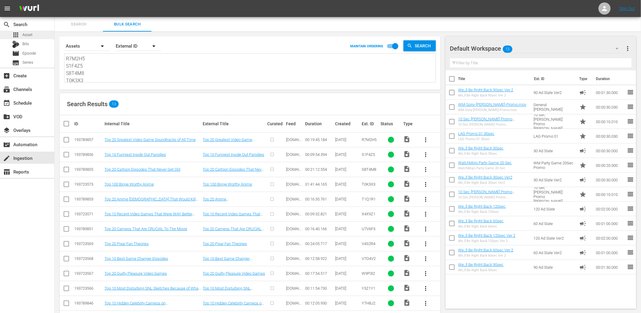
click at [22, 37] on span "Asset" at bounding box center [27, 35] width 10 height 6
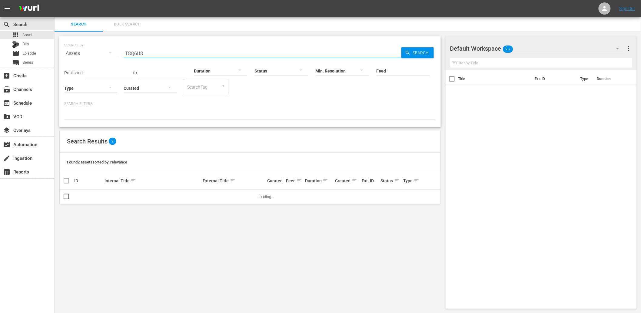
drag, startPoint x: 136, startPoint y: 52, endPoint x: 61, endPoint y: 52, distance: 74.6
click at [61, 52] on div "SEARCH BY Search By Assets Search ID, Title, Description, Keywords, or Category…" at bounding box center [250, 81] width 382 height 91
paste input "WM-Anime-Top100-Binge-Worthy-Anime_T0K3X3"
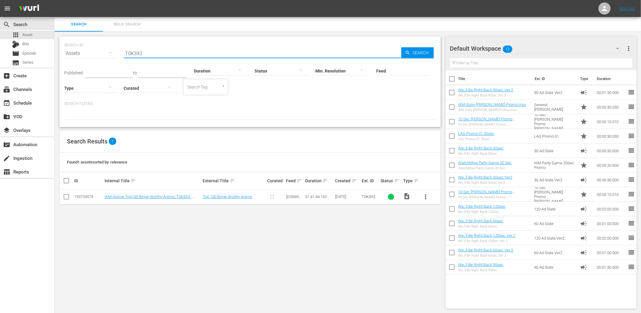
type input "T0K3X3"
click at [423, 197] on span "more_vert" at bounding box center [426, 196] width 7 height 7
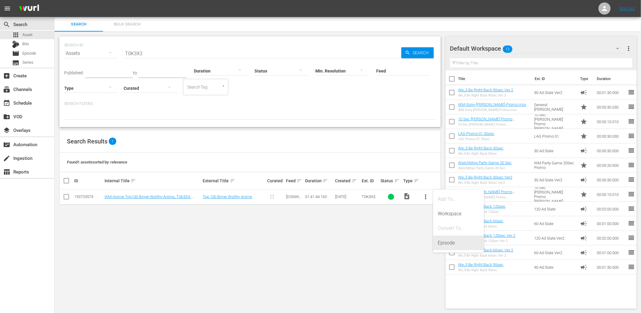
click at [449, 244] on div "Episode" at bounding box center [458, 243] width 41 height 15
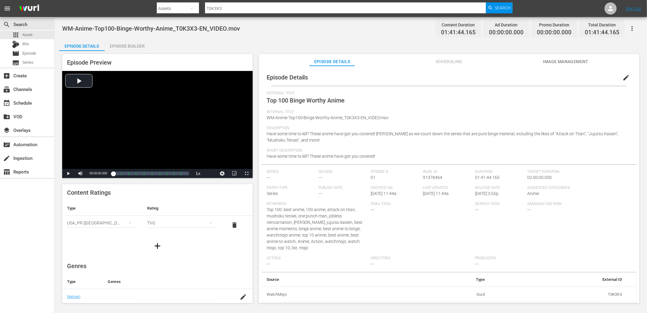
click at [618, 79] on button "edit" at bounding box center [625, 77] width 15 height 15
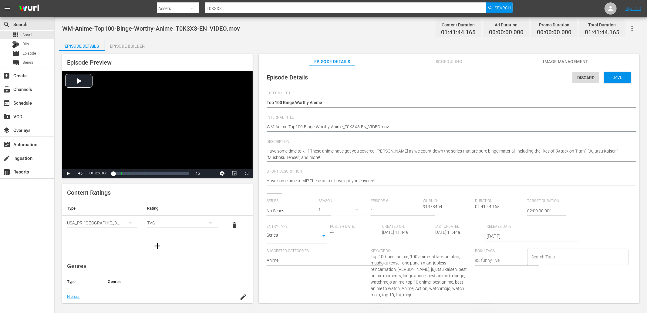
drag, startPoint x: 361, startPoint y: 128, endPoint x: 416, endPoint y: 132, distance: 54.7
type textarea "WM-Anime-Top100-Binge-Worthy-Anime_T0K3X3-E"
type textarea "WM-Anime-Top100-Binge-Worthy-Anime_T0K3X3-"
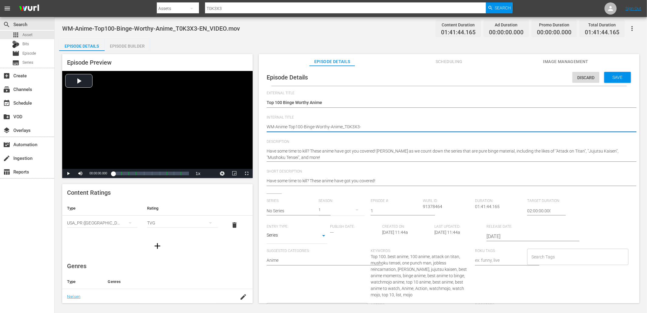
type textarea "WM-Anime-Top100-Binge-Worthy-Anime_T0K3X3"
click at [124, 29] on span "WM-Anime-Top100-Binge-Worthy-Anime_T0K3X3-EN_VIDEO.mov" at bounding box center [151, 28] width 178 height 7
copy span "Binge"
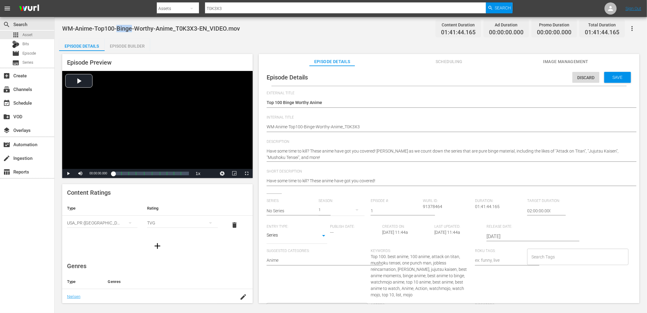
click at [543, 258] on input "Search Tags" at bounding box center [573, 256] width 87 height 11
paste input "Binge"
type input "Binge"
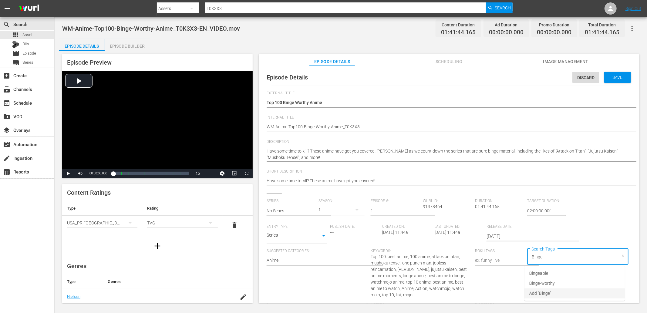
click at [538, 290] on span "Add "Binge"" at bounding box center [540, 293] width 22 height 6
paste input "Binge"
type input "Binge"
click at [544, 283] on span "Binge-worthy" at bounding box center [541, 283] width 25 height 6
click at [99, 28] on span "WM-Anime-Top100-Binge-Worthy-Anime_T0K3X3-EN_VIDEO.mov" at bounding box center [151, 28] width 178 height 7
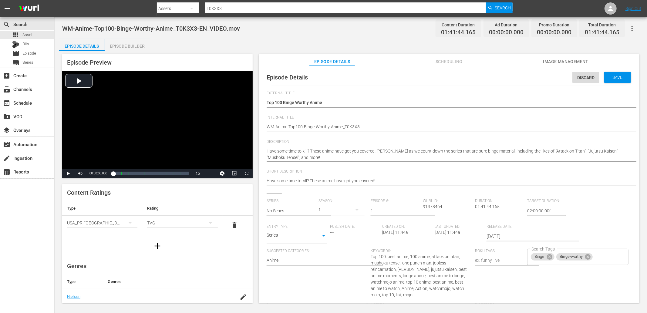
click at [99, 28] on span "WM-Anime-Top100-Binge-Worthy-Anime_T0K3X3-EN_VIDEO.mov" at bounding box center [151, 28] width 178 height 7
copy span "Top100"
click at [599, 259] on input "Search Tags" at bounding box center [604, 256] width 23 height 11
paste input "Top100"
type input "Top 100"
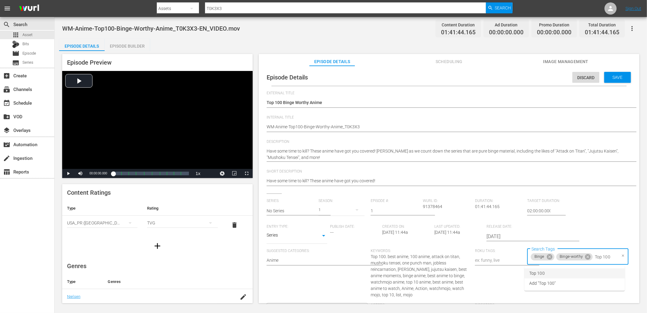
click at [553, 276] on li "Top 100" at bounding box center [574, 273] width 100 height 10
type input "100"
click at [534, 283] on span "100" at bounding box center [532, 282] width 7 height 6
click at [164, 27] on span "WM-Anime-Top100-Binge-Worthy-Anime_T0K3X3-EN_VIDEO.mov" at bounding box center [151, 28] width 178 height 7
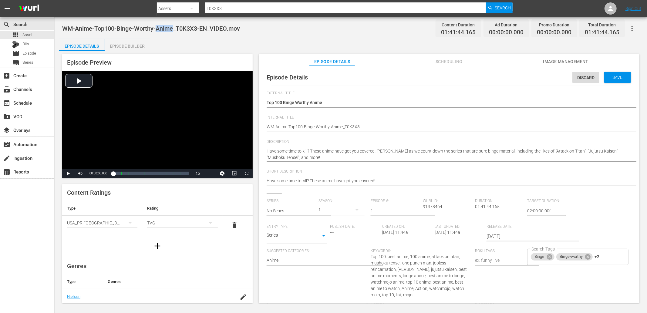
copy span "Anime"
click at [601, 256] on div "Binge Binge-worthy +2 Search Tags" at bounding box center [577, 257] width 101 height 16
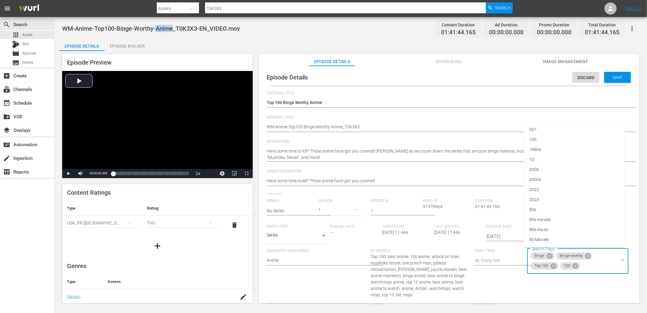
paste input "Anime"
type input "Anime"
click at [537, 137] on span "anime" at bounding box center [535, 139] width 12 height 6
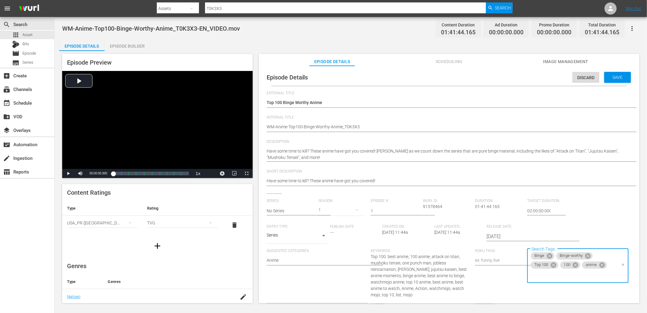
paste input "Anime"
type input "Anime"
click at [550, 220] on span "Anime-specific" at bounding box center [543, 219] width 28 height 6
paste input "Anime"
type input "Anime"
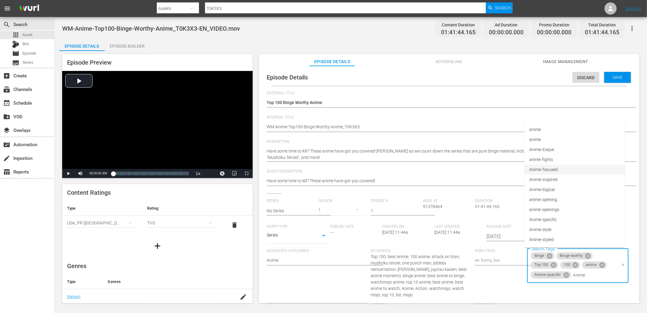
click at [544, 169] on span "Anime-focused" at bounding box center [543, 169] width 28 height 6
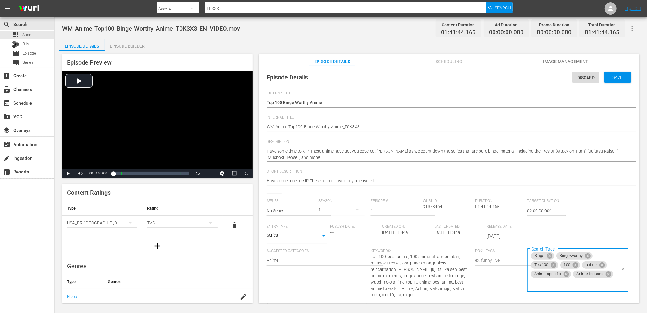
paste input "Anime"
type input "Anime"
click at [538, 160] on span "anime fights" at bounding box center [541, 159] width 24 height 6
paste input "Anime"
type input "Anime"
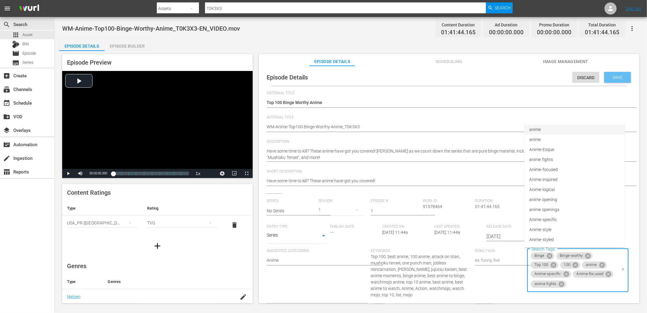
click at [609, 79] on span "Save" at bounding box center [617, 77] width 20 height 5
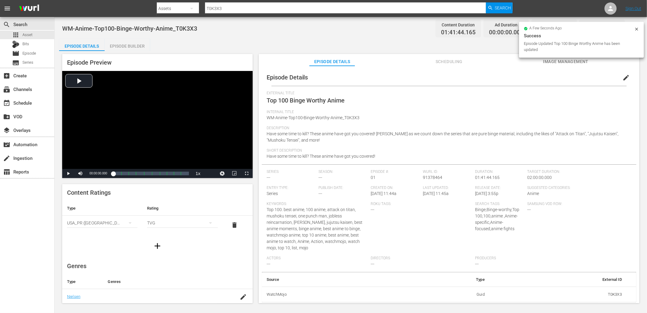
click at [622, 78] on span "edit" at bounding box center [625, 77] width 7 height 7
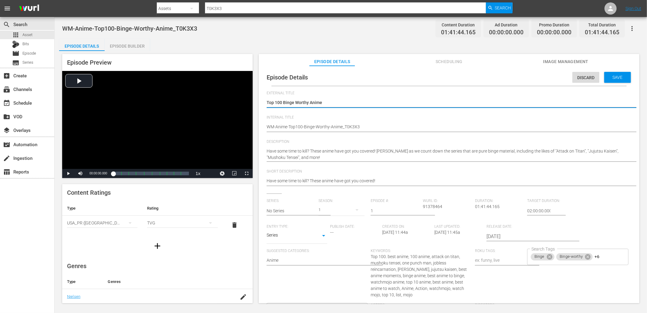
click at [279, 210] on input "No Series" at bounding box center [290, 210] width 49 height 15
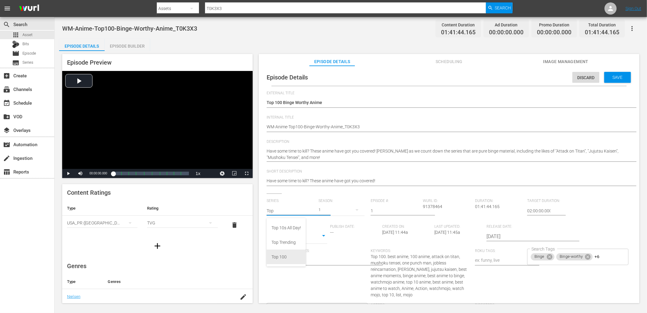
click at [287, 259] on div "Top 100" at bounding box center [285, 256] width 29 height 15
type input "Top 100"
click at [620, 79] on span "Save" at bounding box center [617, 77] width 20 height 5
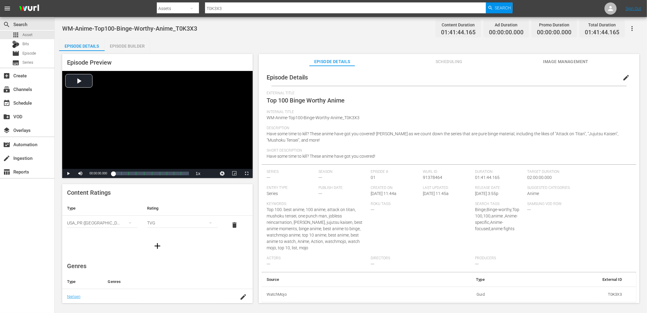
click at [561, 59] on span "Image Management" at bounding box center [565, 62] width 45 height 8
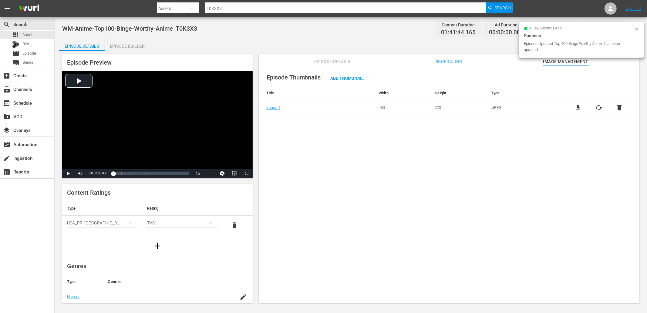
click at [574, 109] on span "file_download" at bounding box center [577, 107] width 7 height 7
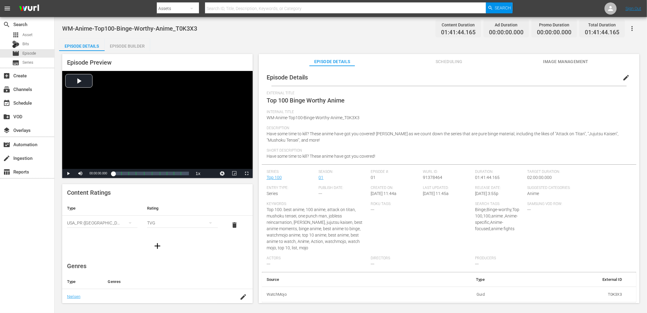
click at [574, 64] on span "Image Management" at bounding box center [565, 62] width 45 height 8
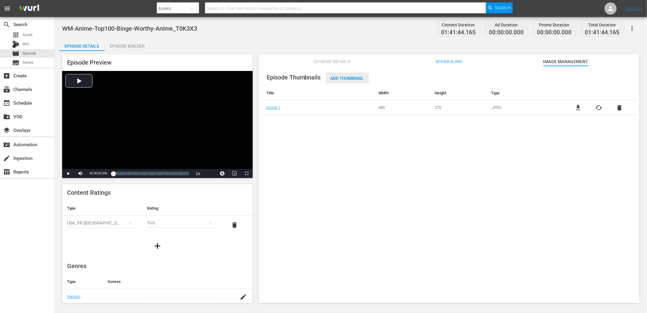
click at [341, 79] on span "Add Thumbnail" at bounding box center [347, 78] width 43 height 5
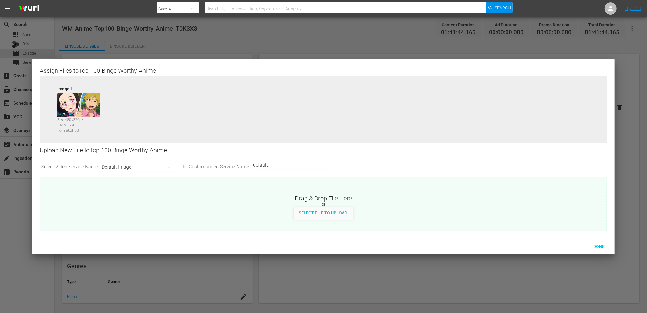
click at [121, 170] on div "Default Image" at bounding box center [139, 167] width 75 height 17
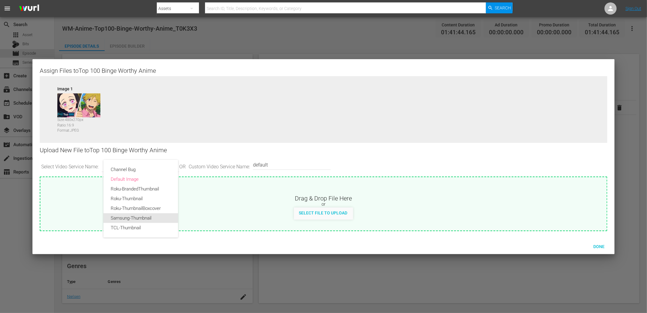
click at [117, 216] on div "Samsung-Thumbnail" at bounding box center [141, 218] width 60 height 10
type input "Samsung-Thumbnail"
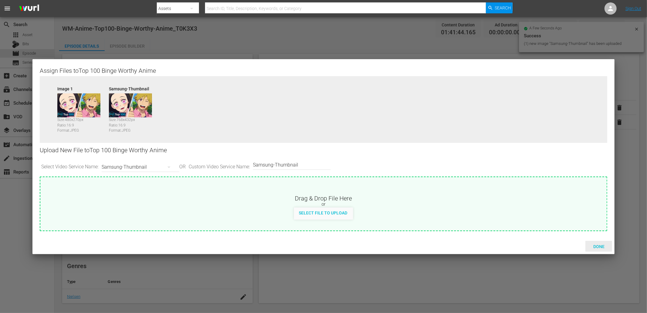
click at [597, 246] on span "Done" at bounding box center [598, 246] width 21 height 5
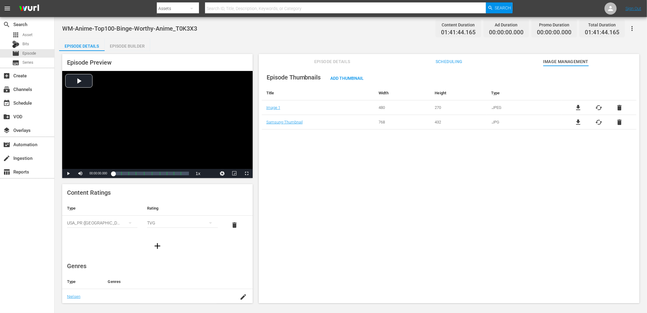
click at [128, 46] on div "Episode Builder" at bounding box center [127, 46] width 45 height 15
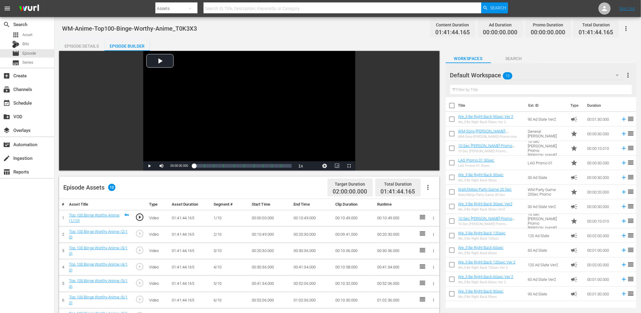
click at [477, 87] on input "text" at bounding box center [541, 90] width 182 height 10
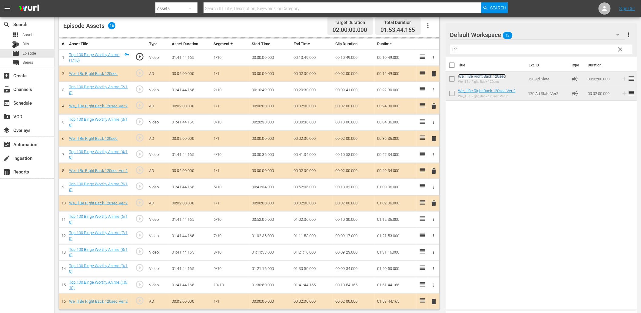
scroll to position [162, 0]
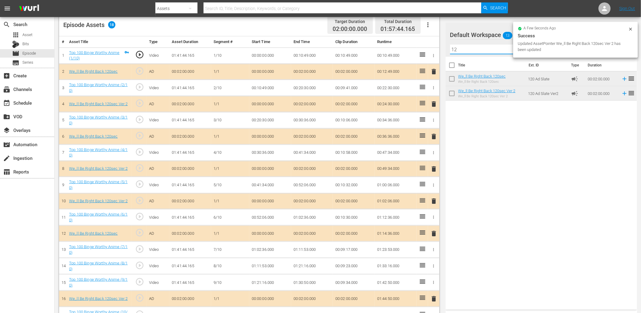
drag, startPoint x: 464, startPoint y: 47, endPoint x: 405, endPoint y: 40, distance: 60.2
click at [405, 40] on div "Video Player is loading. Play Video Play Mute Current Time 00:00:00.000 / Durat…" at bounding box center [348, 113] width 578 height 451
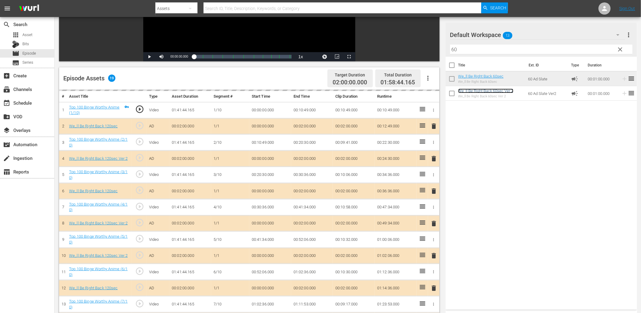
scroll to position [82, 0]
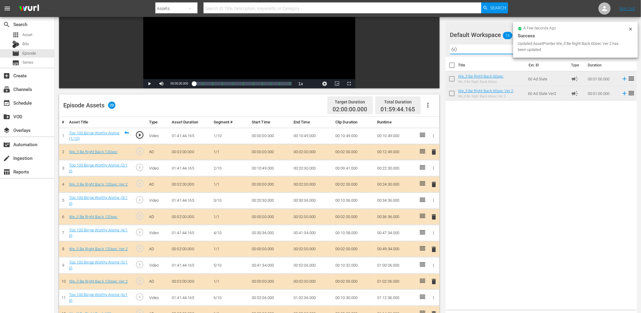
drag, startPoint x: 457, startPoint y: 50, endPoint x: 420, endPoint y: 40, distance: 38.3
click at [420, 40] on div "Video Player is loading. Play Video Play Mute Current Time 00:00:00.000 / Durat…" at bounding box center [348, 210] width 578 height 483
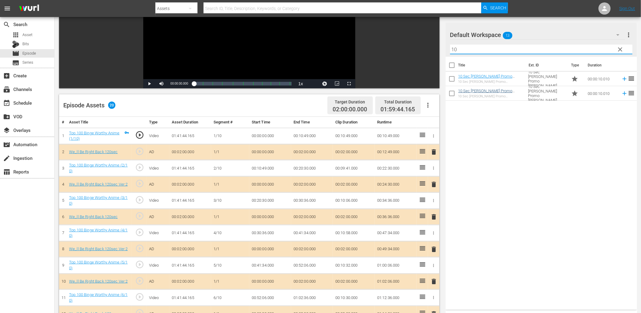
type input "10"
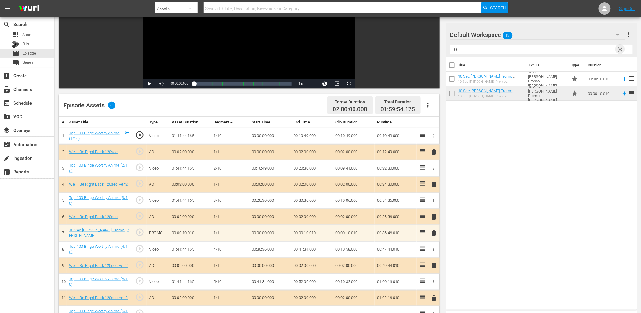
click at [622, 52] on span "clear" at bounding box center [620, 49] width 7 height 7
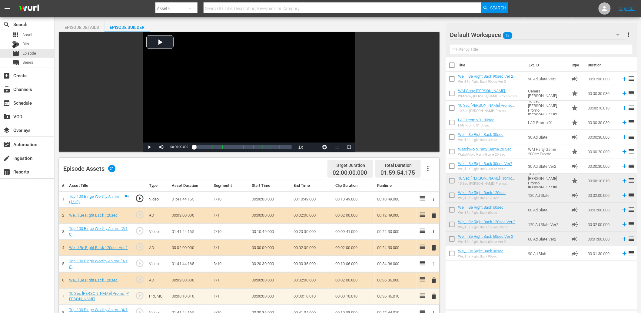
scroll to position [15, 0]
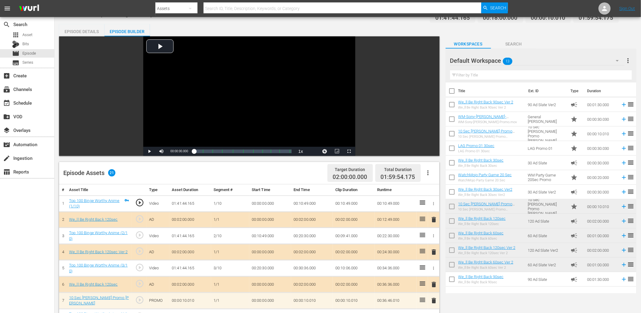
click at [139, 234] on span "play_circle_outline" at bounding box center [139, 234] width 9 height 9
click at [206, 86] on div "Video Player" at bounding box center [249, 91] width 212 height 110
click at [266, 235] on td "00:10:49.000" at bounding box center [270, 236] width 42 height 16
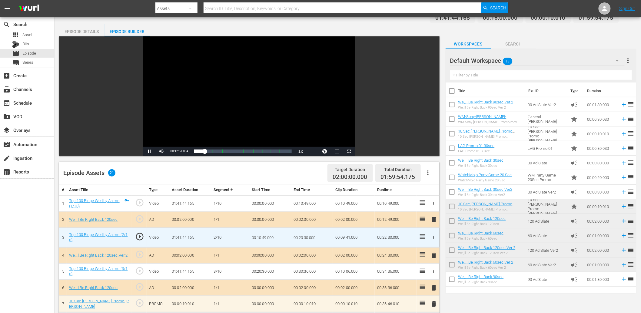
click at [266, 235] on input "00:10:49.000" at bounding box center [263, 237] width 23 height 15
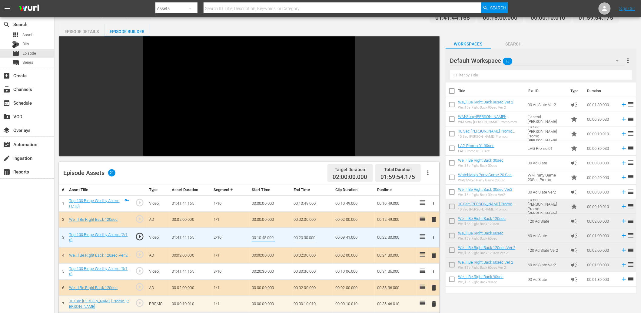
type input "00:10:48.400"
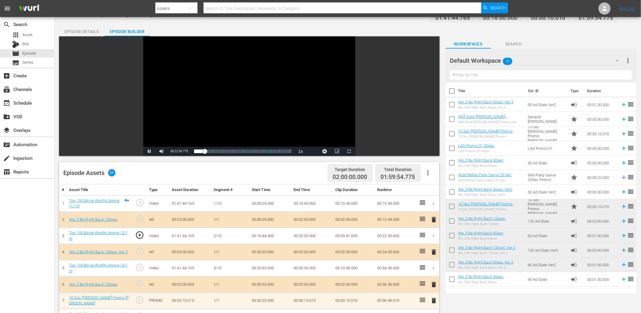
click at [140, 230] on span "play_circle_outline" at bounding box center [139, 234] width 9 height 9
click at [266, 233] on td "00:10:48.400" at bounding box center [270, 236] width 42 height 16
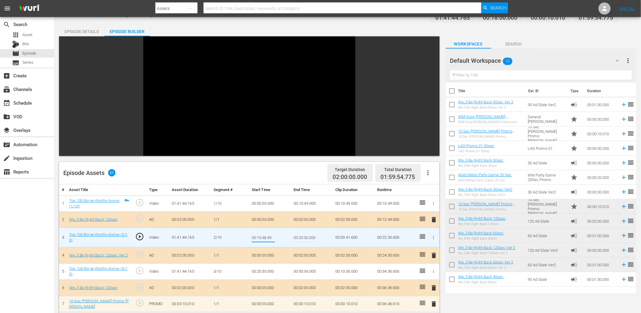
type input "00:10:48.499"
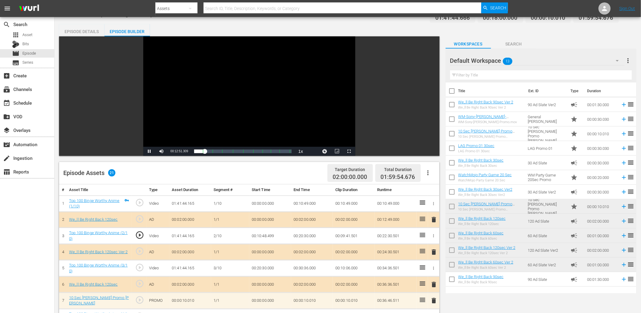
click at [267, 236] on td "00:10:48.499" at bounding box center [270, 236] width 42 height 16
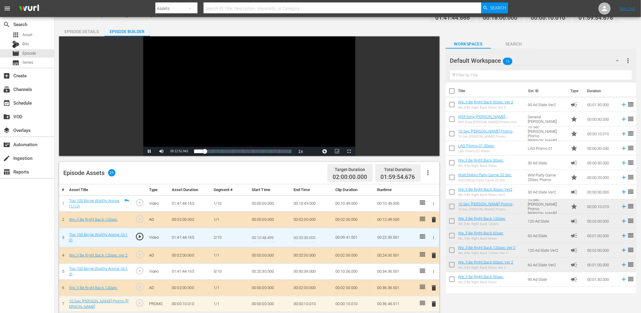
click at [267, 236] on input "00:10:48.499" at bounding box center [263, 237] width 23 height 15
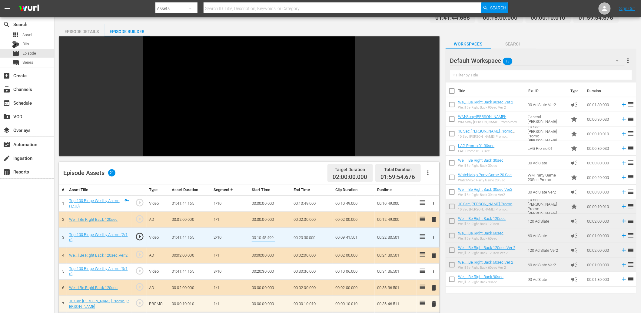
click at [309, 203] on td "00:10:49.000" at bounding box center [312, 203] width 42 height 16
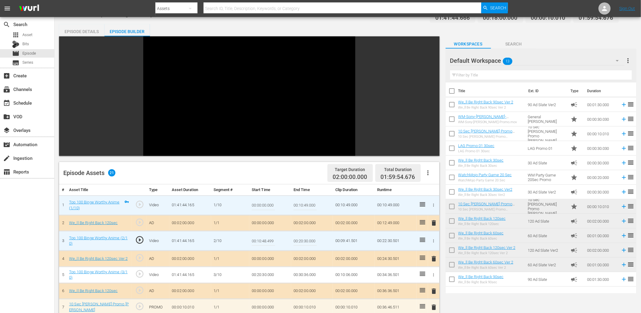
click at [309, 203] on input "00:10:49.000" at bounding box center [305, 205] width 23 height 15
paste input "8.499"
type input "00:10:48.499"
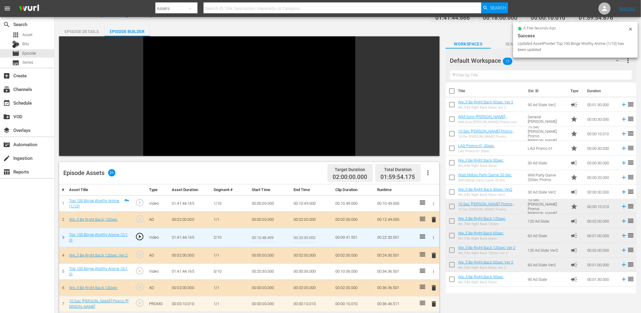
click at [261, 237] on input "00:10:48.499" at bounding box center [263, 237] width 23 height 15
type input "00:10:48.699"
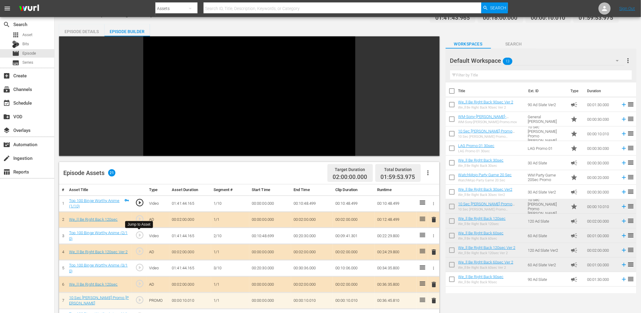
click at [143, 234] on span "play_circle_outline" at bounding box center [139, 234] width 9 height 9
click at [201, 109] on div "Video Player" at bounding box center [249, 91] width 212 height 110
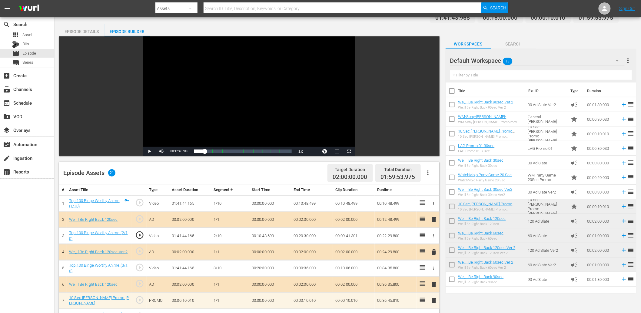
click at [141, 234] on span "play_circle_outline" at bounding box center [139, 234] width 9 height 9
click at [262, 85] on div "Video Player" at bounding box center [249, 91] width 212 height 110
click at [135, 265] on span "play_circle_outline" at bounding box center [139, 267] width 9 height 9
click at [263, 269] on td "00:20:30.000" at bounding box center [270, 268] width 42 height 16
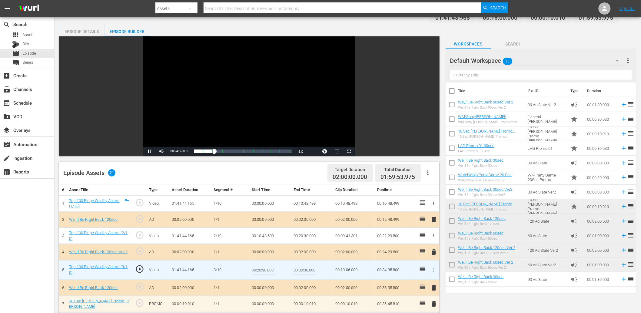
click at [263, 269] on input "00:20:30.000" at bounding box center [263, 269] width 23 height 15
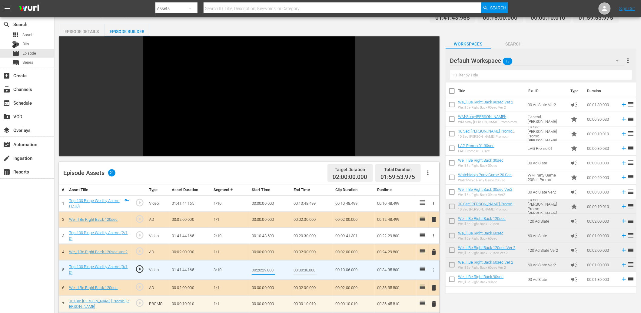
type input "00:20:29.500"
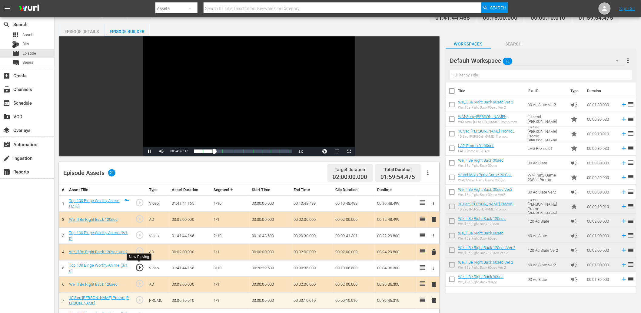
click at [143, 266] on span "play_circle_outline" at bounding box center [139, 267] width 9 height 9
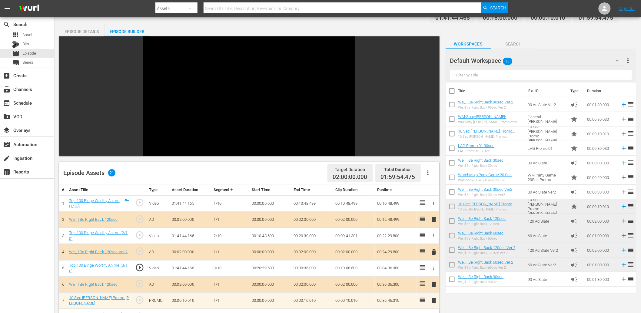
click at [260, 267] on td "00:20:29.500" at bounding box center [270, 268] width 42 height 16
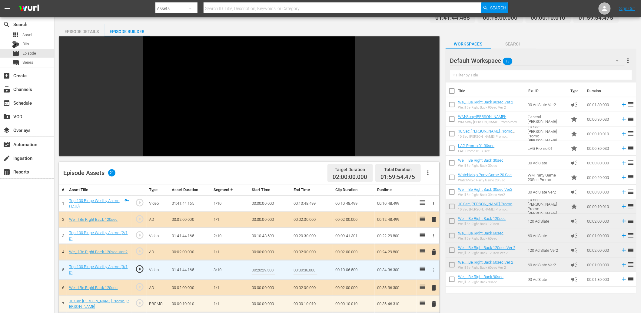
click at [260, 267] on input "00:20:29.500" at bounding box center [263, 269] width 23 height 15
type input "00:20:29.599"
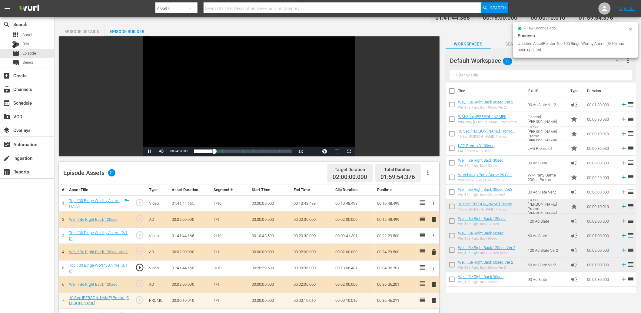
click at [266, 268] on td "00:20:29.599" at bounding box center [270, 268] width 42 height 16
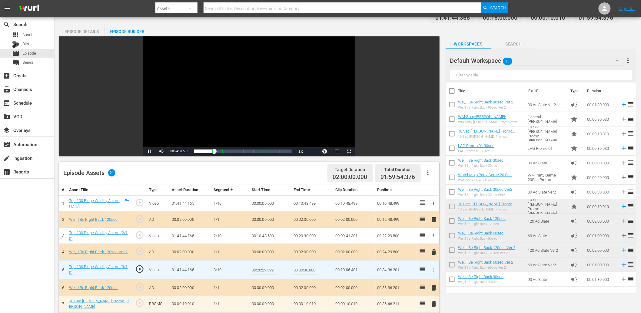
click at [266, 268] on input "00:20:29.599" at bounding box center [263, 269] width 23 height 15
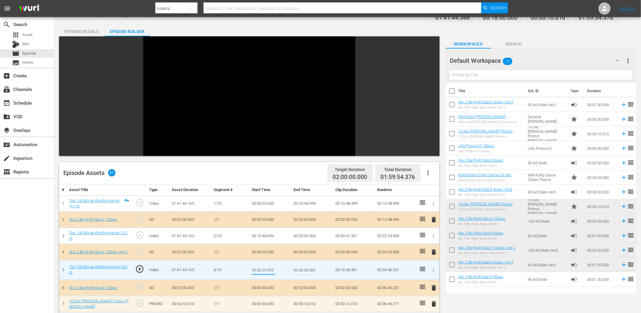
click at [307, 237] on td "00:20:30.000" at bounding box center [312, 236] width 42 height 16
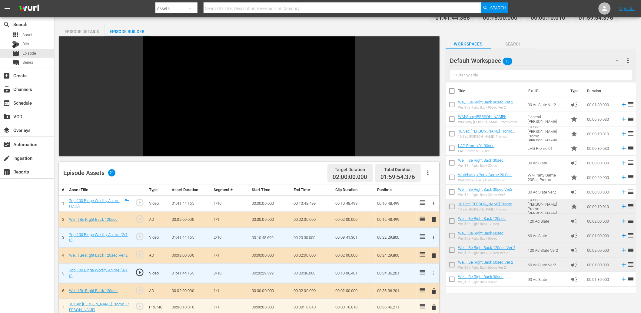
click at [307, 237] on input "00:20:30.000" at bounding box center [305, 237] width 23 height 15
paste input "29.599"
type input "00:20:29.599"
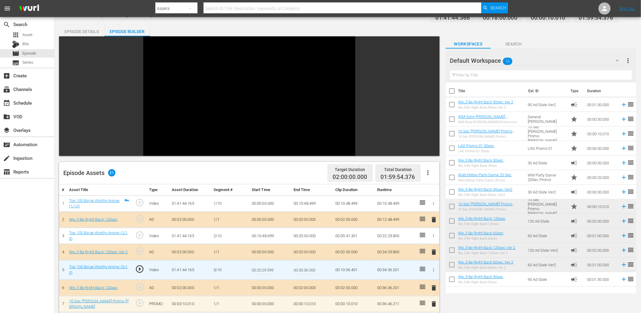
click at [252, 268] on input "00:20:29.599" at bounding box center [263, 269] width 23 height 15
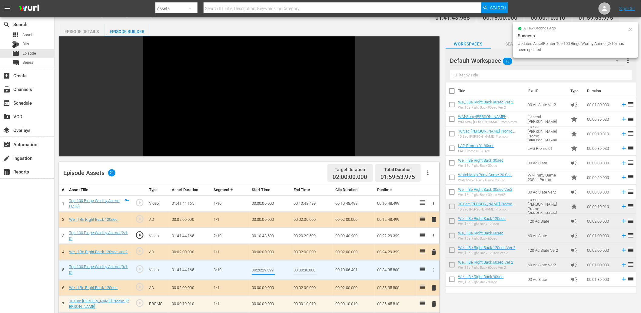
paste input "30.000"
type input "00:20:30.000"
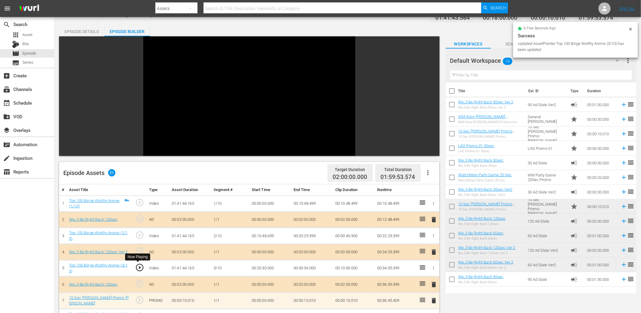
click at [137, 266] on span "play_circle_outline" at bounding box center [139, 267] width 9 height 9
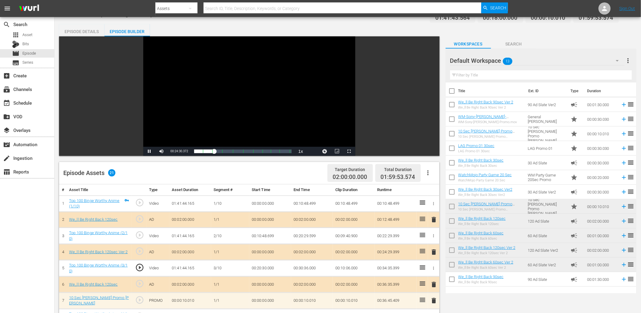
click at [222, 115] on div "Video Player" at bounding box center [249, 91] width 212 height 110
click at [139, 264] on span "play_circle_outline" at bounding box center [139, 267] width 9 height 9
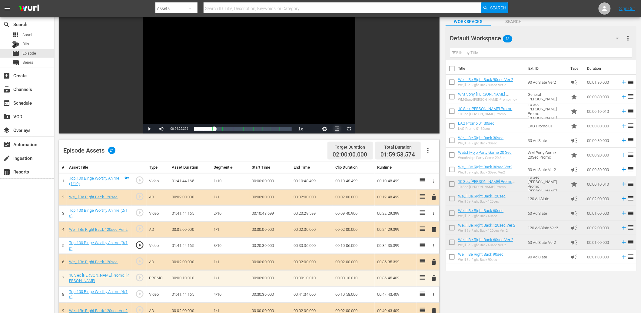
click at [337, 129] on span "Video Player" at bounding box center [337, 129] width 0 height 0
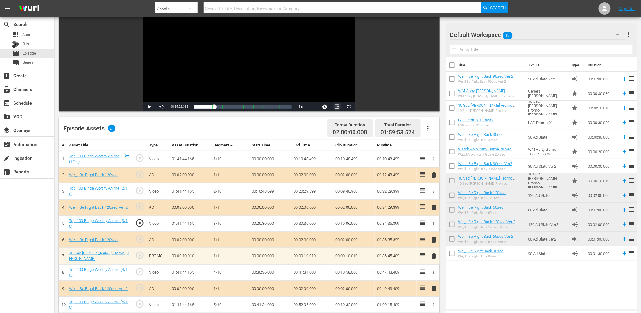
scroll to position [59, 0]
click at [140, 267] on span "play_circle_outline" at bounding box center [139, 271] width 9 height 9
click at [265, 273] on td "00:30:36.000" at bounding box center [270, 272] width 42 height 16
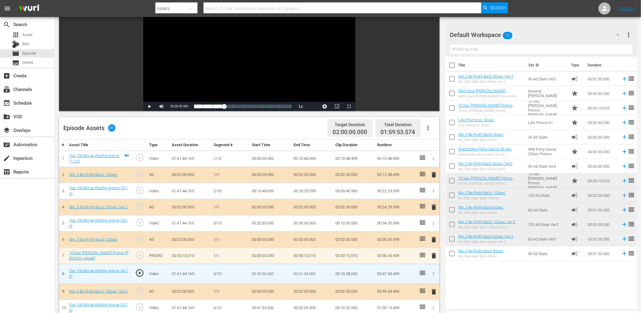
click at [265, 273] on input "00:30:36.000" at bounding box center [263, 273] width 23 height 15
type input "00:30:35.500"
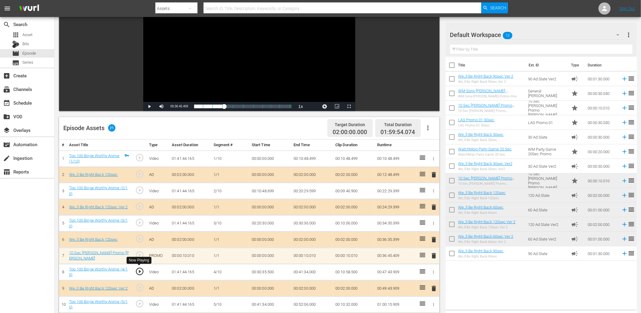
click at [140, 270] on span "play_circle_outline" at bounding box center [139, 271] width 9 height 9
click at [262, 269] on td "00:30:35.500" at bounding box center [270, 272] width 42 height 16
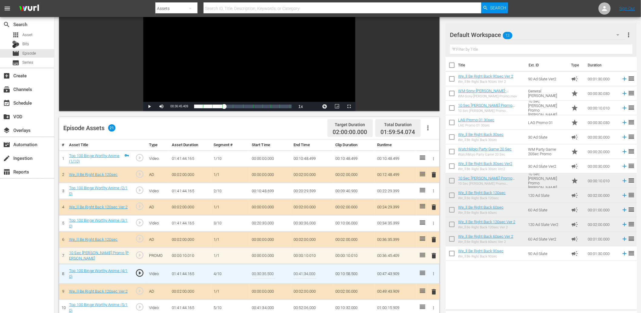
click at [262, 269] on input "00:30:35.500" at bounding box center [263, 273] width 23 height 15
type input "00:30:34.500"
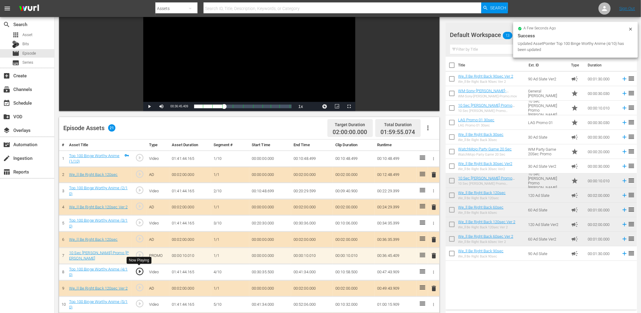
click at [140, 271] on span "play_circle_outline" at bounding box center [139, 271] width 9 height 9
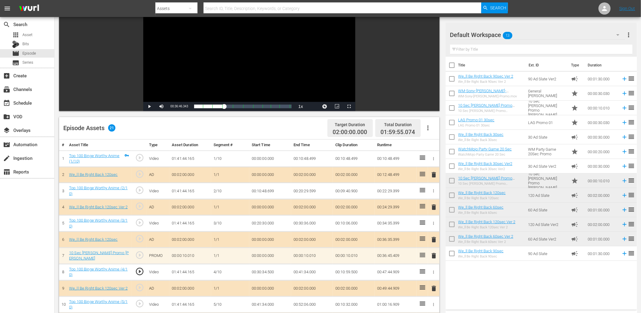
click at [261, 269] on td "00:30:34.500" at bounding box center [270, 272] width 42 height 16
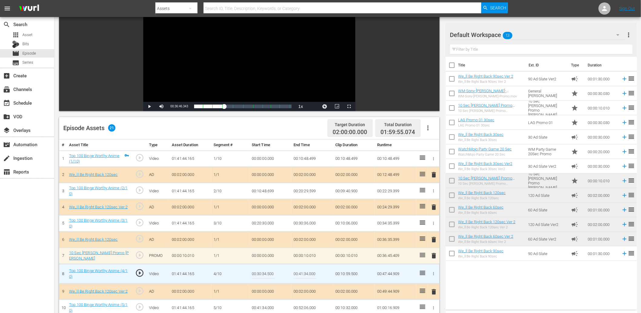
drag, startPoint x: 261, startPoint y: 269, endPoint x: 329, endPoint y: 308, distance: 79.0
click at [266, 270] on input "00:30:34.500" at bounding box center [263, 273] width 23 height 15
type input "00:30:34.666"
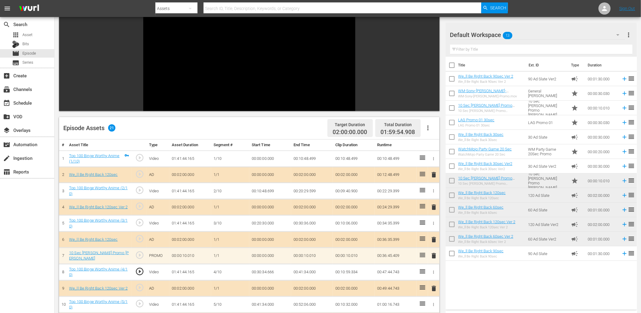
click at [267, 270] on td "00:30:34.666" at bounding box center [270, 272] width 42 height 16
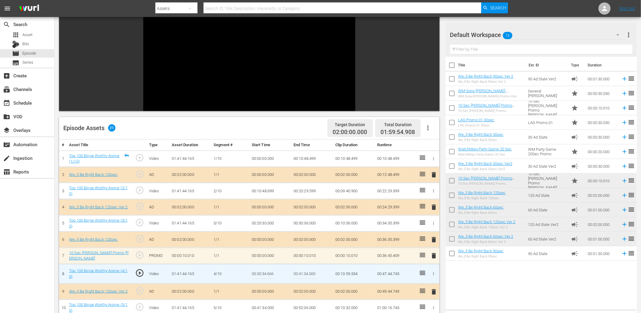
click at [267, 270] on input "00:30:34.666" at bounding box center [263, 273] width 23 height 15
click at [311, 221] on td "00:30:36.000" at bounding box center [312, 223] width 42 height 16
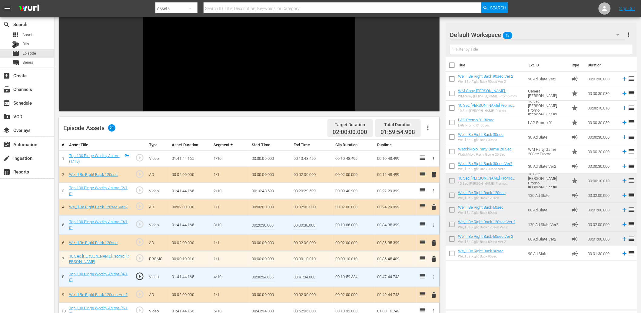
click at [311, 221] on input "00:30:36.000" at bounding box center [305, 225] width 23 height 15
paste input "4.666"
type input "00:30:34.666"
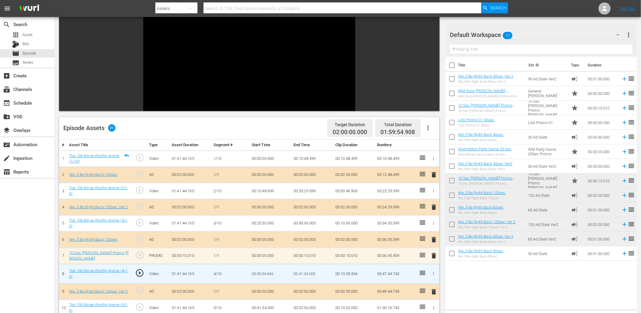
click at [260, 271] on input "00:30:34.666" at bounding box center [263, 273] width 23 height 15
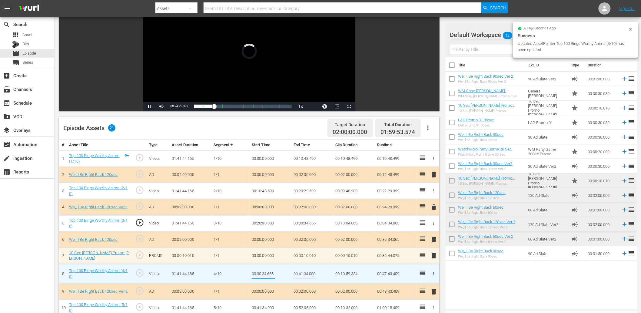
paste input "6.000"
type input "00:30:36.000"
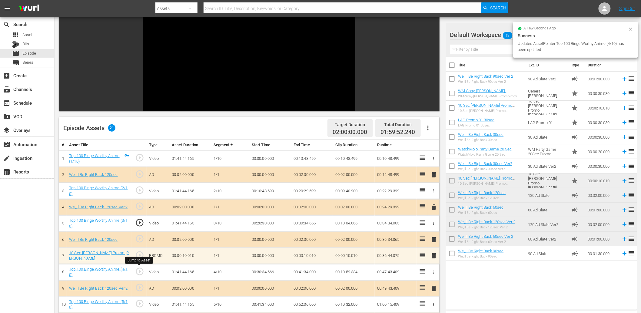
click at [139, 272] on span "play_circle_outline" at bounding box center [139, 271] width 9 height 9
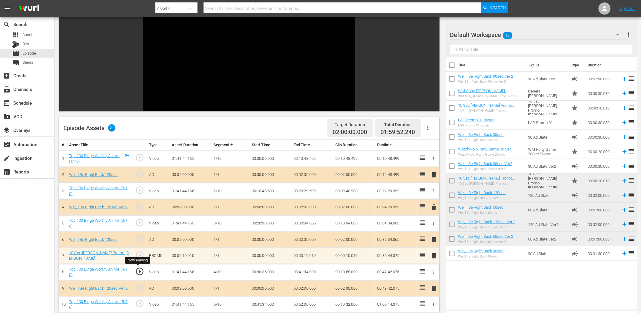
click at [139, 272] on span "play_circle_outline" at bounding box center [139, 271] width 9 height 9
click at [254, 270] on td "00:30:36.000" at bounding box center [270, 272] width 42 height 16
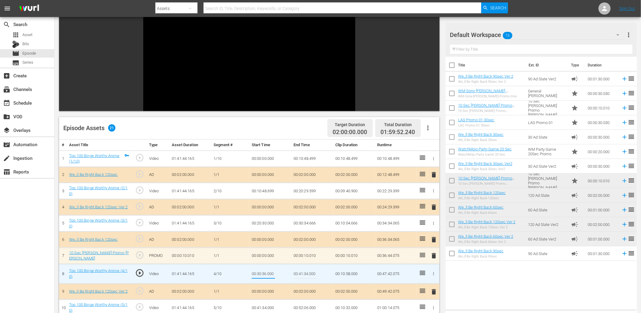
click at [266, 274] on input "00:30:36.000" at bounding box center [263, 273] width 23 height 15
type input "00:30:35.800"
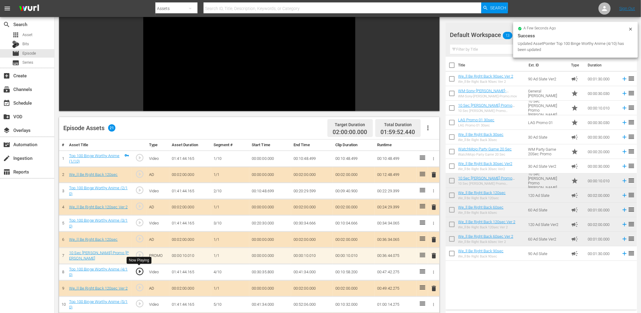
click at [143, 271] on span "play_circle_outline" at bounding box center [139, 271] width 9 height 9
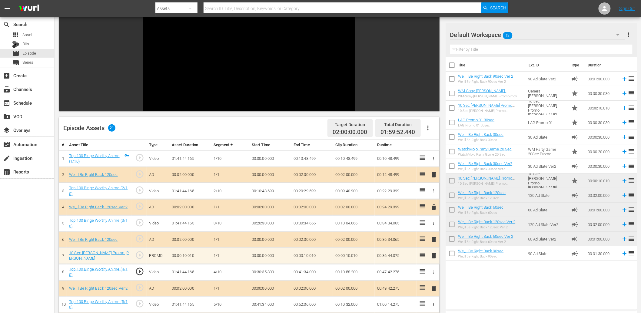
click at [264, 272] on td "00:30:35.800" at bounding box center [270, 272] width 42 height 16
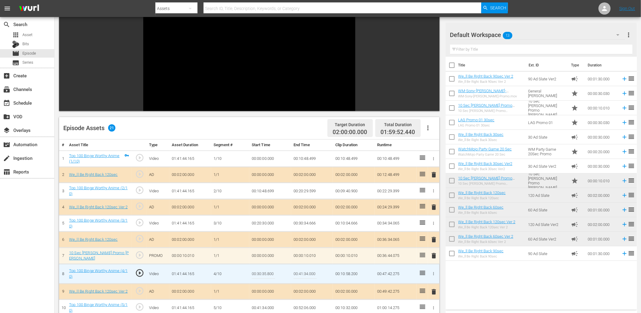
click at [264, 272] on input "00:30:35.800" at bounding box center [263, 273] width 23 height 15
type input "00:30:35.700"
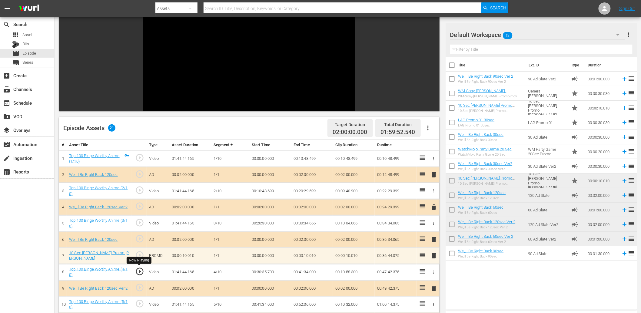
click at [139, 270] on span "play_circle_outline" at bounding box center [139, 271] width 9 height 9
click at [261, 272] on td "00:30:35.700" at bounding box center [270, 272] width 42 height 16
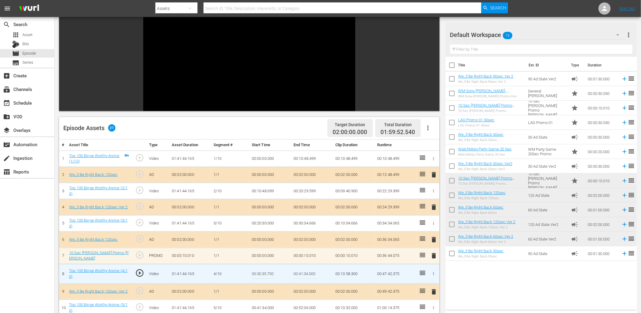
click at [261, 272] on input "00:30:35.700" at bounding box center [263, 273] width 23 height 15
type input "00:30:35.200"
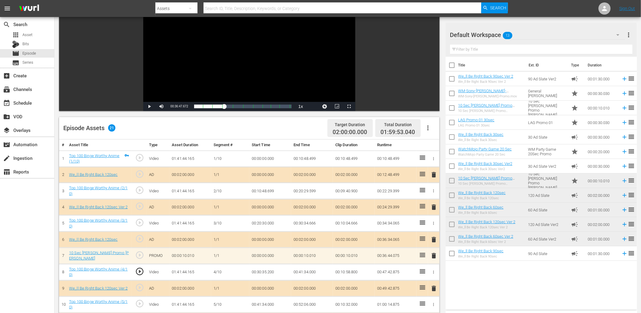
click at [143, 271] on span "play_circle_outline" at bounding box center [139, 271] width 9 height 9
click at [272, 269] on td "00:30:35.200" at bounding box center [270, 272] width 42 height 16
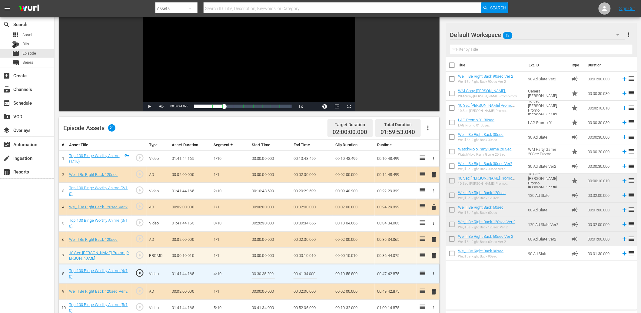
click at [272, 269] on input "00:30:35.200" at bounding box center [263, 273] width 23 height 15
type input "00:30:35.000"
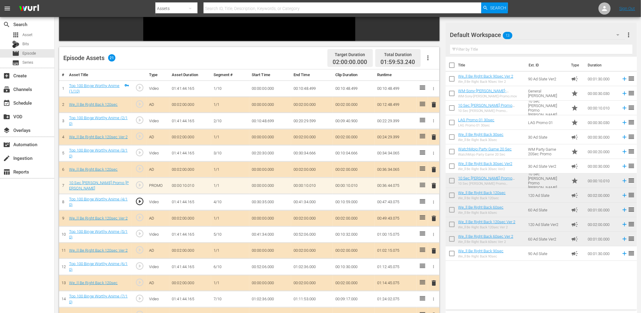
scroll to position [149, 0]
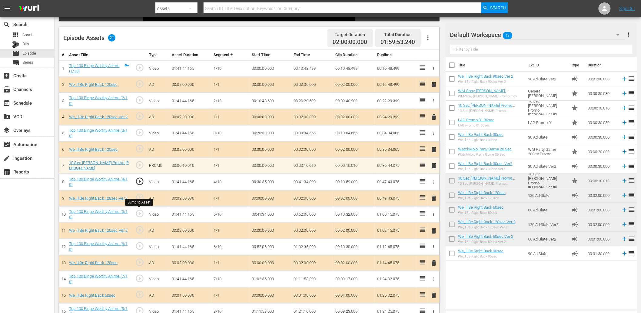
click at [140, 212] on span "play_circle_outline" at bounding box center [139, 213] width 9 height 9
click at [268, 215] on td "00:41:34.000" at bounding box center [270, 214] width 42 height 16
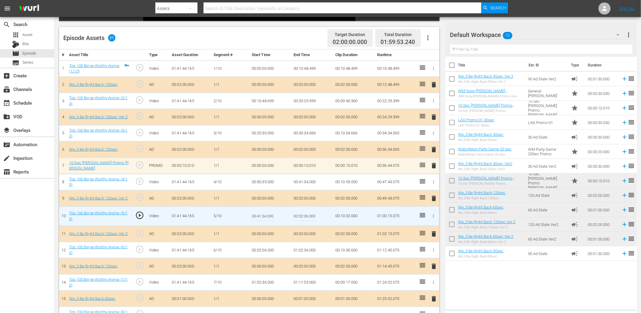
click at [268, 215] on input "00:41:34.000" at bounding box center [263, 216] width 23 height 15
type input "00:41:33.600"
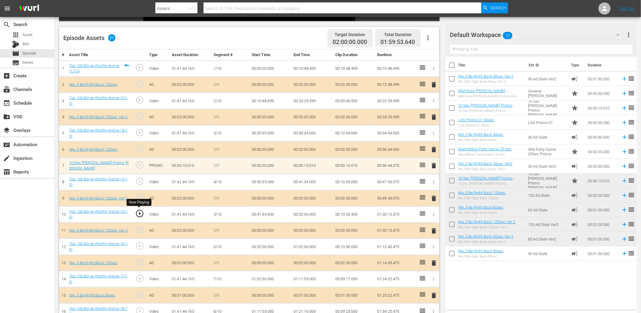
click at [140, 211] on span "play_circle_outline" at bounding box center [139, 213] width 9 height 9
click at [266, 212] on td "00:41:33.600" at bounding box center [270, 214] width 42 height 16
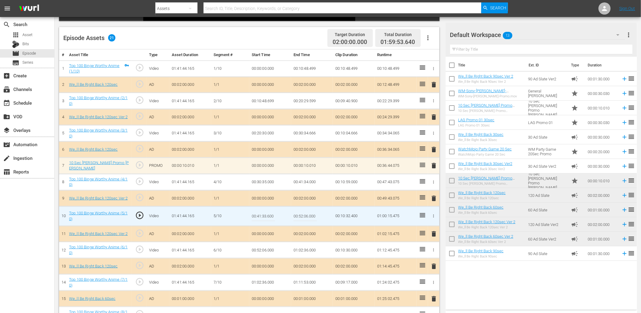
click at [266, 212] on input "00:41:33.600" at bounding box center [263, 216] width 23 height 15
click at [313, 179] on td "00:41:34.000" at bounding box center [312, 182] width 42 height 16
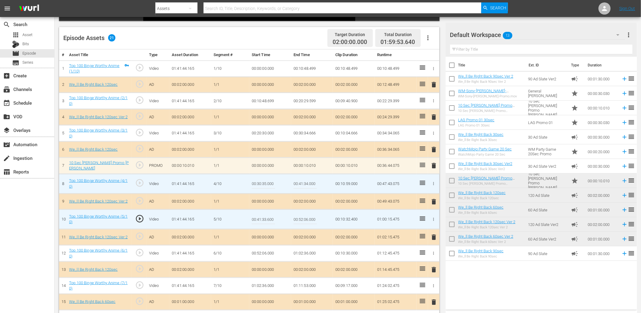
click at [313, 179] on input "00:41:34.000" at bounding box center [305, 183] width 23 height 15
paste input "3.6"
type input "00:41:33.600"
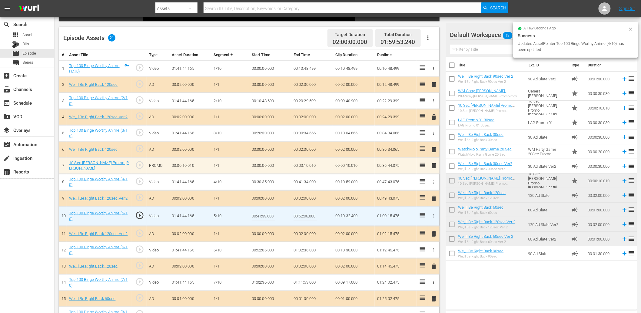
click at [265, 214] on input "00:41:33.600" at bounding box center [263, 216] width 23 height 15
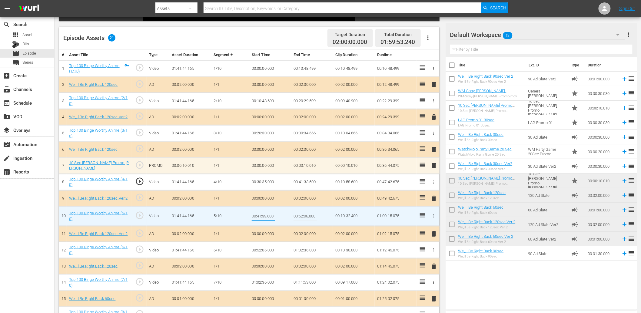
paste input "4.0"
type input "00:41:34.000"
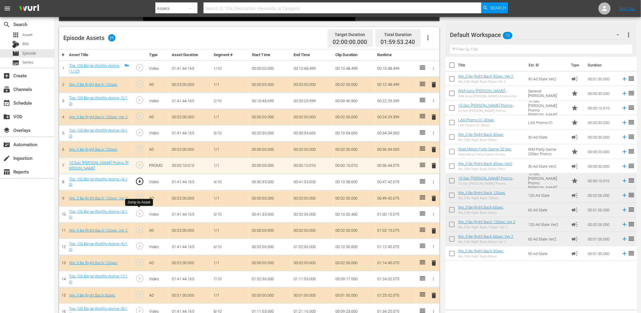
click at [140, 213] on span "play_circle_outline" at bounding box center [139, 213] width 9 height 9
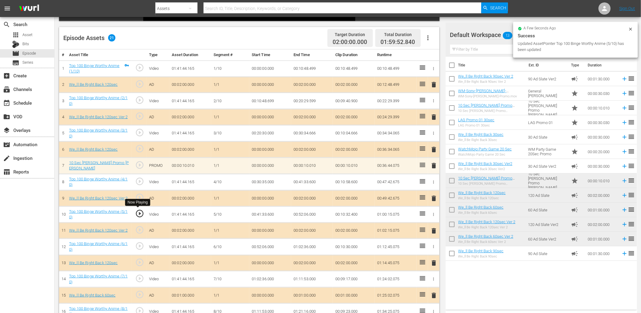
click at [140, 213] on span "play_circle_outline" at bounding box center [139, 213] width 9 height 9
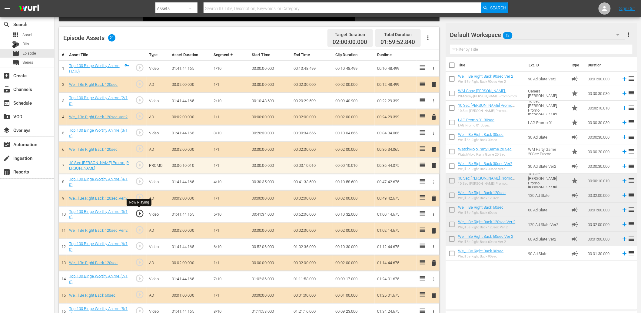
click at [139, 211] on span "play_circle_outline" at bounding box center [139, 213] width 9 height 9
click at [140, 213] on span "play_circle_outline" at bounding box center [139, 213] width 9 height 9
click at [269, 213] on td "00:41:34.000" at bounding box center [270, 214] width 42 height 16
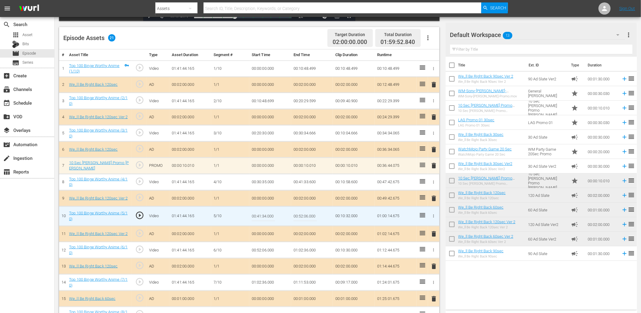
click at [269, 213] on input "00:41:34.000" at bounding box center [263, 216] width 23 height 15
click at [139, 250] on span "play_circle_outline" at bounding box center [139, 249] width 9 height 9
click at [264, 214] on input "00:41:34.000" at bounding box center [263, 216] width 23 height 15
type input "00:41:33.900"
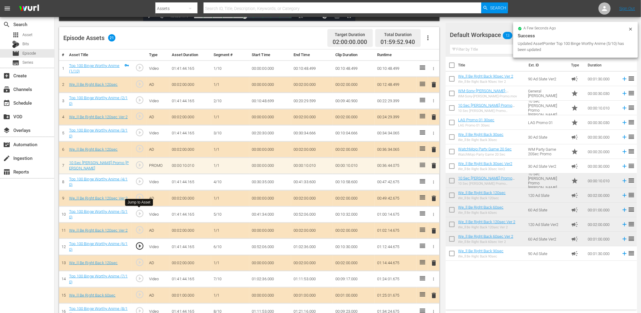
click at [140, 212] on span "play_circle_outline" at bounding box center [139, 213] width 9 height 9
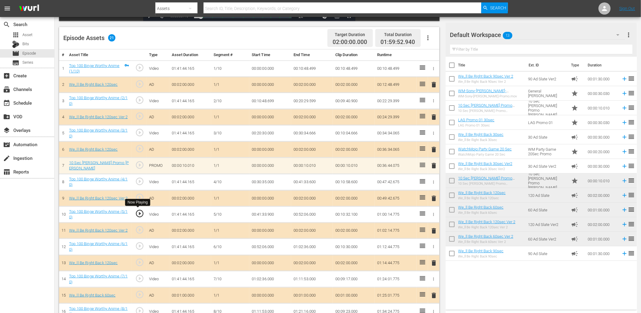
click at [140, 212] on span "play_circle_outline" at bounding box center [139, 213] width 9 height 9
click at [138, 212] on span "play_circle_outline" at bounding box center [139, 213] width 9 height 9
click at [144, 245] on span "play_circle_outline" at bounding box center [139, 245] width 9 height 9
click at [267, 245] on td "00:52:06.000" at bounding box center [270, 247] width 42 height 16
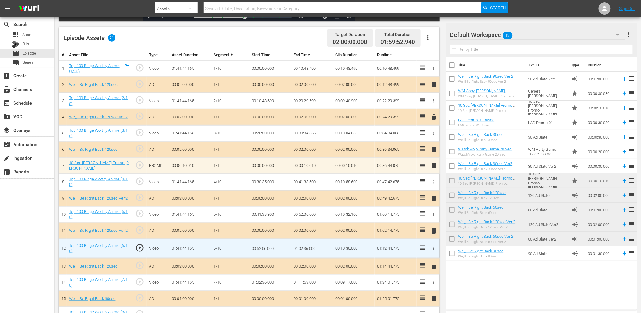
click at [267, 245] on input "00:52:06.000" at bounding box center [263, 248] width 23 height 15
type input "00:52:05.600"
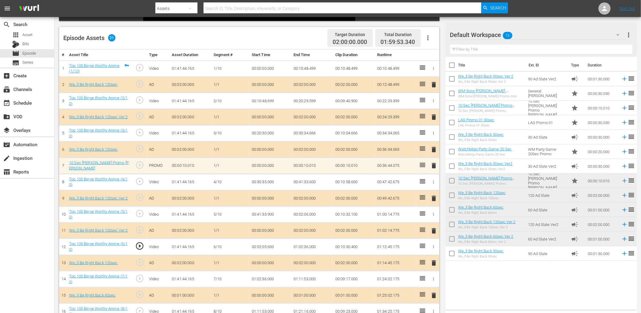
click at [265, 245] on td "00:52:05.600" at bounding box center [270, 247] width 42 height 16
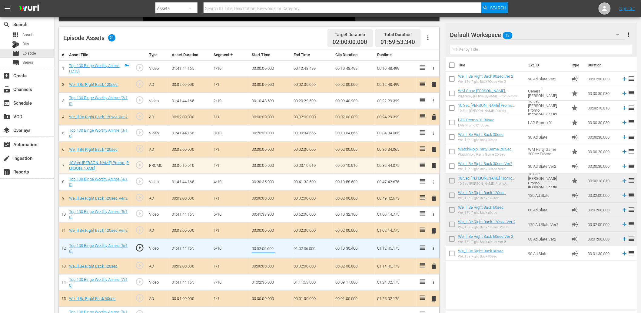
click at [302, 211] on td "00:52:06.000" at bounding box center [312, 214] width 42 height 16
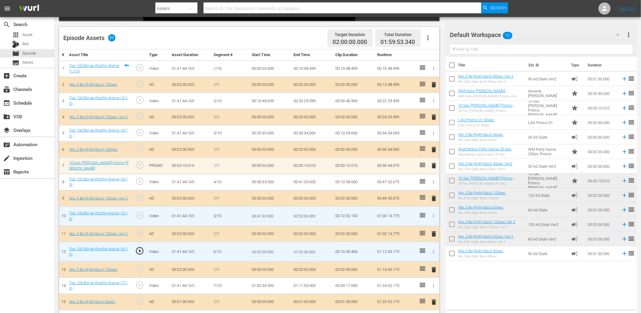
click at [302, 211] on input "00:52:06.000" at bounding box center [305, 216] width 23 height 15
paste input "5.6"
type input "00:52:05.600"
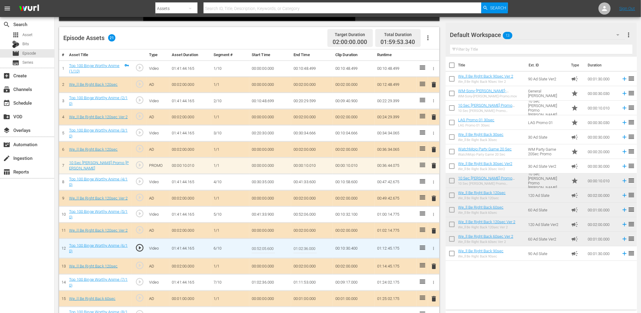
click at [272, 246] on input "00:52:05.600" at bounding box center [263, 248] width 23 height 15
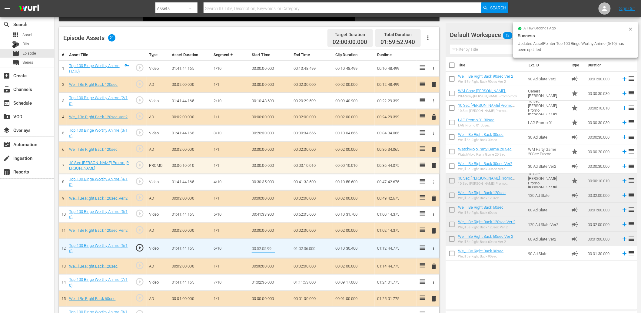
type input "00:52:05.999"
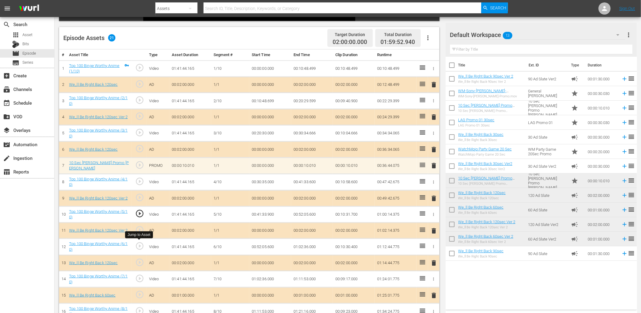
click at [141, 242] on span "play_circle_outline" at bounding box center [139, 245] width 9 height 9
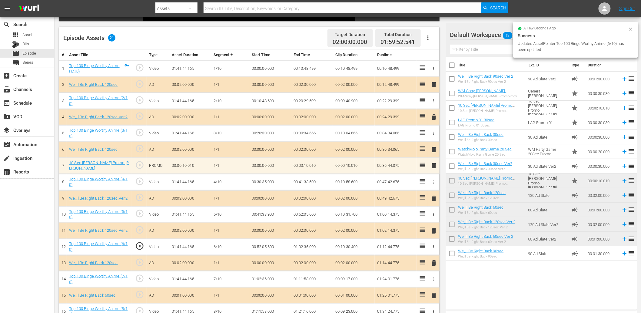
click at [262, 249] on td "00:52:05.600" at bounding box center [270, 247] width 42 height 16
click at [262, 249] on td "00:52:05.999" at bounding box center [270, 247] width 42 height 16
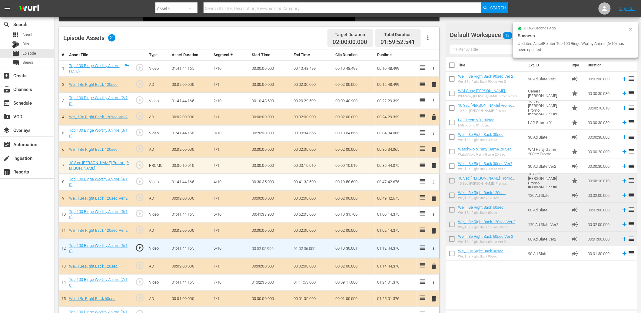
click at [262, 249] on input "00:52:05.999" at bounding box center [263, 248] width 23 height 15
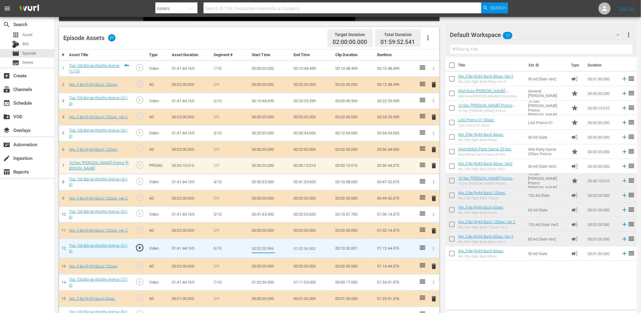
paste input "6.000"
type input "00:52:06.000"
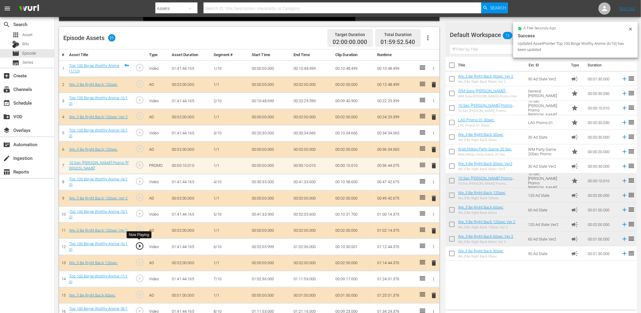
click at [138, 246] on span "play_circle_outline" at bounding box center [139, 245] width 9 height 9
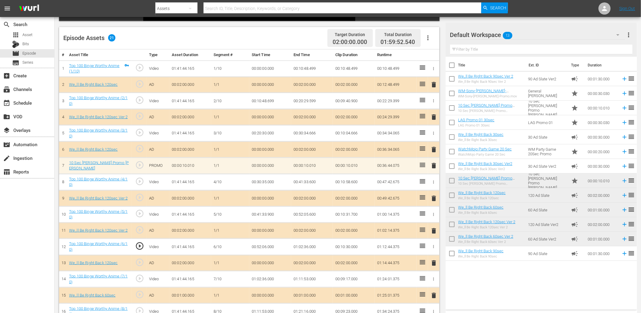
click at [266, 246] on td "00:52:06.000" at bounding box center [270, 247] width 42 height 16
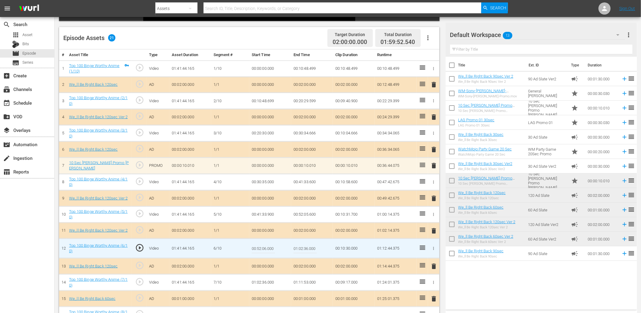
click at [266, 246] on input "00:52:06.000" at bounding box center [263, 248] width 23 height 15
type input "00:52:05.900"
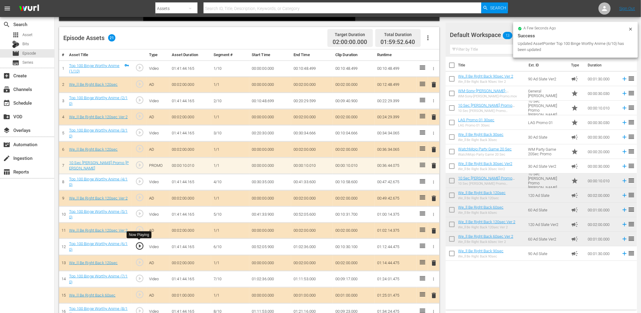
click at [139, 243] on span "play_circle_outline" at bounding box center [139, 245] width 9 height 9
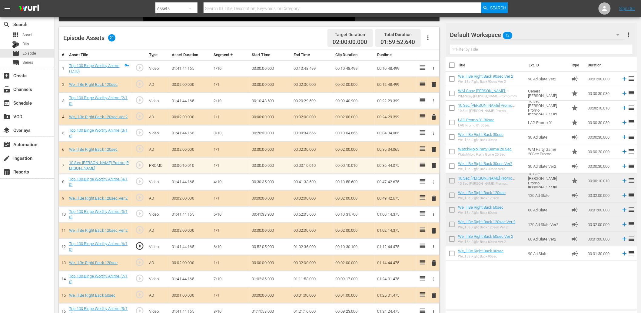
click at [254, 249] on td "00:52:05.900" at bounding box center [270, 247] width 42 height 16
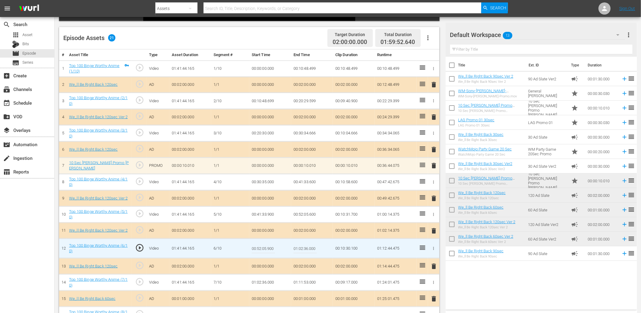
click at [254, 249] on input "00:52:05.900" at bounding box center [263, 248] width 23 height 15
type input "00:52:05.600"
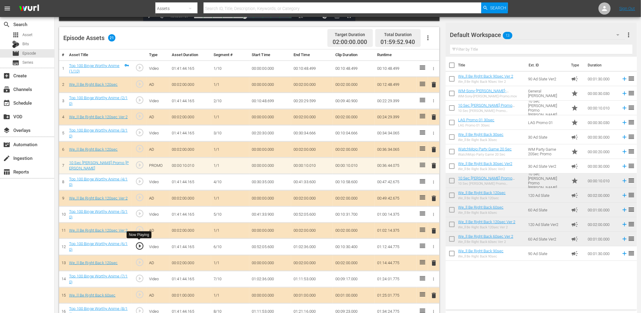
click at [141, 245] on span "play_circle_outline" at bounding box center [139, 245] width 9 height 9
click at [263, 245] on td "00:52:05.600" at bounding box center [270, 247] width 42 height 16
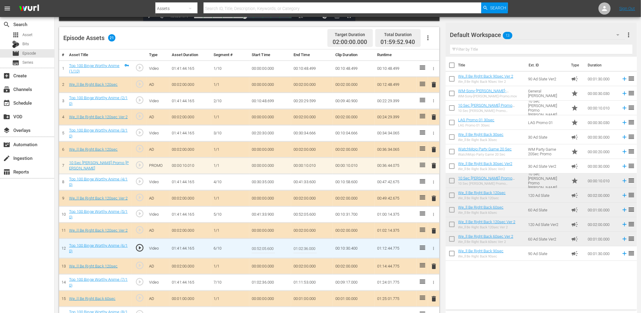
click at [263, 245] on input "00:52:05.600" at bounding box center [263, 248] width 23 height 15
type input "00:52:05.666"
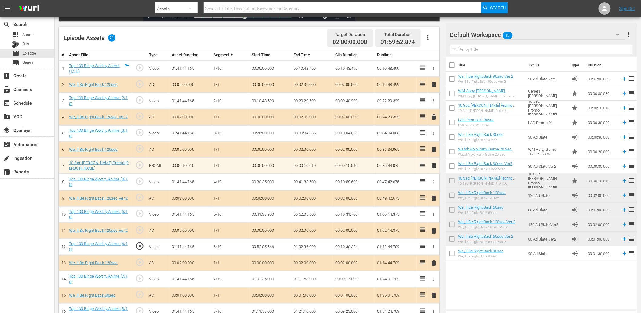
click at [265, 249] on td "00:52:05.666" at bounding box center [270, 247] width 42 height 16
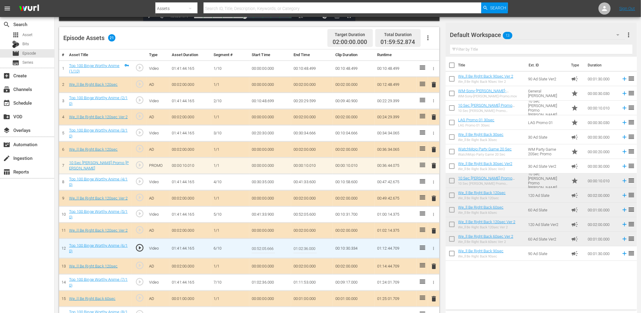
click at [265, 249] on input "00:52:05.666" at bounding box center [263, 248] width 23 height 15
type input "00:52:05.699"
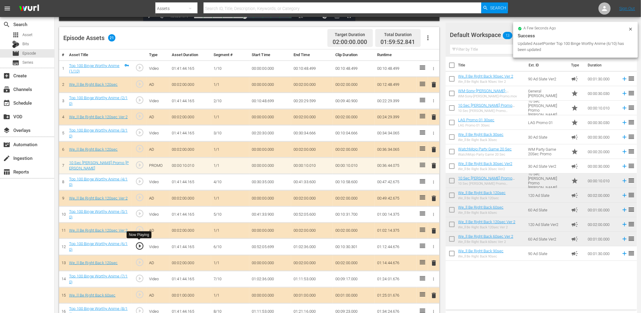
click at [139, 245] on span "play_circle_outline" at bounding box center [139, 245] width 9 height 9
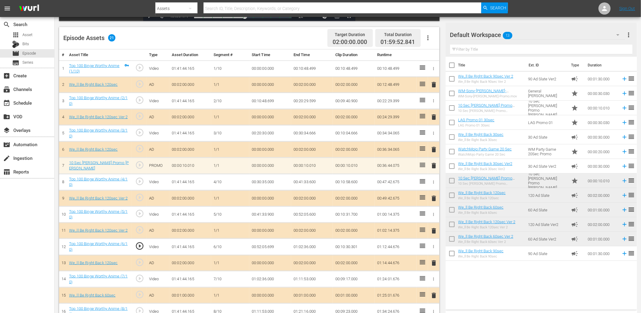
click at [266, 249] on td "00:52:05.699" at bounding box center [270, 247] width 42 height 16
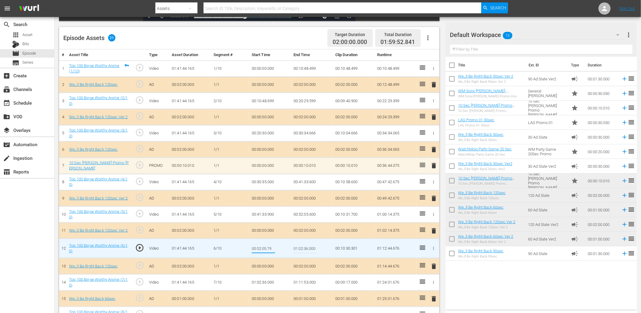
type input "00:52:05.749"
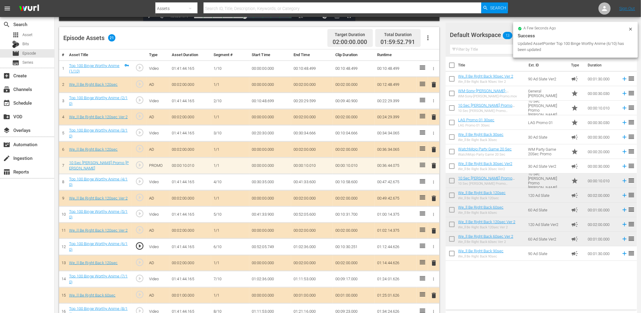
click at [140, 245] on span "play_circle_outline" at bounding box center [139, 245] width 9 height 9
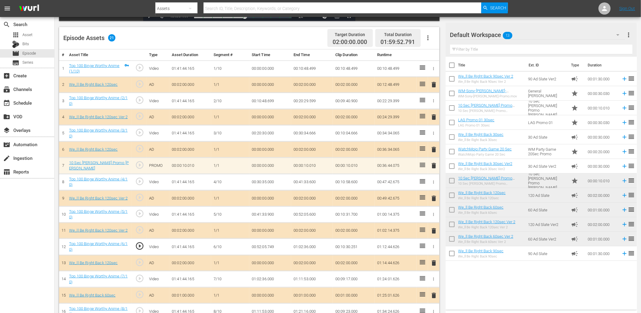
click at [266, 246] on td "00:52:05.749" at bounding box center [270, 247] width 42 height 16
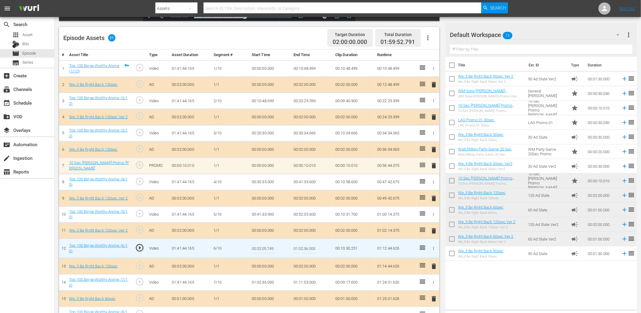
click at [266, 246] on input "00:52:05.749" at bounding box center [263, 248] width 23 height 15
type input "00:52:05.799"
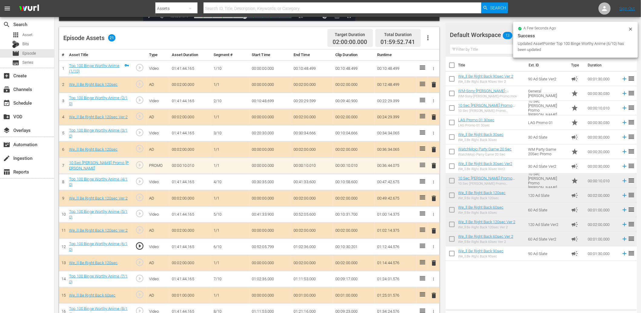
click at [261, 245] on td "00:52:05.799" at bounding box center [270, 247] width 42 height 16
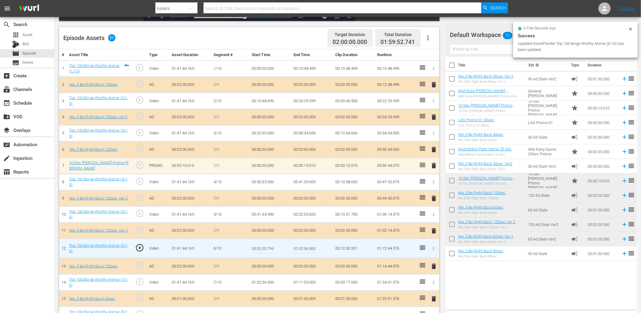
click at [261, 245] on input "00:52:05.799" at bounding box center [263, 248] width 23 height 15
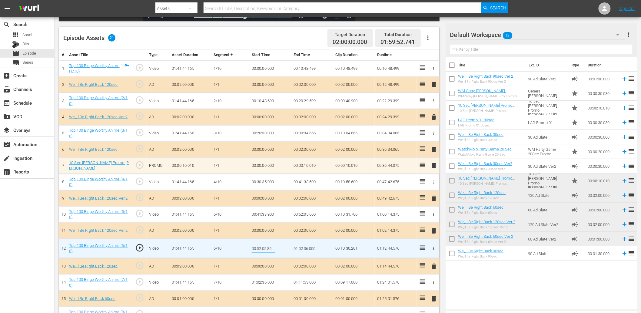
type input "00:52:05.850"
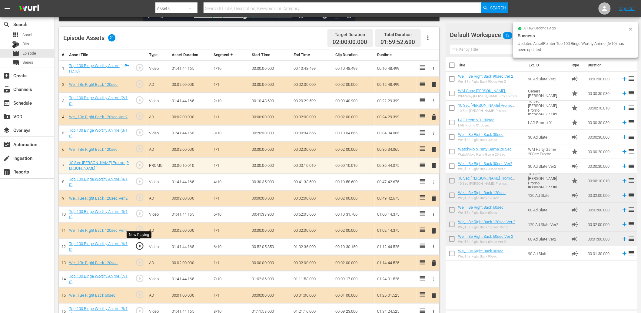
click at [139, 246] on span "play_circle_outline" at bounding box center [139, 245] width 9 height 9
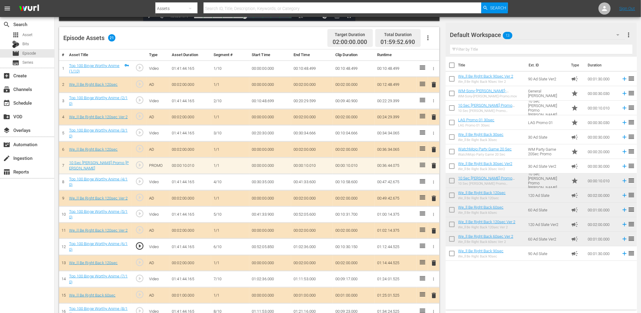
click at [267, 249] on td "00:52:05.850" at bounding box center [270, 247] width 42 height 16
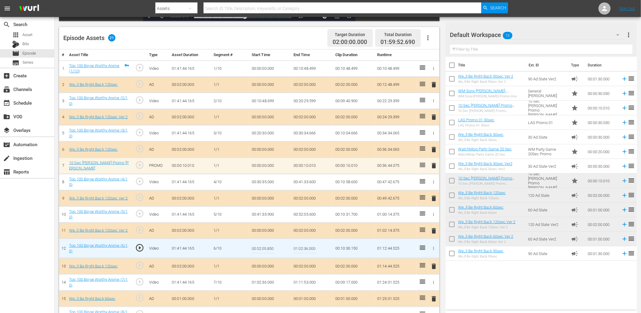
click at [267, 249] on input "00:52:05.850" at bounding box center [263, 248] width 23 height 15
type input "00:52:05.899"
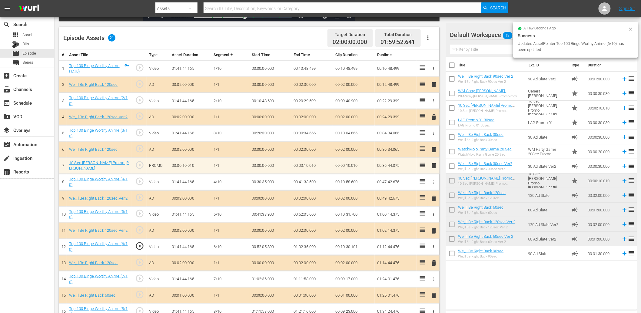
click at [267, 242] on td "00:52:05.899" at bounding box center [270, 247] width 42 height 16
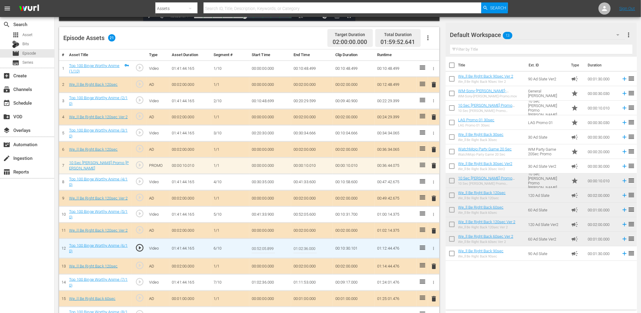
click at [271, 245] on input "00:52:05.899" at bounding box center [263, 248] width 23 height 15
type input "00:52:05.888"
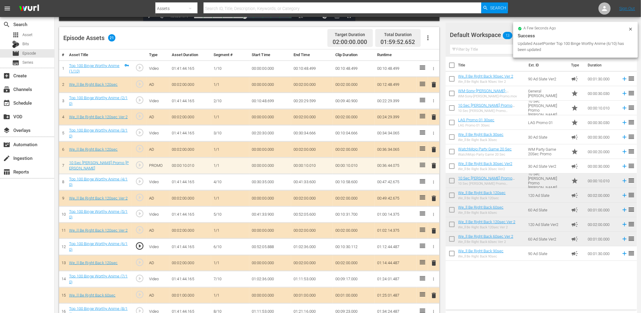
click at [269, 245] on td "00:52:05.888" at bounding box center [270, 247] width 42 height 16
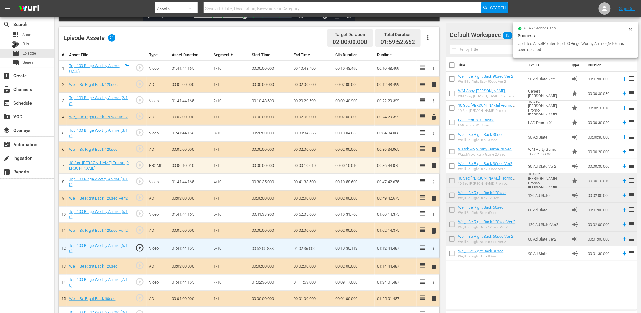
click at [269, 245] on input "00:52:05.888" at bounding box center [263, 248] width 23 height 15
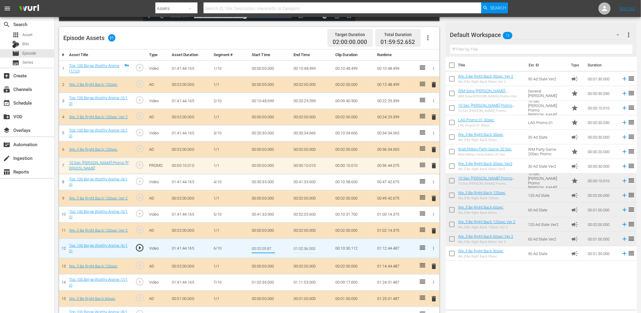
type input "00:52:05.877"
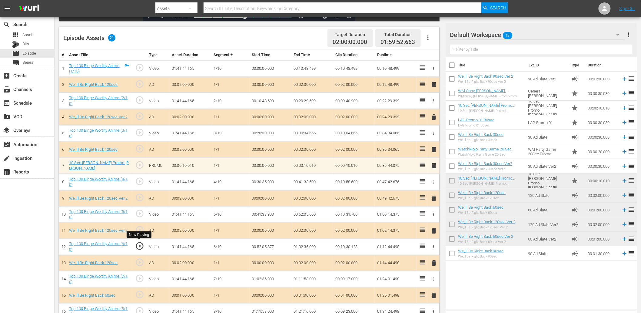
click at [141, 244] on span "play_circle_outline" at bounding box center [139, 245] width 9 height 9
click at [273, 247] on td "00:52:05.877" at bounding box center [270, 247] width 42 height 16
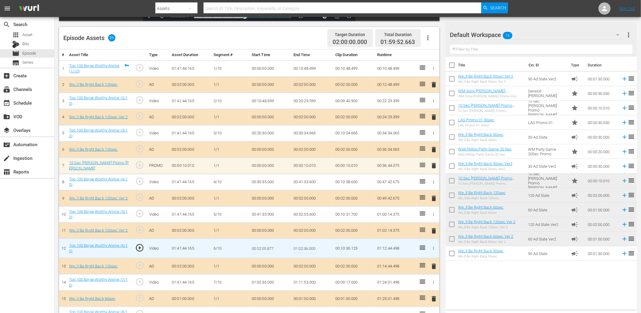
click at [273, 247] on input "00:52:05.877" at bounding box center [263, 248] width 23 height 15
type input "00:52:05.799"
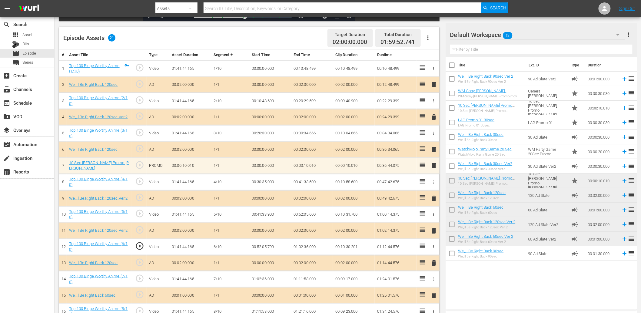
click at [269, 249] on td "00:52:05.799" at bounding box center [270, 247] width 42 height 16
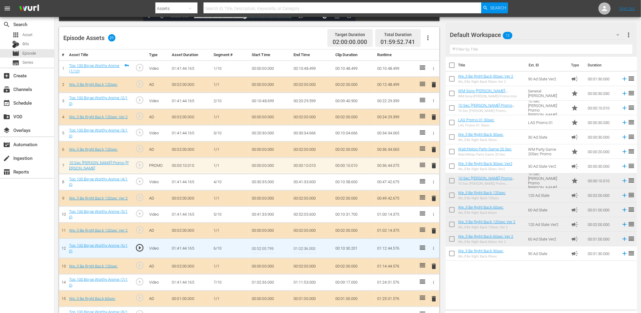
click at [269, 249] on input "00:52:05.799" at bounding box center [263, 248] width 23 height 15
type input "00:52:05.815"
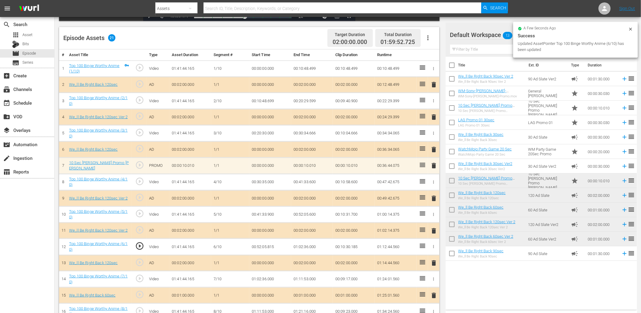
click at [280, 249] on td "00:52:05.815" at bounding box center [270, 247] width 42 height 16
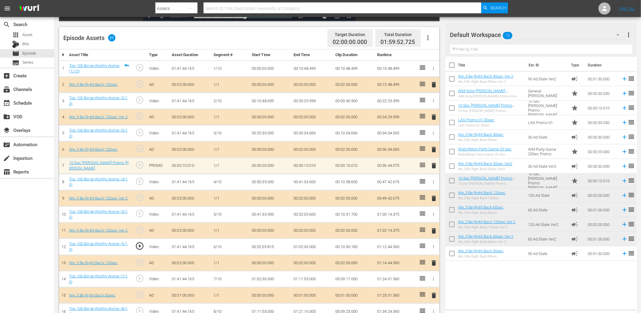
click at [271, 249] on td "00:52:05.815" at bounding box center [270, 247] width 42 height 16
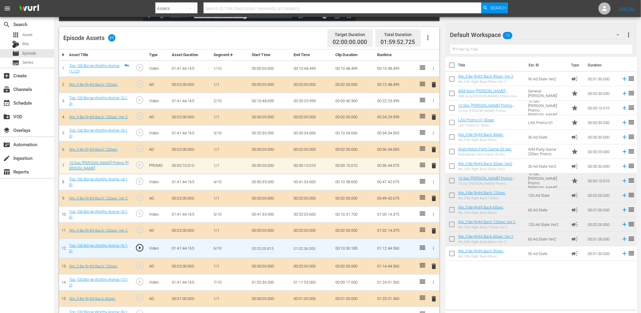
click at [271, 249] on input "00:52:05.815" at bounding box center [263, 248] width 23 height 15
type input "00:52:05.839"
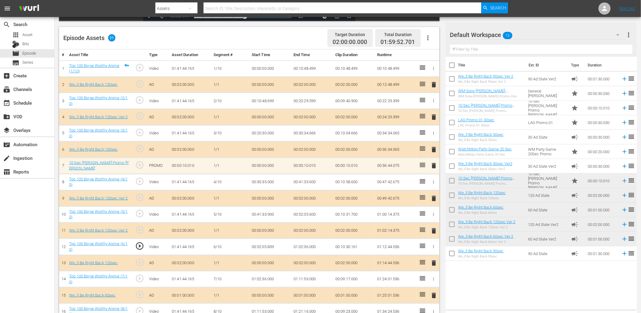
click at [268, 246] on td "00:52:05.839" at bounding box center [270, 247] width 42 height 16
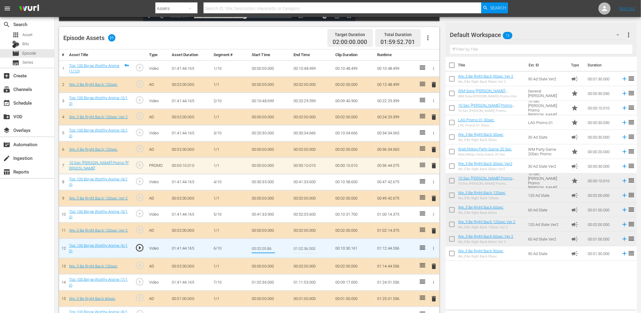
type input "00:52:05.866"
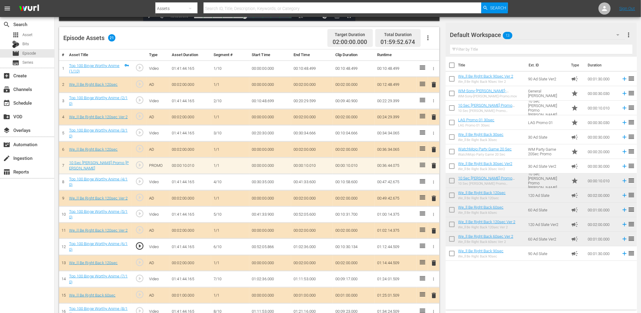
click at [274, 249] on td "00:52:05.866" at bounding box center [270, 247] width 42 height 16
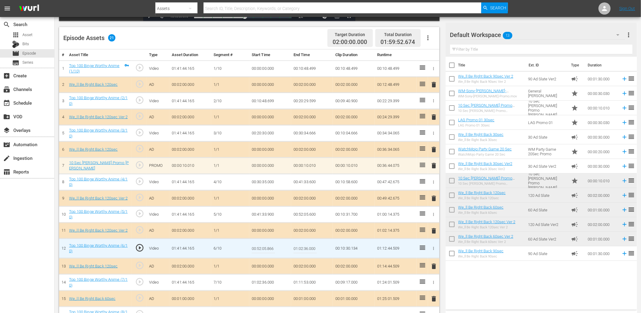
click at [274, 249] on input "00:52:05.866" at bounding box center [263, 248] width 23 height 15
type input "00:52:05.850"
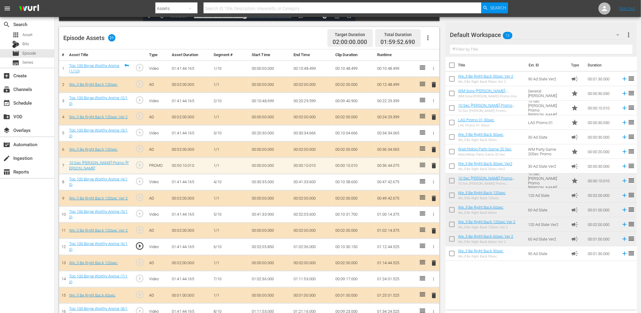
click at [268, 245] on td "00:52:05.850" at bounding box center [270, 247] width 42 height 16
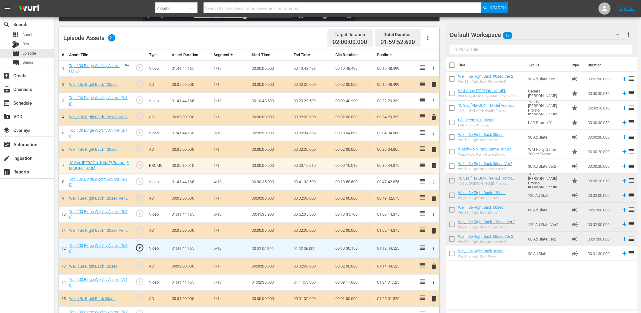
click at [273, 246] on input "00:52:05.850" at bounding box center [263, 248] width 23 height 15
type input "00:52:05.866"
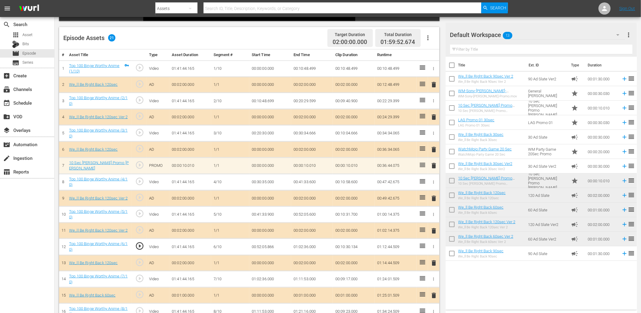
click at [272, 247] on td "00:52:05.866" at bounding box center [270, 247] width 42 height 16
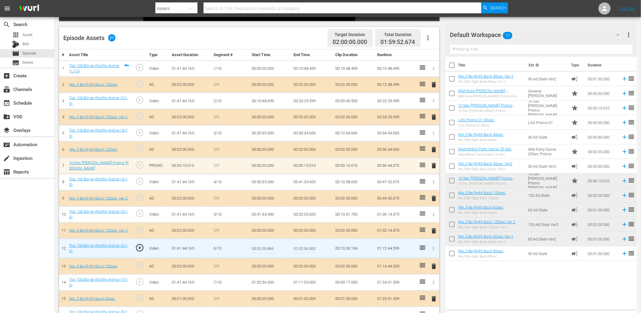
click at [272, 247] on input "00:52:05.866" at bounding box center [263, 248] width 23 height 15
type input "00:52:05.840"
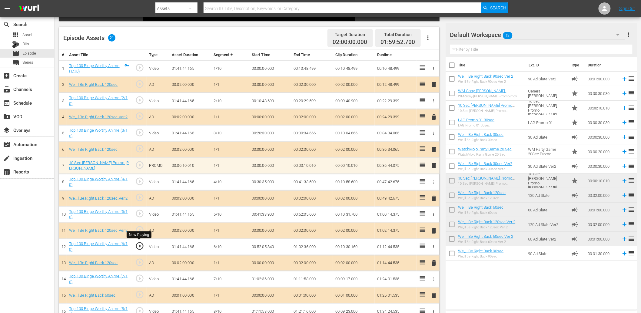
click at [138, 247] on span "play_circle_outline" at bounding box center [139, 245] width 9 height 9
click at [139, 247] on span "play_circle_outline" at bounding box center [139, 245] width 9 height 9
click at [272, 247] on td "00:52:05.840" at bounding box center [270, 247] width 42 height 16
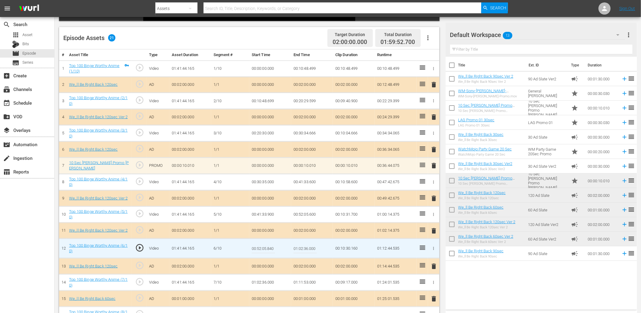
click at [272, 247] on input "00:52:05.840" at bounding box center [263, 248] width 23 height 15
type input "00:52:05.829"
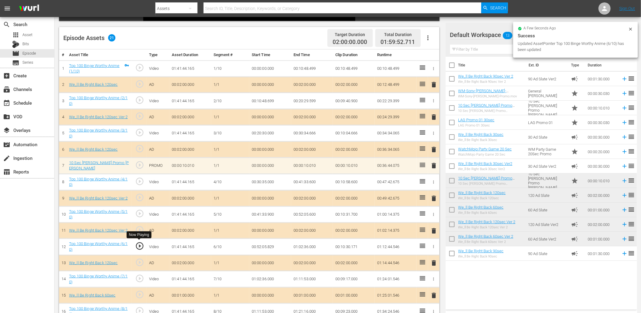
click at [142, 244] on span "play_circle_outline" at bounding box center [139, 245] width 9 height 9
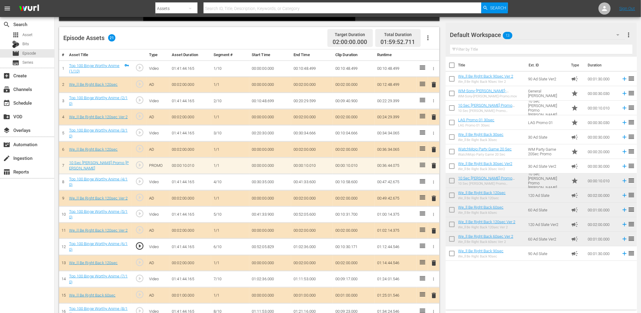
click at [269, 244] on td "00:52:05.829" at bounding box center [270, 247] width 42 height 16
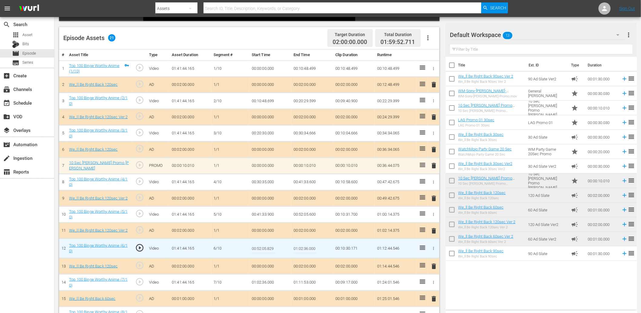
click at [269, 244] on input "00:52:05.829" at bounding box center [263, 248] width 23 height 15
type input "00:52:05.800"
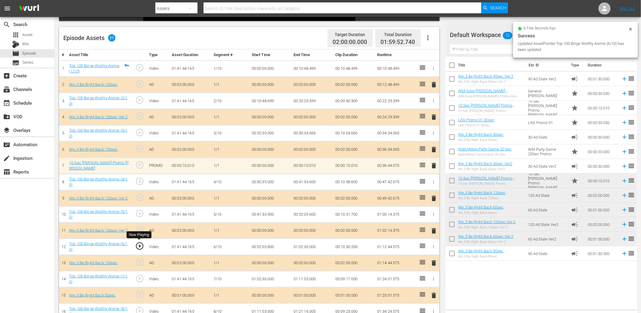
click at [139, 245] on span "play_circle_outline" at bounding box center [139, 245] width 9 height 9
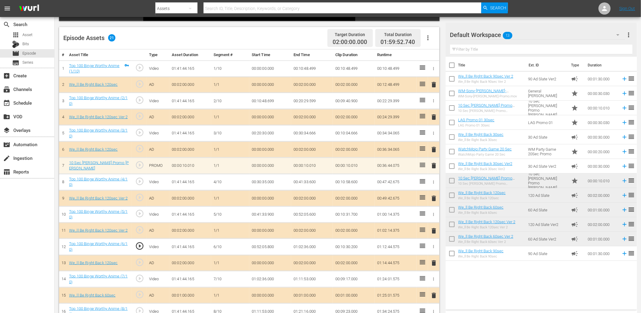
click at [137, 246] on span "play_circle_outline" at bounding box center [139, 245] width 9 height 9
click at [141, 244] on span "play_circle_outline" at bounding box center [139, 245] width 9 height 9
click at [140, 282] on div "play_circle_outline" at bounding box center [139, 279] width 10 height 11
click at [266, 277] on td "01:02:36.000" at bounding box center [270, 279] width 42 height 16
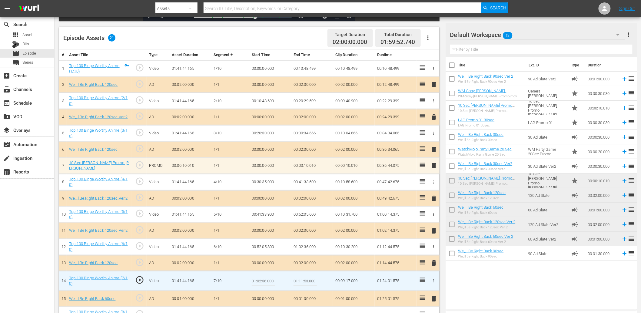
click at [266, 277] on input "01:02:36.000" at bounding box center [263, 280] width 23 height 15
type input "01:02:35.000"
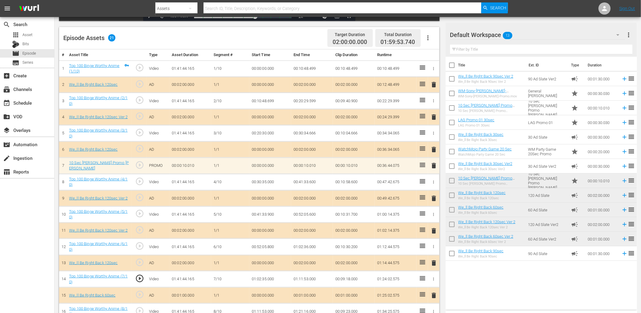
click at [258, 280] on td "01:02:35.000" at bounding box center [270, 279] width 42 height 16
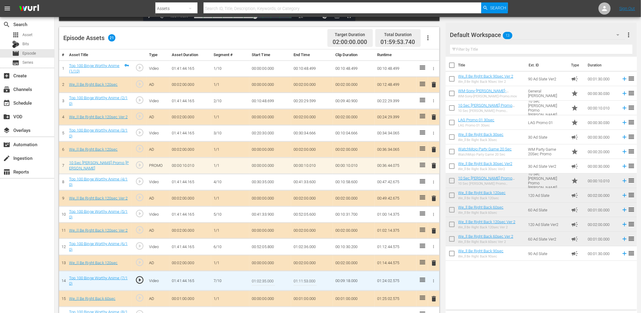
click at [258, 280] on input "01:02:35.000" at bounding box center [263, 280] width 23 height 15
click at [310, 248] on td "01:02:36.000" at bounding box center [312, 247] width 42 height 16
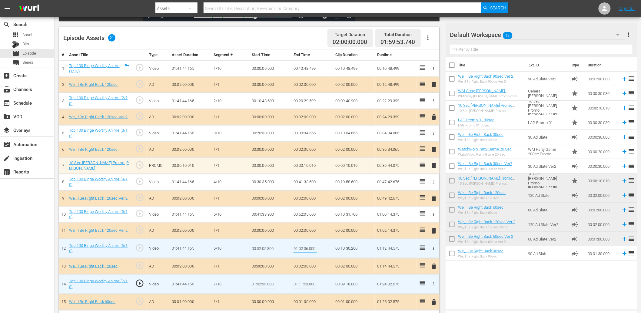
type input "01:02:35.000"
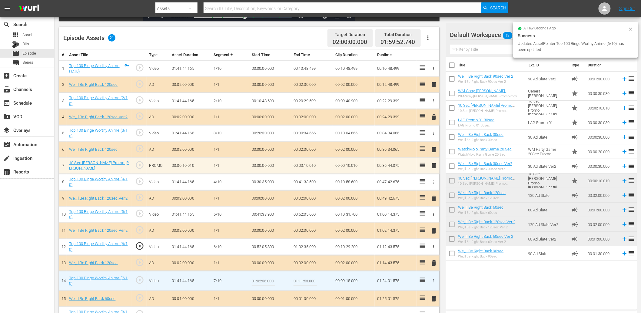
click at [264, 281] on input "01:02:35.000" at bounding box center [263, 280] width 23 height 15
click at [269, 284] on input "01:02:35.000" at bounding box center [263, 280] width 23 height 15
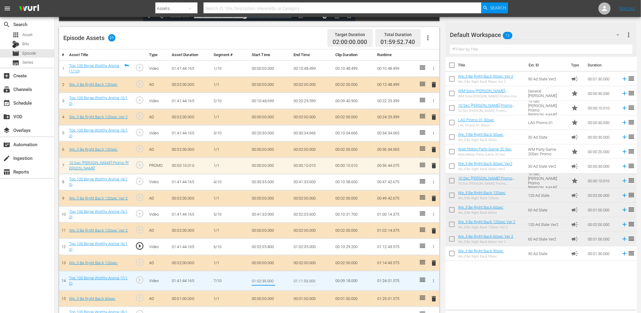
paste input "6"
type input "01:02:36.000"
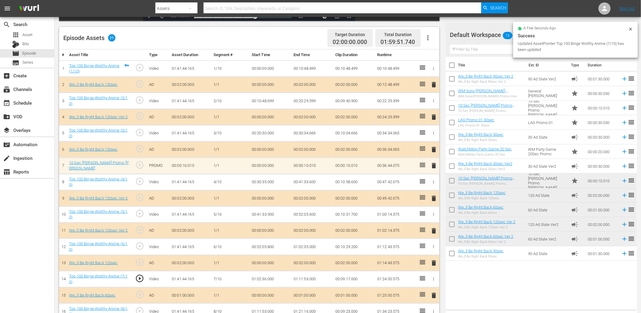
click at [260, 279] on td "01:02:36.000" at bounding box center [270, 279] width 42 height 16
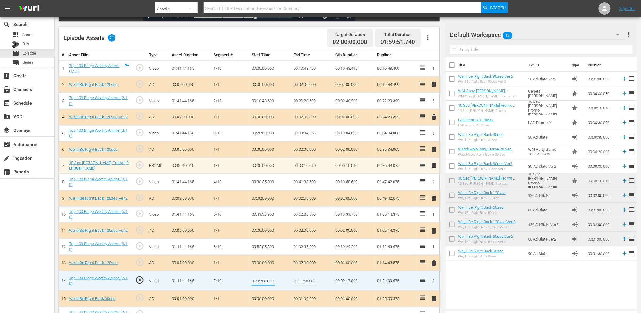
type input "01:02:35.900"
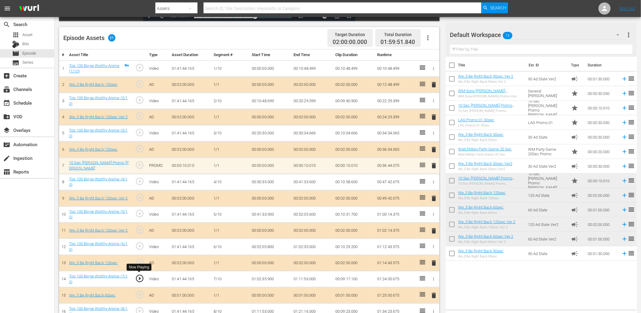
click at [138, 277] on span "play_circle_outline" at bounding box center [139, 278] width 9 height 9
click at [265, 281] on td "01:02:35.900" at bounding box center [270, 279] width 42 height 16
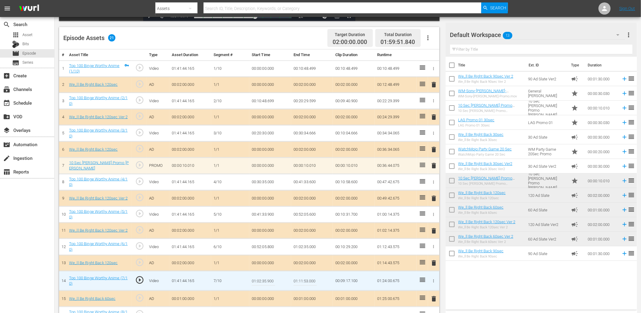
click at [265, 281] on input "01:02:35.900" at bounding box center [263, 280] width 23 height 15
type input "01:02:35.700"
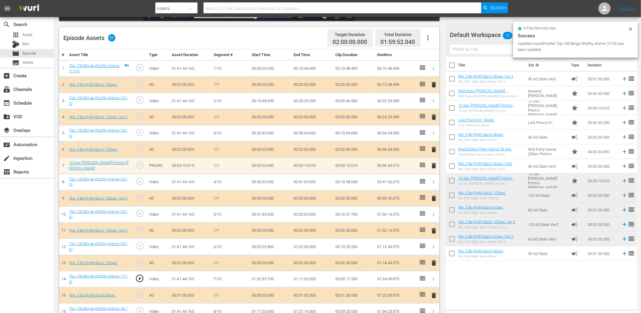
click at [272, 275] on td "01:02:35.700" at bounding box center [270, 279] width 42 height 16
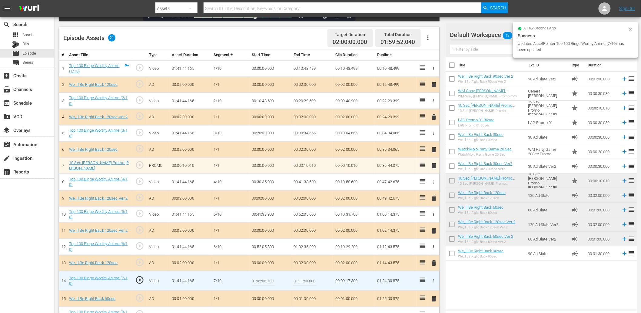
click at [272, 275] on input "01:02:35.700" at bounding box center [263, 280] width 23 height 15
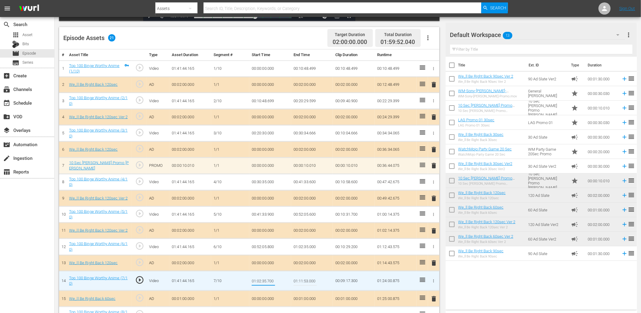
type input "01:02:35.500"
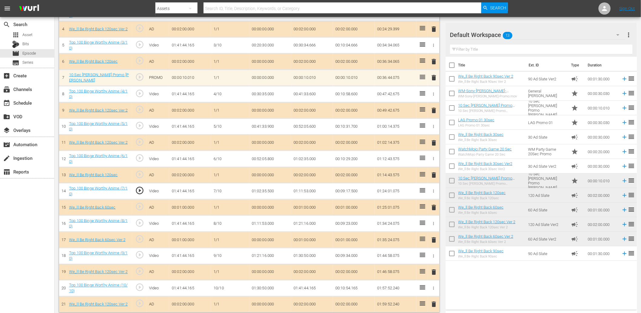
scroll to position [241, 0]
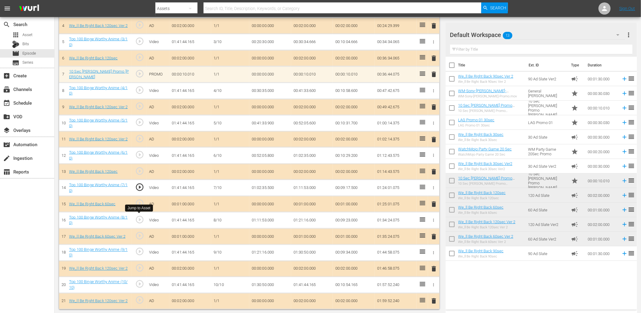
click at [141, 216] on span "play_circle_outline" at bounding box center [139, 219] width 9 height 9
click at [138, 180] on td "play_circle_outline" at bounding box center [139, 188] width 15 height 16
click at [140, 187] on span "play_circle_outline" at bounding box center [139, 186] width 9 height 9
click at [138, 220] on span "play_circle_outline" at bounding box center [139, 219] width 9 height 9
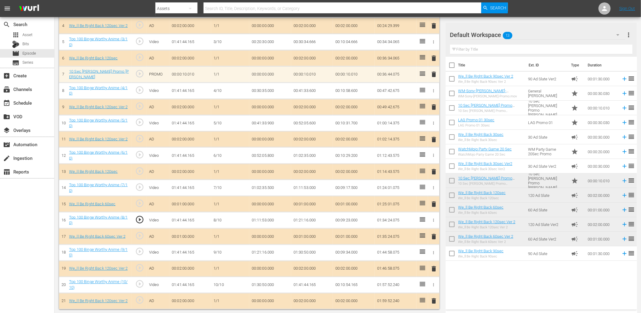
click at [259, 222] on td "01:11:53.000" at bounding box center [270, 220] width 42 height 16
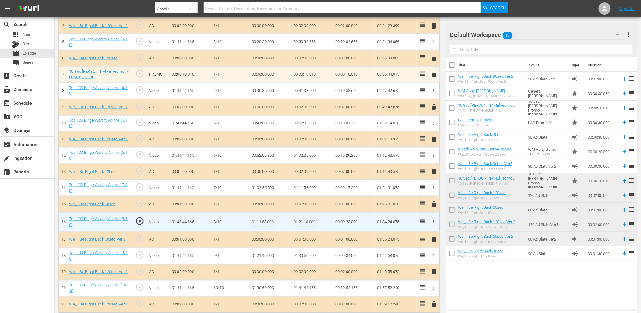
click at [259, 222] on input "01:11:53.000" at bounding box center [263, 222] width 23 height 15
type input "01:11:52.400"
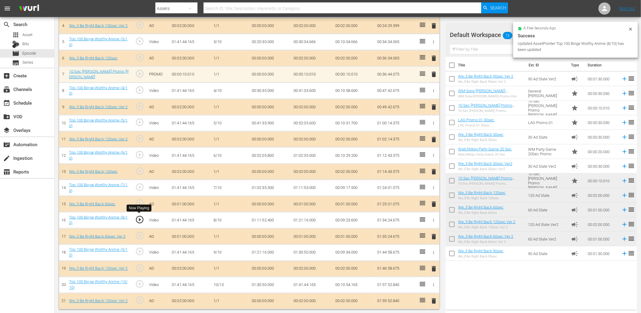
click at [138, 219] on span "play_circle_outline" at bounding box center [139, 219] width 9 height 9
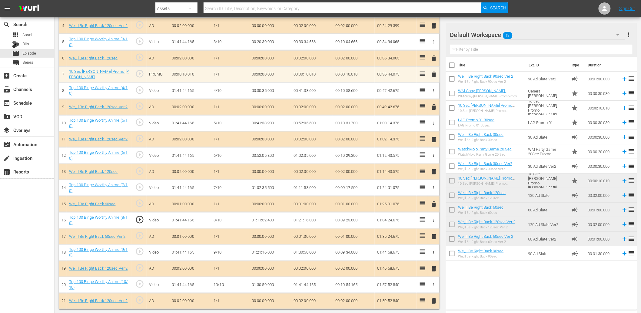
click at [263, 219] on td "01:11:52.400" at bounding box center [270, 220] width 42 height 16
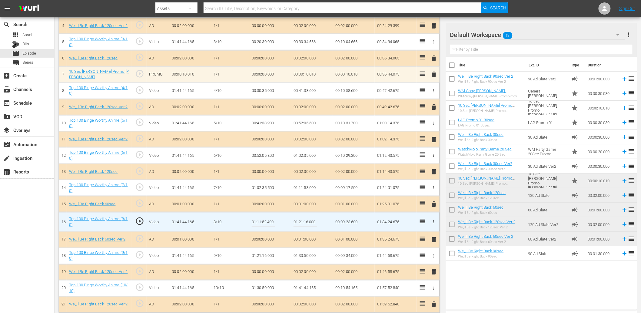
click at [263, 219] on input "01:11:52.400" at bounding box center [263, 222] width 23 height 15
type input "01:11:52.100"
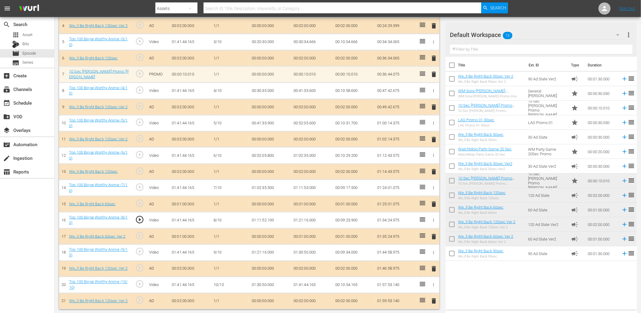
click at [265, 218] on td "01:11:52.100" at bounding box center [270, 220] width 42 height 16
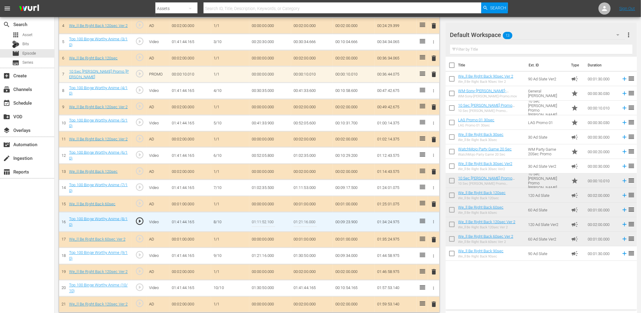
click at [265, 218] on input "01:11:52.100" at bounding box center [263, 222] width 23 height 15
click at [306, 184] on td "01:11:53.000" at bounding box center [312, 188] width 42 height 16
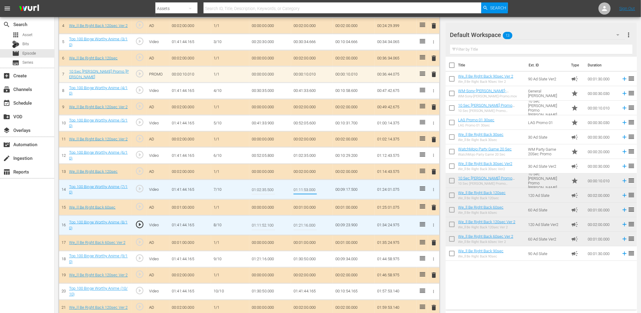
type input "01:11:52.100"
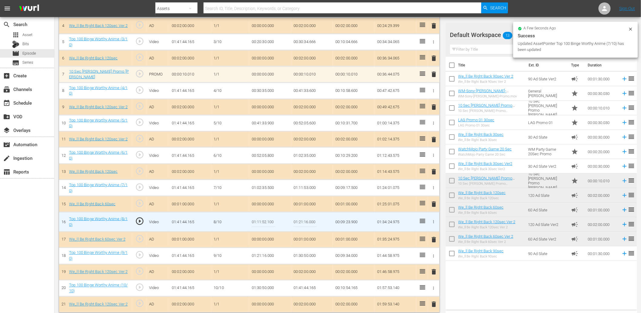
click at [261, 217] on input "01:11:52.100" at bounding box center [263, 222] width 23 height 15
paste input "4"
type input "01:11:52.400"
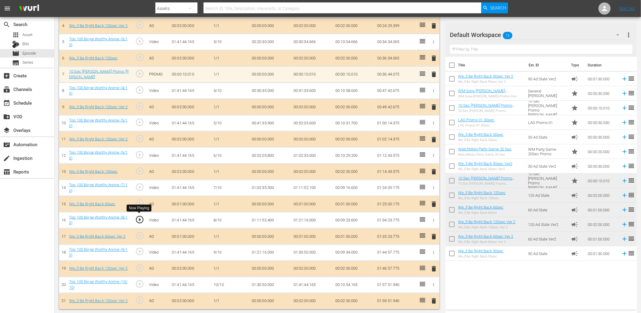
click at [139, 218] on span "play_circle_outline" at bounding box center [139, 219] width 9 height 9
click at [267, 218] on td "01:11:52.400" at bounding box center [270, 220] width 42 height 16
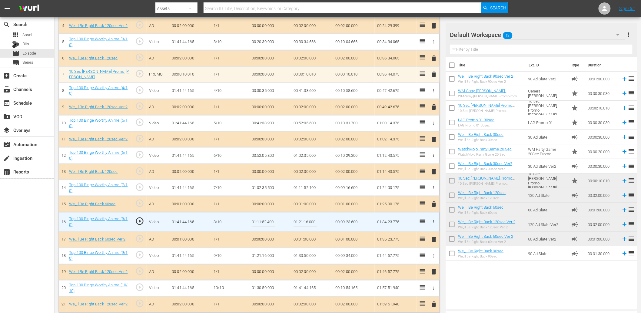
click at [267, 218] on input "01:11:52.400" at bounding box center [263, 222] width 23 height 15
type input "01:11:52.388"
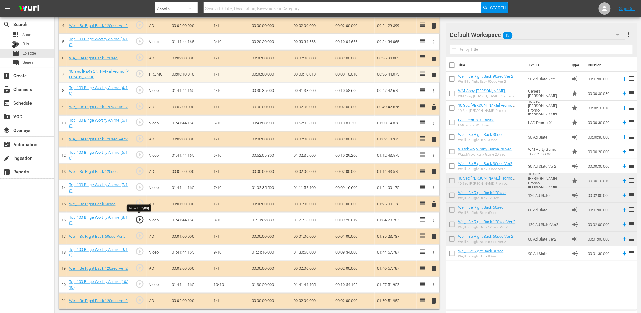
click at [140, 216] on span "play_circle_outline" at bounding box center [139, 219] width 9 height 9
click at [263, 220] on td "01:11:52.388" at bounding box center [270, 220] width 42 height 16
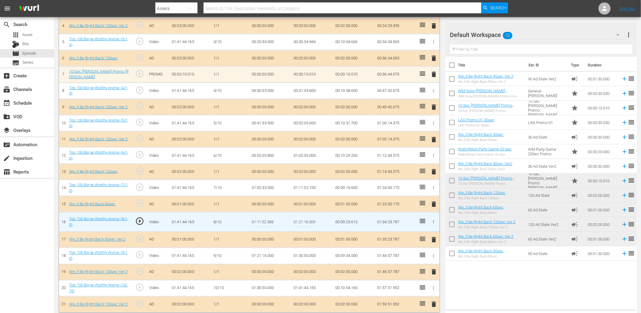
click at [263, 220] on input "01:11:52.388" at bounding box center [263, 222] width 23 height 15
type input "01:11:52.355"
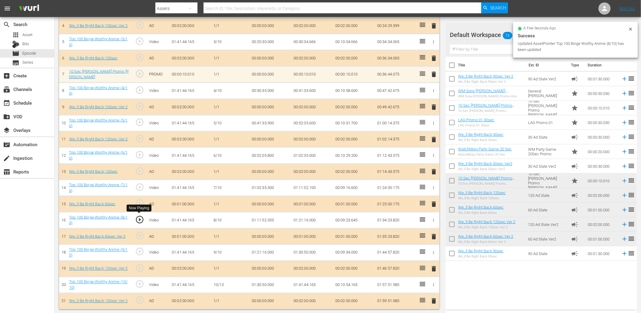
click at [140, 217] on span "play_circle_outline" at bounding box center [139, 219] width 9 height 9
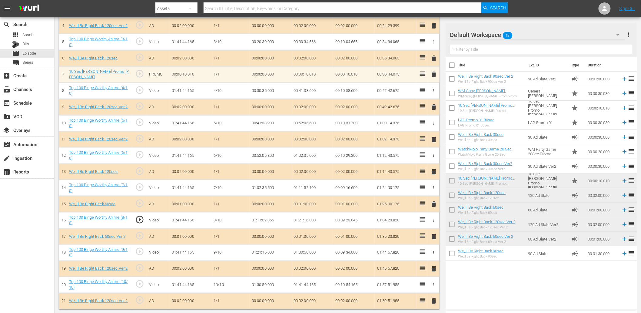
click at [265, 220] on td "01:11:52.355" at bounding box center [270, 220] width 42 height 16
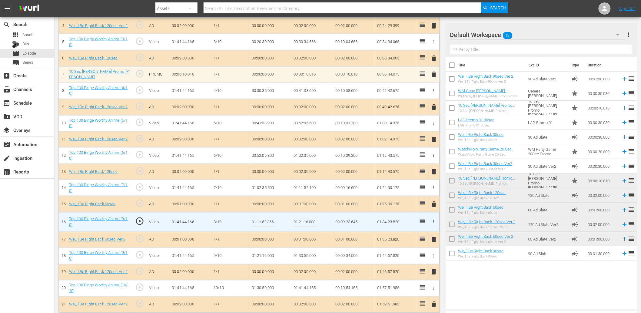
click at [265, 220] on input "01:11:52.355" at bounding box center [263, 222] width 23 height 15
type input "01:11:52.299"
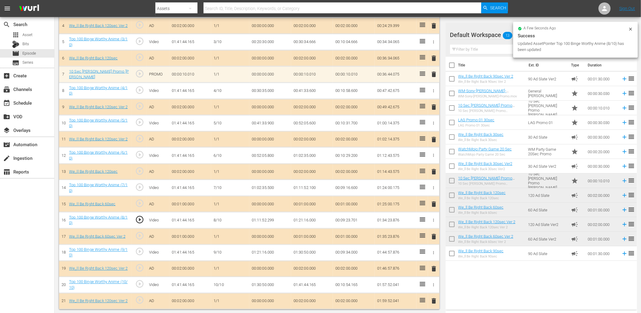
click at [271, 221] on td "01:11:52.299" at bounding box center [270, 220] width 42 height 16
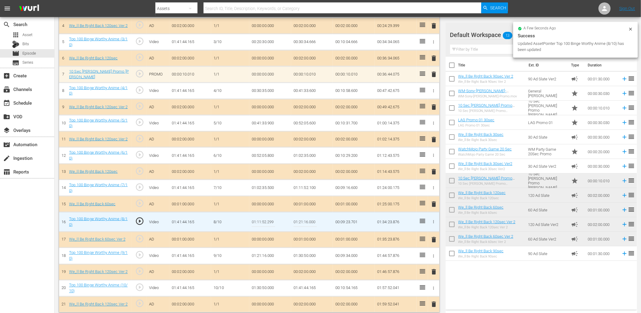
click at [271, 221] on input "01:11:52.299" at bounding box center [263, 222] width 23 height 15
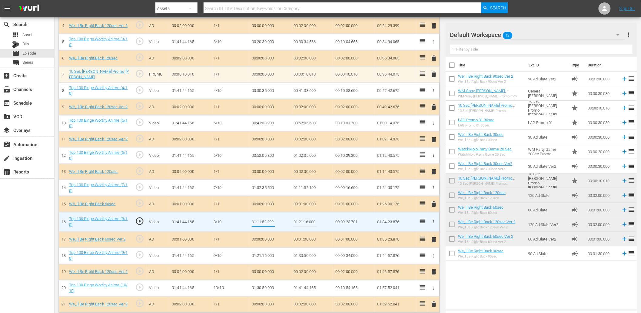
type input "01:11:52.199"
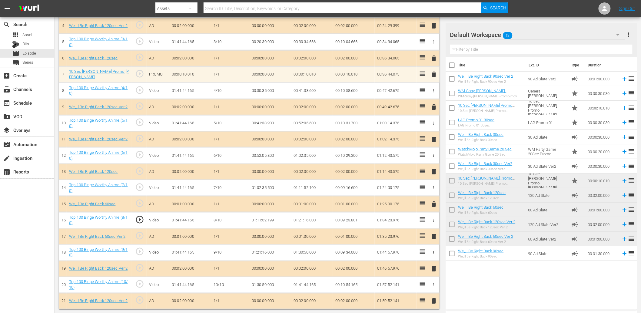
click at [138, 217] on span "play_circle_outline" at bounding box center [139, 219] width 9 height 9
click at [261, 219] on td "01:11:52.199" at bounding box center [270, 220] width 42 height 16
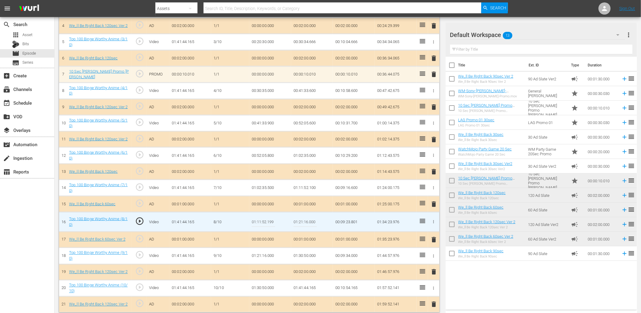
click at [261, 219] on input "01:11:52.199" at bounding box center [263, 222] width 23 height 15
type input "01:11:52.299"
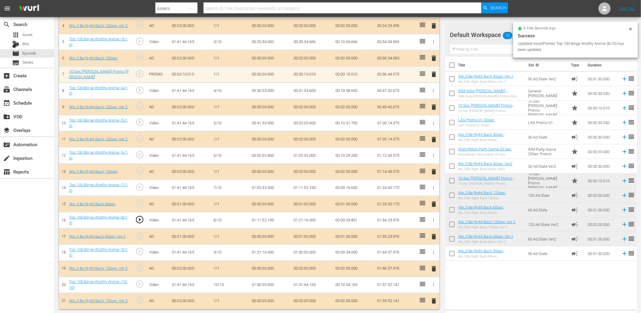
click at [307, 186] on td "01:11:52.100" at bounding box center [312, 188] width 42 height 16
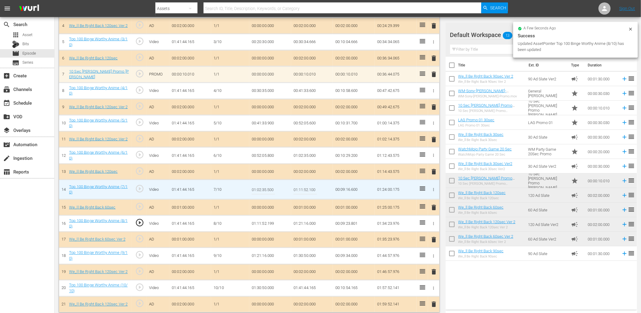
click at [307, 186] on input "01:11:52.100" at bounding box center [305, 189] width 23 height 15
type input "01:11:52.199"
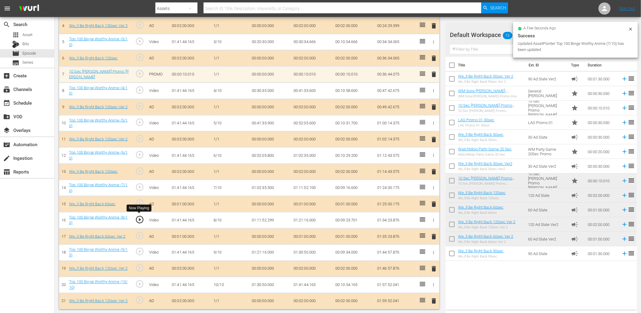
click at [137, 219] on span "play_circle_outline" at bounding box center [139, 219] width 9 height 9
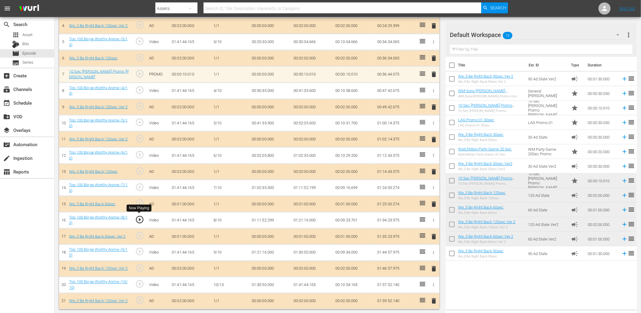
click at [139, 220] on span "play_circle_outline" at bounding box center [139, 219] width 9 height 9
click at [144, 253] on td "play_circle_outline" at bounding box center [139, 252] width 15 height 16
click at [139, 252] on span "play_circle_outline" at bounding box center [139, 251] width 9 height 9
click at [263, 252] on td "01:21:16.000" at bounding box center [270, 252] width 42 height 16
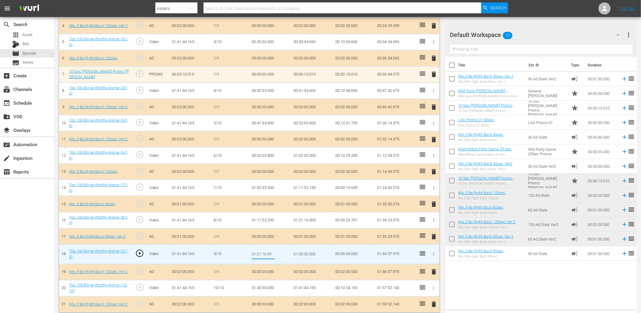
type input "01:21:16.099"
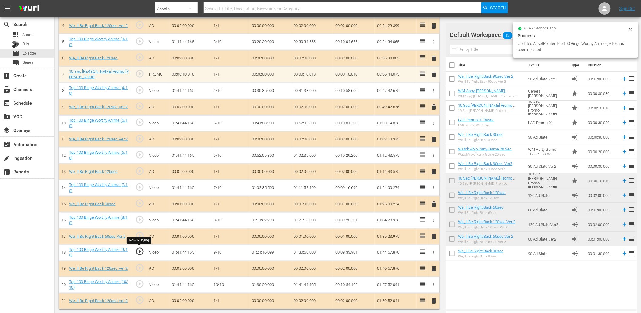
click at [141, 252] on span "play_circle_outline" at bounding box center [139, 251] width 9 height 9
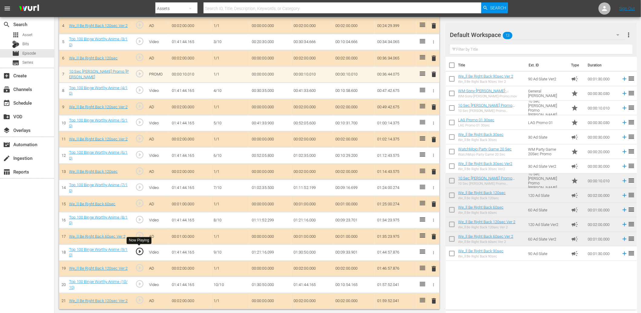
click at [139, 252] on span "play_circle_outline" at bounding box center [139, 251] width 9 height 9
click at [266, 251] on td "01:21:16.099" at bounding box center [270, 252] width 42 height 16
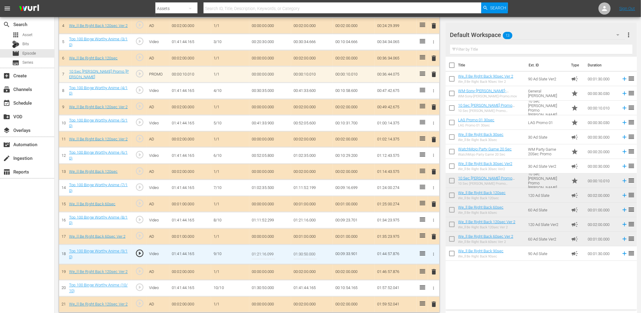
click at [266, 251] on input "01:21:16.099" at bounding box center [263, 254] width 23 height 15
type input "01:21:16.125"
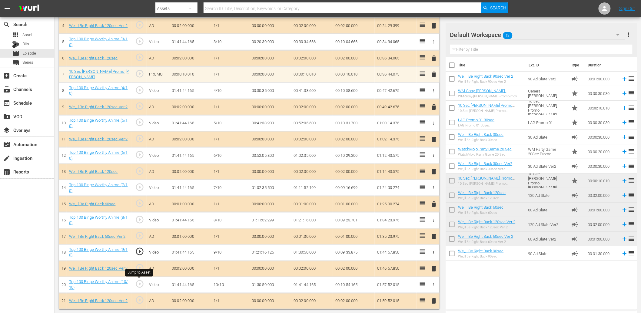
click at [142, 284] on span "play_circle_outline" at bounding box center [139, 283] width 9 height 9
click at [265, 281] on td "01:30:50.000" at bounding box center [270, 285] width 42 height 16
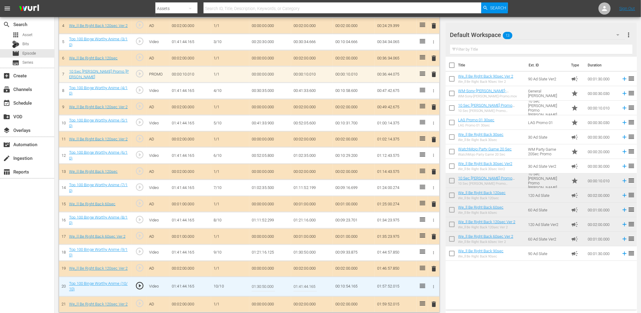
click at [265, 281] on input "01:30:50.000" at bounding box center [263, 286] width 23 height 15
type input "01:30:50.099"
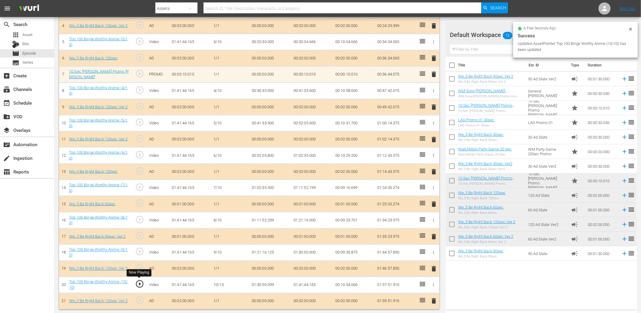
click at [139, 281] on span "play_circle_outline" at bounding box center [139, 283] width 9 height 9
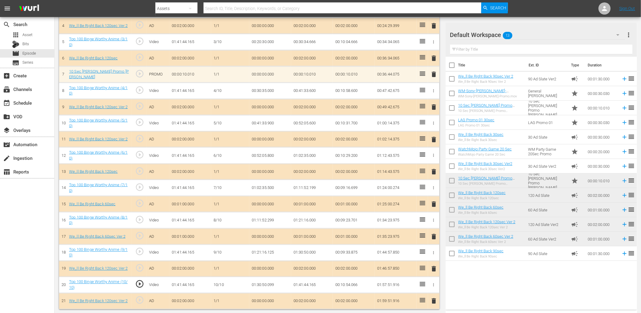
click at [256, 282] on td "01:30:50.099" at bounding box center [270, 285] width 42 height 16
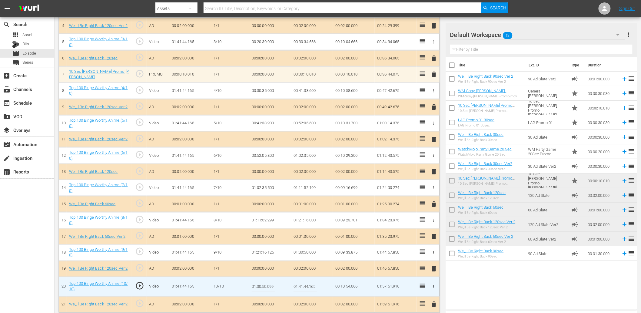
click at [256, 282] on input "01:30:50.099" at bounding box center [263, 286] width 23 height 15
type input "01:30:50.000"
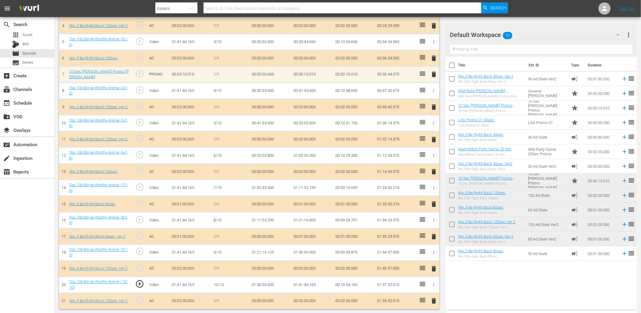
click at [263, 286] on td "01:30:50.000" at bounding box center [270, 285] width 42 height 16
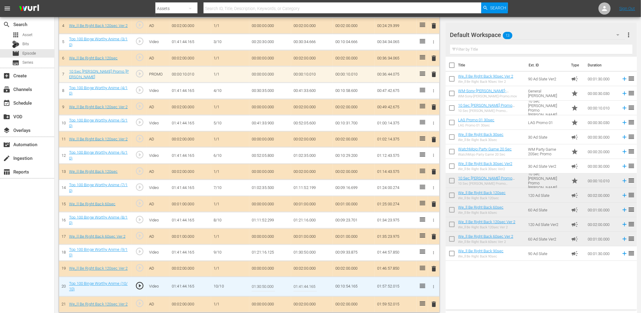
click at [263, 286] on input "01:30:50.000" at bounding box center [263, 286] width 23 height 15
paste input "99"
type input "01:30:50.099"
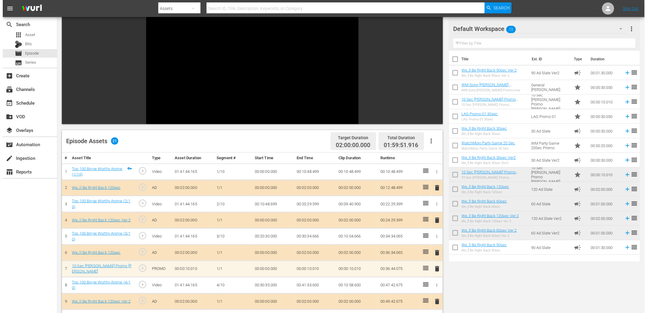
scroll to position [0, 0]
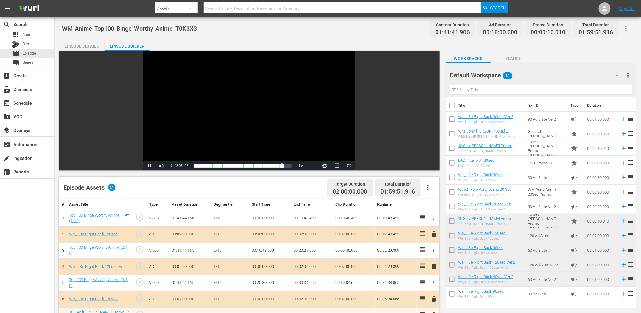
click at [275, 99] on div "Video Player" at bounding box center [249, 106] width 212 height 110
click at [87, 42] on div "Episode Details" at bounding box center [81, 46] width 45 height 15
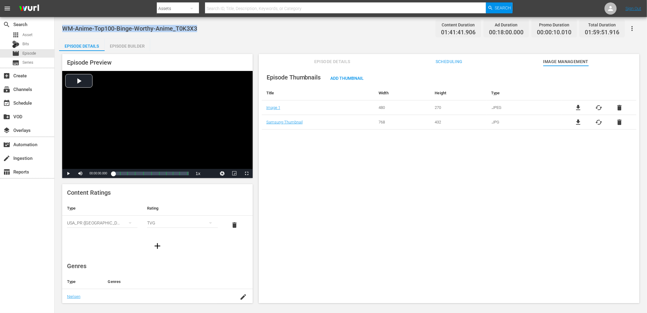
drag, startPoint x: 207, startPoint y: 29, endPoint x: 62, endPoint y: 29, distance: 144.9
click at [62, 29] on div "WM-Anime-Top100-Binge-Worthy-Anime_T0K3X3 Content Duration 01:41:41.906 Ad Dura…" at bounding box center [350, 29] width 577 height 14
copy span "WM-Anime-Top100-Binge-Worthy-Anime_T0K3X3"
